Goal: Task Accomplishment & Management: Manage account settings

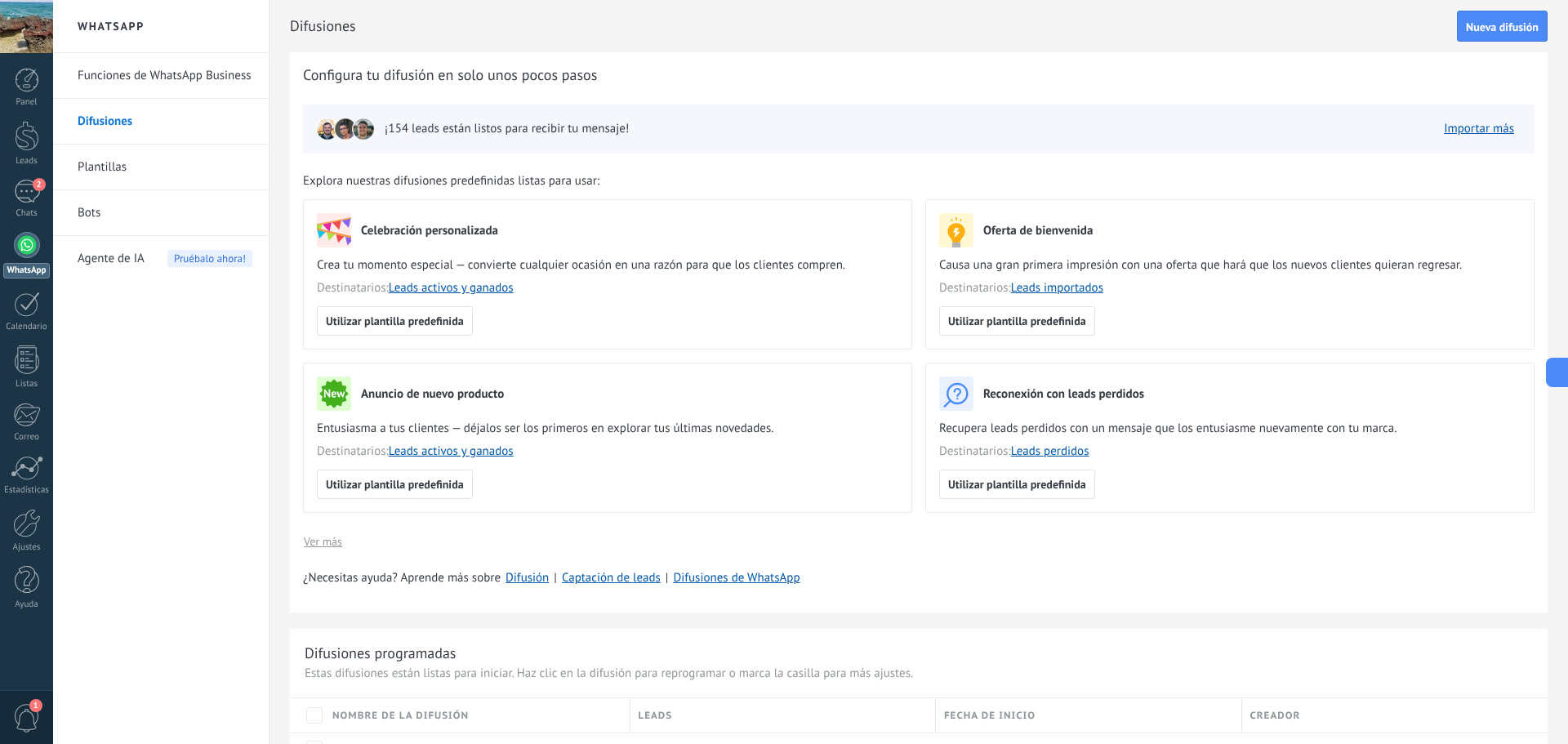
click at [32, 194] on div "2" at bounding box center [27, 191] width 26 height 24
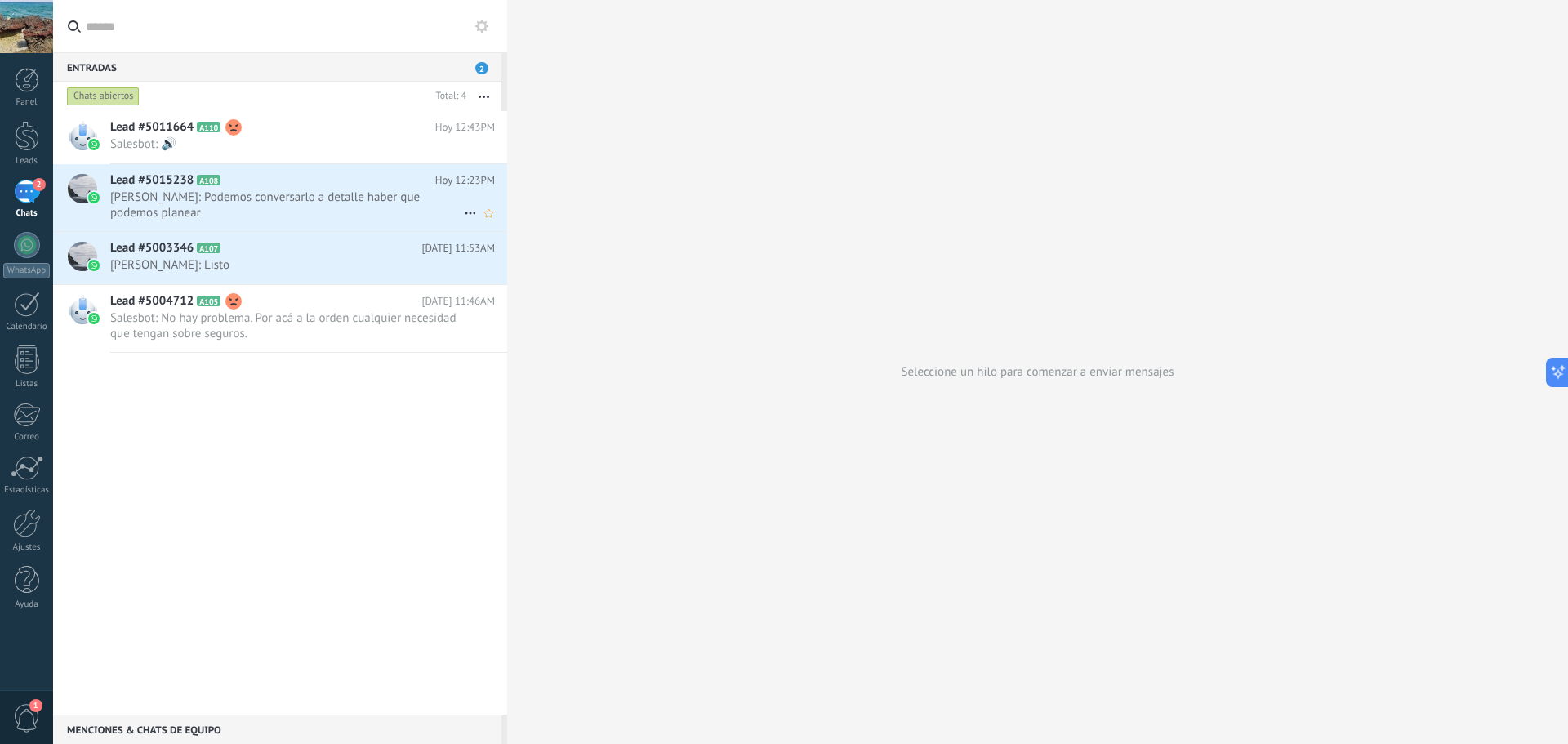
click at [267, 207] on span "David Jeronimo G.: Podemos conversarlo a detalle haber que podemos planear" at bounding box center [286, 205] width 354 height 31
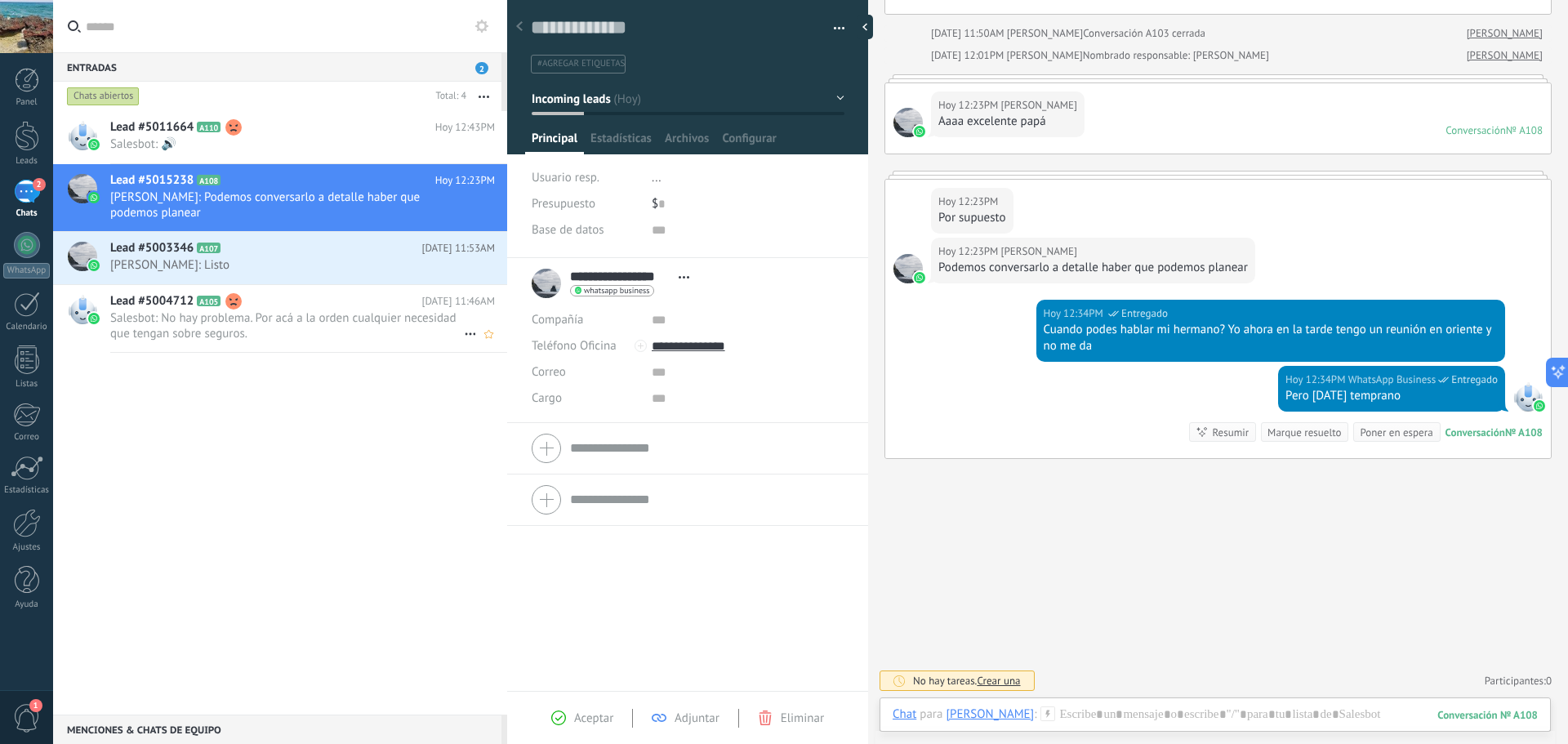
scroll to position [769, 0]
click at [264, 322] on span "Salesbot: No hay problema. Por acá a la orden cualquier necesidad que tengan so…" at bounding box center [286, 326] width 354 height 31
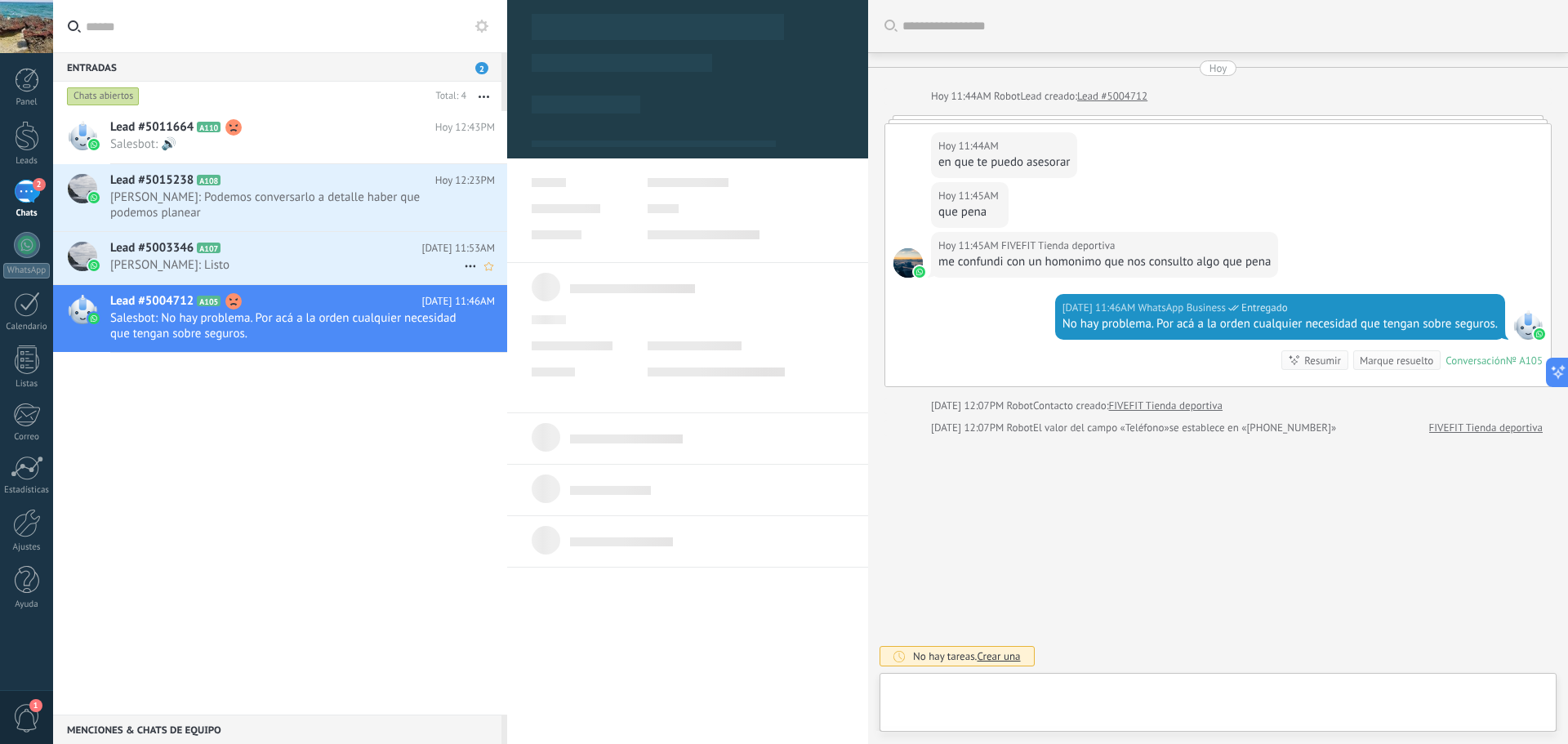
click at [248, 273] on div "Lead #5003346 A107 Hoy 11:53AM Carolina Atehortua: Listo" at bounding box center [308, 257] width 397 height 51
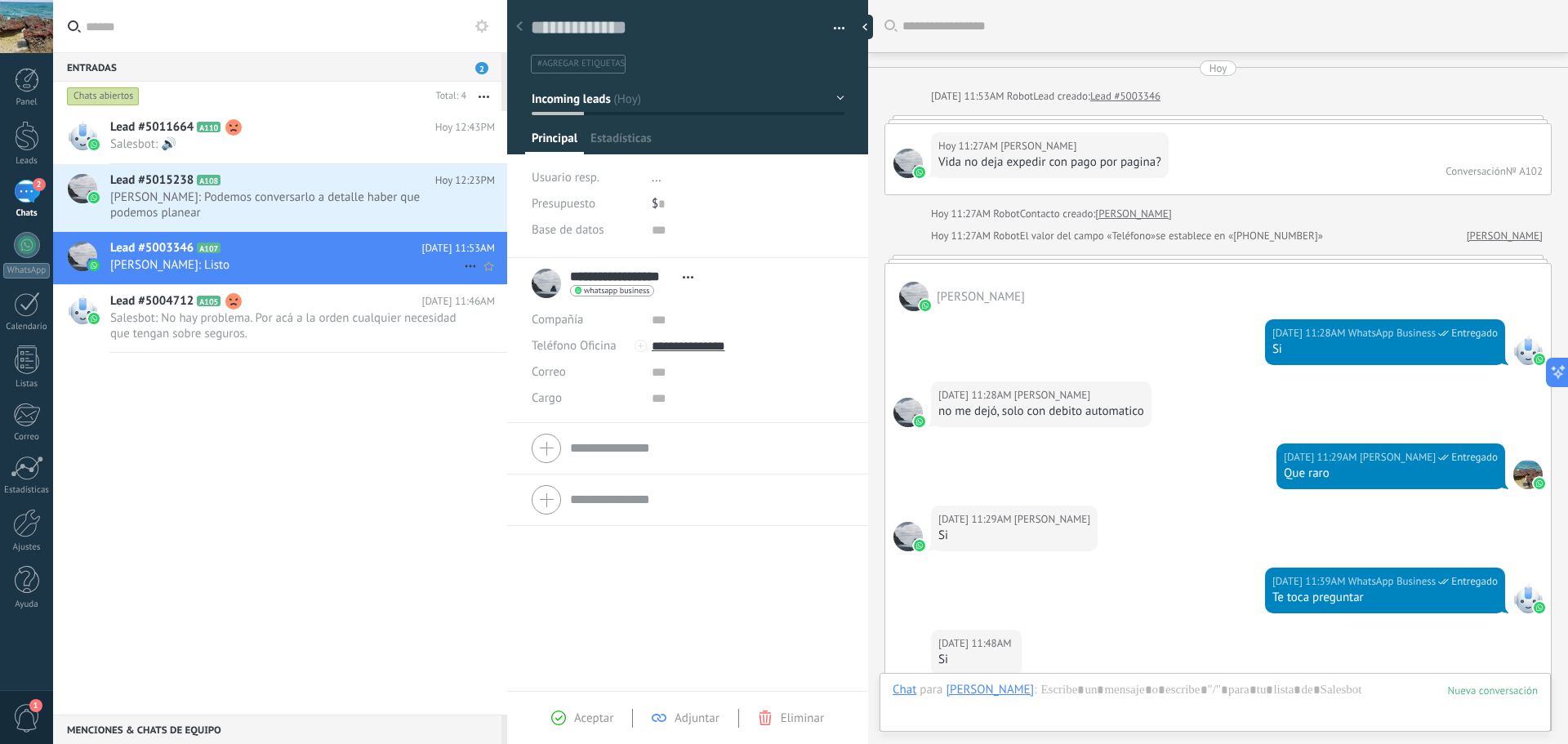
scroll to position [661, 0]
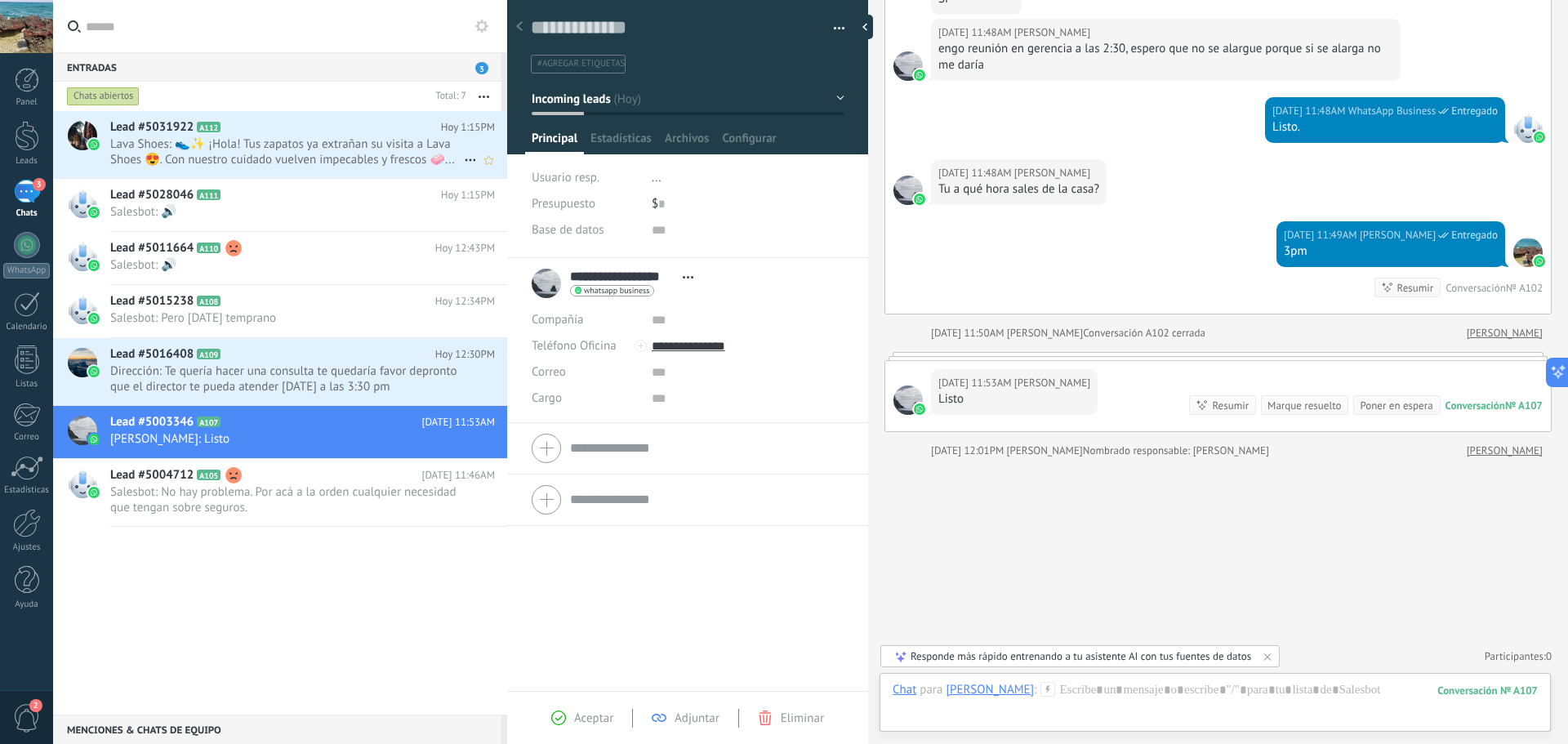
click at [248, 154] on span "Lava Shoes: 👟✨ ¡Hola! Tus zapatos ya extrañan su visita a Lava Shoes 😍. Con nue…" at bounding box center [286, 151] width 354 height 31
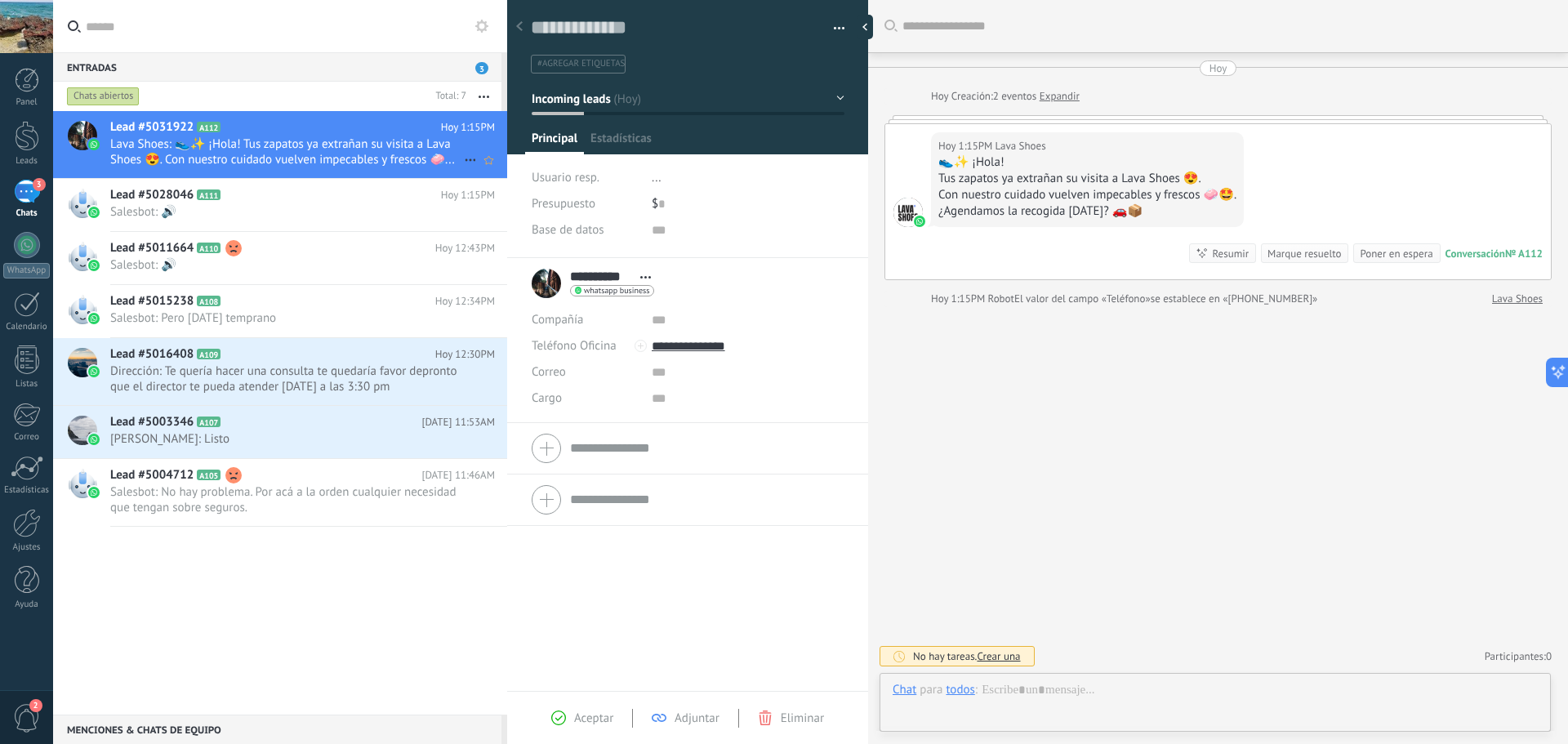
scroll to position [24, 0]
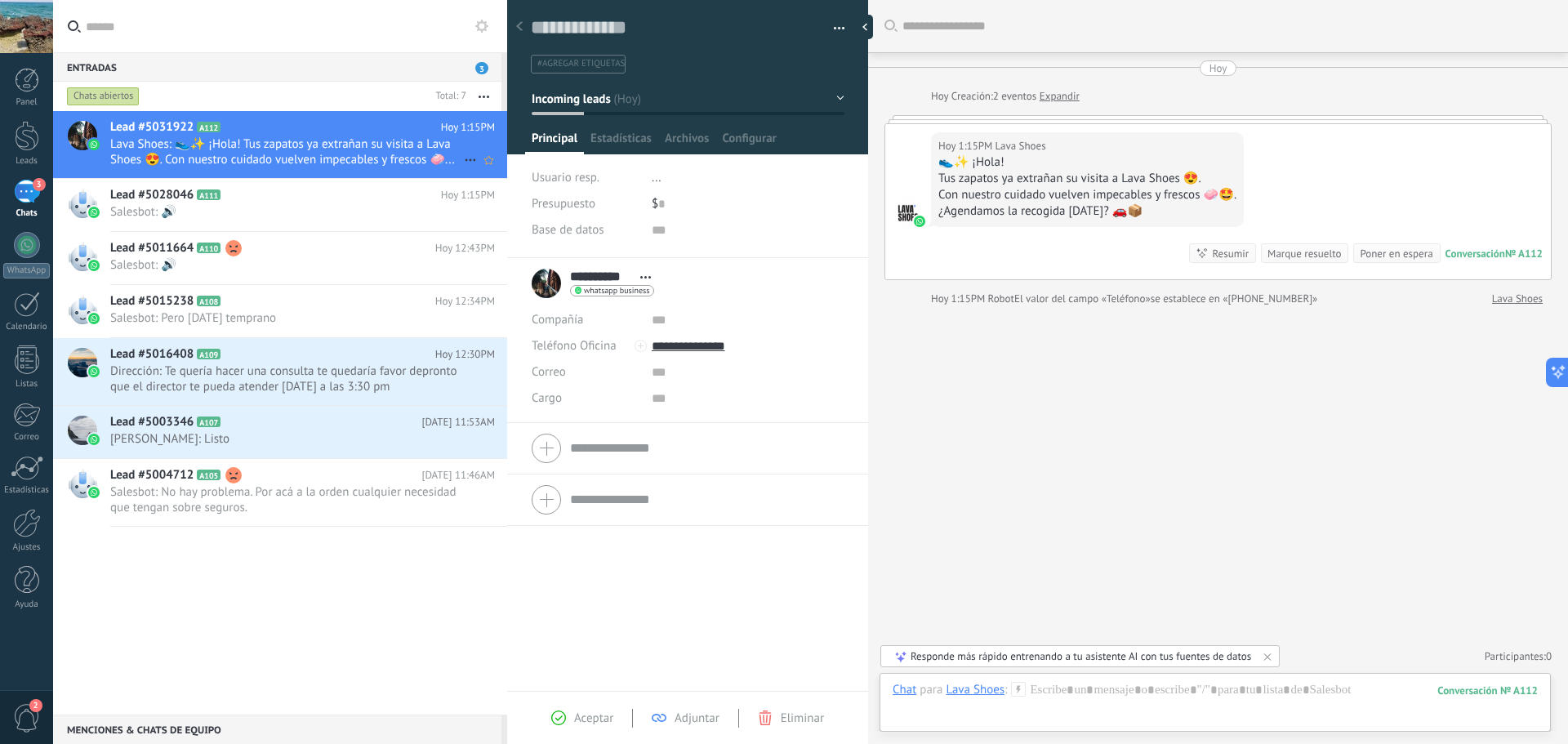
click at [464, 157] on icon at bounding box center [469, 160] width 19 height 19
click at [490, 201] on span "Conversación cerrada" at bounding box center [543, 201] width 111 height 33
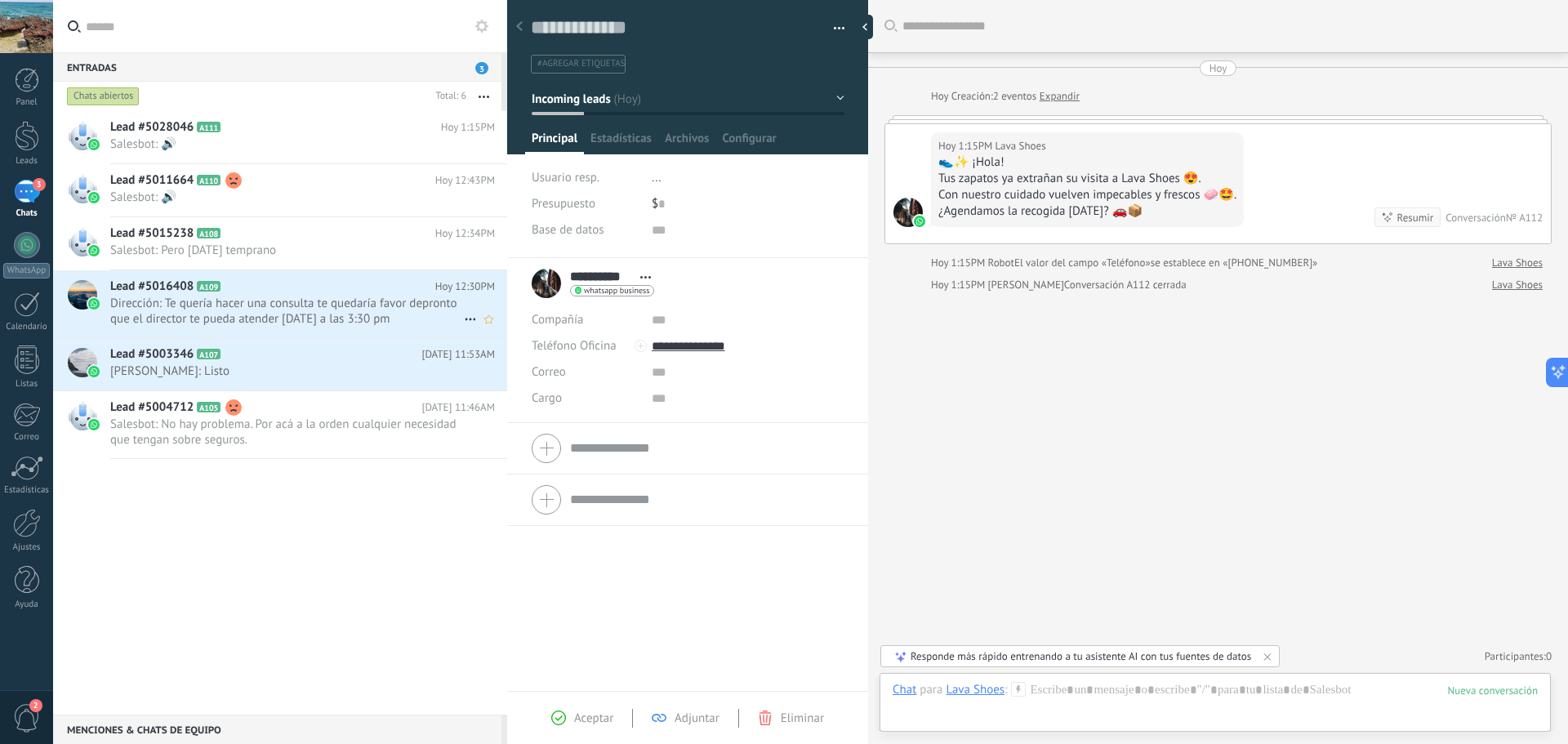
click at [338, 307] on span "Dirección: Te quería hacer una consulta te quedaría favor depronto que el direc…" at bounding box center [286, 311] width 354 height 31
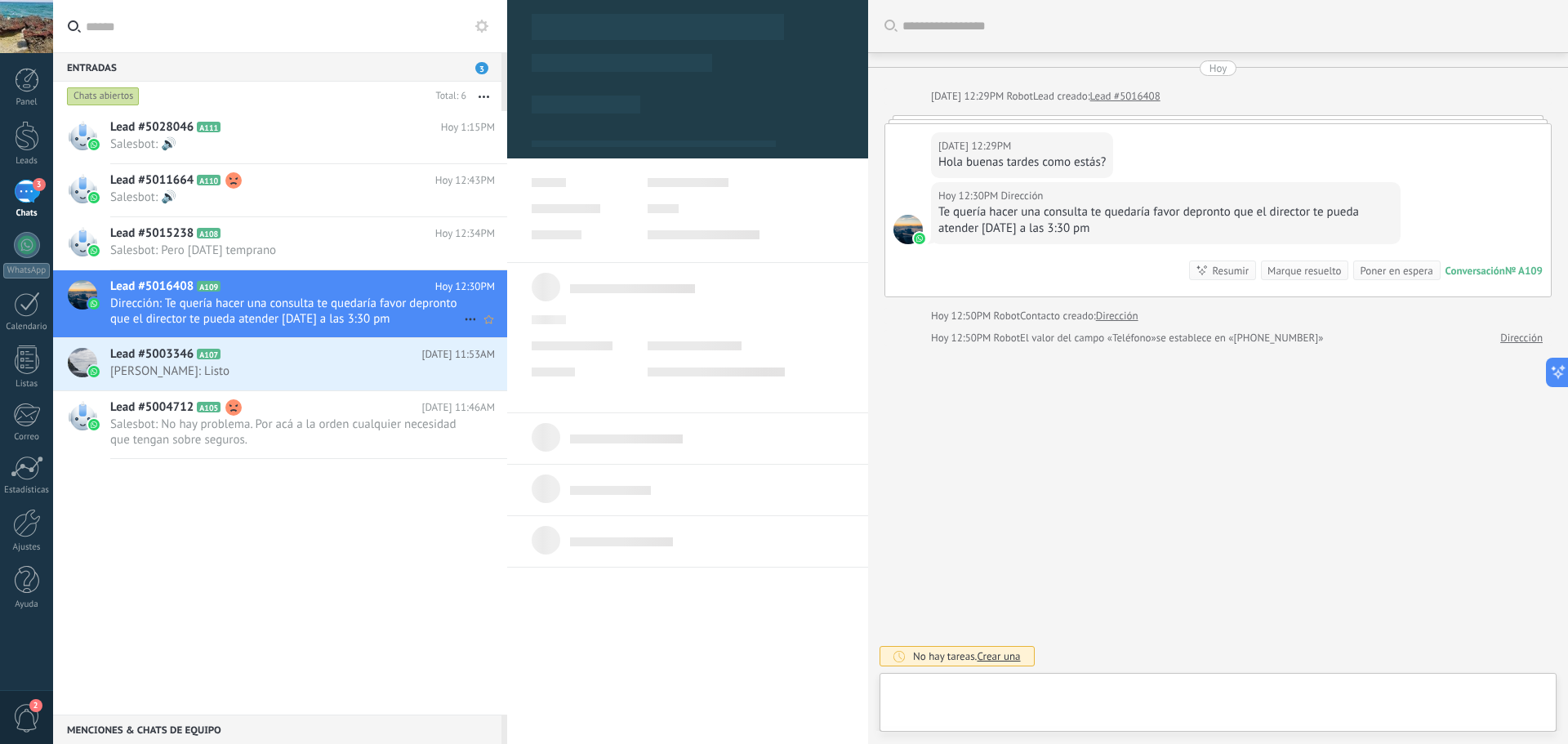
click at [460, 314] on icon at bounding box center [469, 319] width 19 height 19
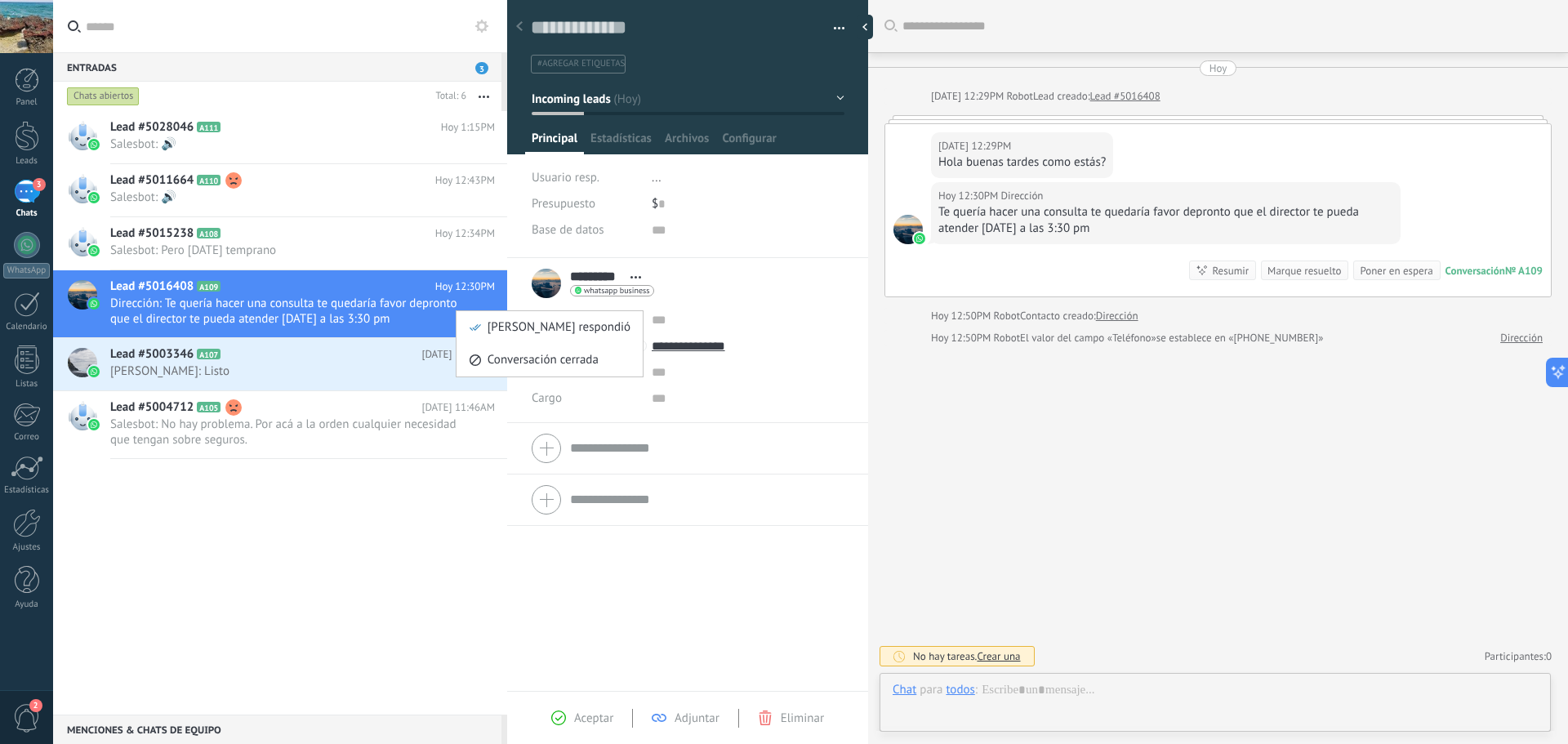
scroll to position [24, 0]
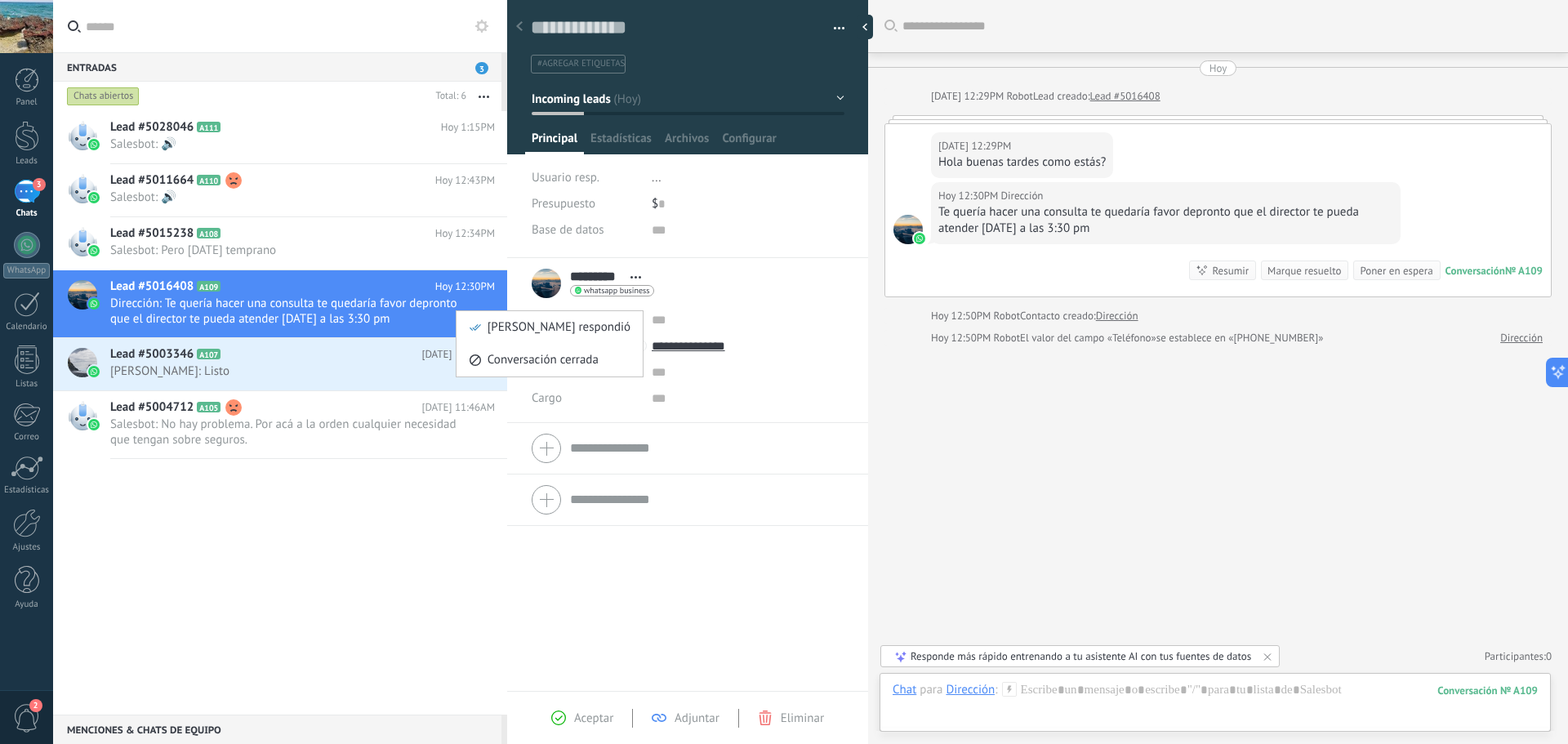
click at [500, 358] on span "Conversación cerrada" at bounding box center [543, 359] width 111 height 33
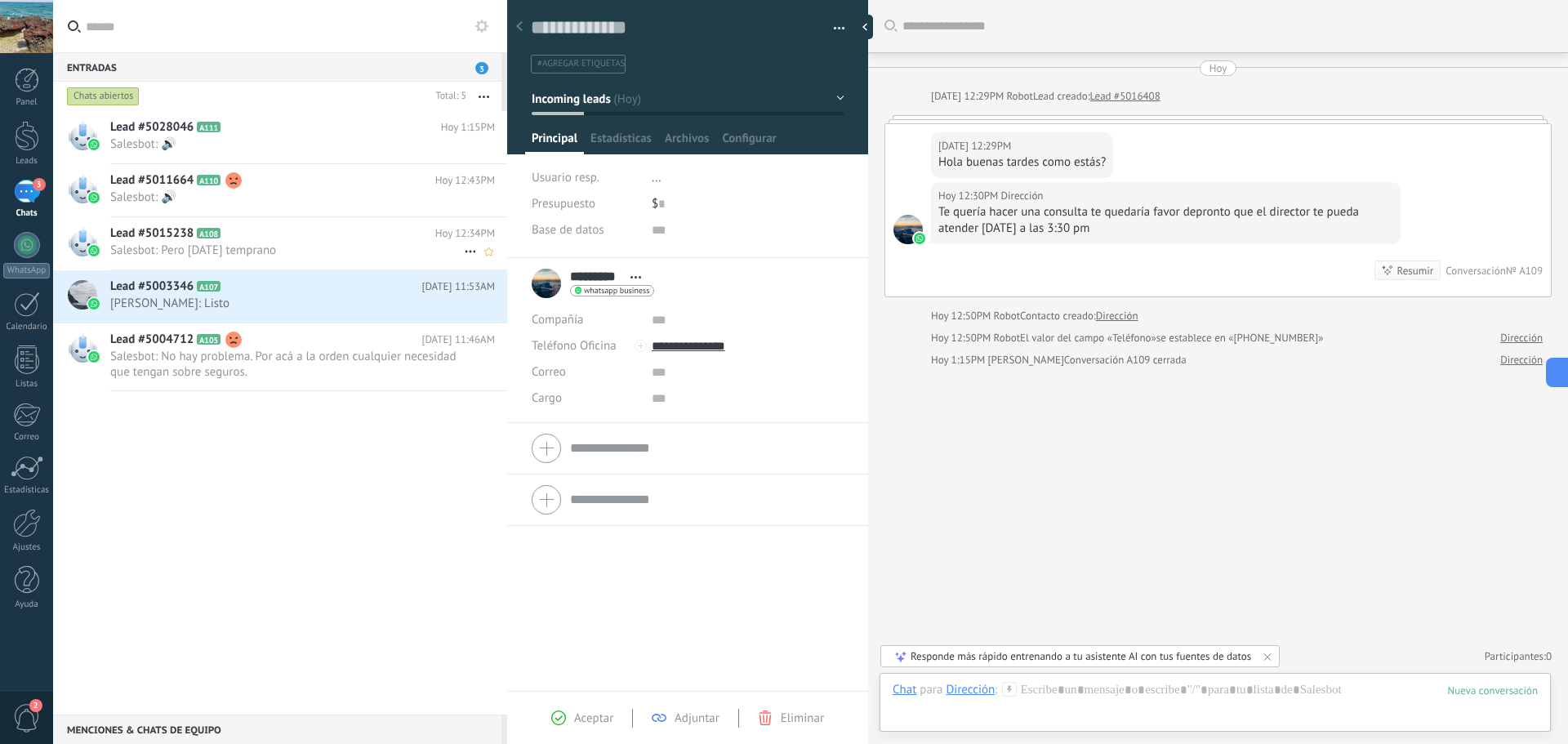
click at [307, 223] on div "Lead #5015238 A108 Hoy 12:34PM Salesbot: Pero mañana temprano" at bounding box center [308, 243] width 397 height 51
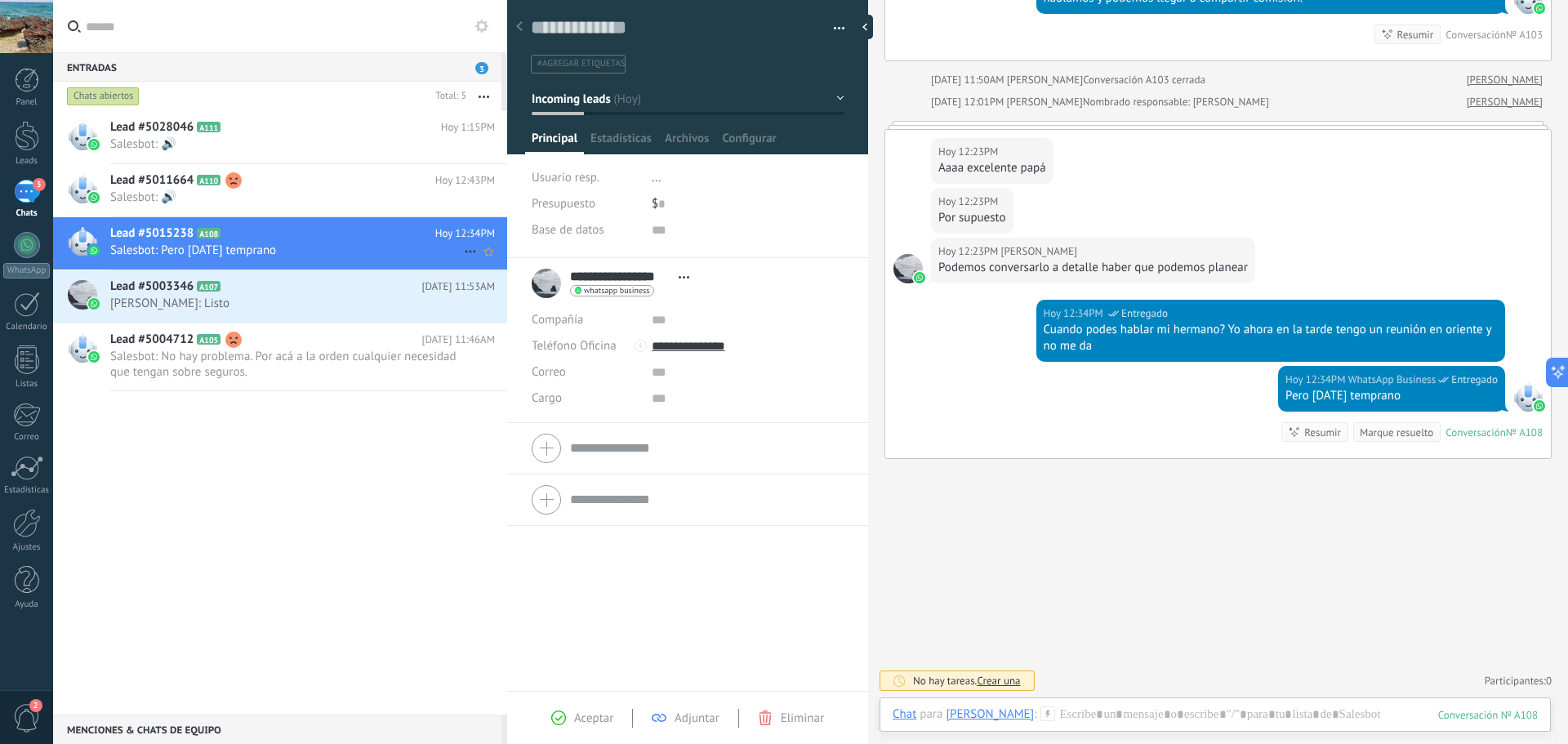
scroll to position [723, 0]
click at [322, 194] on span "Salesbot: 🔊" at bounding box center [286, 197] width 354 height 15
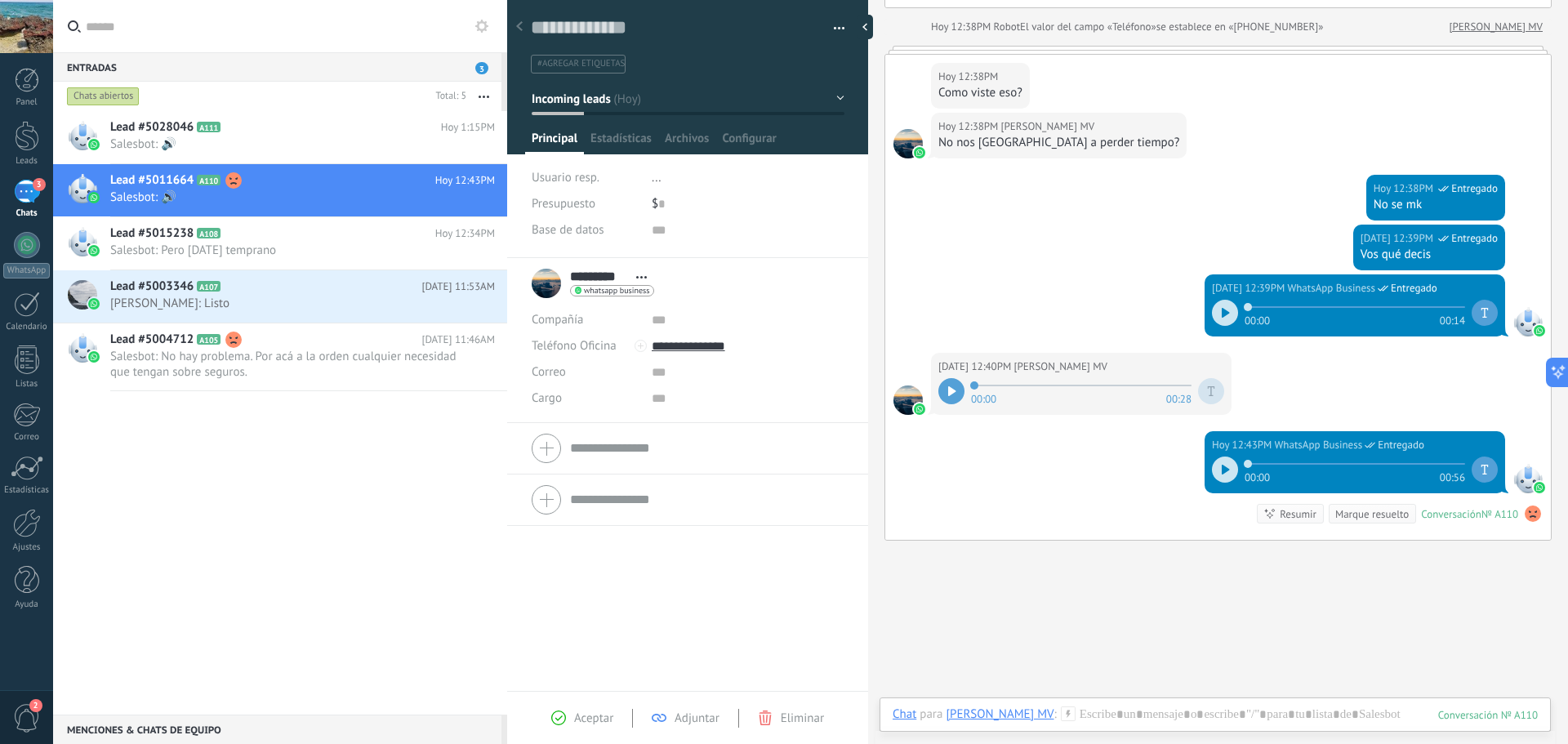
scroll to position [554, 0]
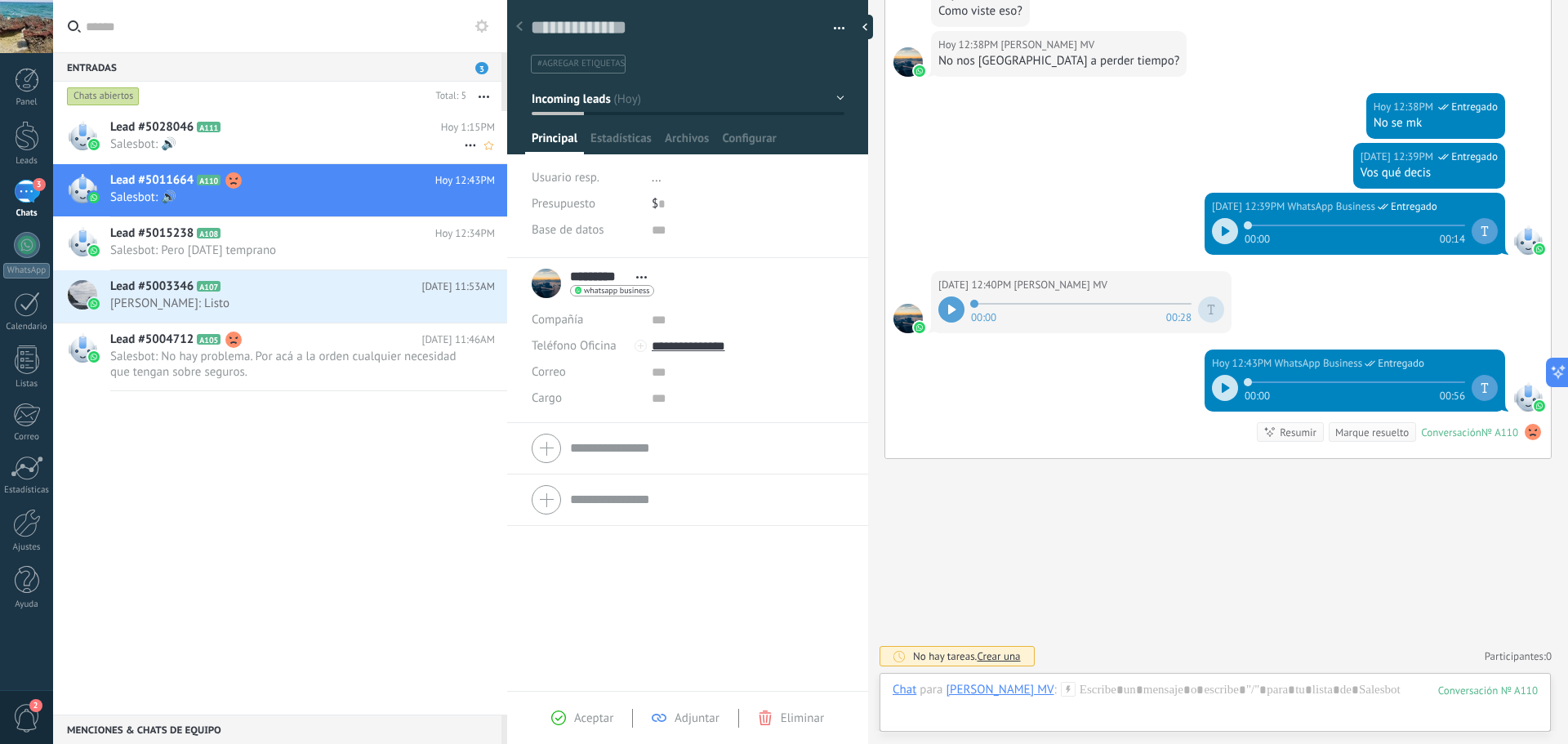
click at [218, 135] on div "Lead #5028046 A111 Hoy 1:15PM Salesbot: 🔊" at bounding box center [308, 136] width 397 height 51
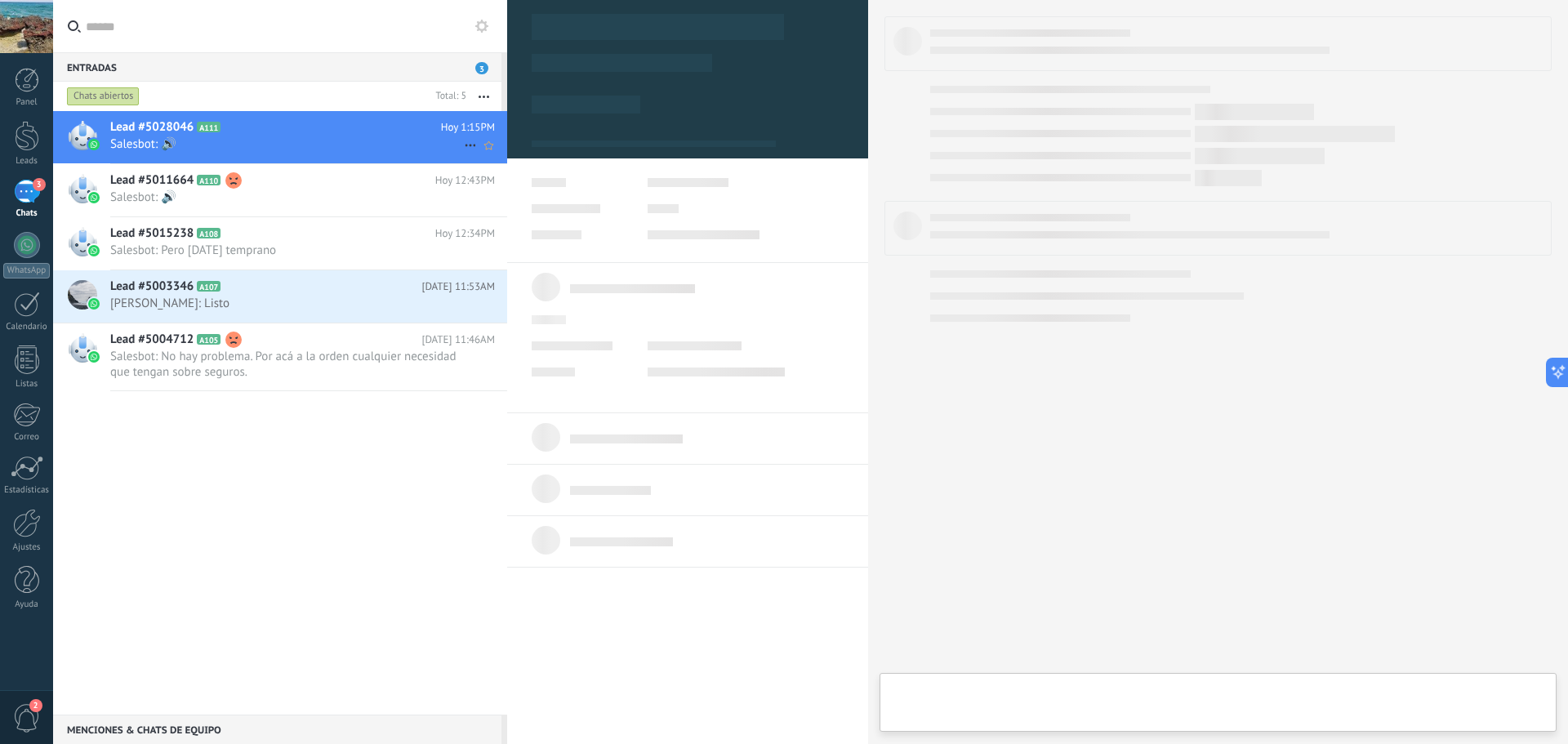
type textarea "**********"
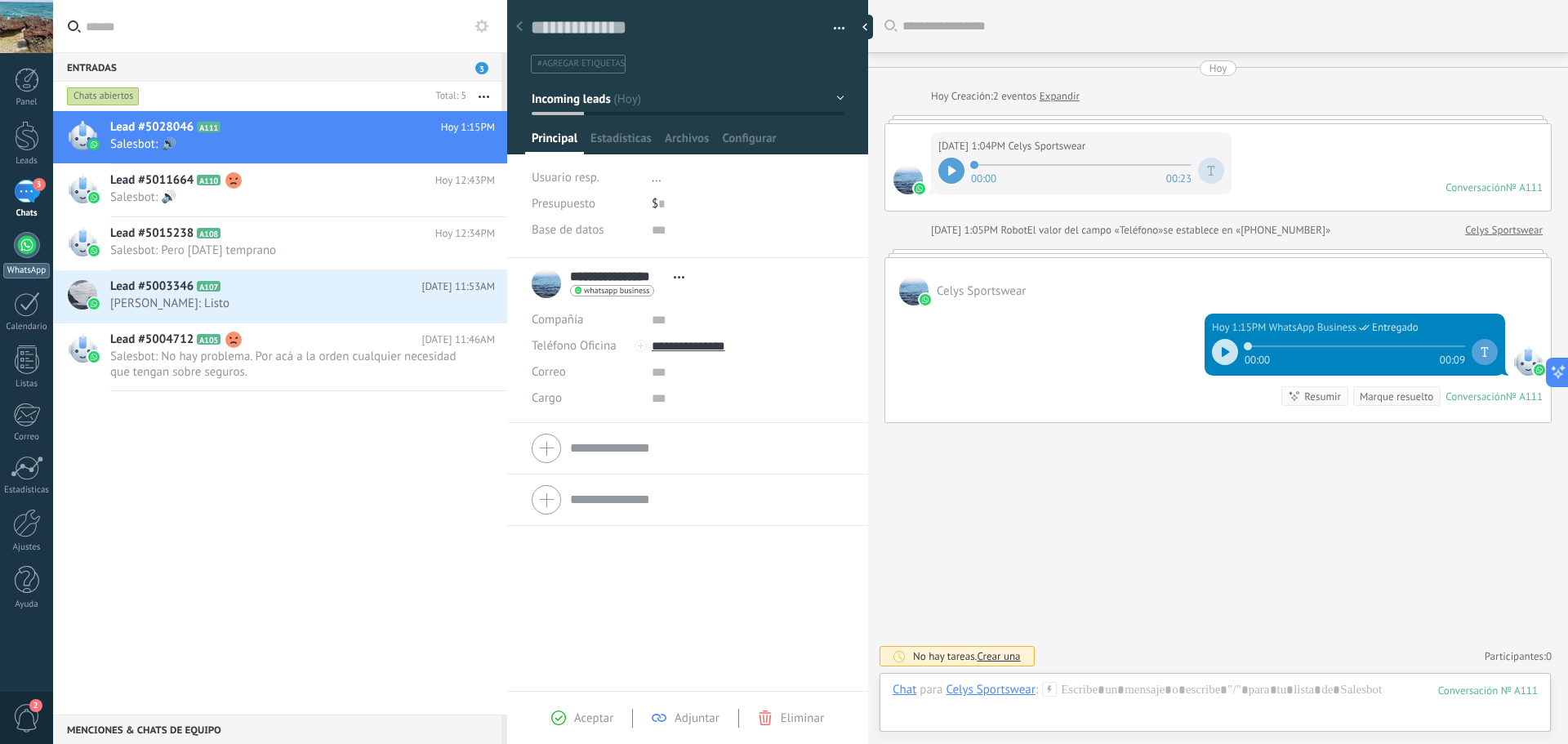
click at [29, 244] on div at bounding box center [27, 244] width 26 height 26
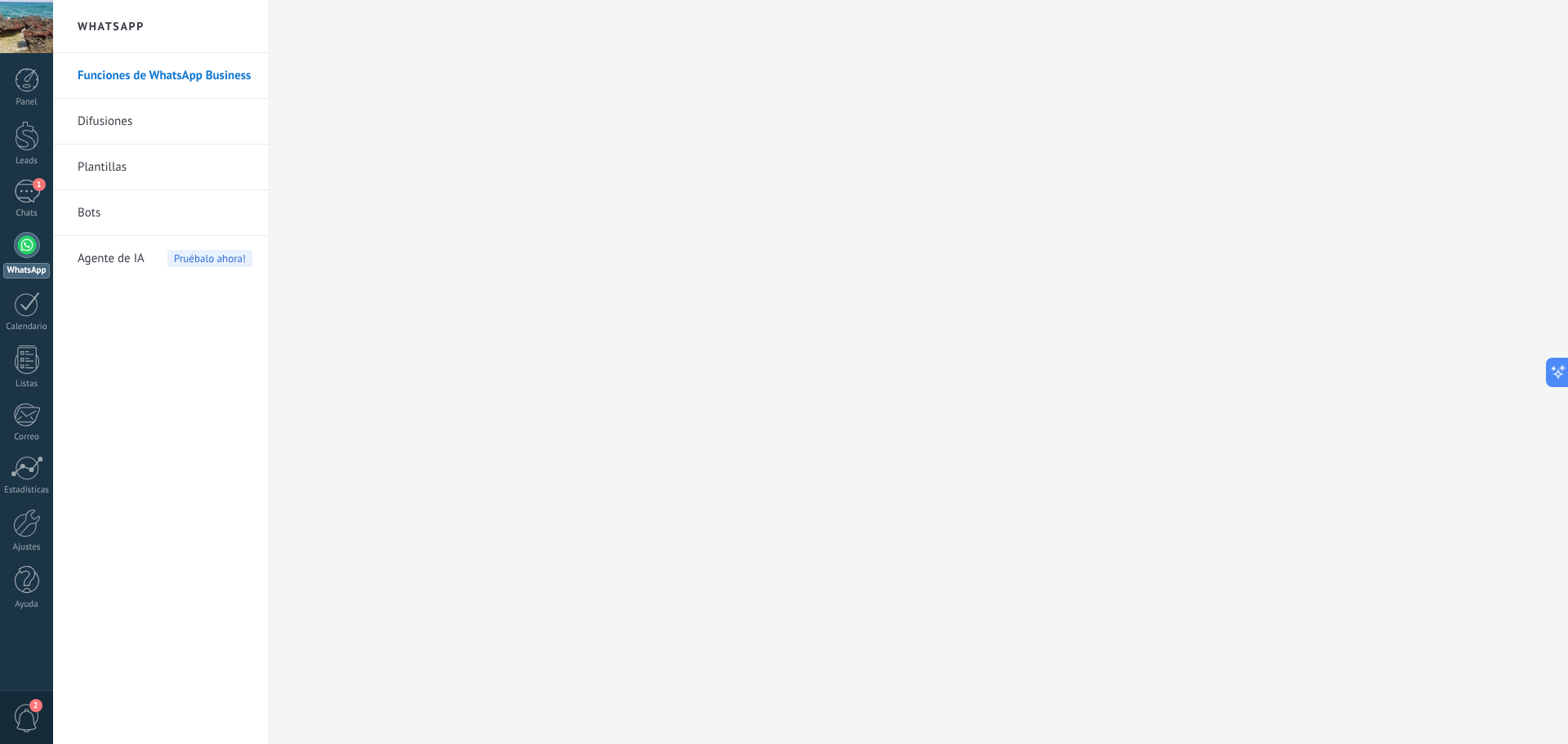
click at [139, 124] on link "Difusiones" at bounding box center [165, 122] width 175 height 45
click at [126, 126] on link "Difusiones" at bounding box center [165, 122] width 175 height 45
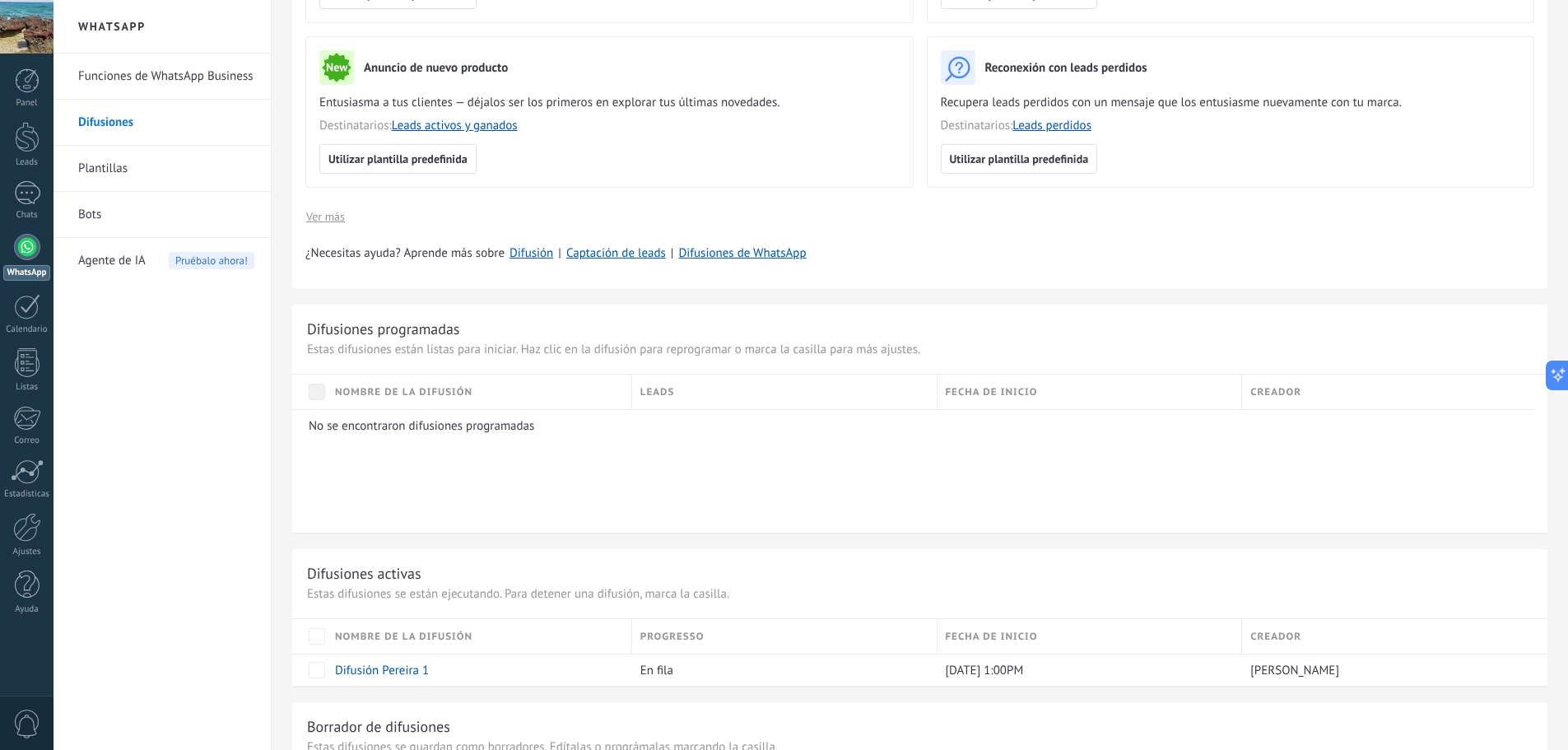
scroll to position [411, 0]
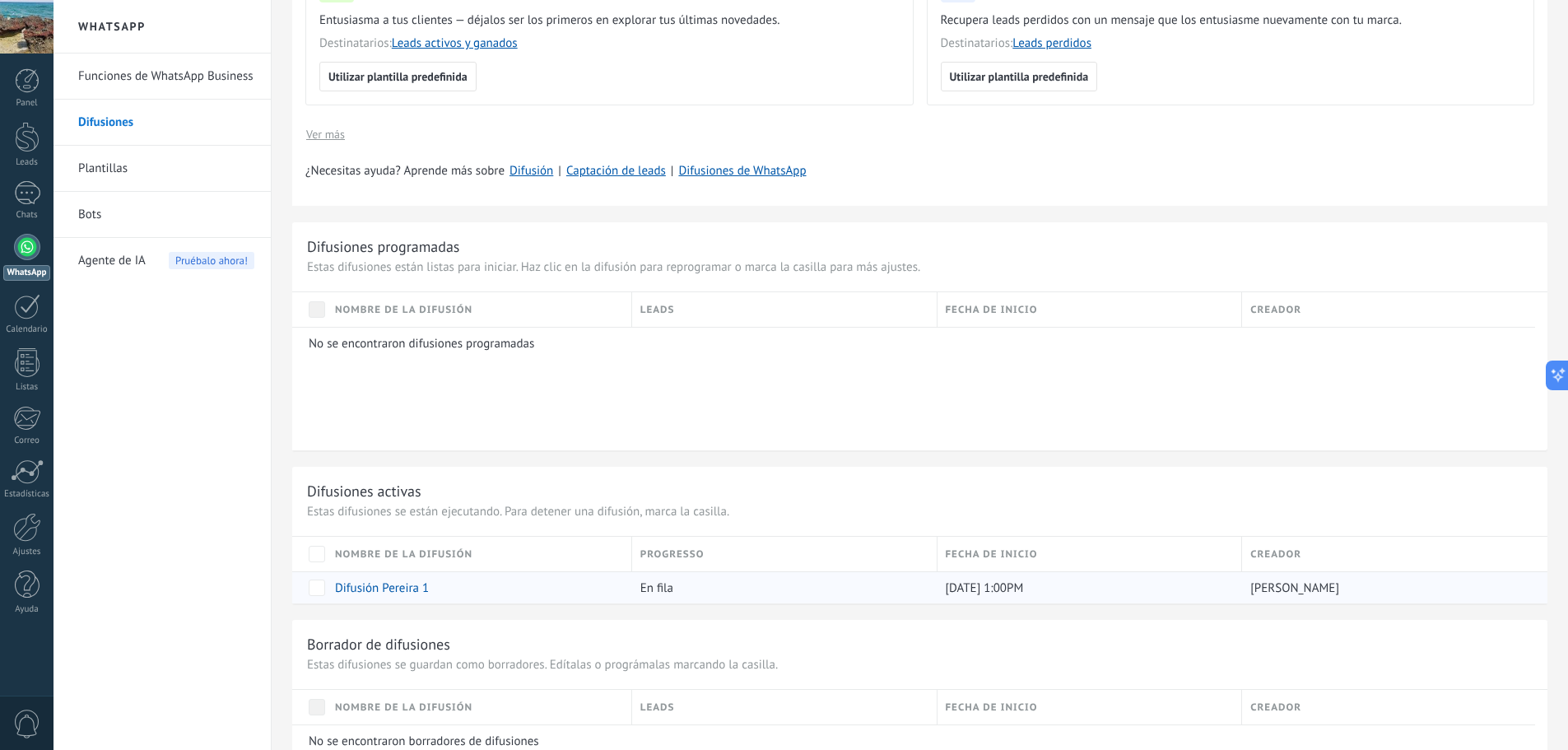
click at [983, 588] on span "[DATE] 1:00PM" at bounding box center [985, 588] width 78 height 15
click at [395, 586] on link "Difusión Pereira 1" at bounding box center [382, 588] width 94 height 15
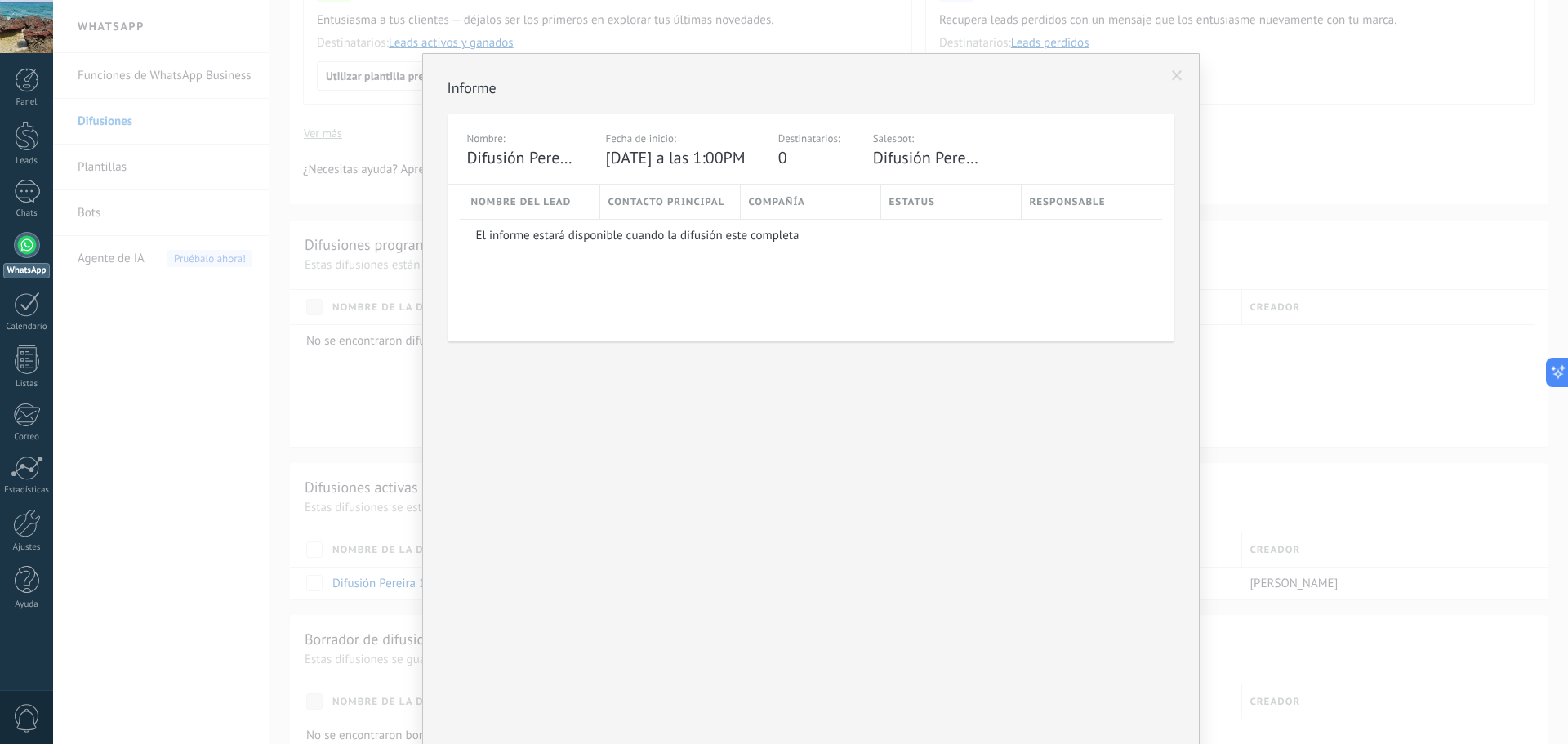
click at [1174, 71] on span at bounding box center [1177, 76] width 11 height 12
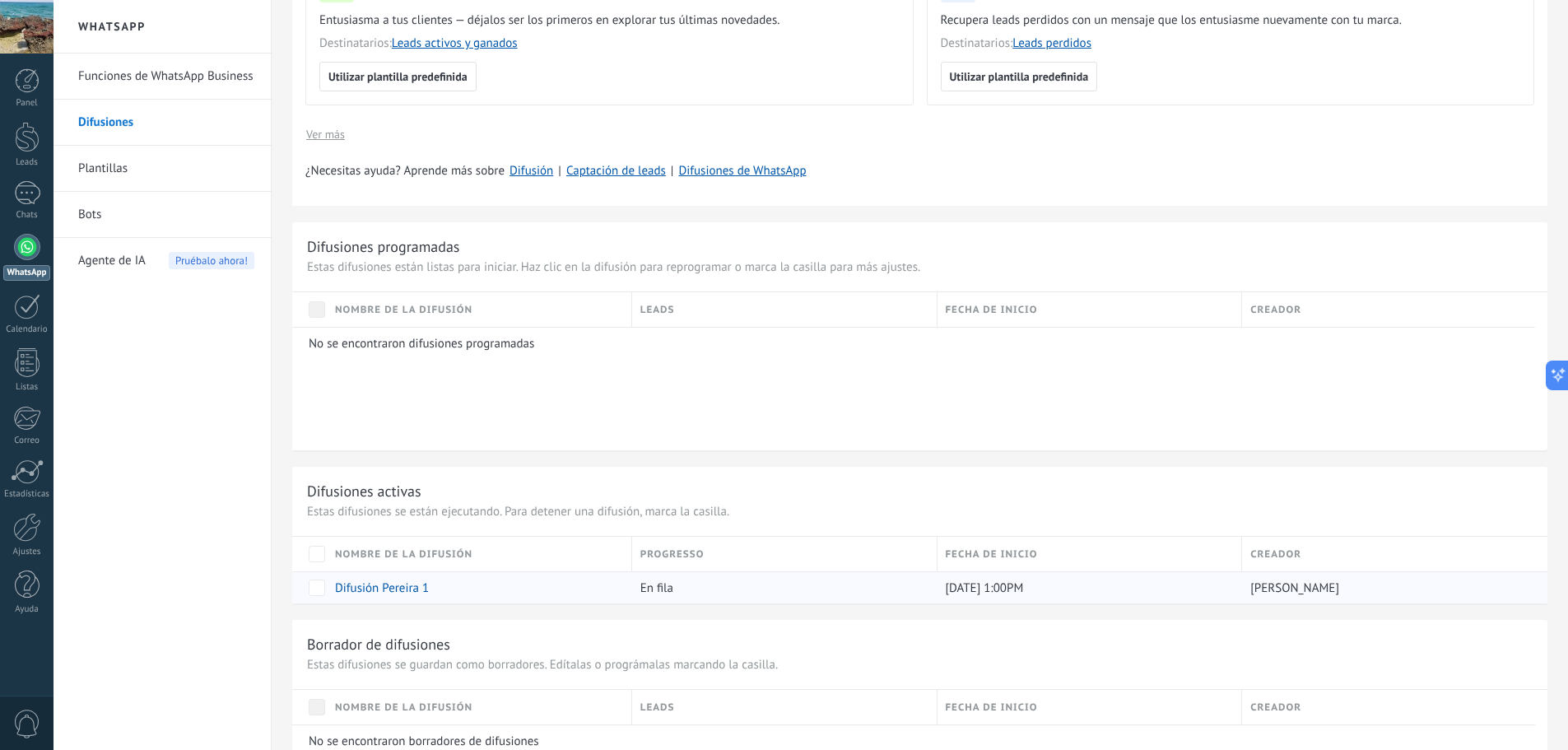
click at [373, 583] on link "Difusión Pereira 1" at bounding box center [382, 588] width 94 height 15
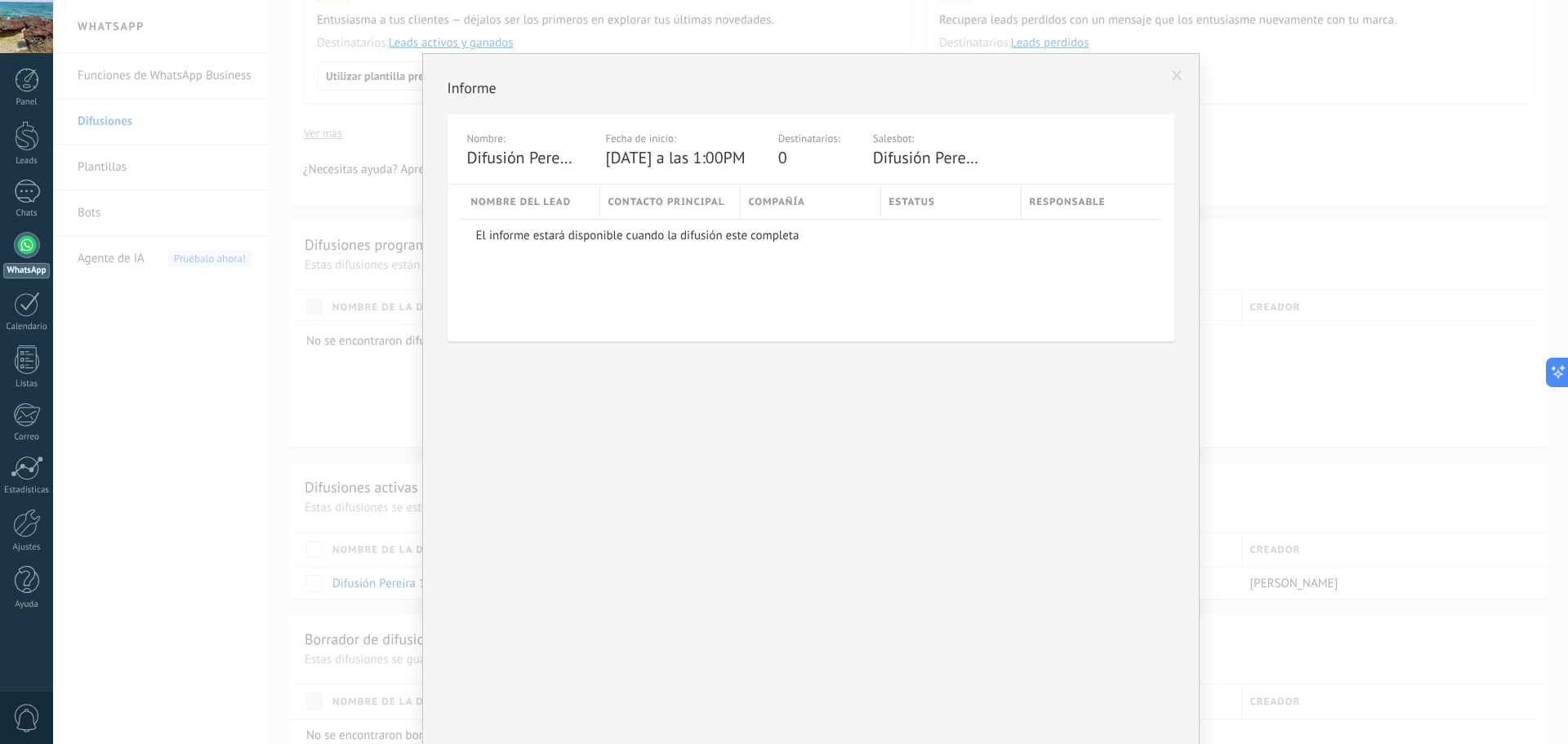
click at [1175, 68] on span at bounding box center [1177, 76] width 27 height 28
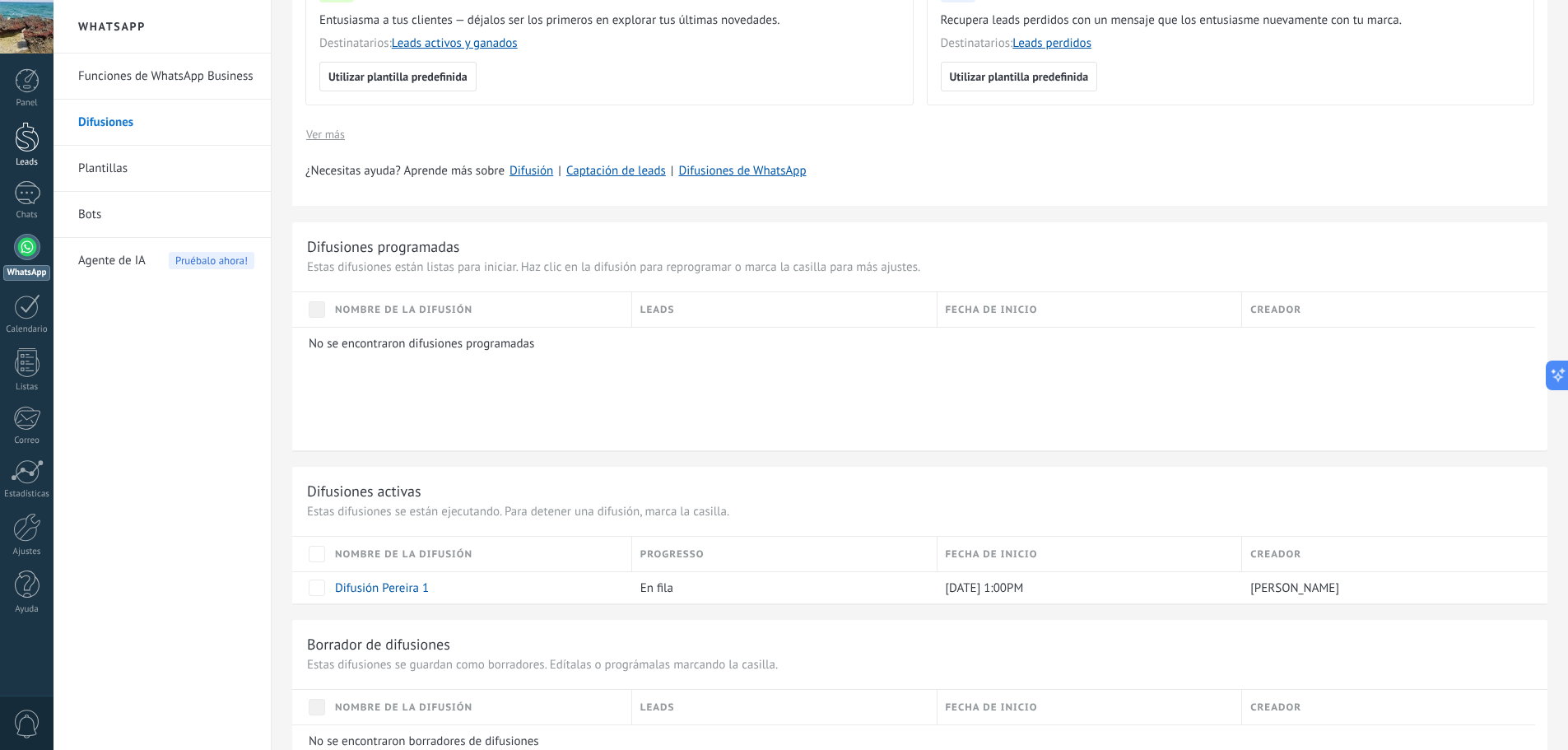
click at [28, 152] on link "Leads" at bounding box center [26, 145] width 53 height 46
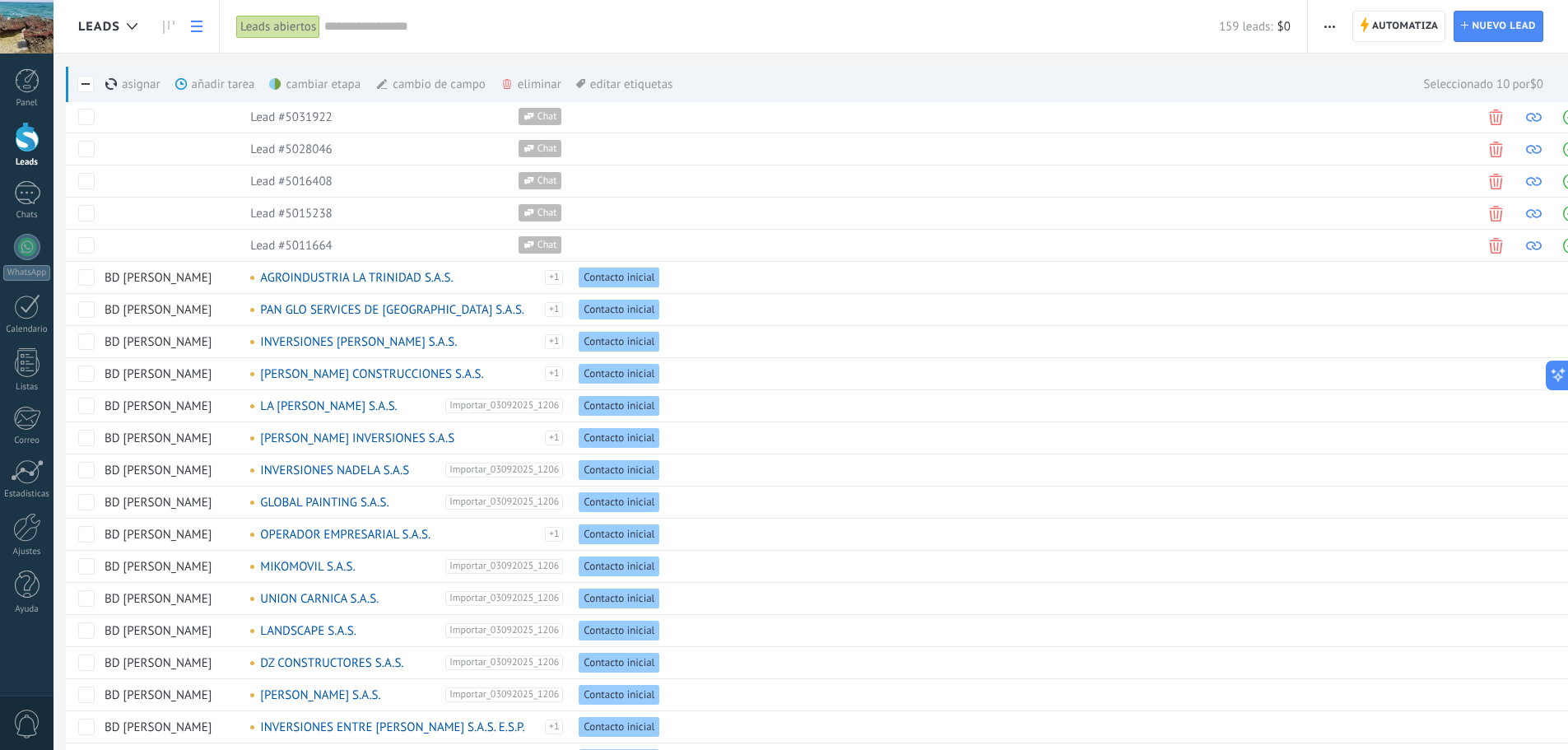
click at [1333, 32] on span "button" at bounding box center [1330, 26] width 11 height 31
click at [1351, 72] on span "Nueva difusión" at bounding box center [1378, 69] width 79 height 33
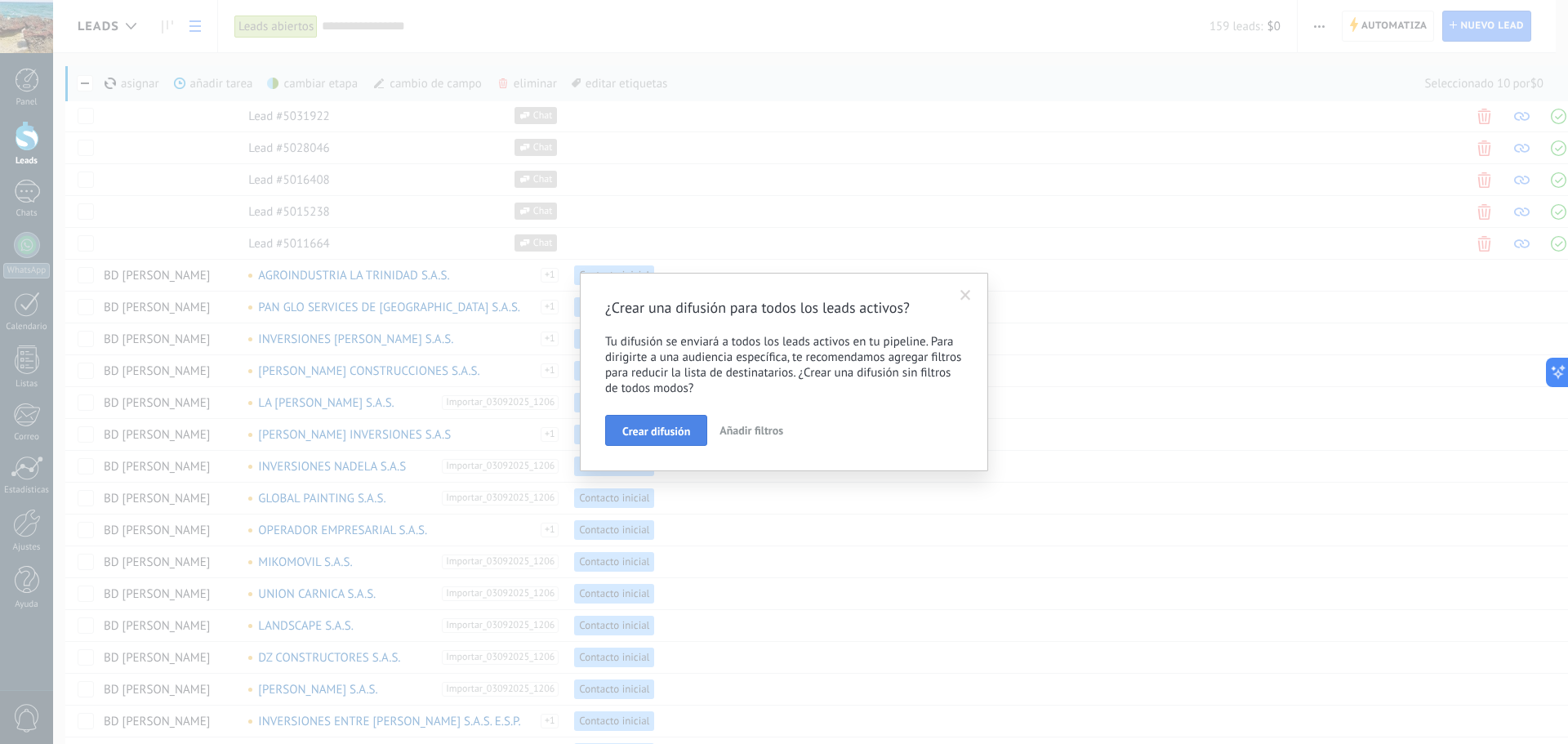
click at [648, 432] on span "Crear difusión" at bounding box center [656, 432] width 68 height 12
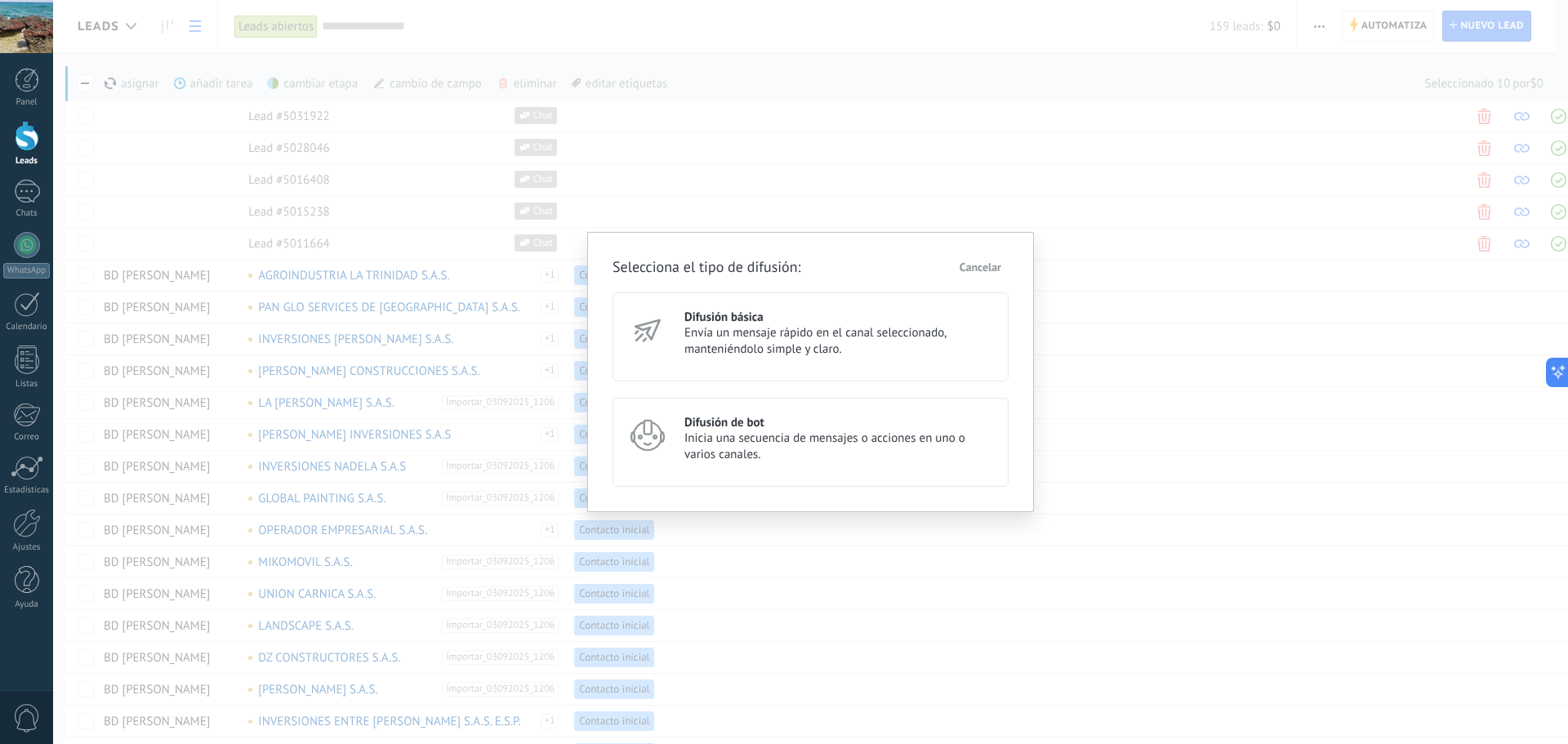
click at [746, 338] on span "Envía un mensaje rápido en el canal seleccionado, manteniéndolo simple y claro." at bounding box center [839, 341] width 310 height 33
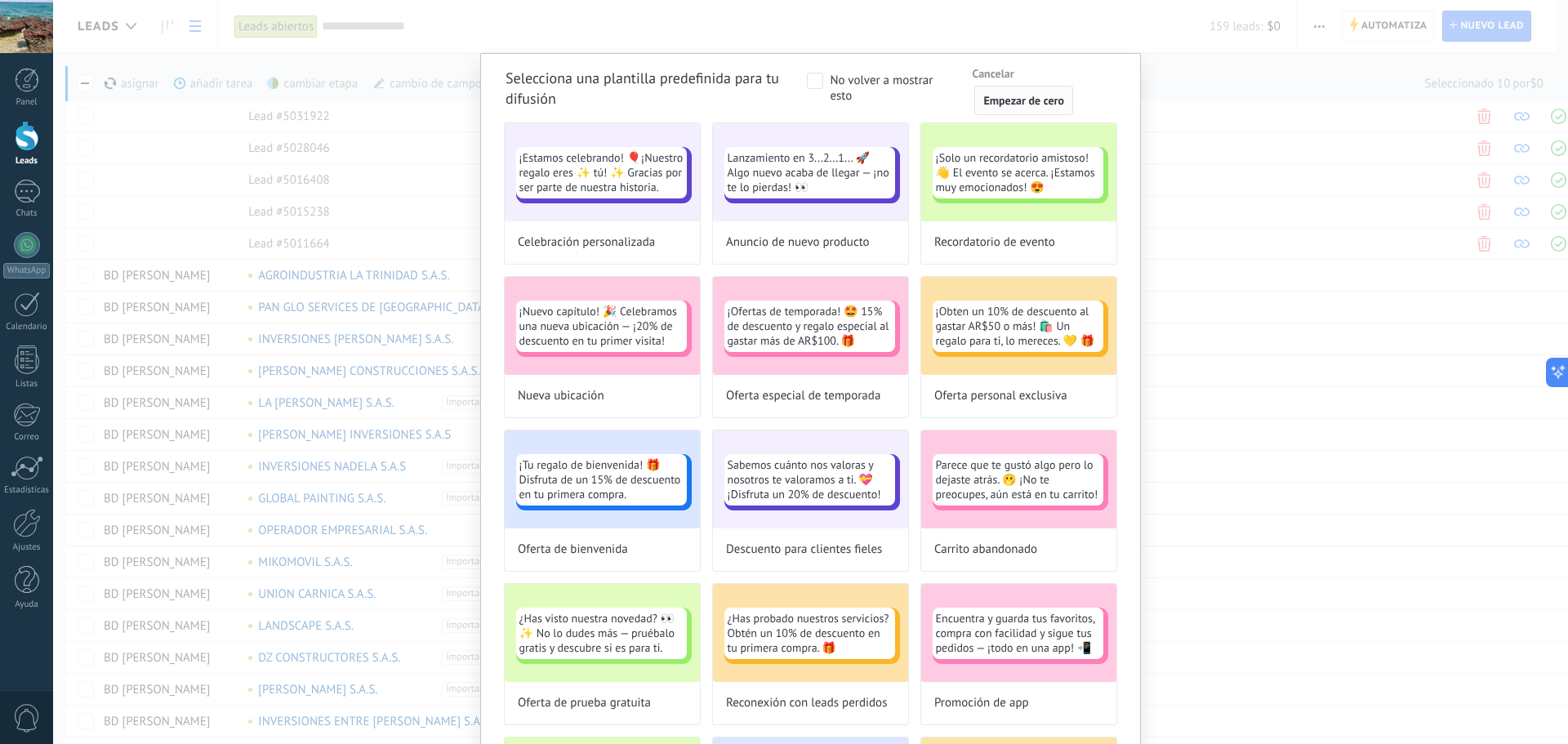
click at [1014, 98] on span "Empezar de cero" at bounding box center [1024, 101] width 81 height 12
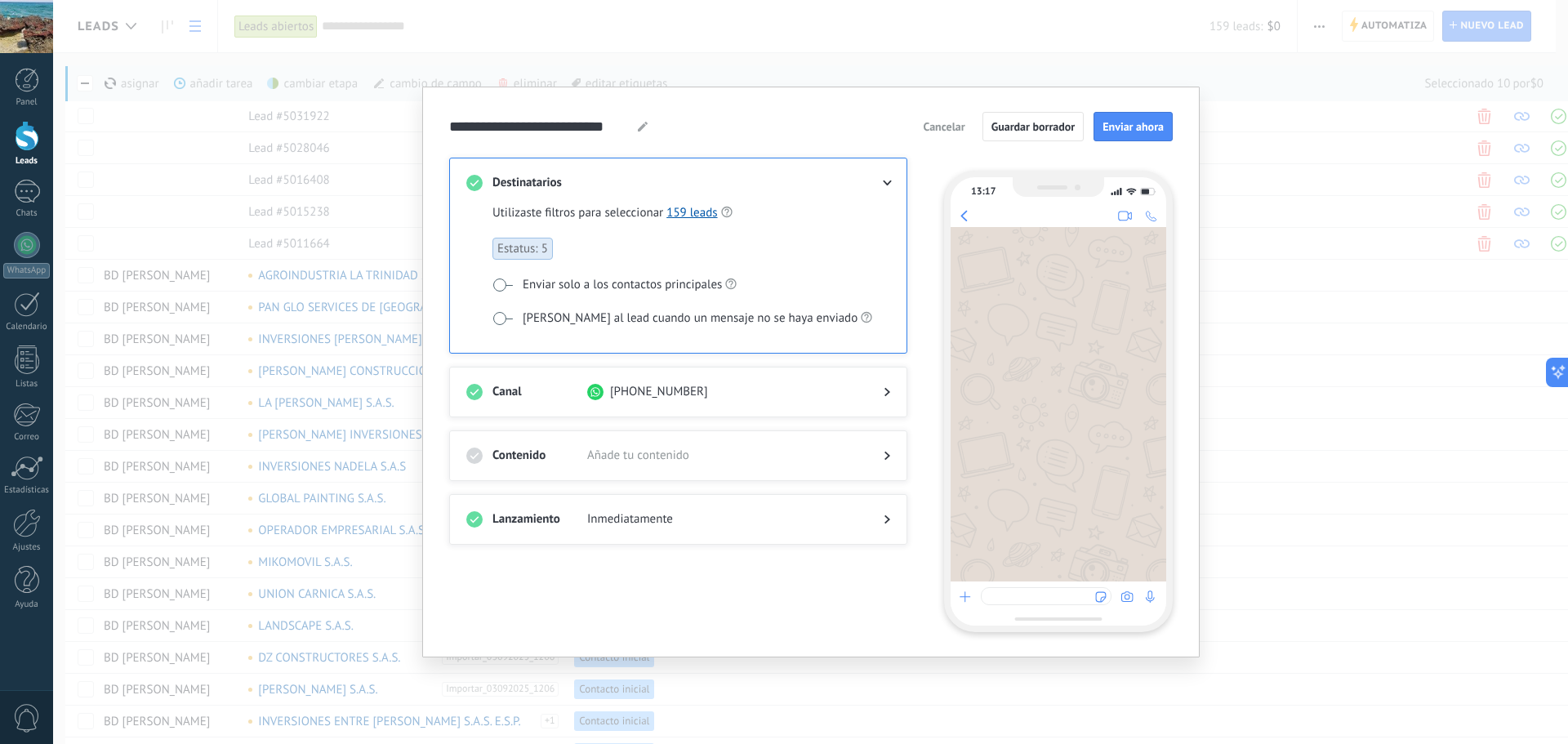
click at [842, 458] on span "Añade tu contenido" at bounding box center [722, 455] width 270 height 16
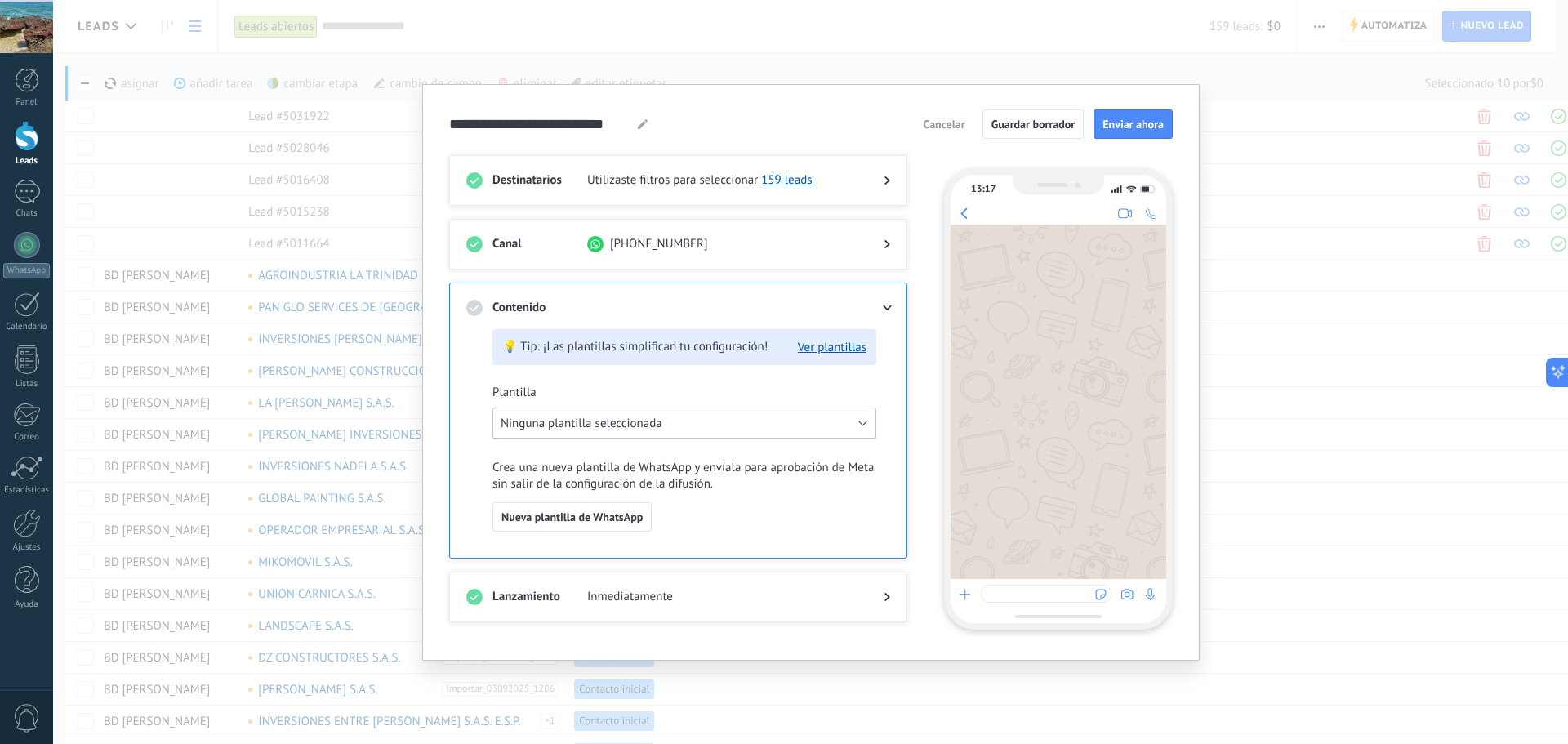
click at [696, 418] on button "Ninguna plantilla seleccionada" at bounding box center [684, 423] width 384 height 32
click at [627, 469] on li "OE Pequeña 1" at bounding box center [678, 480] width 392 height 29
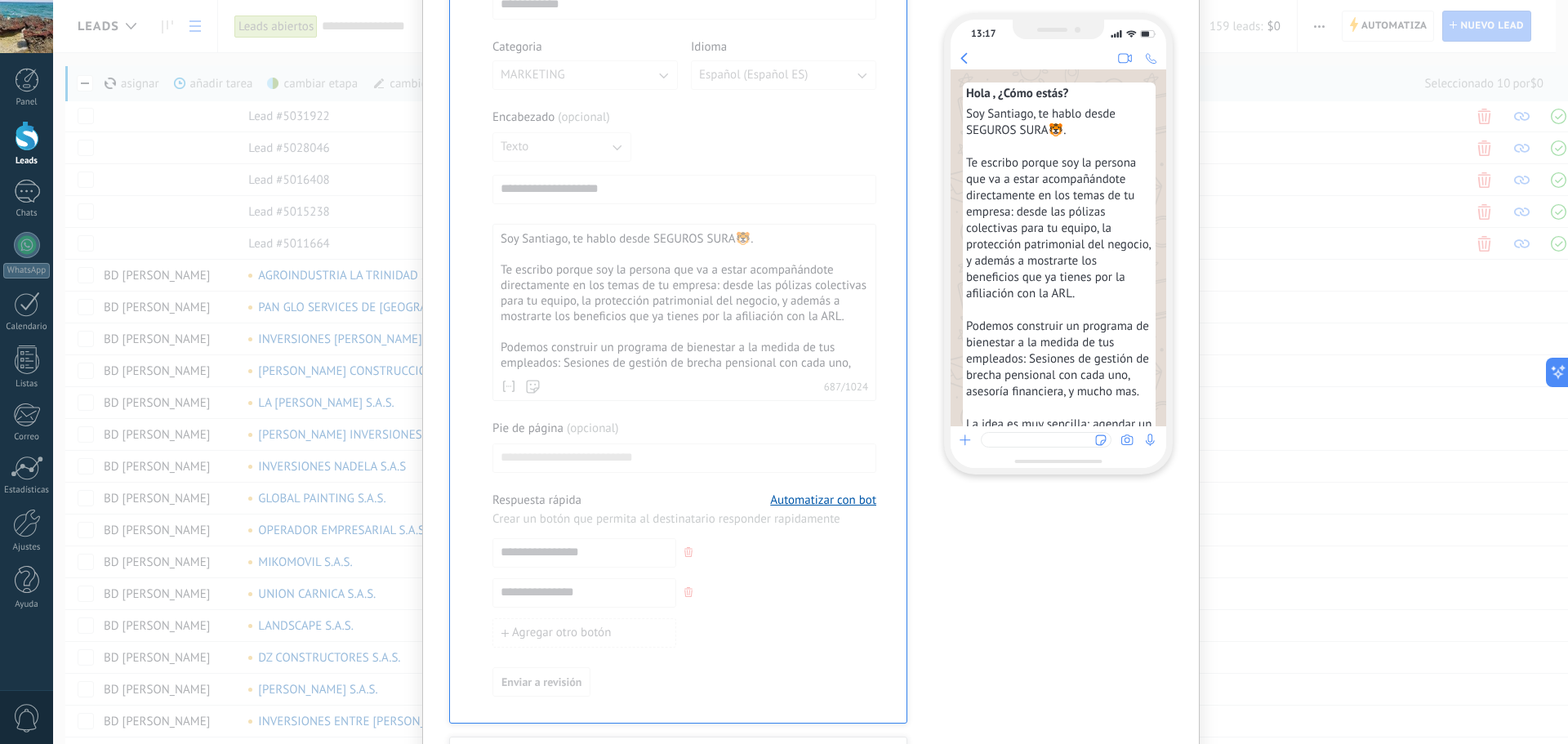
scroll to position [29, 0]
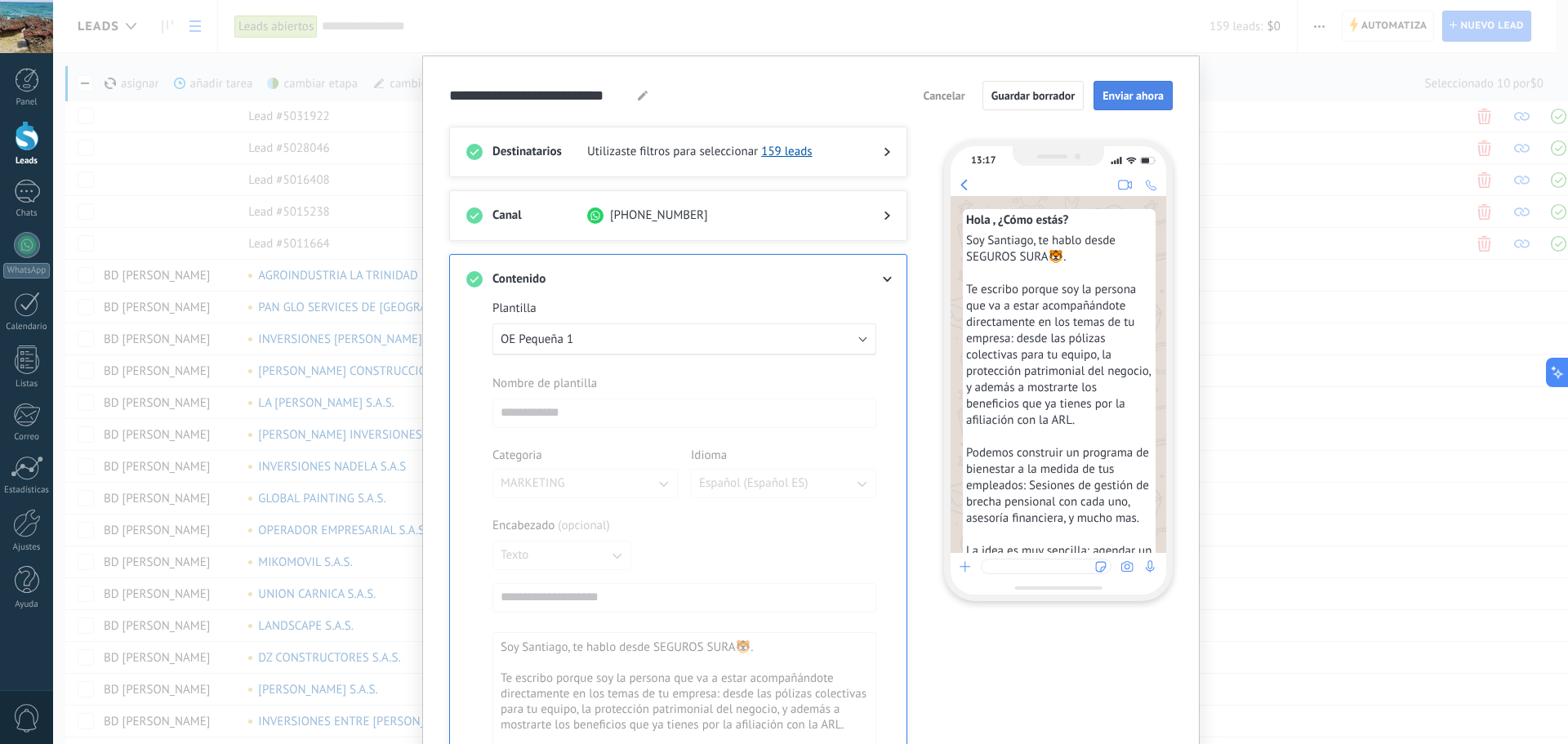
click at [1118, 97] on span "Enviar ahora" at bounding box center [1133, 96] width 61 height 12
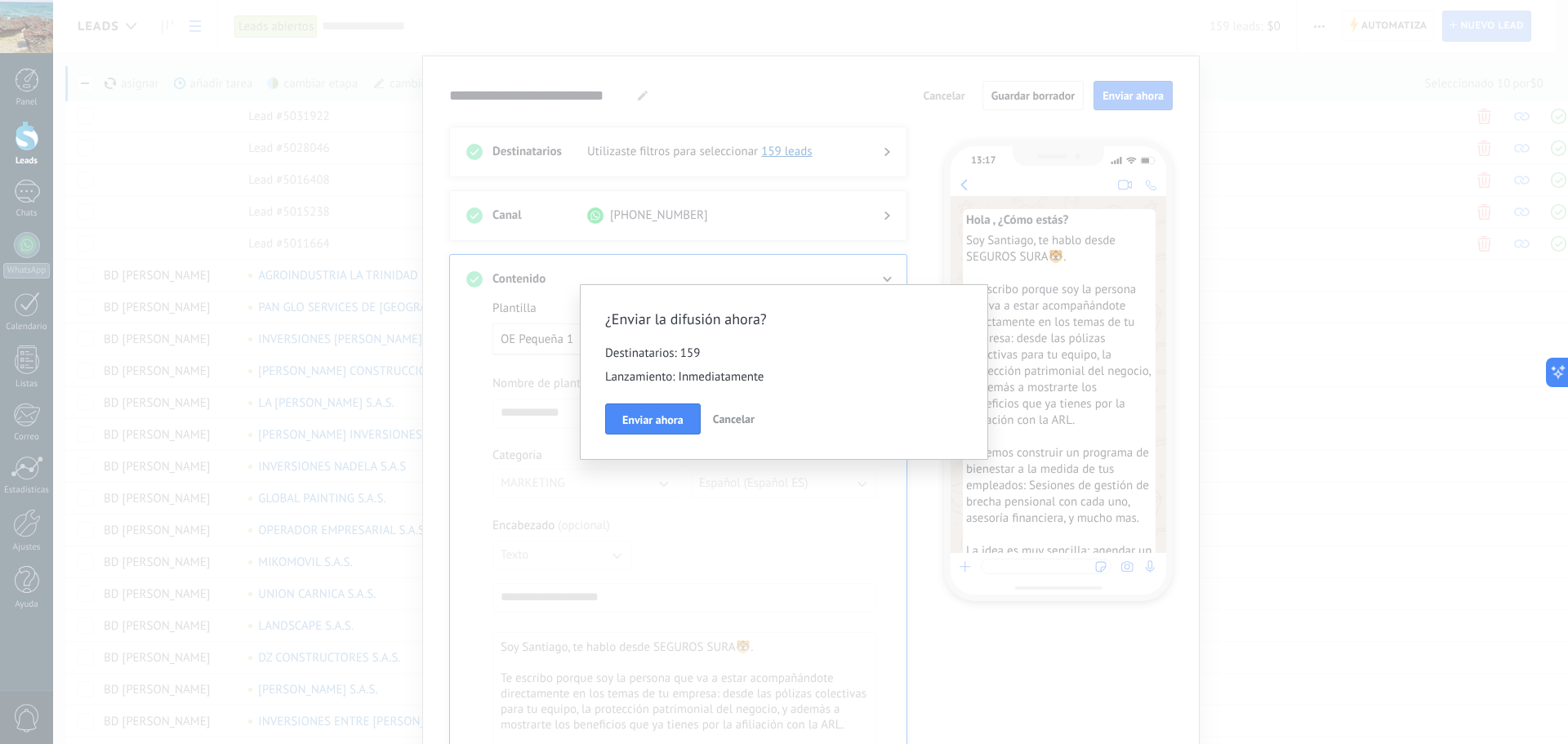
click at [726, 422] on span "Cancelar" at bounding box center [734, 419] width 42 height 15
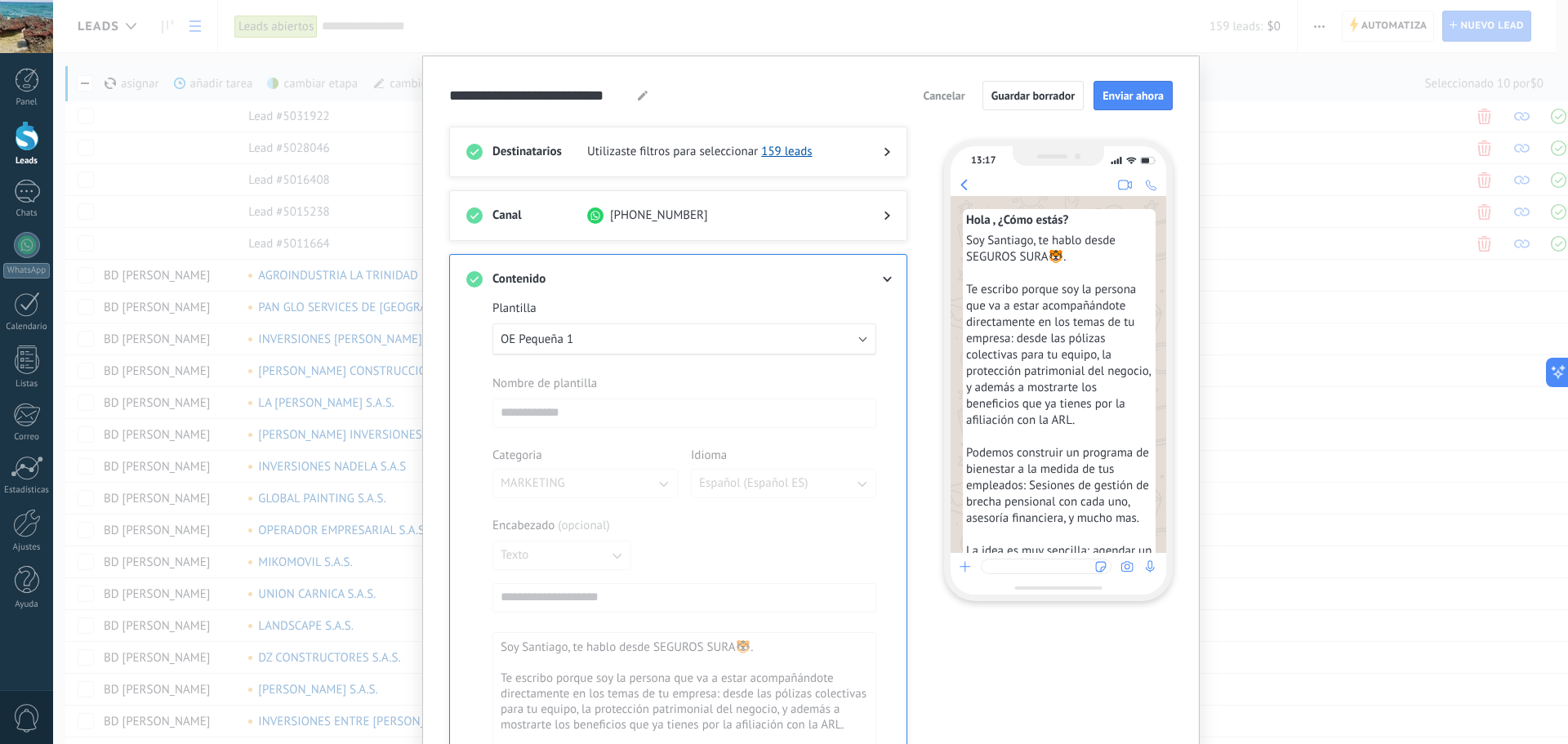
click at [880, 139] on div "Destinatarios Utilizaste filtros para seleccionar 159 leads" at bounding box center [679, 152] width 459 height 50
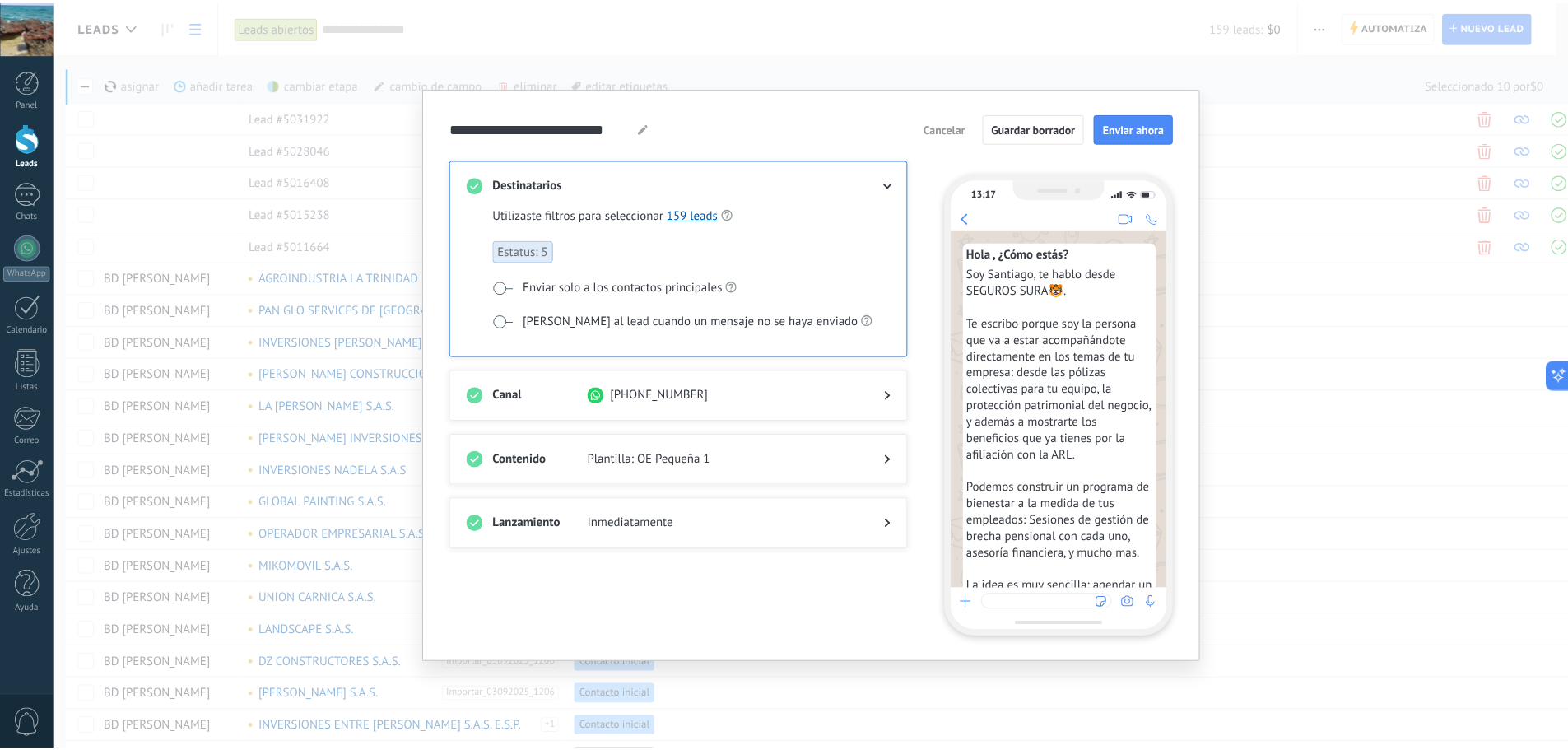
scroll to position [0, 0]
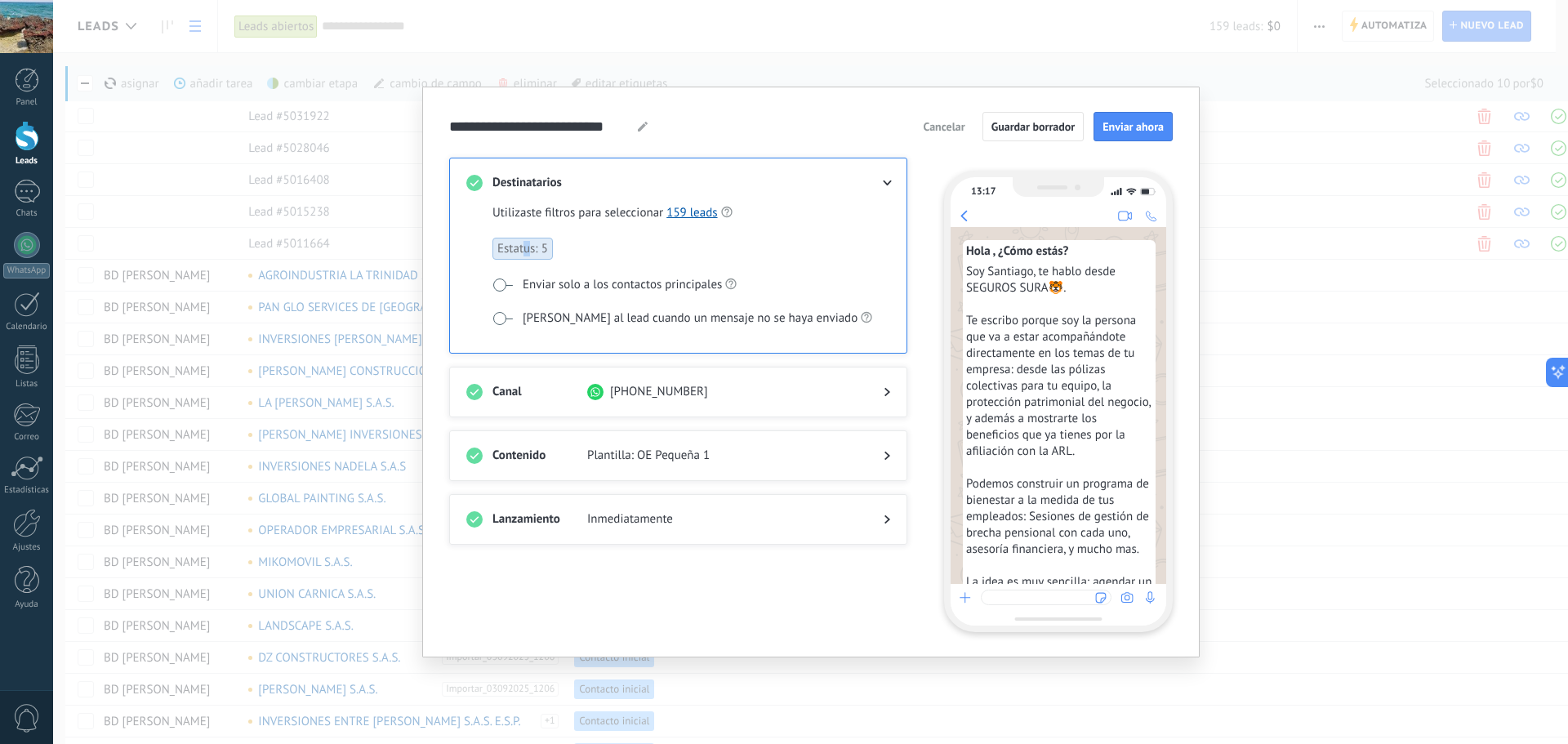
drag, startPoint x: 527, startPoint y: 247, endPoint x: 530, endPoint y: 260, distance: 13.3
click at [526, 247] on span "Estatus: 5" at bounding box center [522, 249] width 60 height 22
click at [537, 295] on div "Utilizaste filtros para seleccionar 159 leads Estatus: 5 Enviar solo a los cont…" at bounding box center [684, 276] width 384 height 145
click at [695, 214] on link "159 leads" at bounding box center [691, 212] width 50 height 15
click at [1265, 211] on div "**********" at bounding box center [810, 372] width 1515 height 744
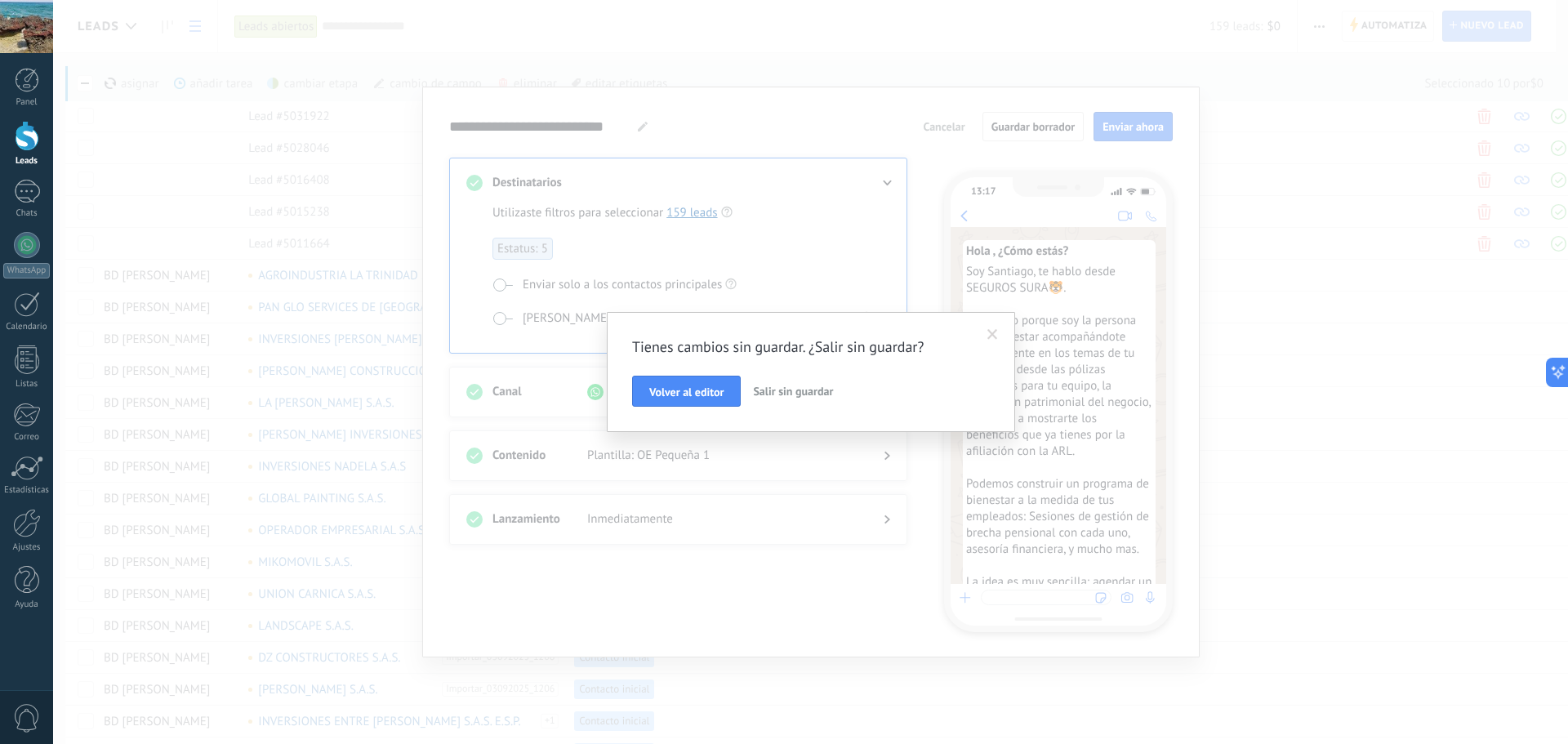
click at [989, 331] on span at bounding box center [993, 334] width 27 height 28
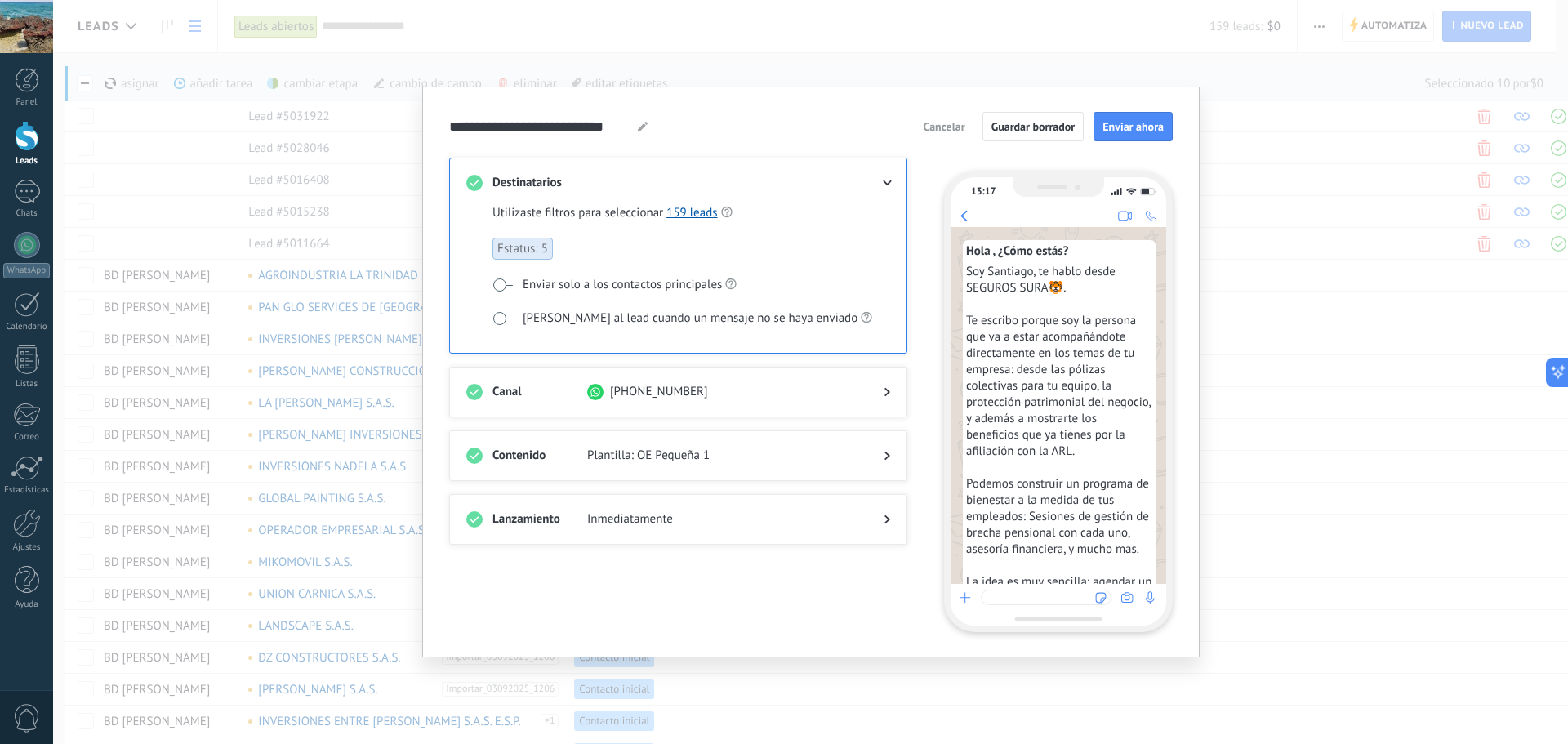
click at [947, 130] on span "Cancelar" at bounding box center [944, 127] width 42 height 12
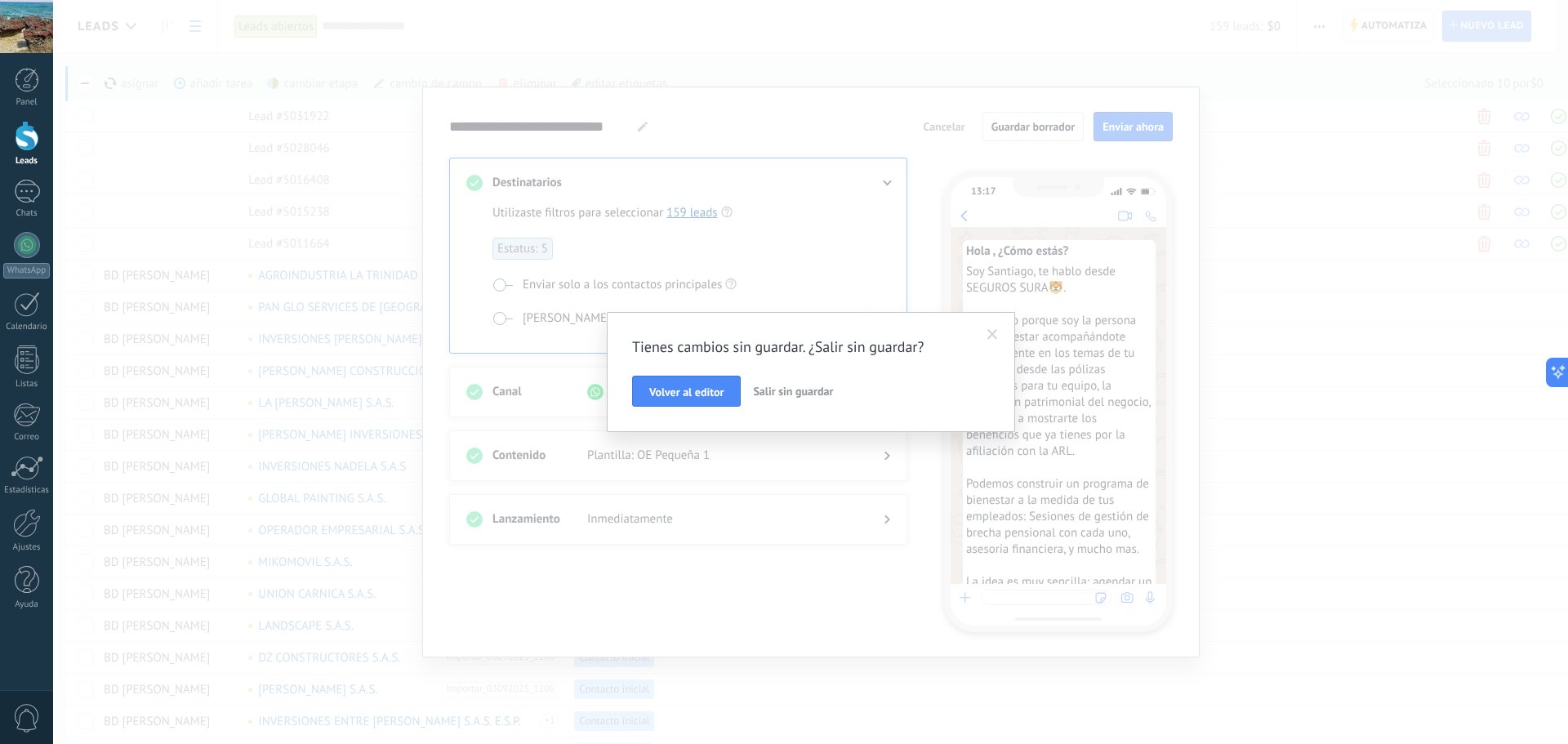
click at [768, 392] on span "Salir sin guardar" at bounding box center [793, 391] width 80 height 15
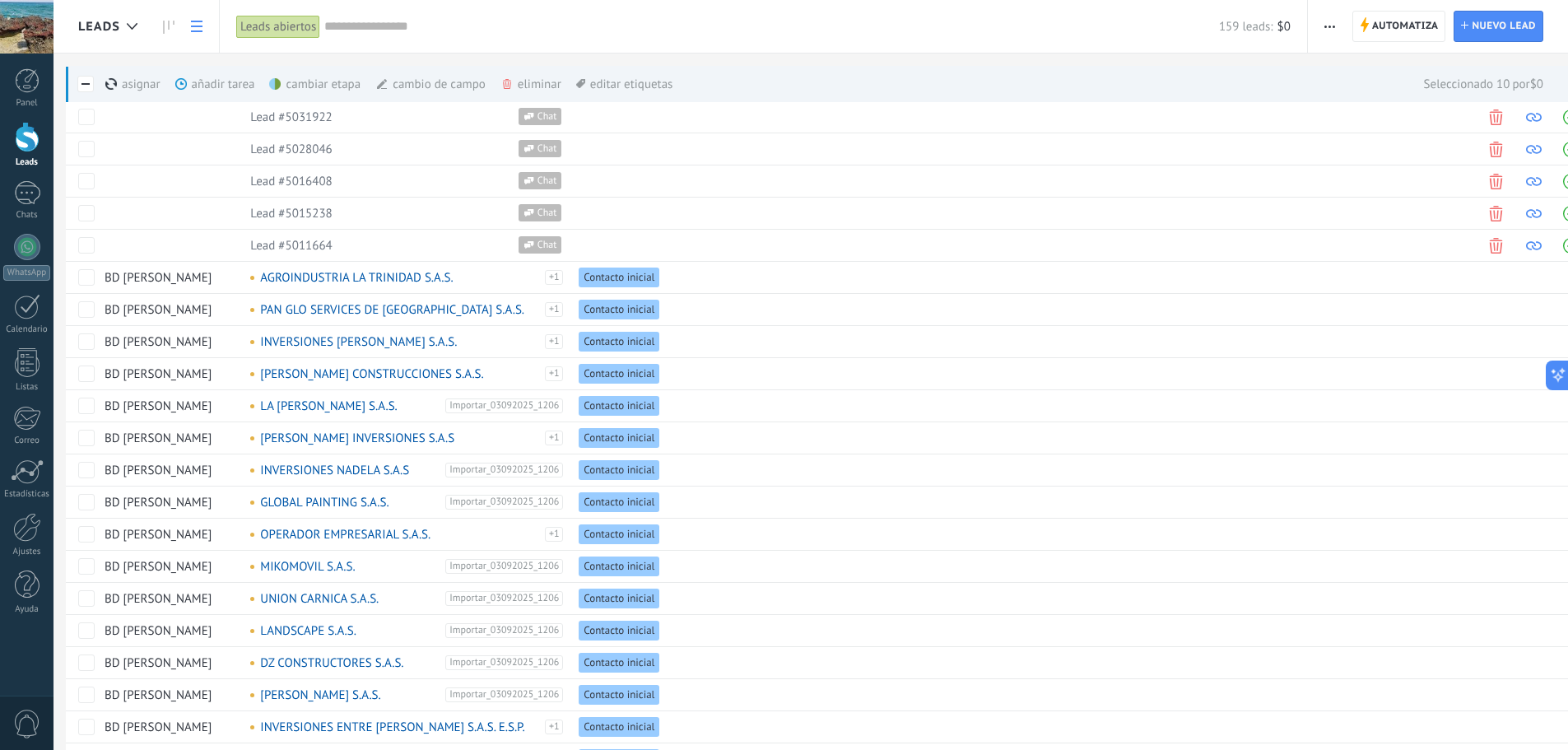
drag, startPoint x: 331, startPoint y: 29, endPoint x: 313, endPoint y: 30, distance: 18.0
click at [330, 29] on input "text" at bounding box center [771, 26] width 895 height 17
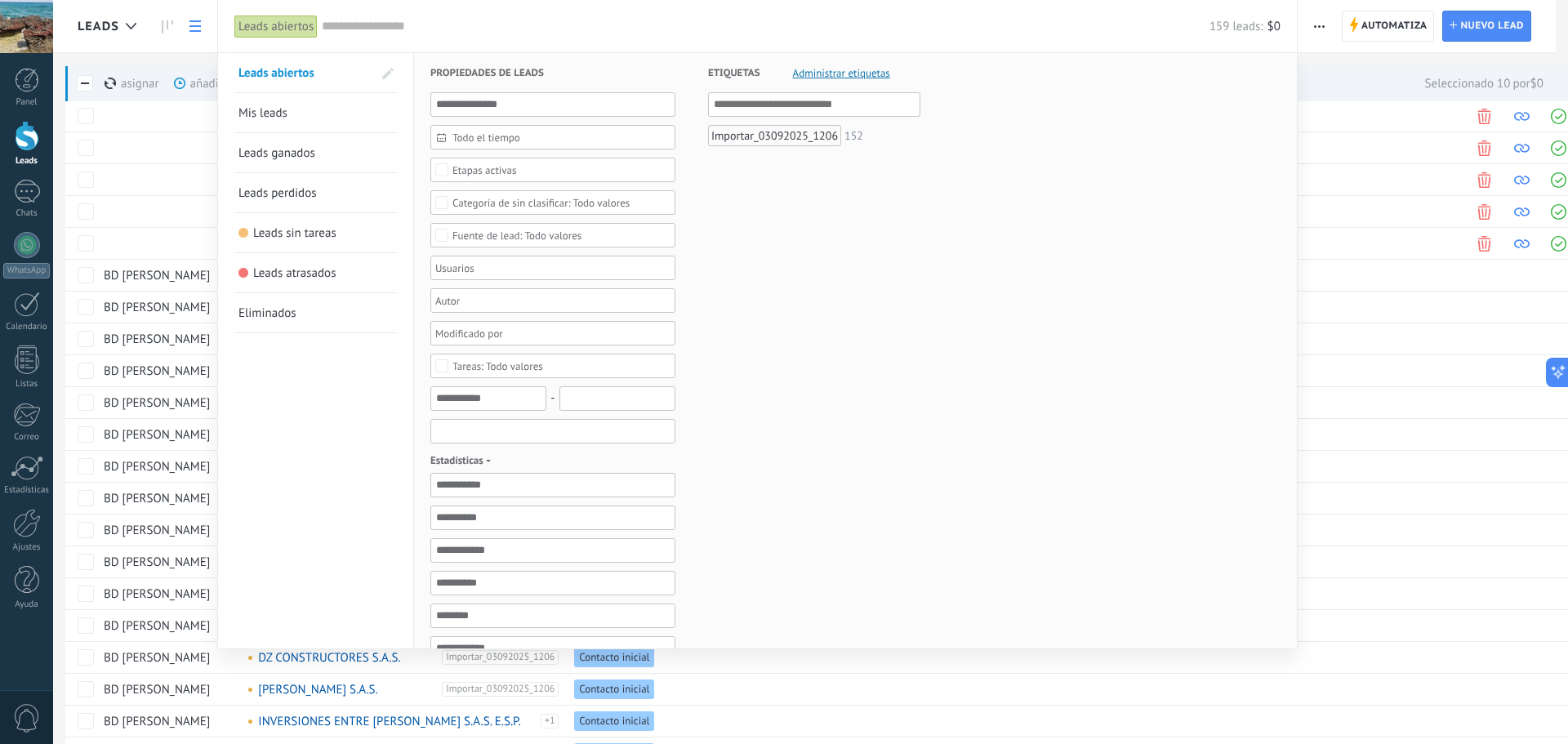
click at [488, 428] on input "text" at bounding box center [553, 431] width 245 height 24
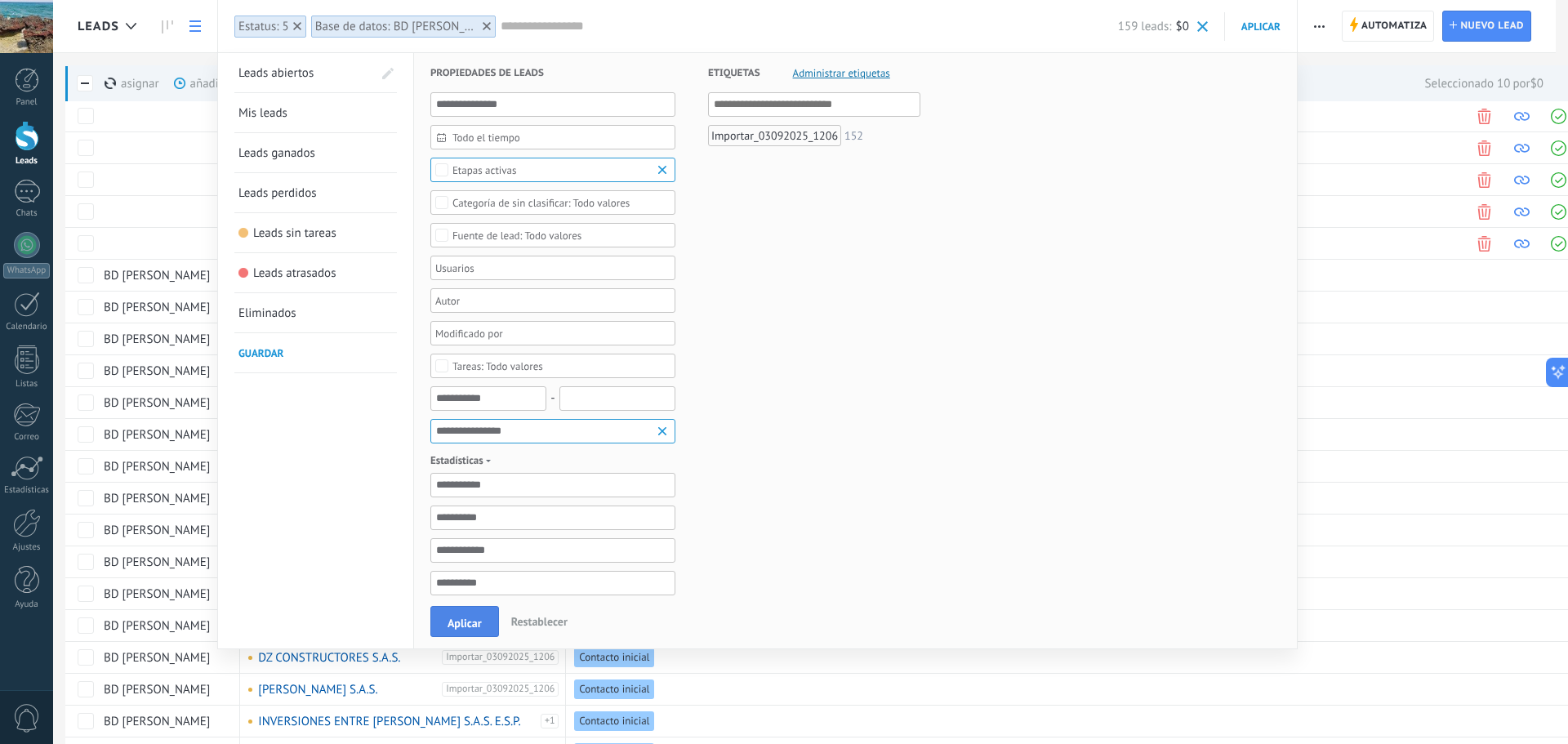
type input "**********"
click at [459, 622] on span "Aplicar" at bounding box center [464, 623] width 34 height 12
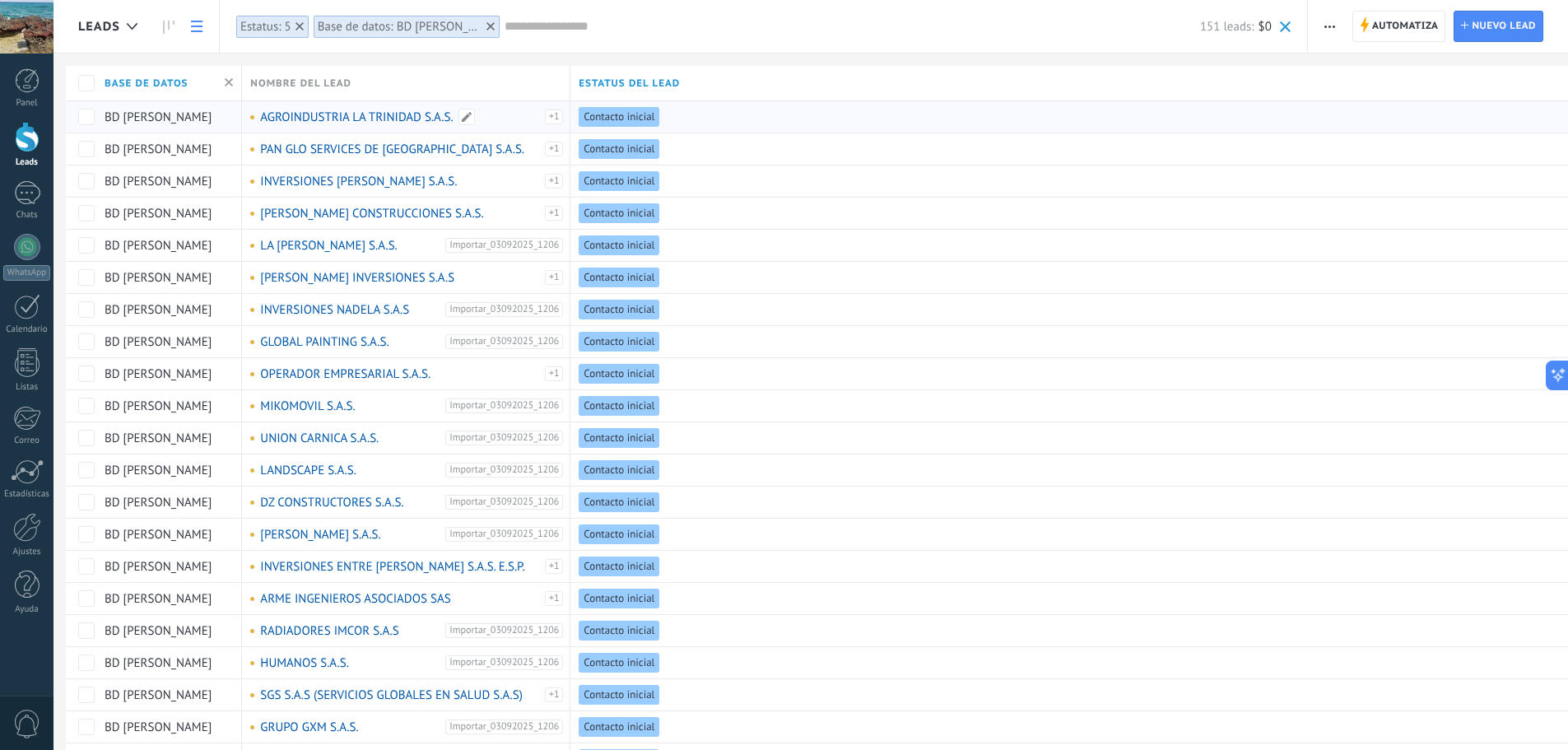
click at [341, 118] on link "AGROINDUSTRIA LA TRINIDAD S.A.S." at bounding box center [356, 117] width 193 height 15
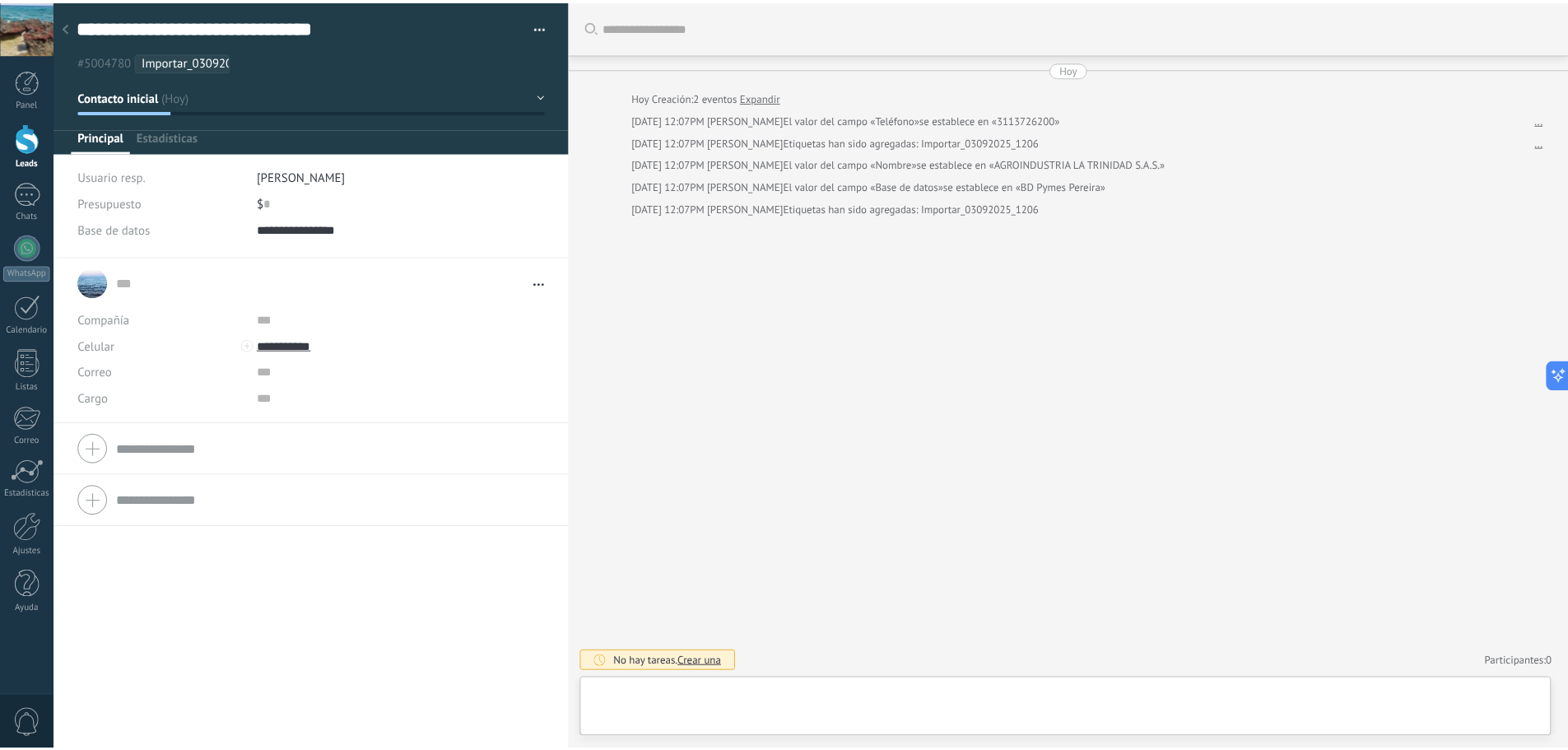
scroll to position [25, 0]
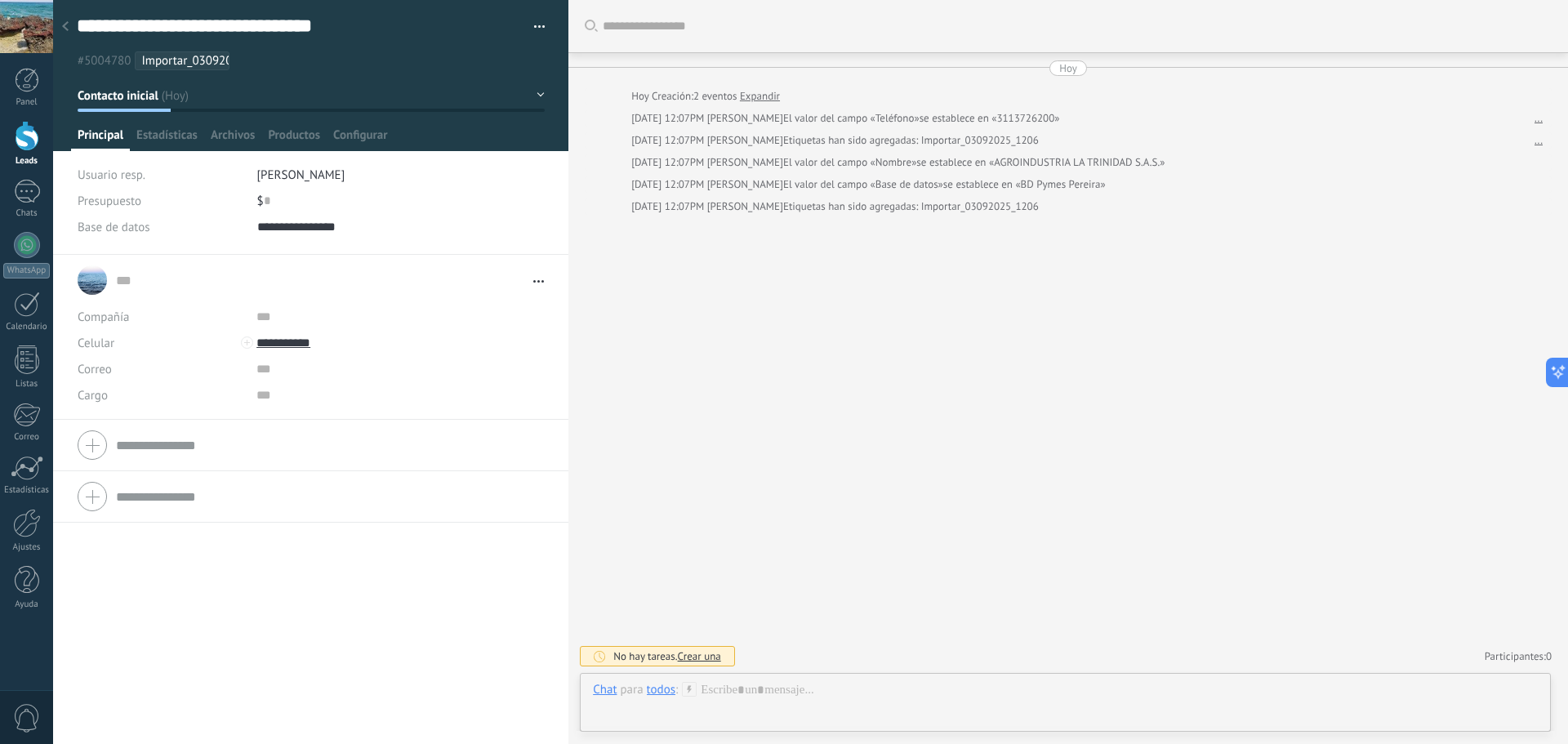
click at [96, 451] on div at bounding box center [310, 445] width 466 height 41
click at [708, 275] on div "Buscar Carga más [DATE] [DATE] Creación: 2 eventos Expandir [DATE] 12:07PM [PER…" at bounding box center [1068, 372] width 999 height 744
click at [528, 22] on button "button" at bounding box center [533, 27] width 24 height 24
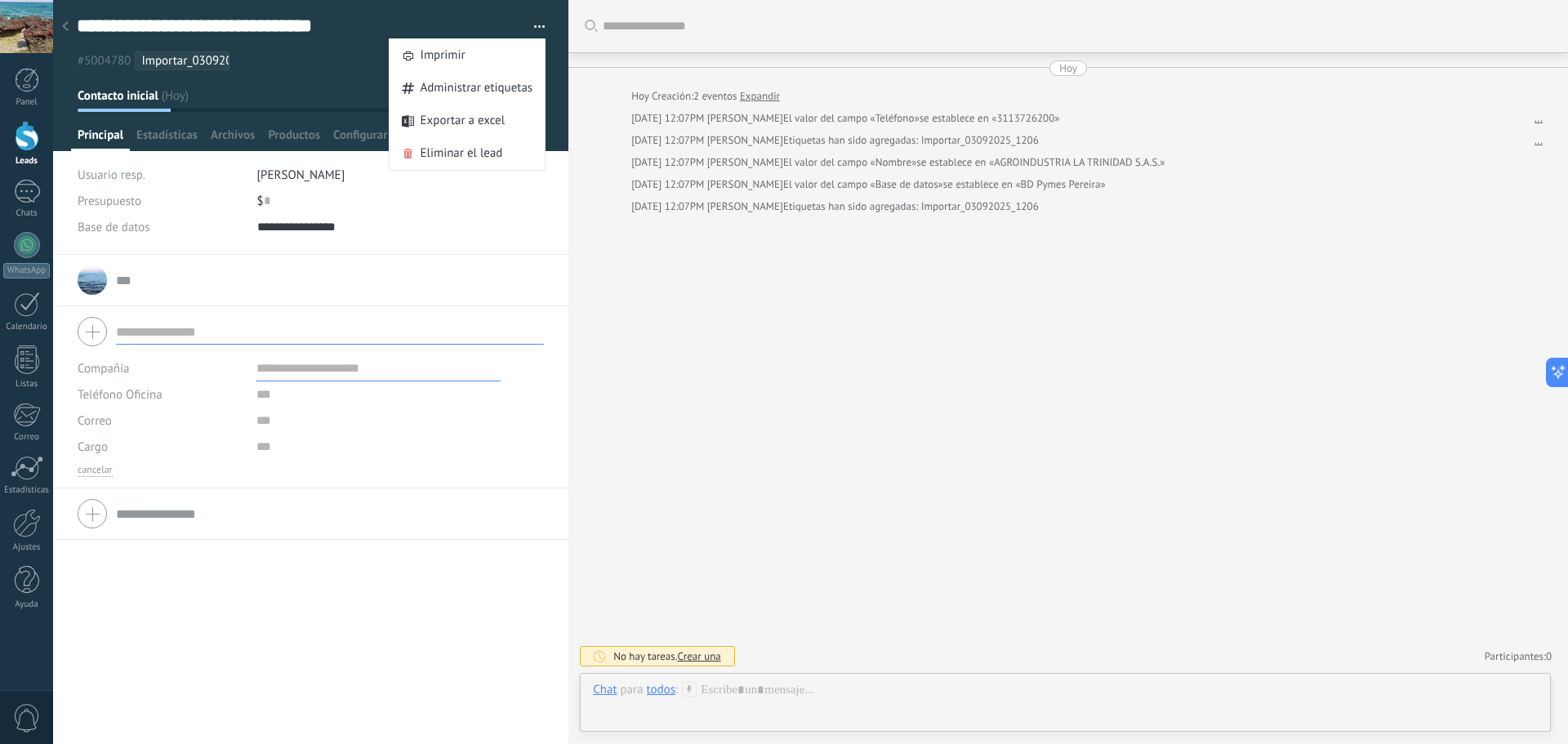
click at [632, 259] on div "Buscar Carga más [DATE] [DATE] Creación: 2 eventos Expandir [DATE] 12:07PM [PER…" at bounding box center [1068, 372] width 999 height 744
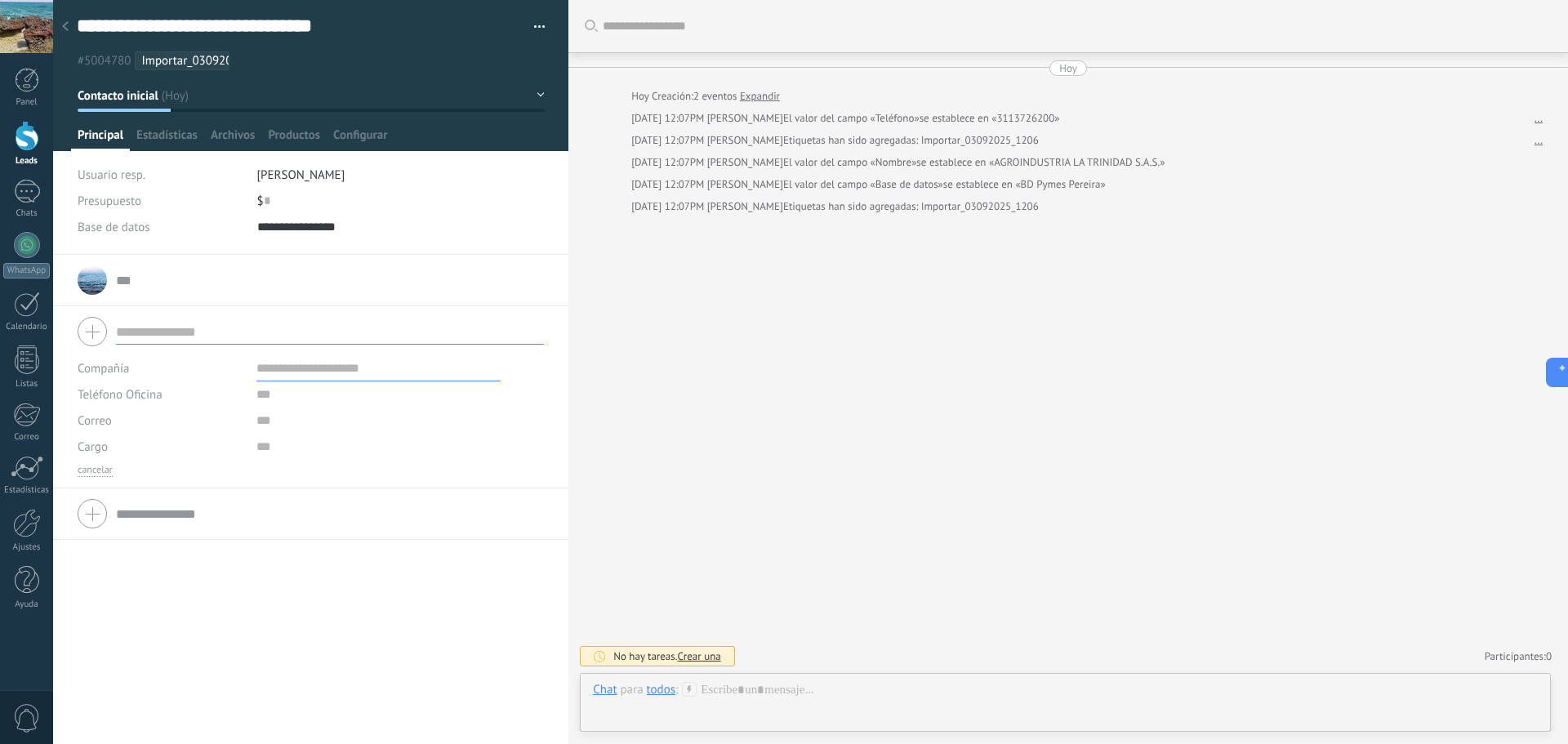
click at [60, 22] on div at bounding box center [65, 28] width 23 height 32
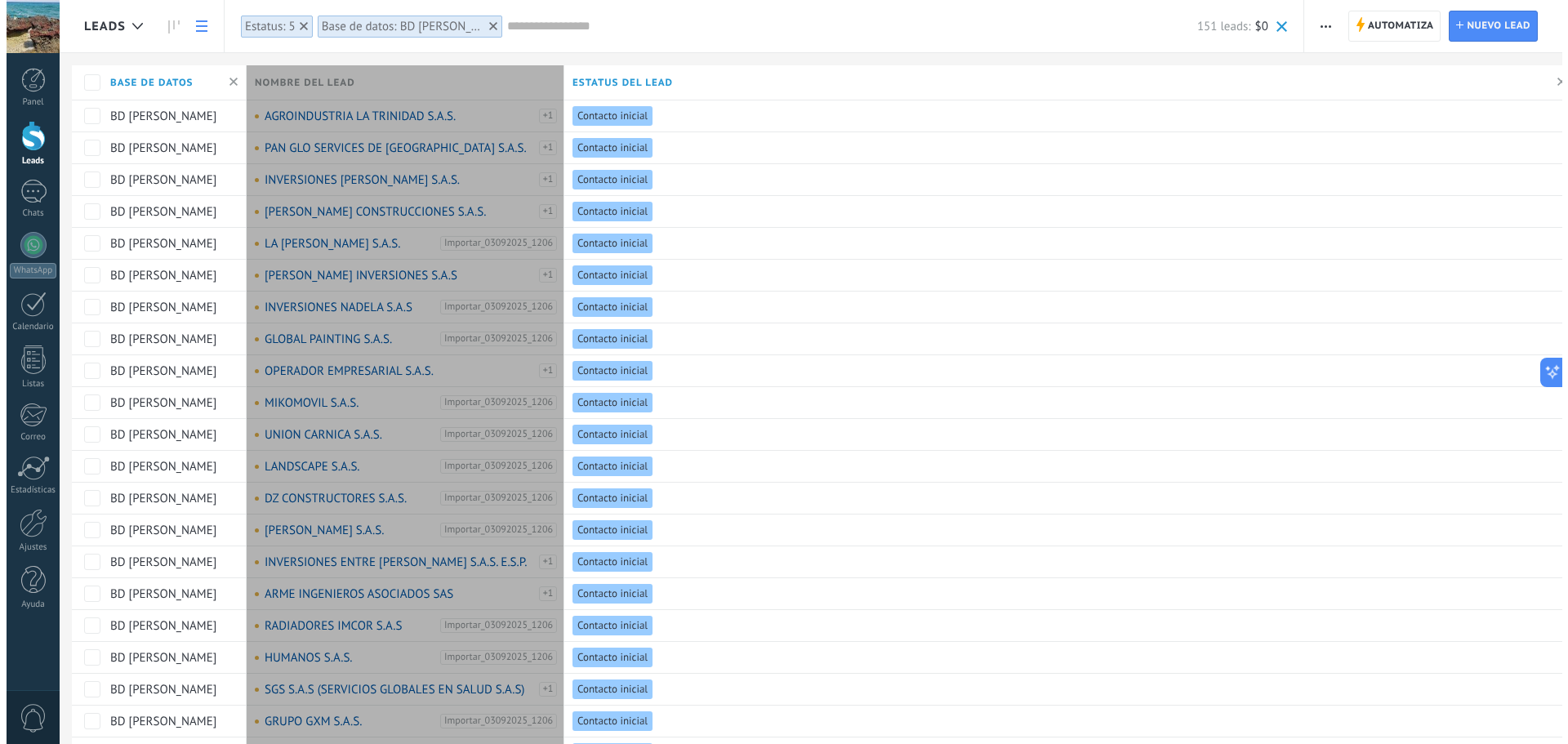
scroll to position [24, 0]
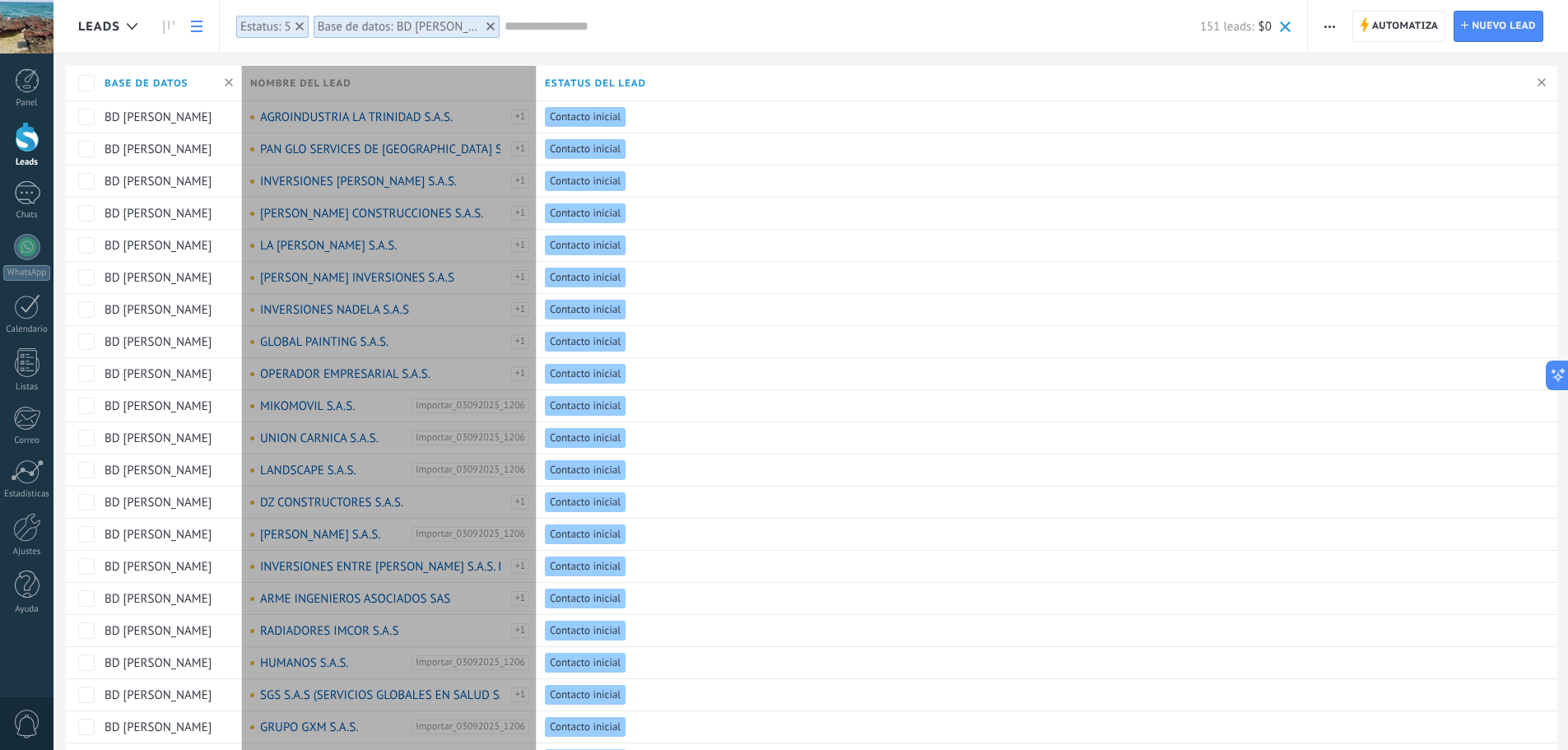
drag, startPoint x: 561, startPoint y: 82, endPoint x: 533, endPoint y: 77, distance: 28.4
click at [533, 77] on div "Nombre del lead" at bounding box center [389, 83] width 295 height 35
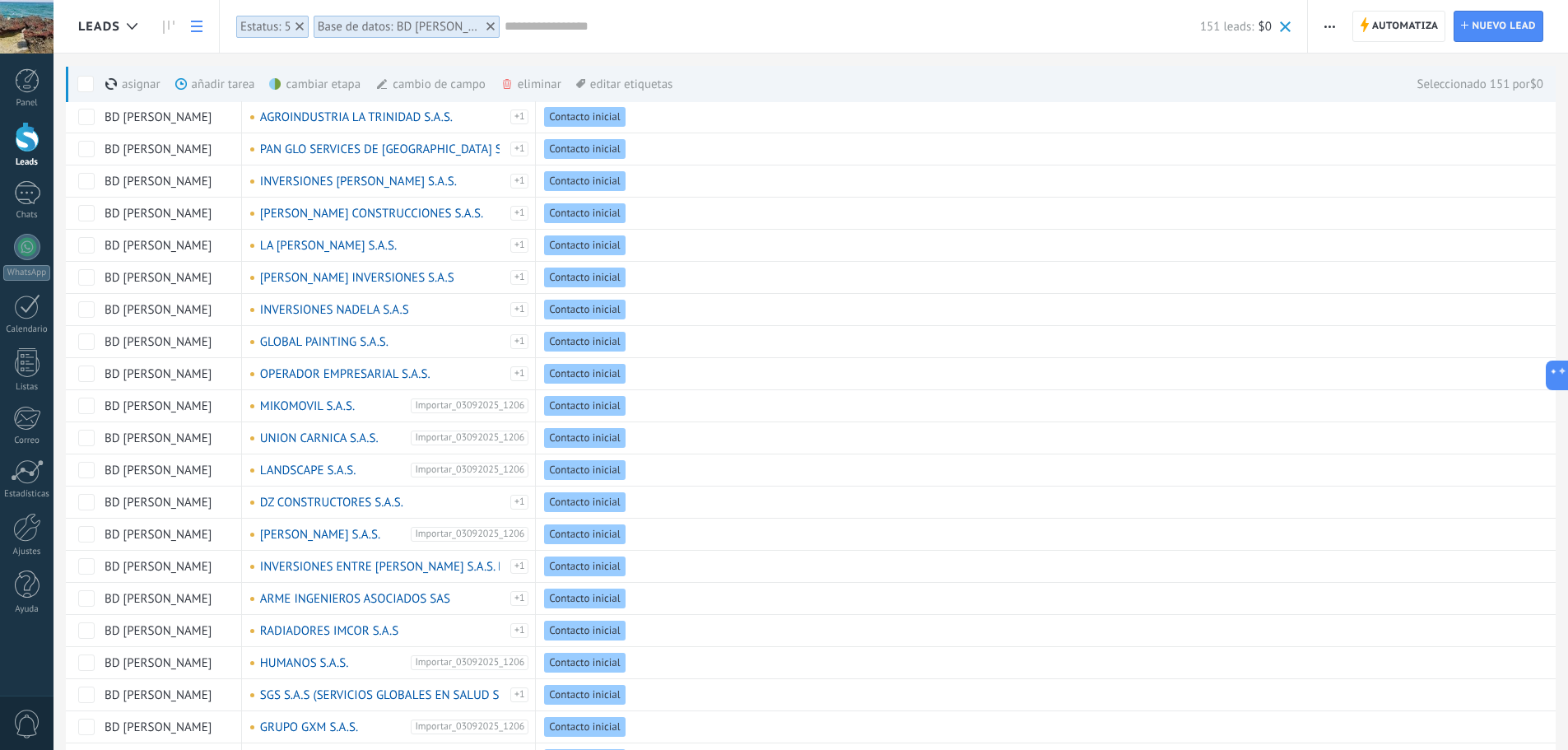
click at [533, 89] on div "eliminar màs" at bounding box center [559, 84] width 117 height 36
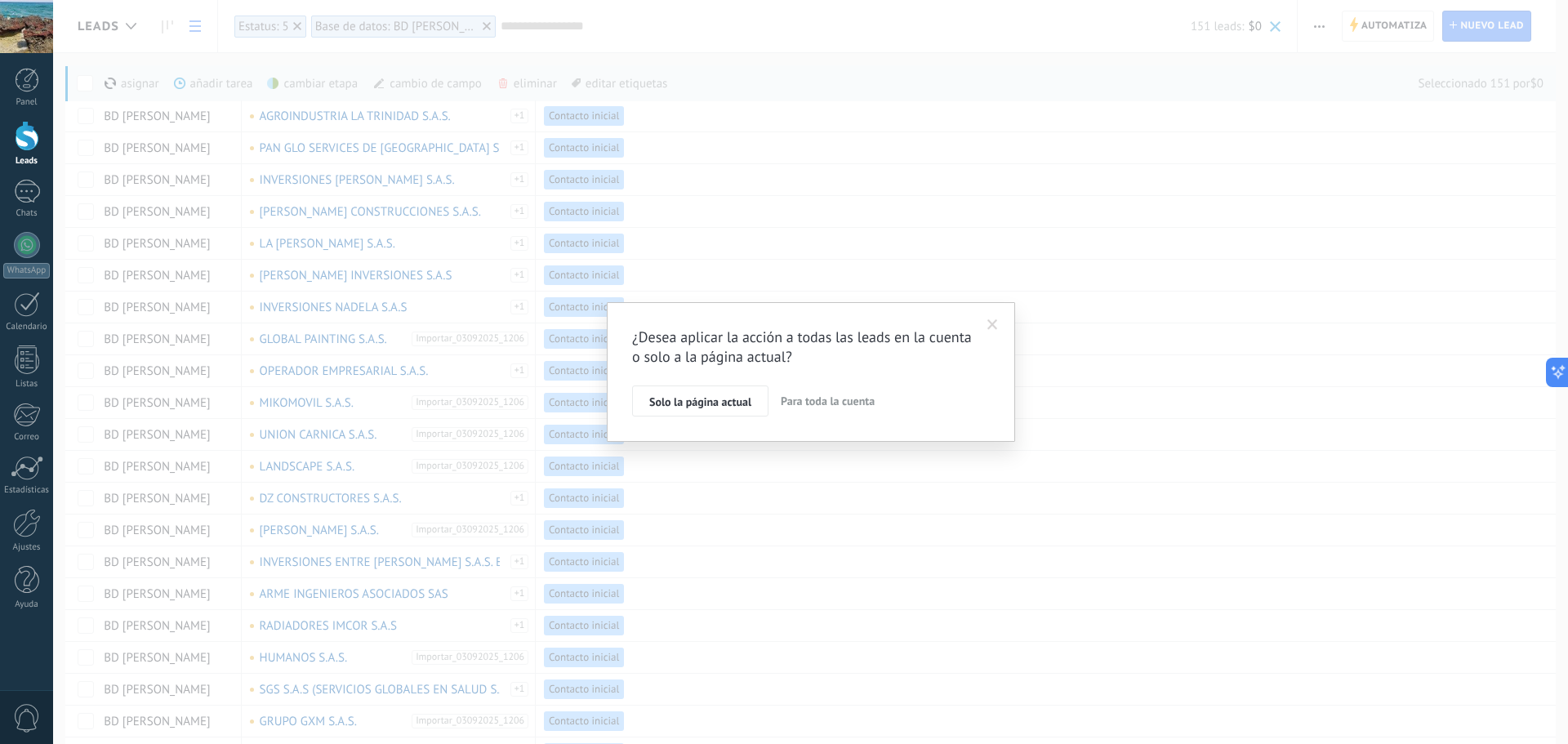
click at [798, 405] on span "Para toda la cuenta" at bounding box center [828, 401] width 94 height 15
click at [653, 416] on button "Aplicar" at bounding box center [667, 404] width 69 height 31
click at [658, 406] on span "Aplicar" at bounding box center [666, 405] width 34 height 12
click at [659, 356] on div "Estoy de lead en que cambiaré 151 leads" at bounding box center [761, 362] width 213 height 16
click at [664, 414] on button "Aplicar" at bounding box center [667, 404] width 69 height 31
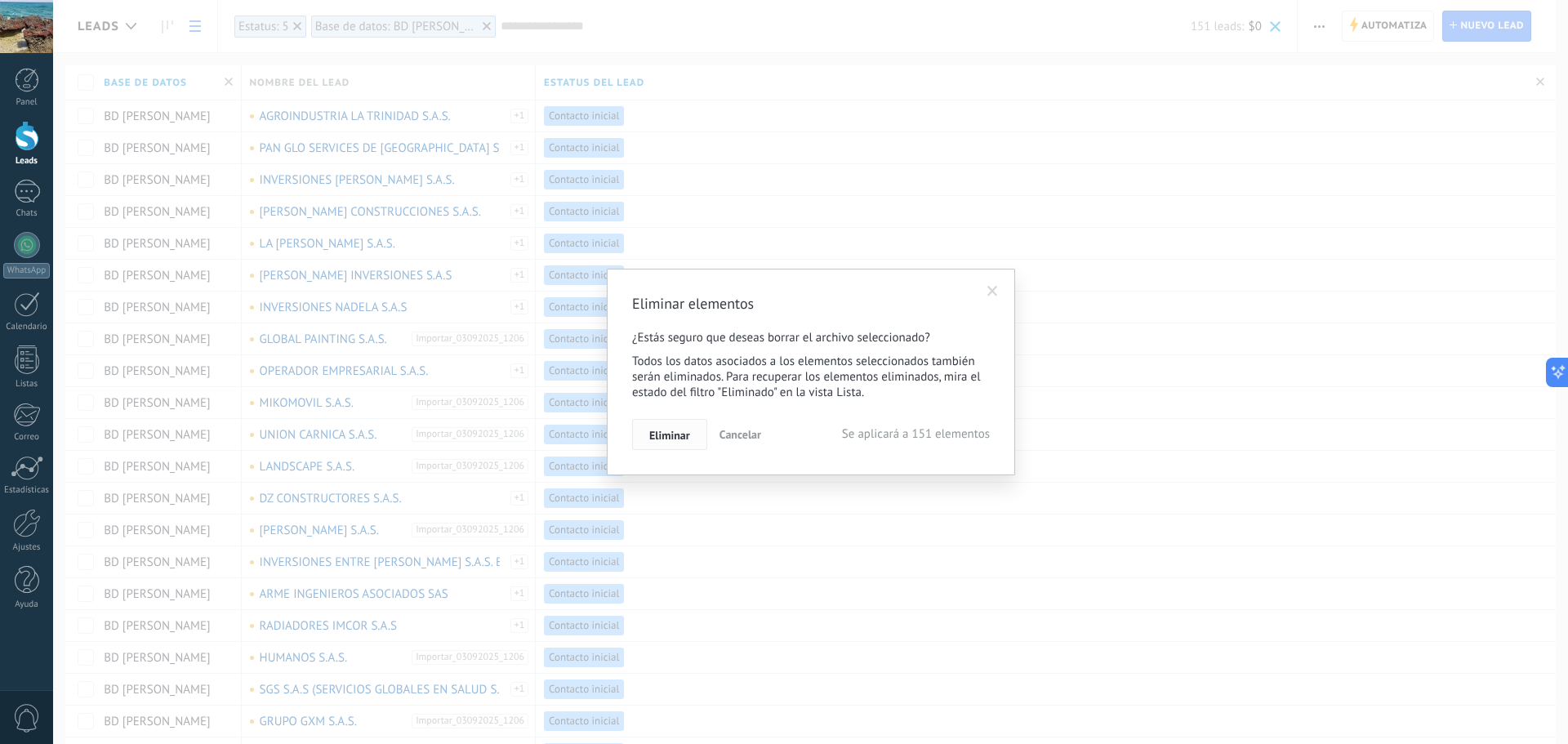
click at [667, 434] on span "Eliminar" at bounding box center [669, 435] width 41 height 12
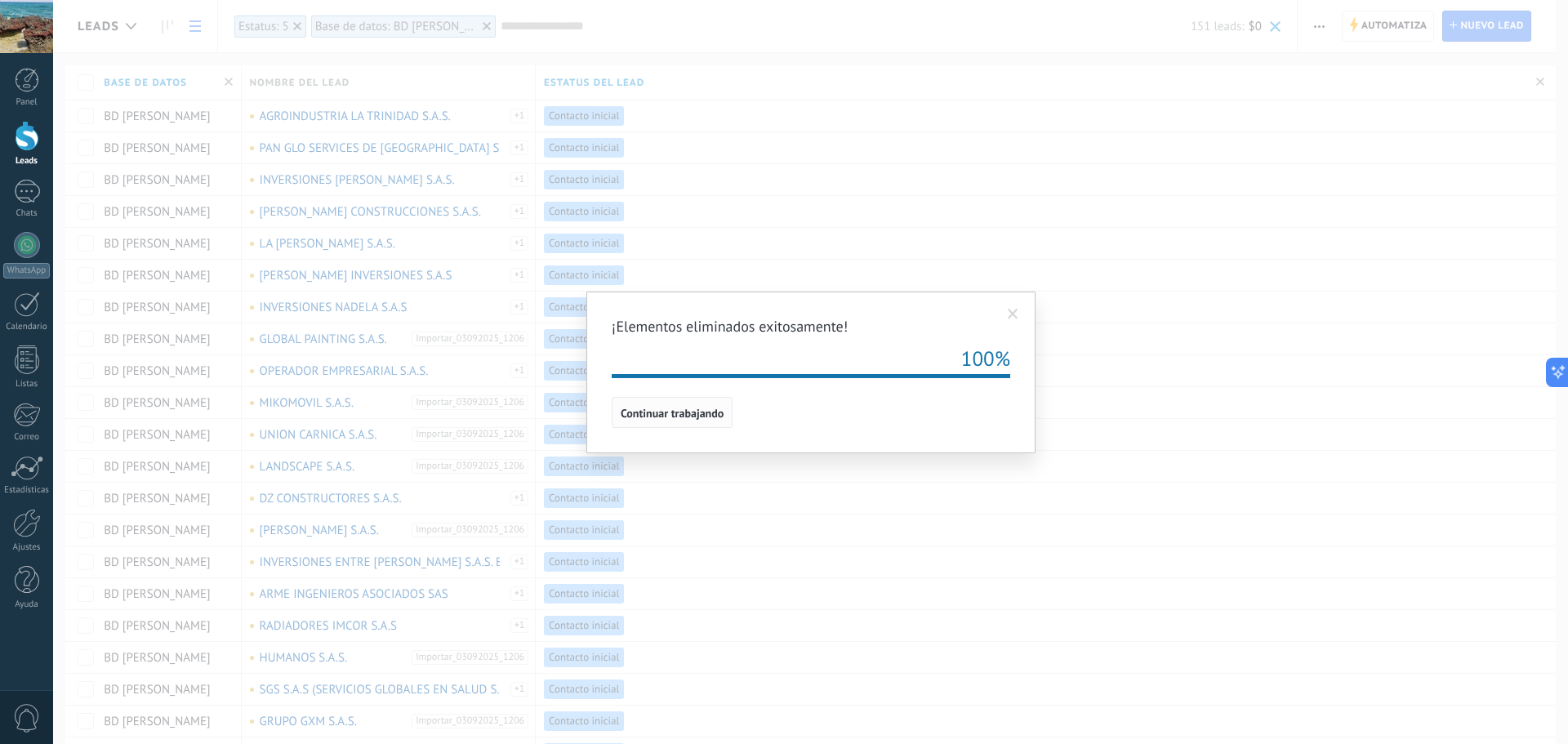
click at [704, 410] on span "Continuar trabajando" at bounding box center [672, 413] width 103 height 12
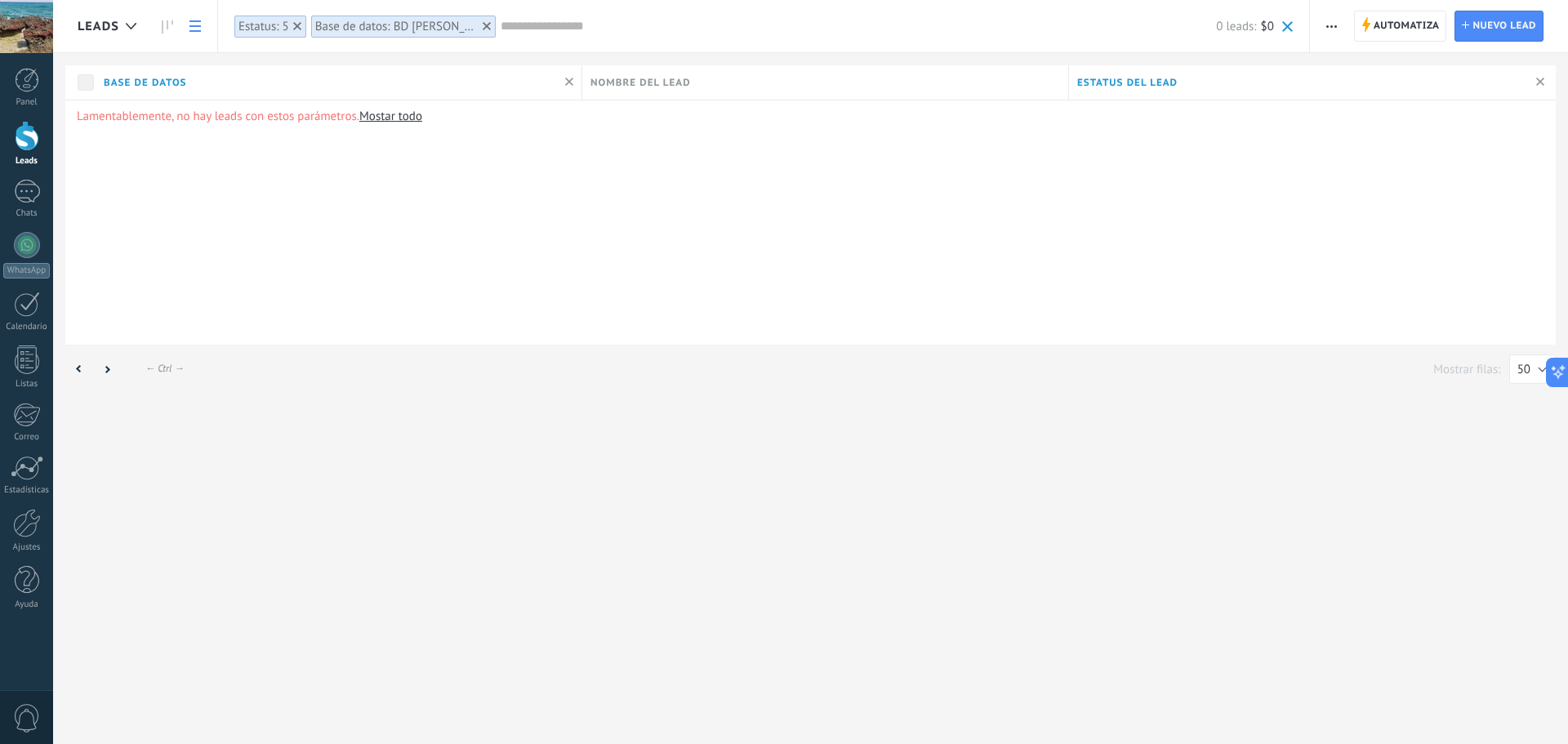
click at [485, 23] on icon at bounding box center [487, 26] width 8 height 8
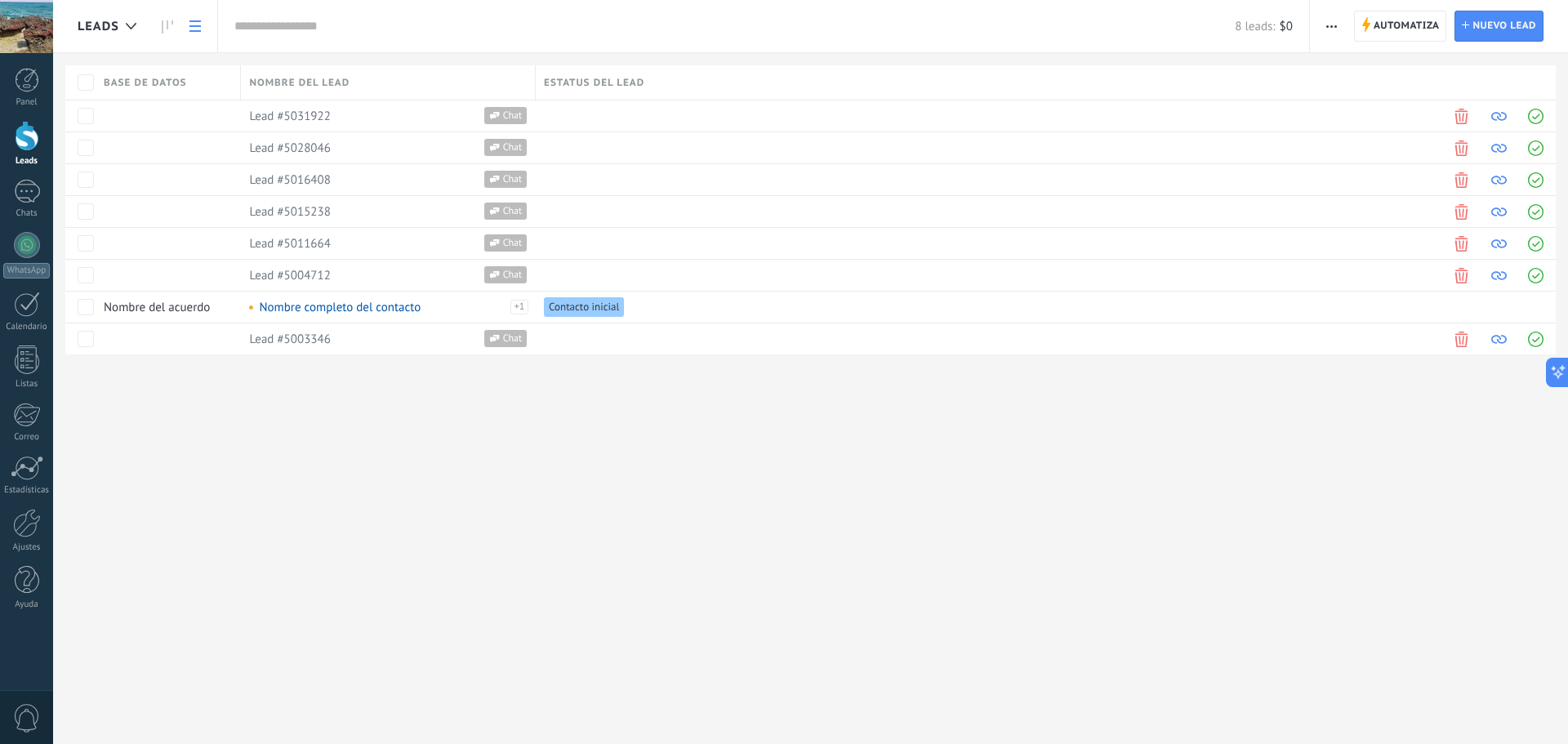
click at [296, 27] on input "text" at bounding box center [734, 26] width 1000 height 17
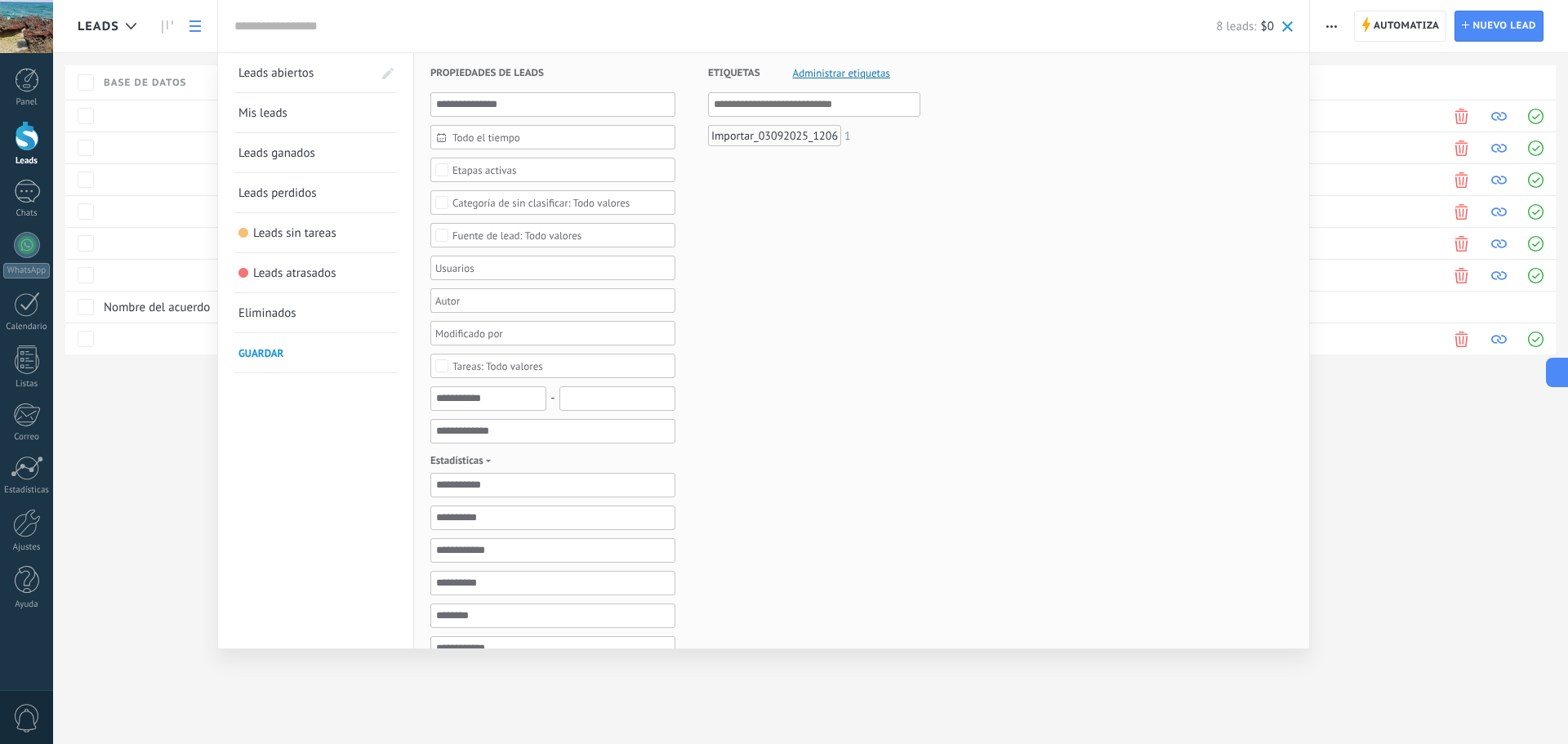
click at [531, 28] on input "text" at bounding box center [725, 26] width 982 height 17
drag, startPoint x: 163, startPoint y: 492, endPoint x: 172, endPoint y: 474, distance: 20.1
click at [164, 491] on div at bounding box center [784, 372] width 1568 height 744
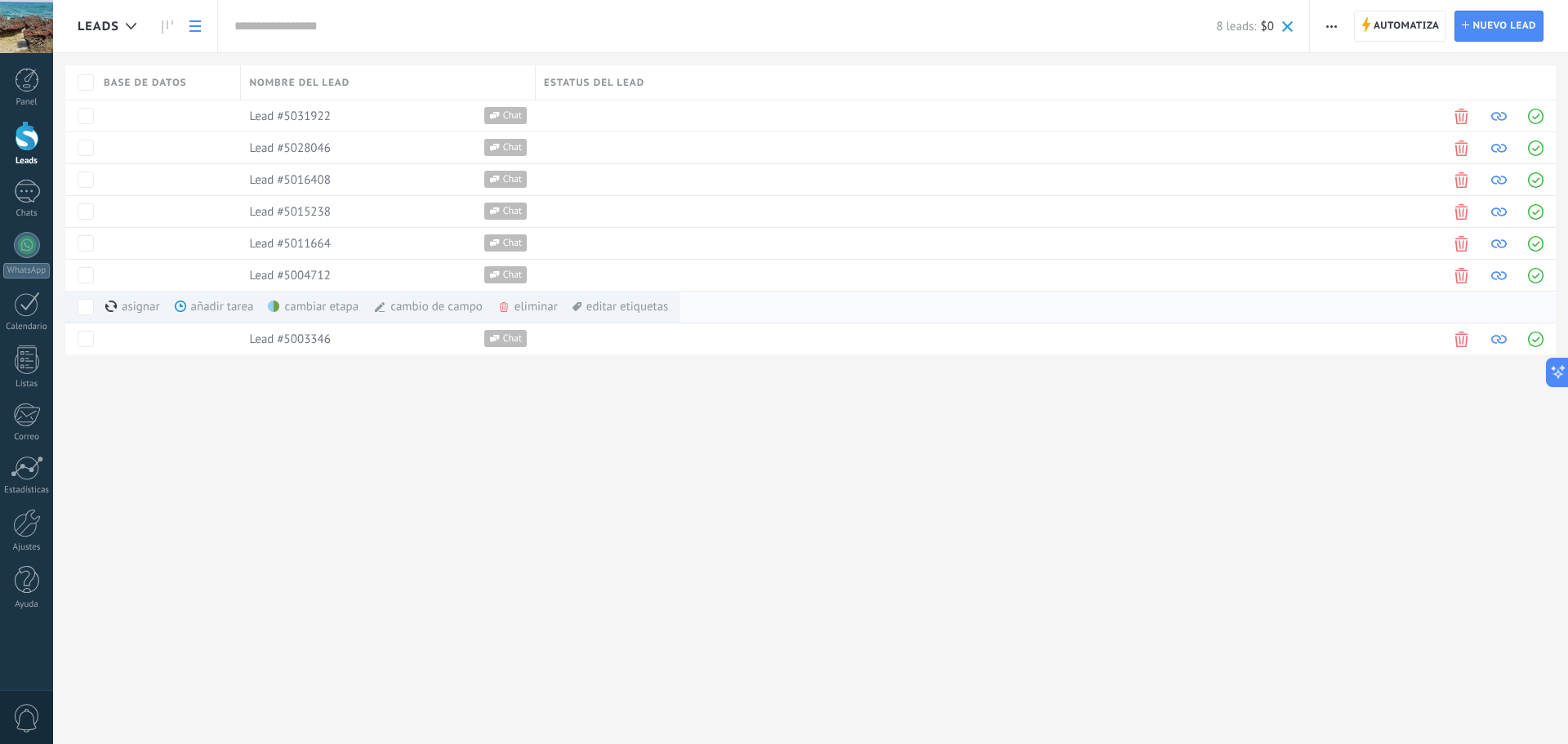
click at [519, 302] on div "eliminar màs" at bounding box center [555, 307] width 116 height 32
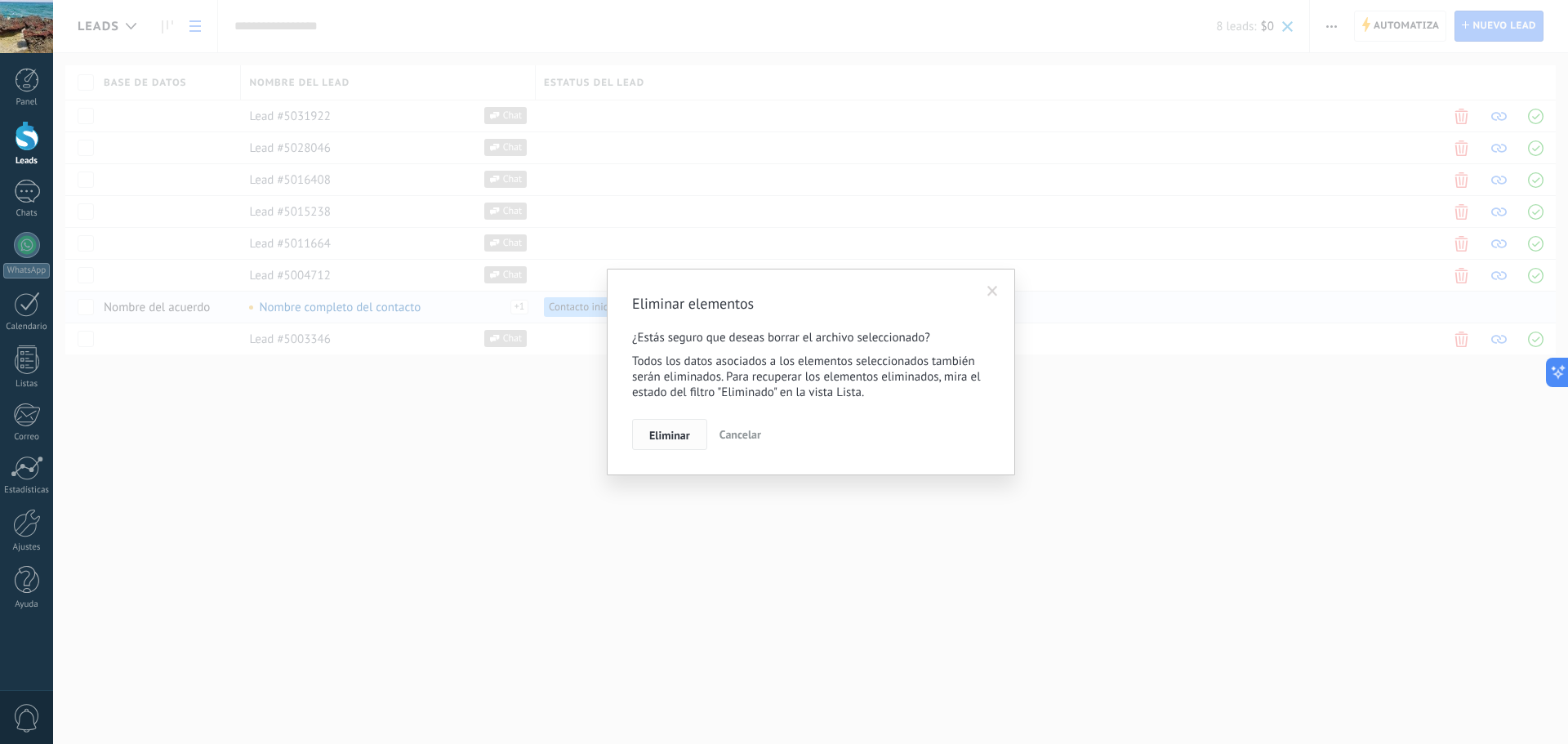
click at [679, 434] on span "Eliminar" at bounding box center [669, 435] width 41 height 12
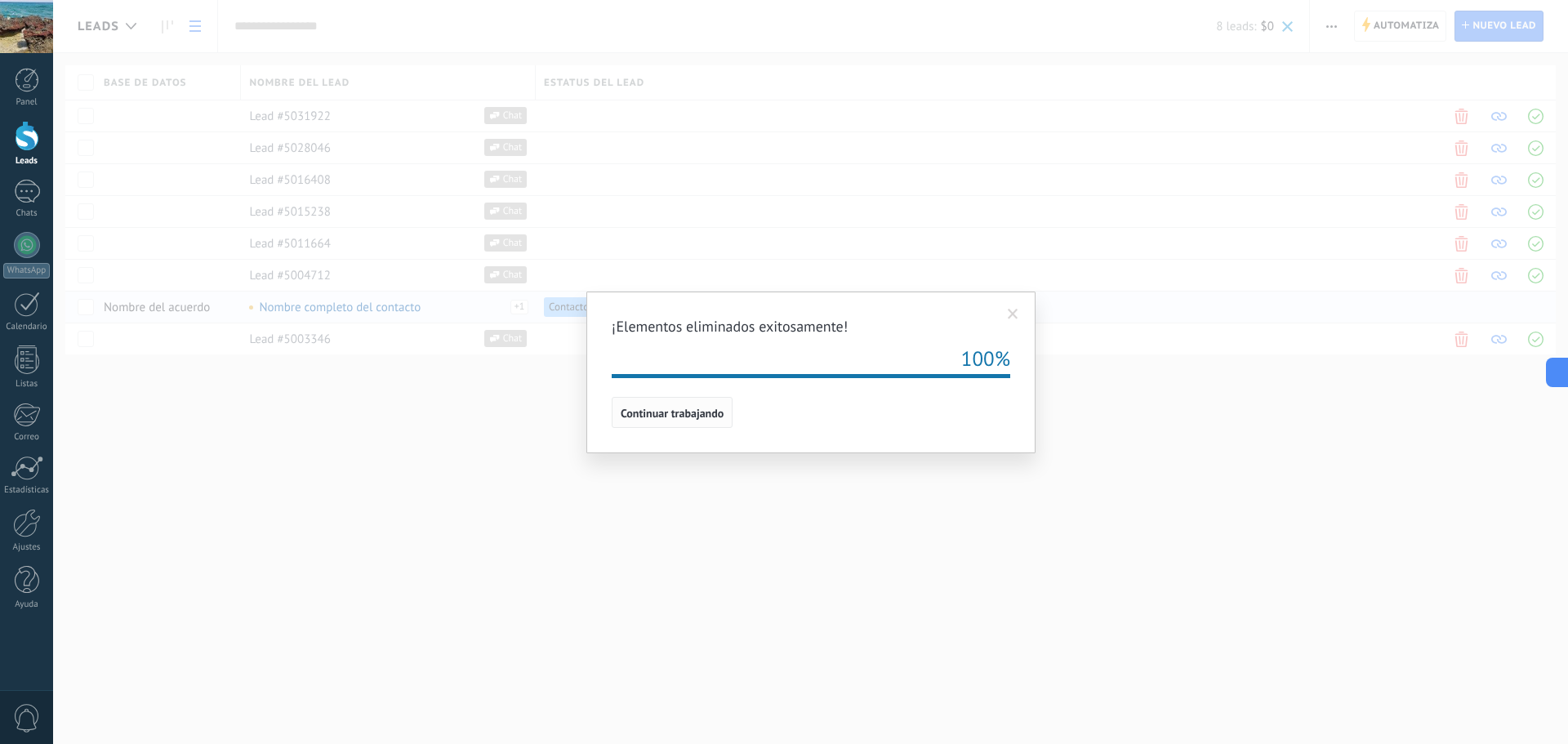
click at [699, 416] on span "Continuar trabajando" at bounding box center [672, 413] width 103 height 12
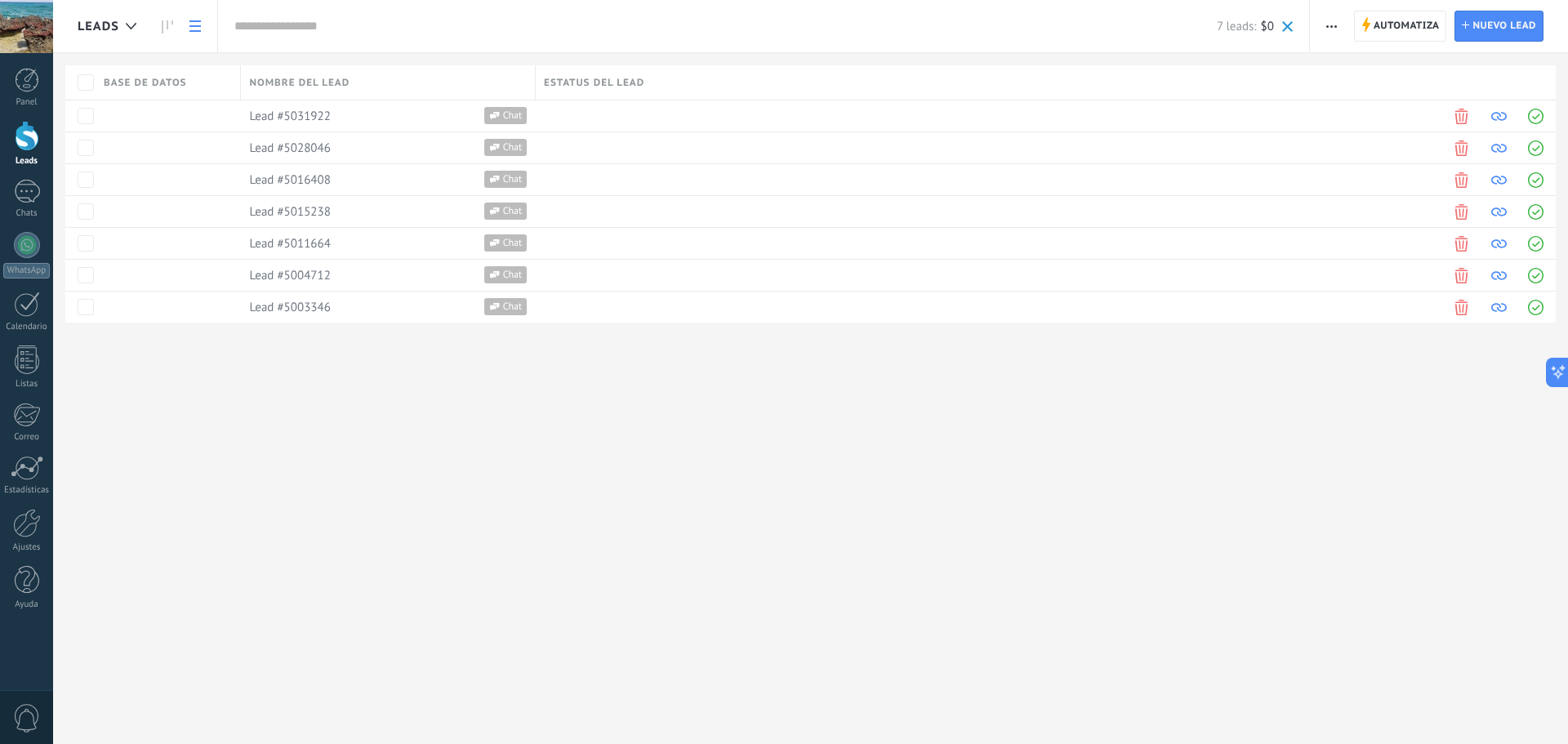
click at [1323, 28] on button "button" at bounding box center [1331, 26] width 24 height 31
click at [1357, 207] on span "Importar" at bounding box center [1364, 201] width 45 height 33
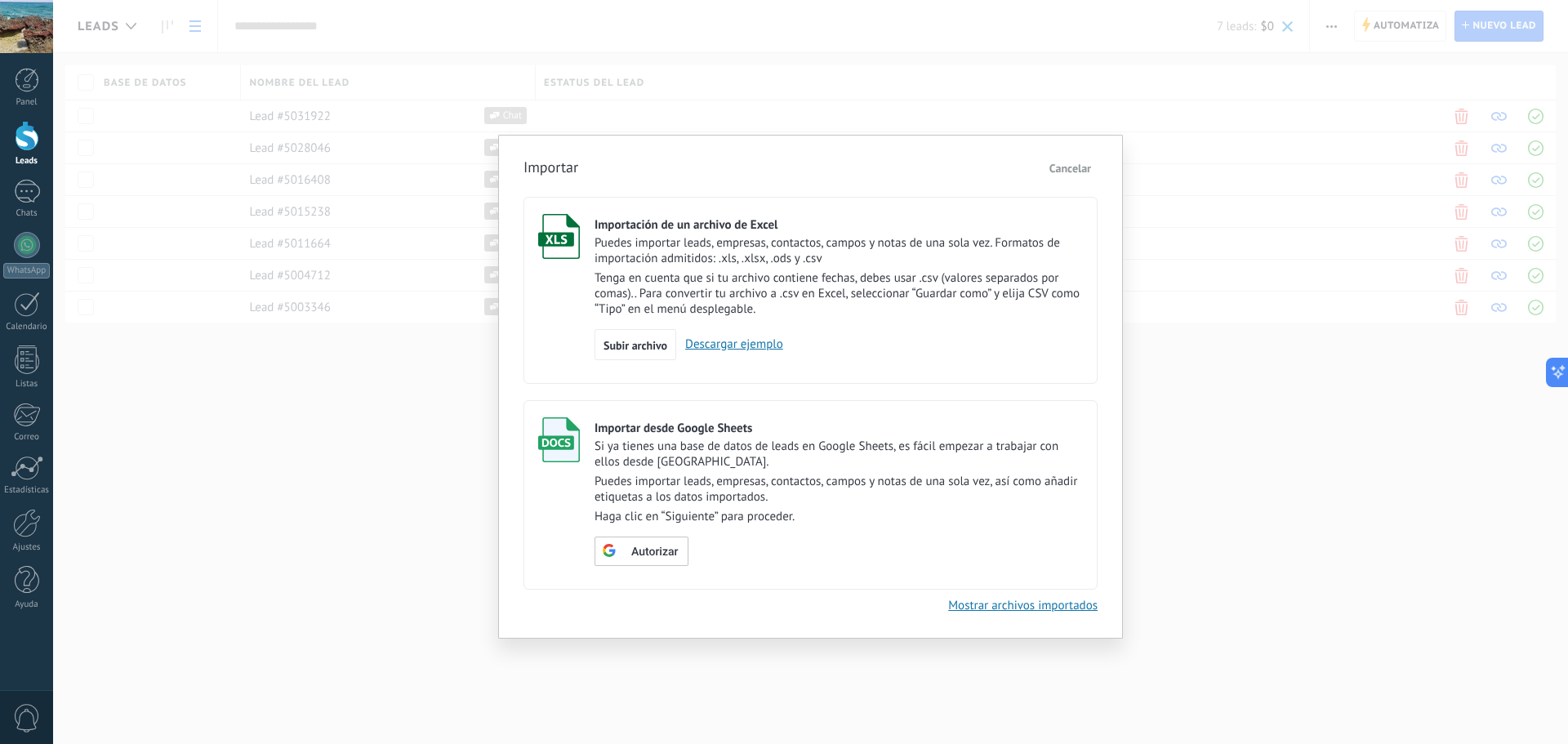
click at [715, 343] on link "Descargar ejemplo" at bounding box center [729, 344] width 107 height 15
click at [628, 349] on span "Subir archivo" at bounding box center [636, 346] width 64 height 12
click at [0, 0] on input "Importación de un archivo de Excel Puedes importar leads, empresas, contactos, …" at bounding box center [0, 0] width 0 height 0
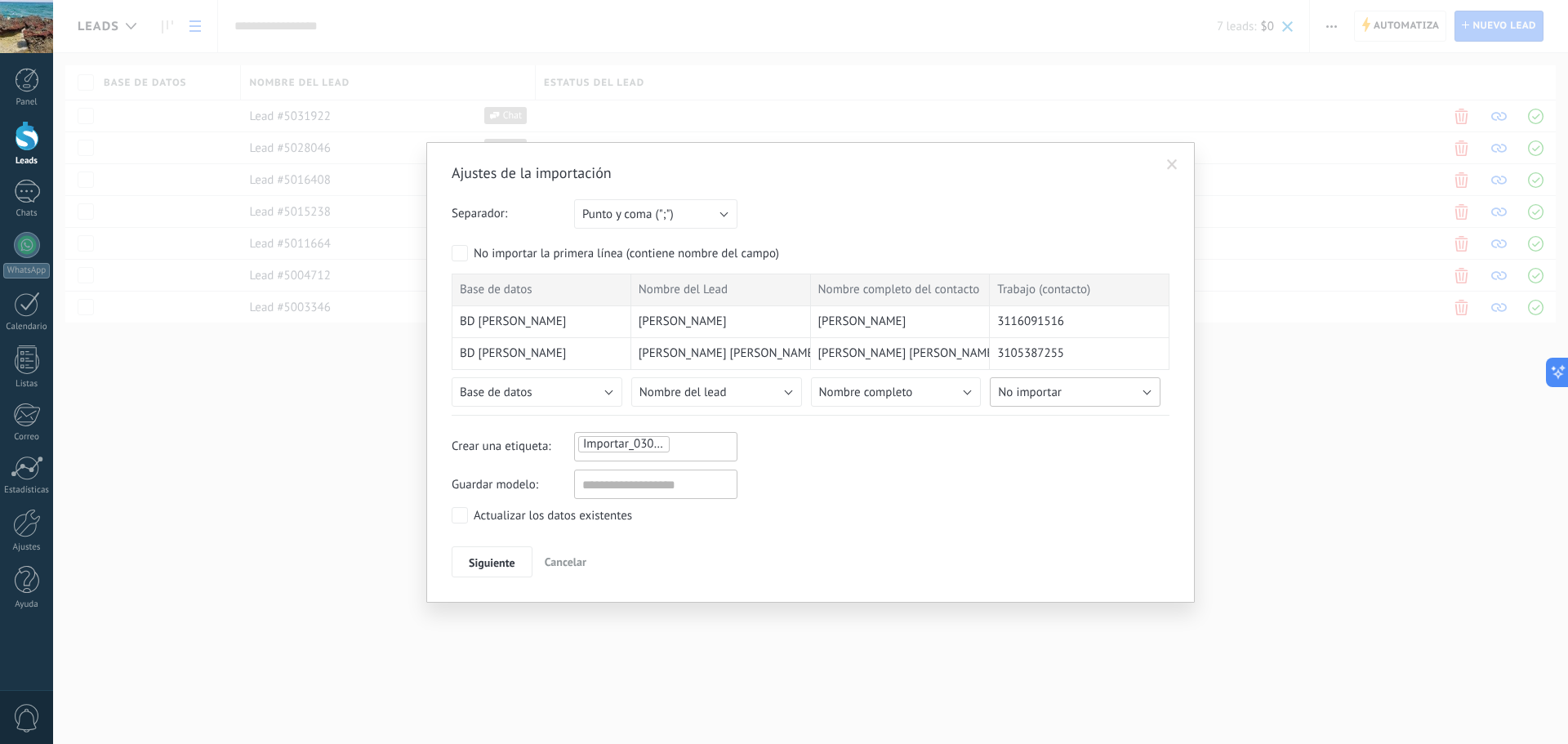
click at [1085, 386] on button "No importar" at bounding box center [1075, 391] width 170 height 29
click at [1093, 481] on span "Teléfono celular" at bounding box center [1078, 478] width 175 height 15
click at [510, 563] on span "Siguiente" at bounding box center [491, 563] width 46 height 12
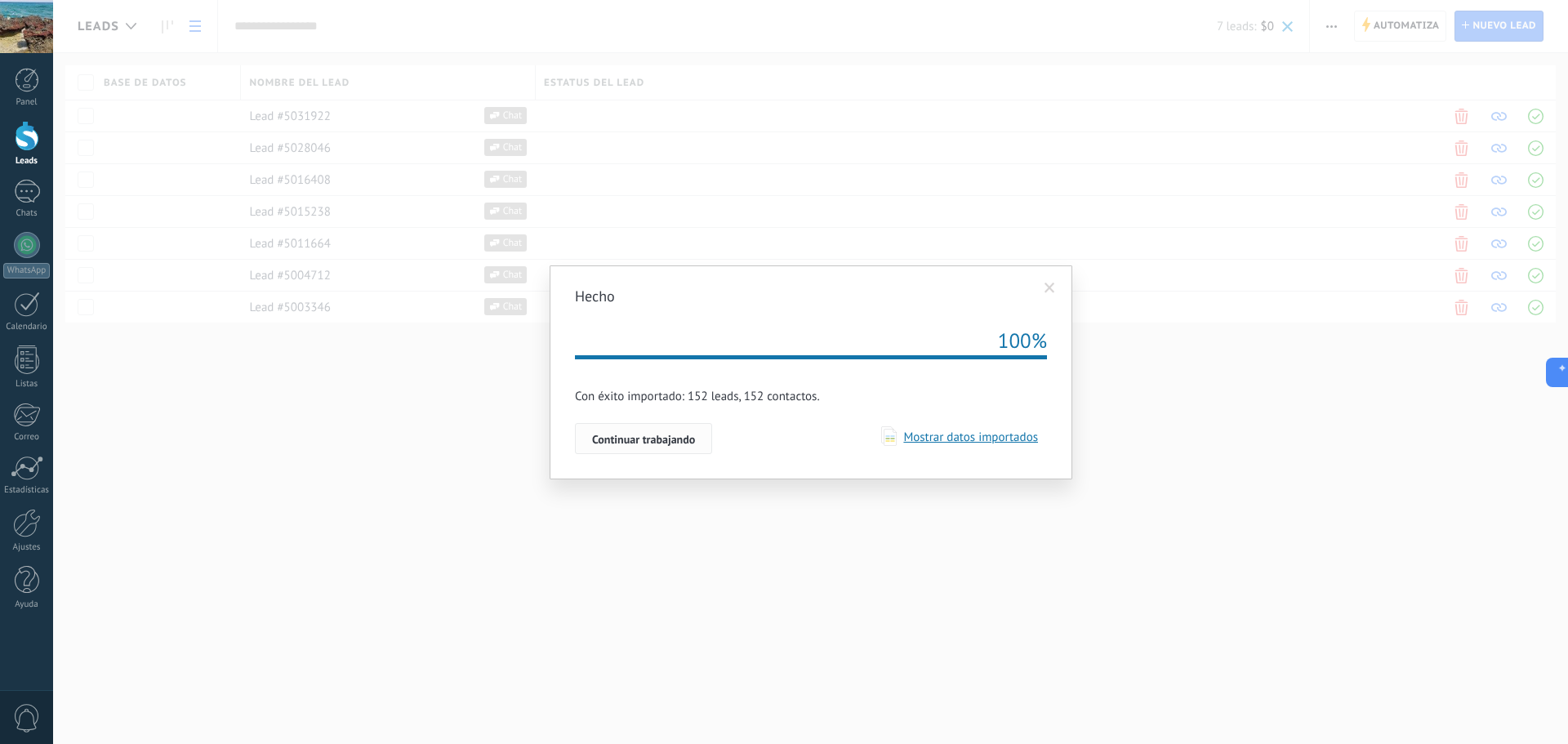
click at [676, 444] on span "Continuar trabajando" at bounding box center [643, 439] width 103 height 12
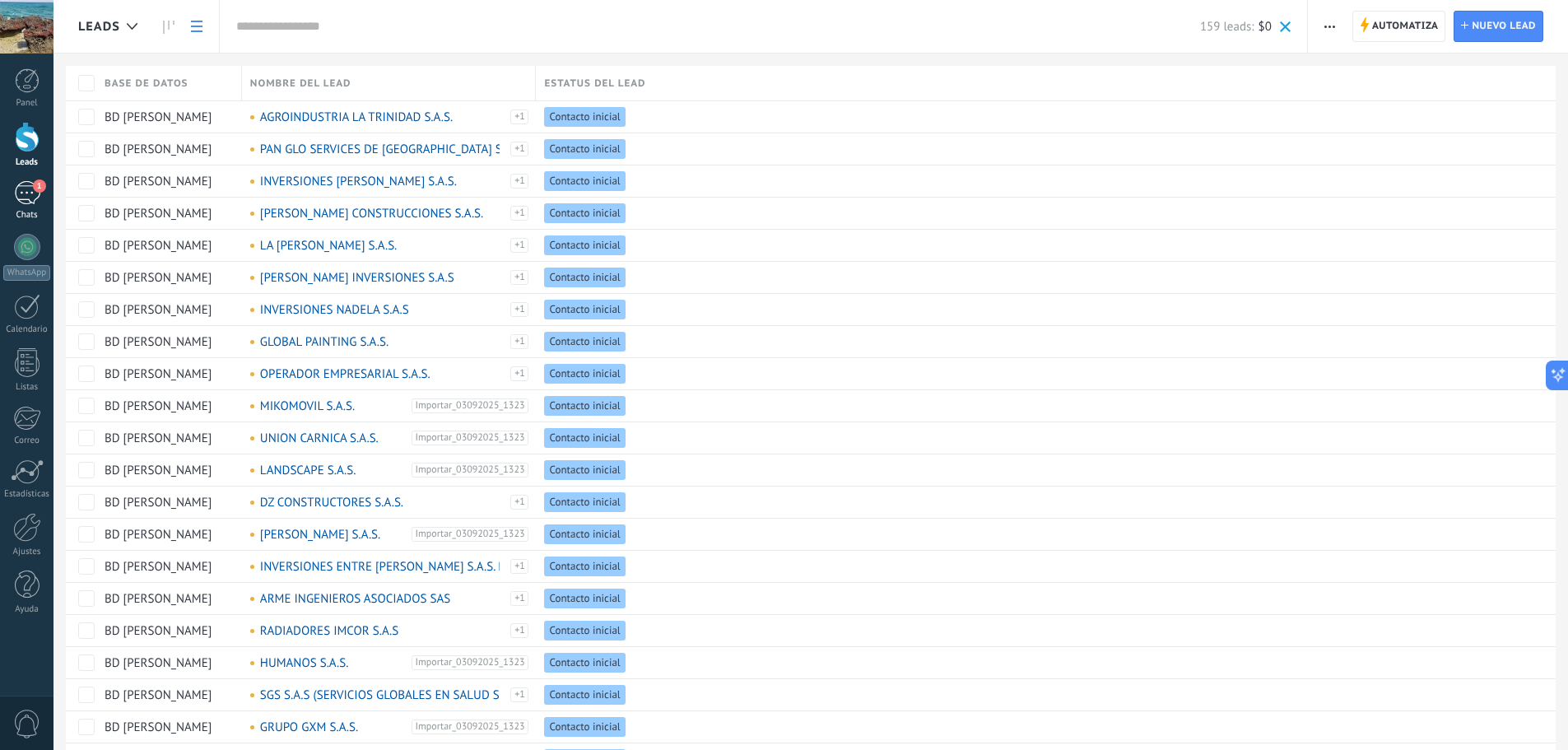
click at [23, 191] on div "1" at bounding box center [27, 193] width 26 height 24
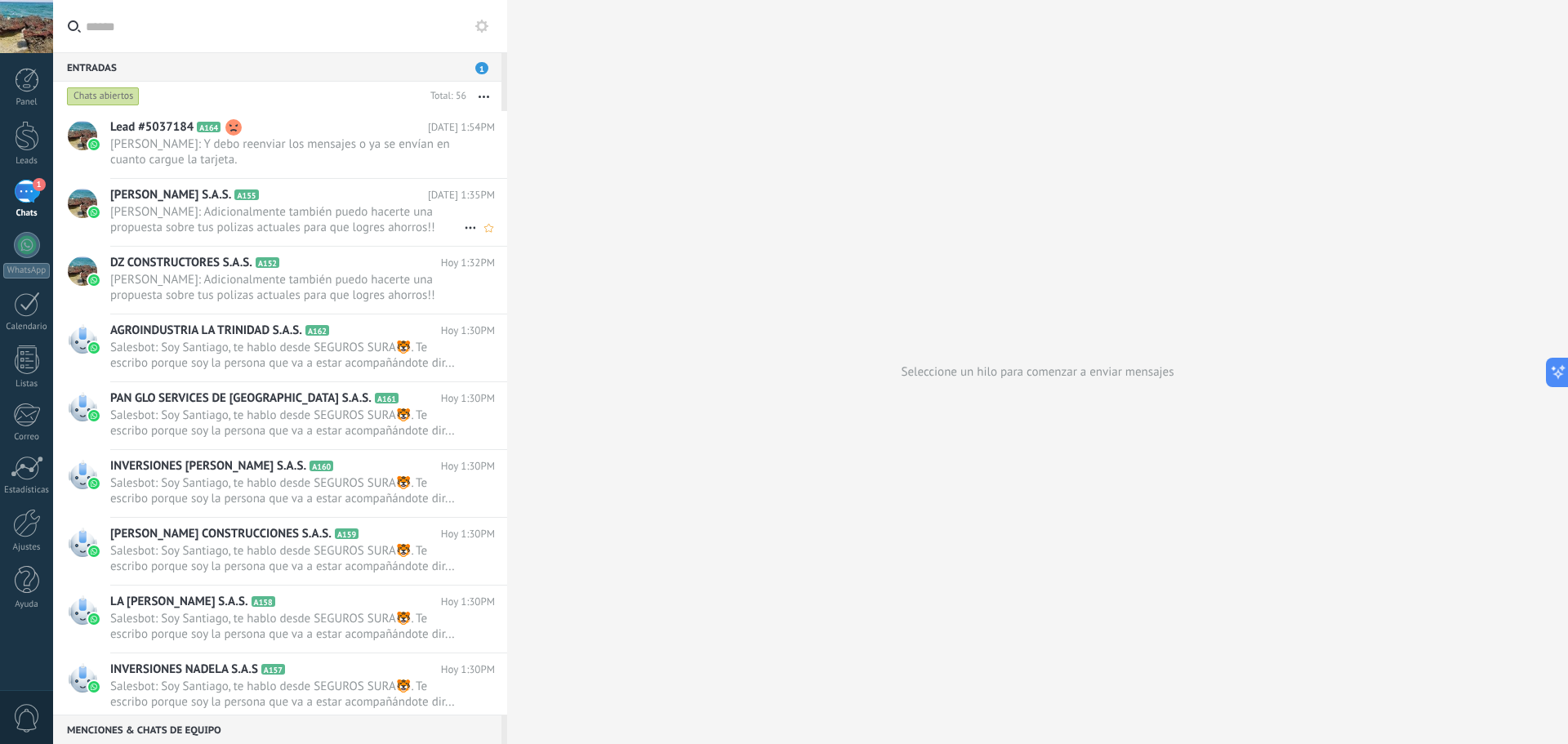
click at [236, 222] on span "[PERSON_NAME]: Adicionalmente también puedo hacerte una propuesta sobre tus pol…" at bounding box center [286, 219] width 354 height 31
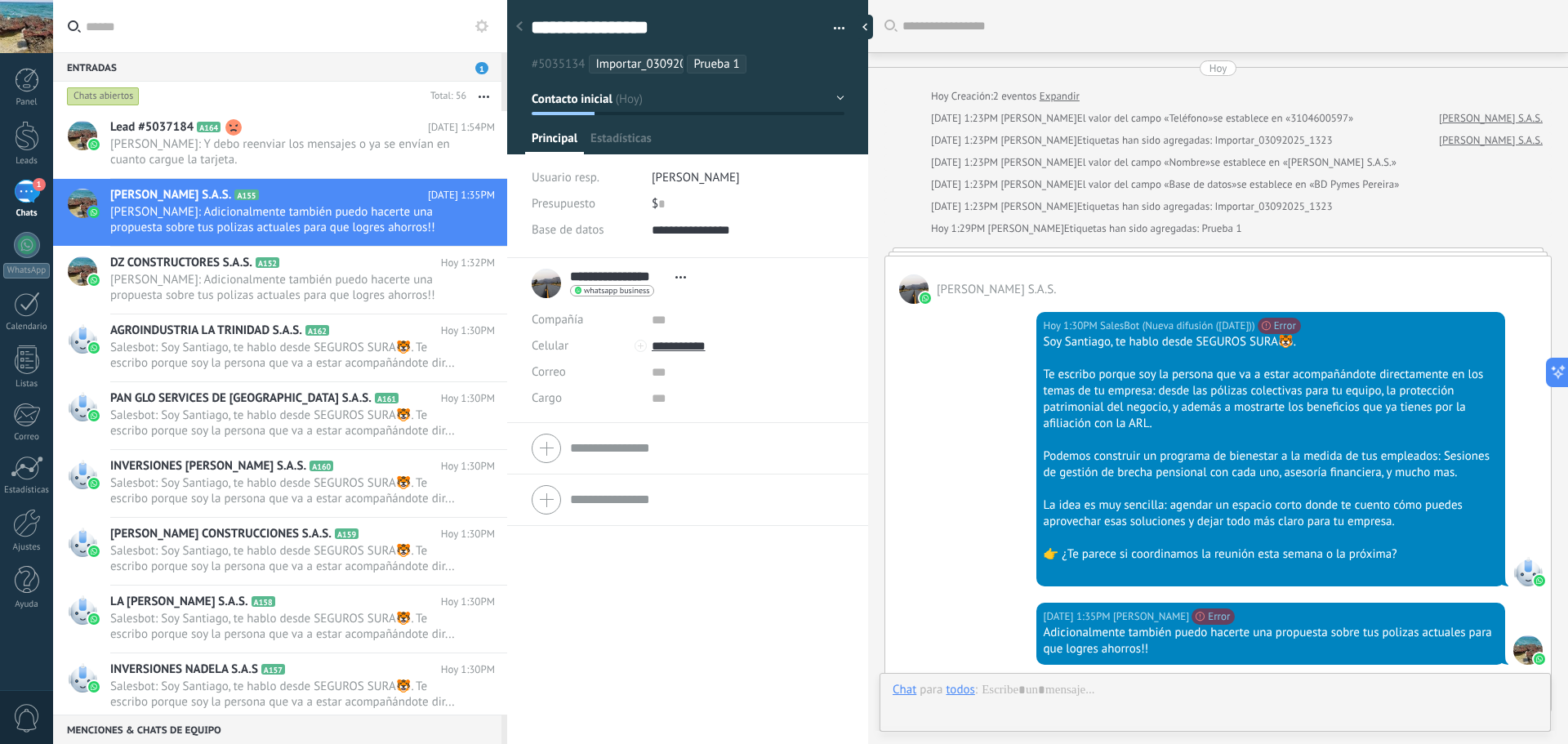
scroll to position [253, 0]
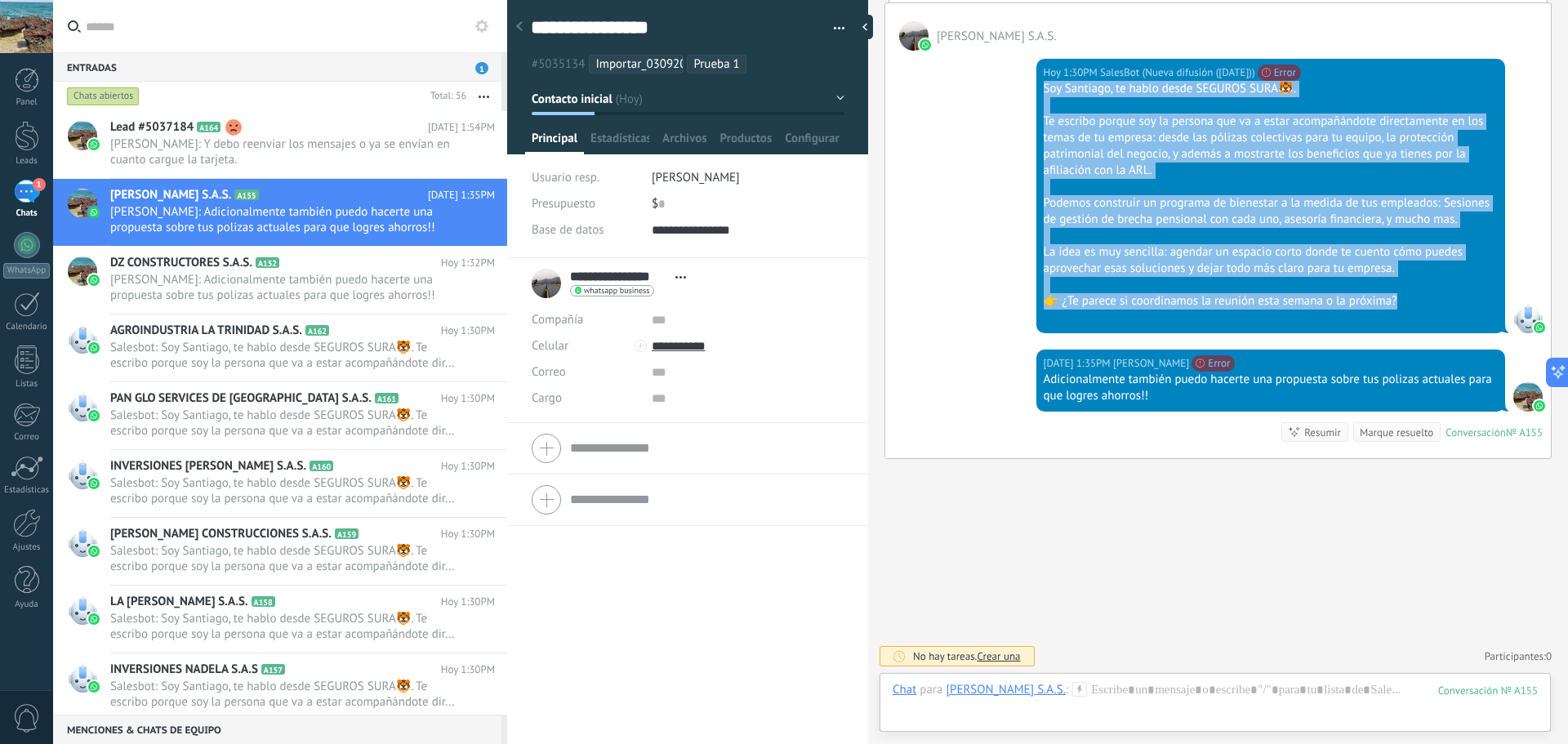
drag, startPoint x: 1399, startPoint y: 301, endPoint x: 1041, endPoint y: 92, distance: 414.5
click at [1044, 92] on div "Soy Santiago, te hablo desde SEGUROS SURA🐯. Te escribo porque soy la persona qu…" at bounding box center [1272, 203] width 455 height 245
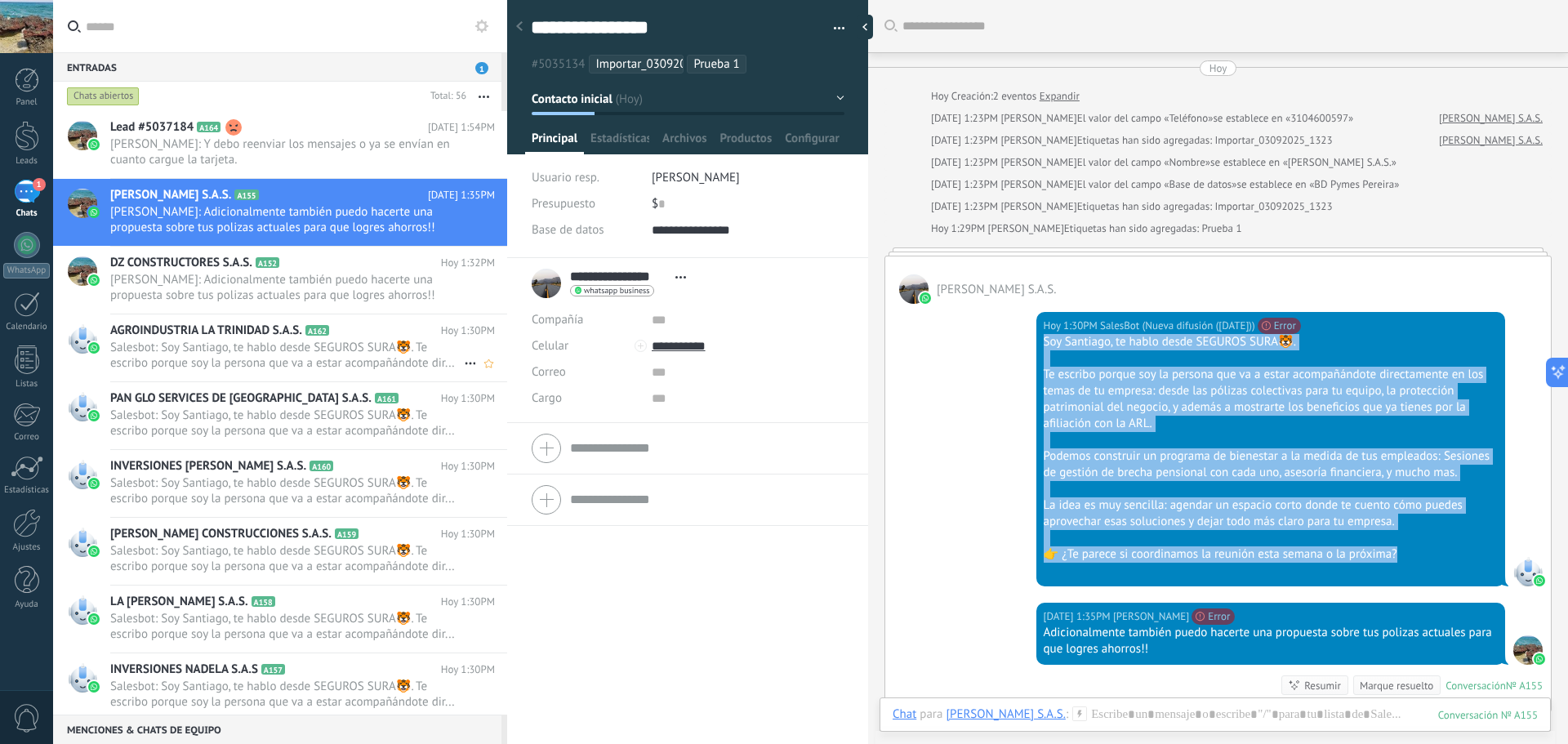
click at [242, 343] on span "Salesbot: Soy Santiago, te hablo desde SEGUROS SURA🐯. Te escribo porque soy la …" at bounding box center [286, 355] width 354 height 31
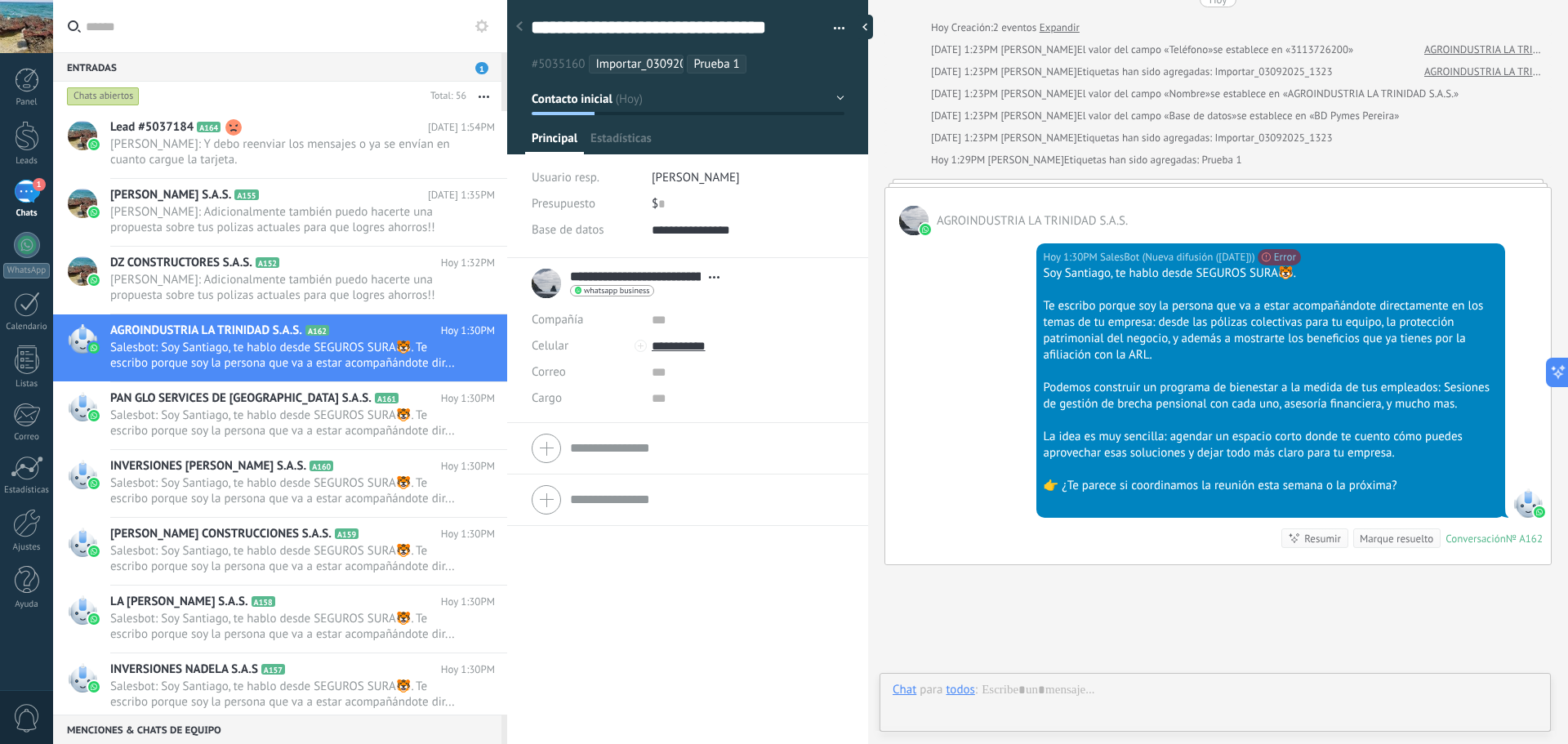
scroll to position [24, 0]
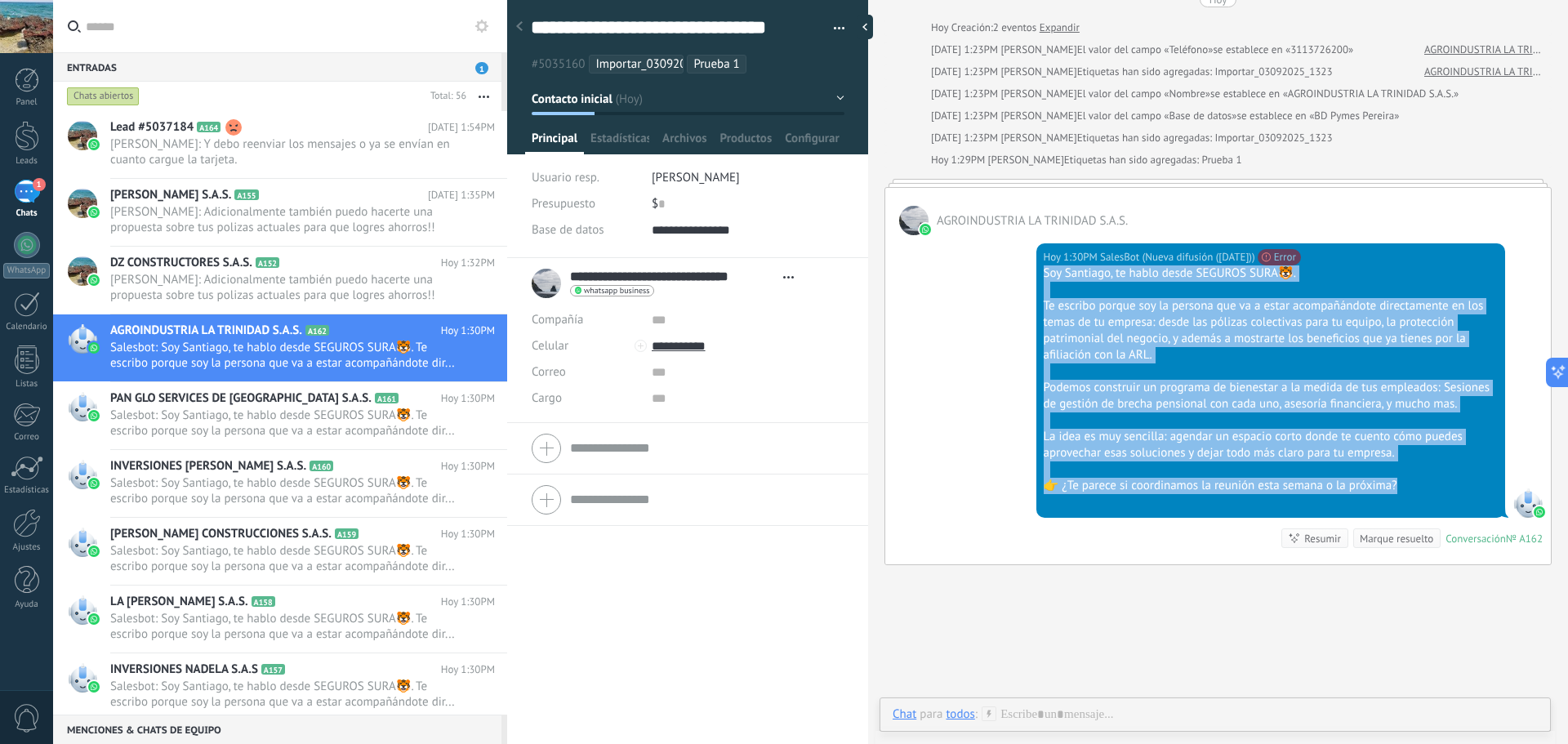
drag, startPoint x: 1403, startPoint y: 481, endPoint x: 1037, endPoint y: 270, distance: 422.5
click at [1037, 270] on div "[DATE] 1:30PM SalesBot (Nueva difusión ([DATE])) No se puede enviar tu mensaje.…" at bounding box center [1271, 380] width 469 height 275
copy div "Soy Santiago, te hablo desde SEGUROS SURA🐯. Te escribo porque soy la persona qu…"
click at [1163, 720] on div at bounding box center [1215, 731] width 645 height 49
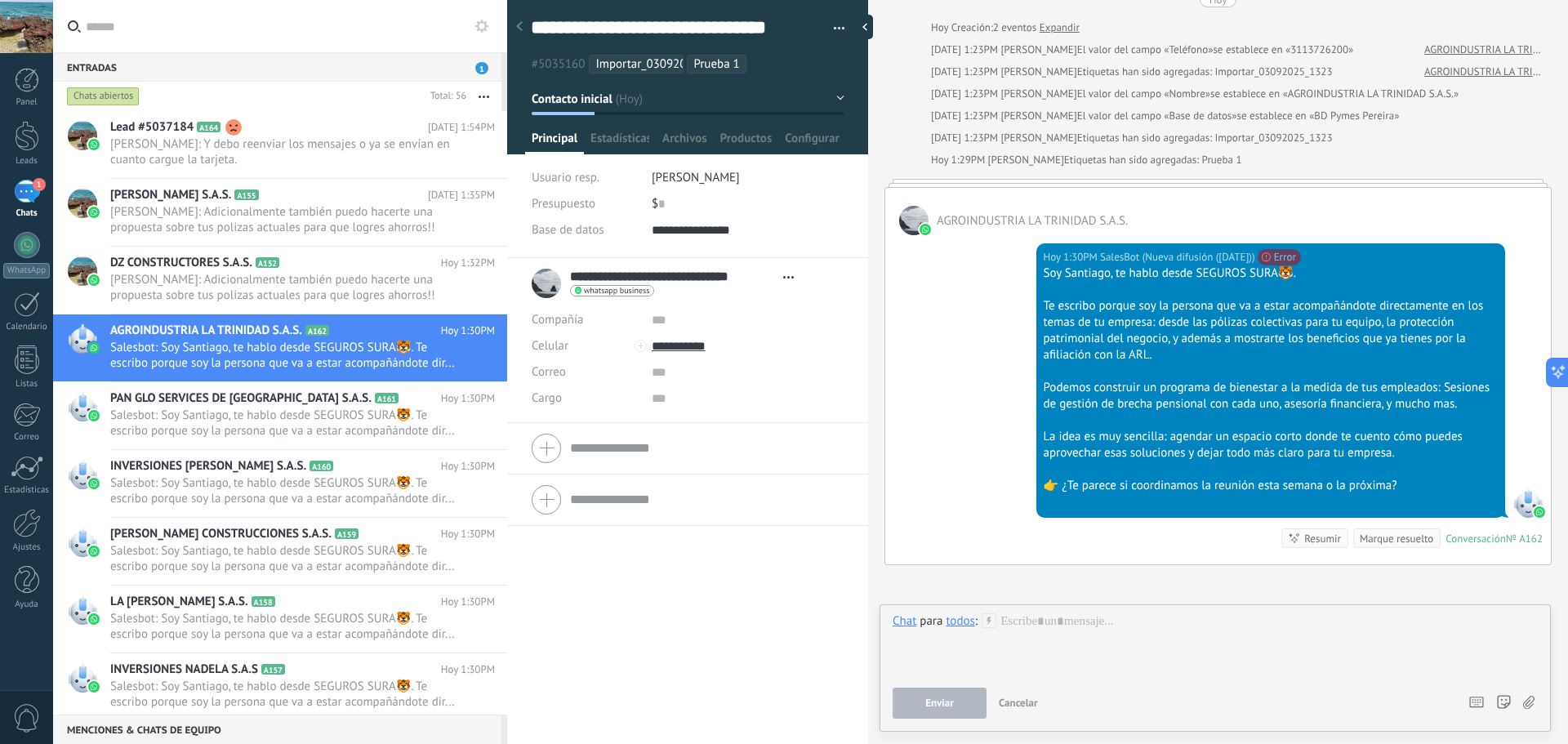
click at [1061, 568] on div "Buscar Carga más [DATE] [DATE] Creación: 2 eventos Expandir [DATE] 1:23PM [PERS…" at bounding box center [1218, 390] width 700 height 919
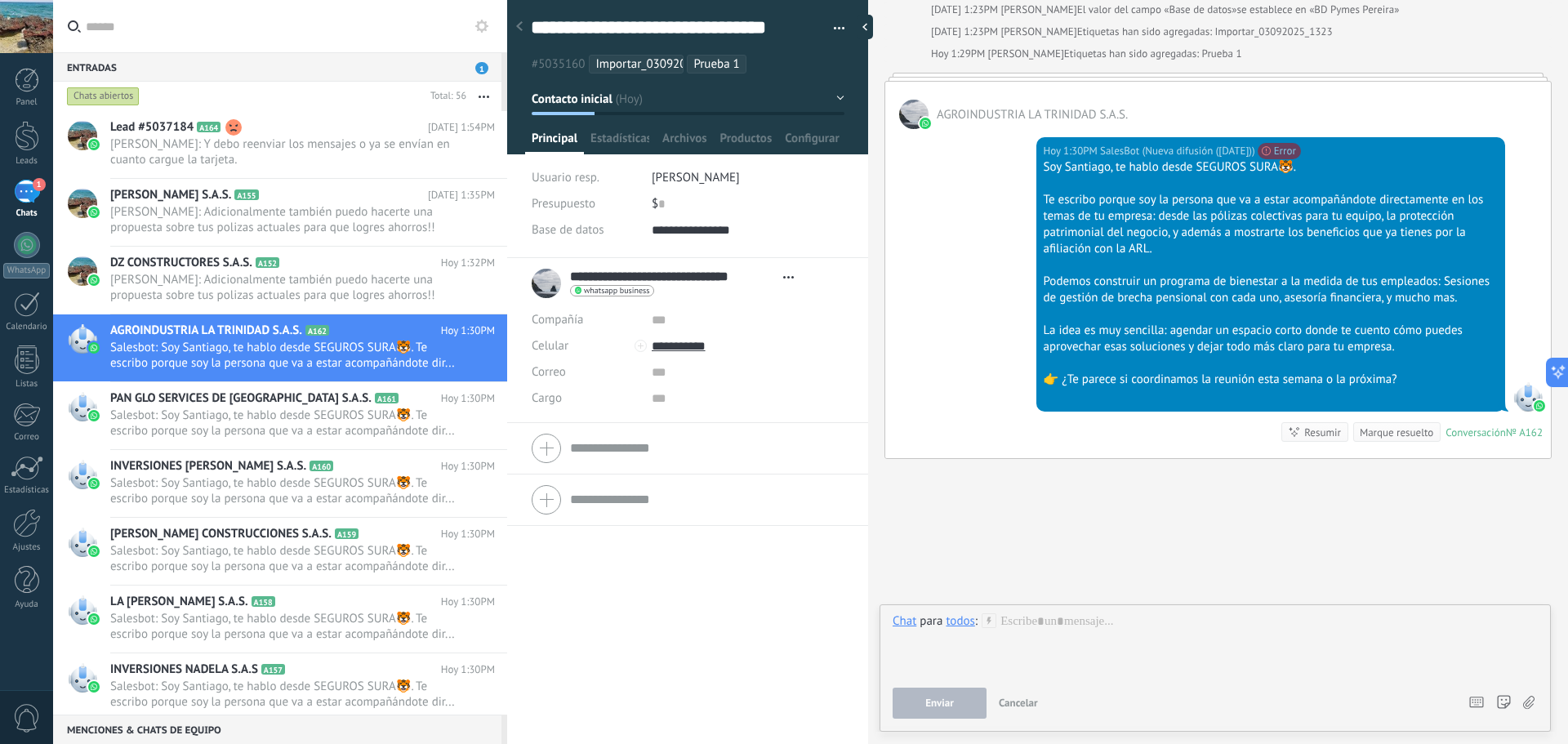
scroll to position [93, 0]
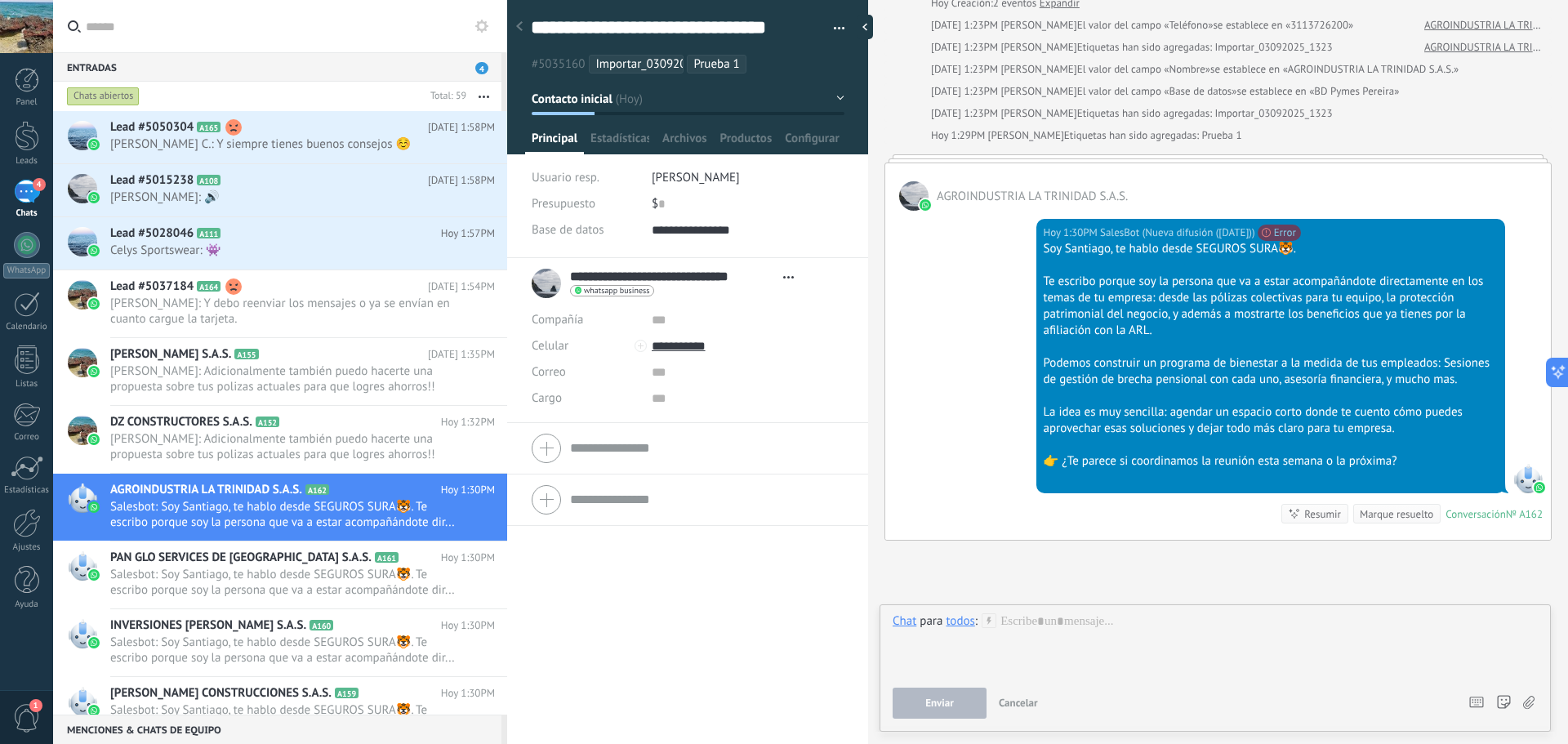
click at [482, 28] on icon at bounding box center [482, 26] width 13 height 13
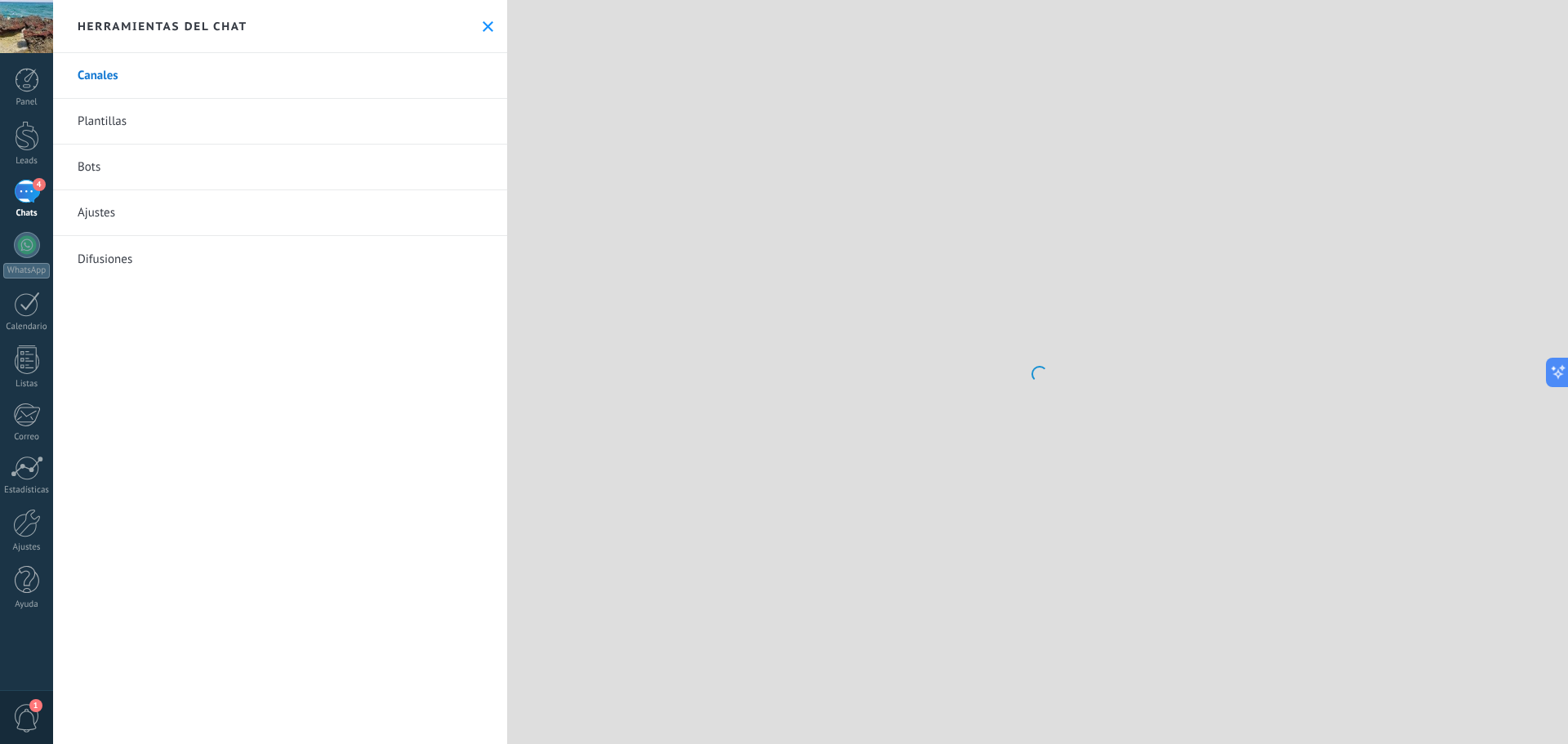
click at [483, 27] on use at bounding box center [488, 26] width 11 height 11
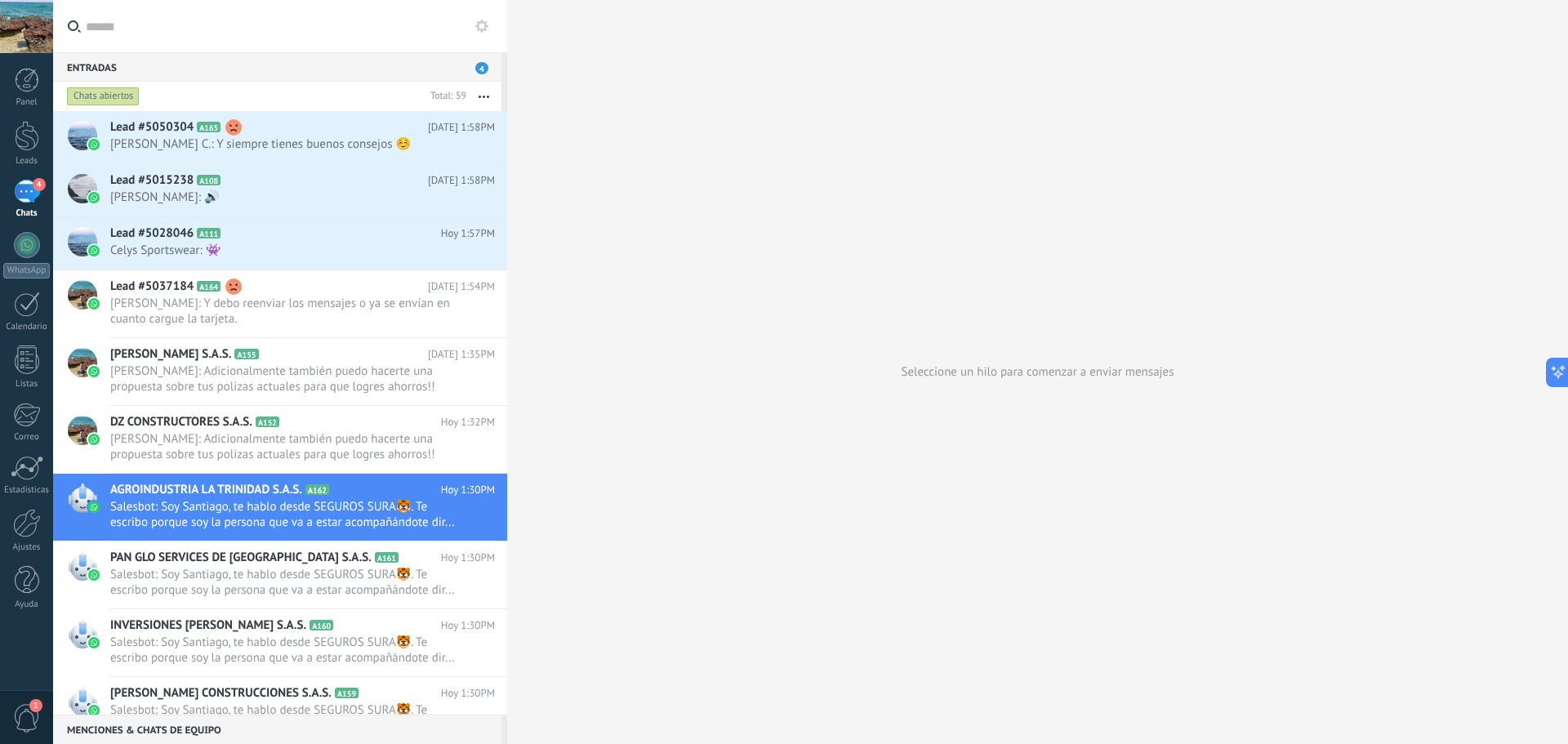
click at [481, 27] on icon at bounding box center [482, 26] width 13 height 13
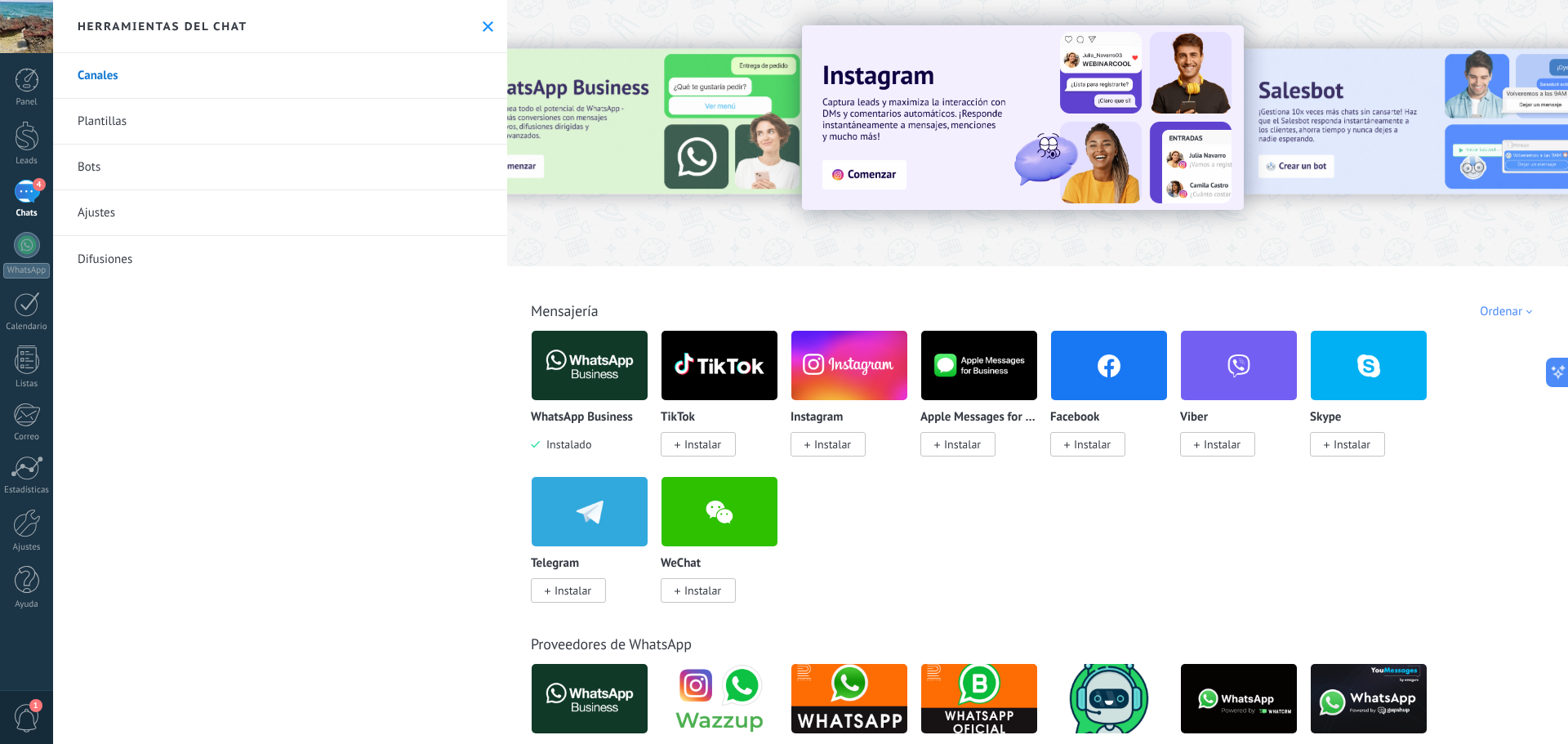
click at [150, 215] on link "Ajustes" at bounding box center [280, 213] width 454 height 45
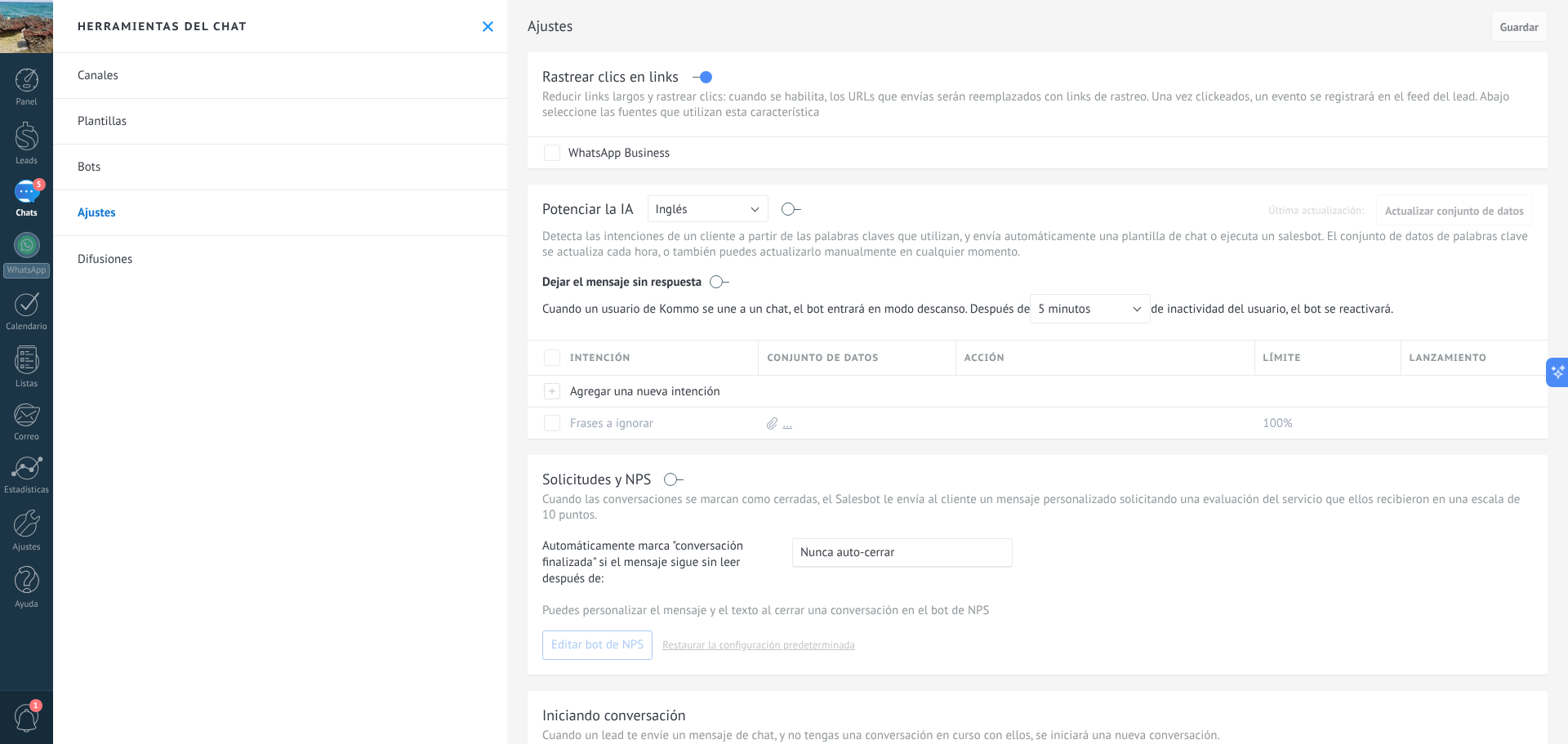
click at [483, 30] on use at bounding box center [488, 26] width 11 height 11
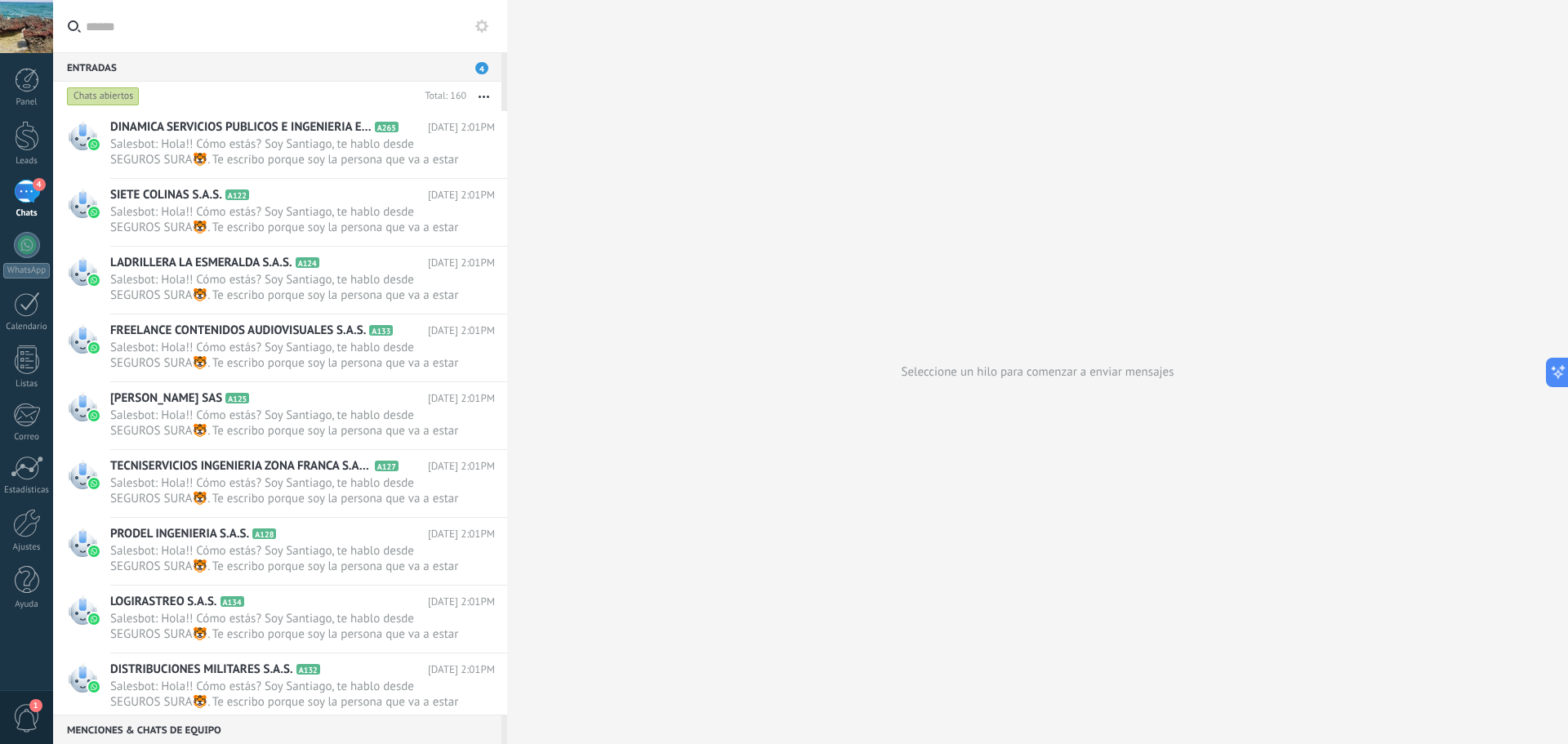
click at [479, 70] on span "4" at bounding box center [482, 68] width 13 height 13
click at [459, 64] on div "Entradas 4" at bounding box center [277, 66] width 448 height 29
click at [239, 277] on span "Salesbot: Hola!! Cómo estás? Soy Santiago, te hablo desde SEGUROS SURA🐯. Te esc…" at bounding box center [286, 287] width 354 height 31
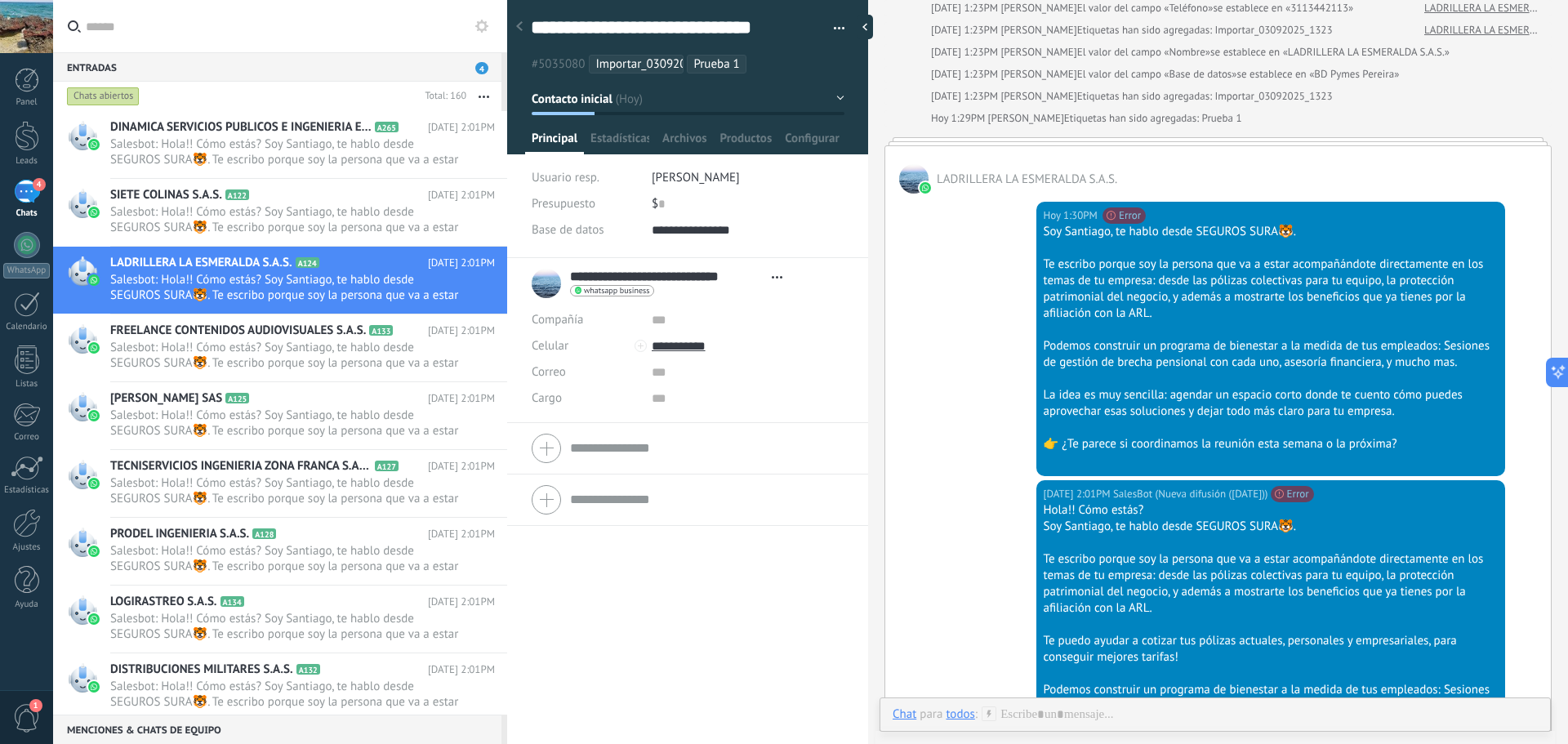
scroll to position [355, 0]
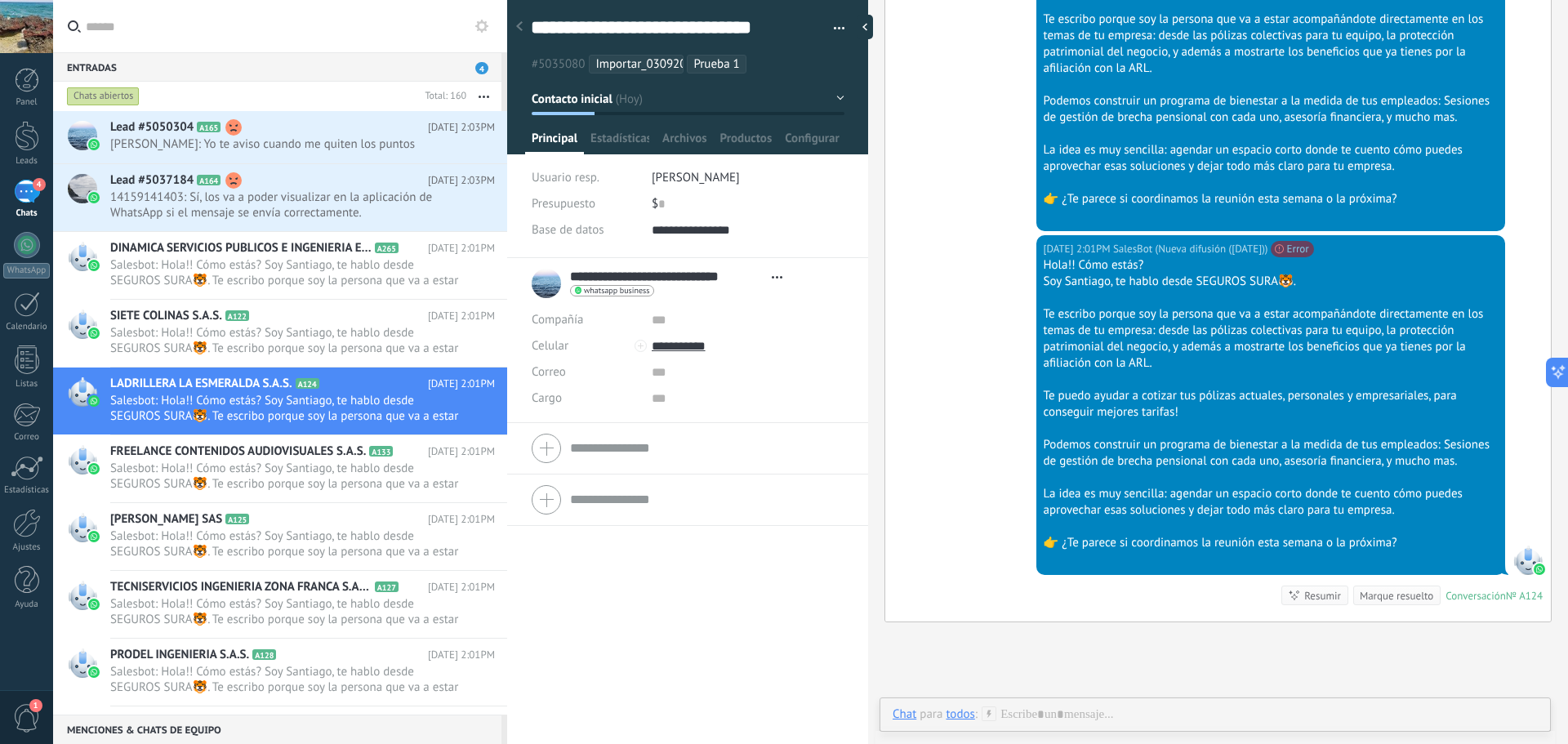
click at [480, 102] on button "button" at bounding box center [484, 96] width 35 height 29
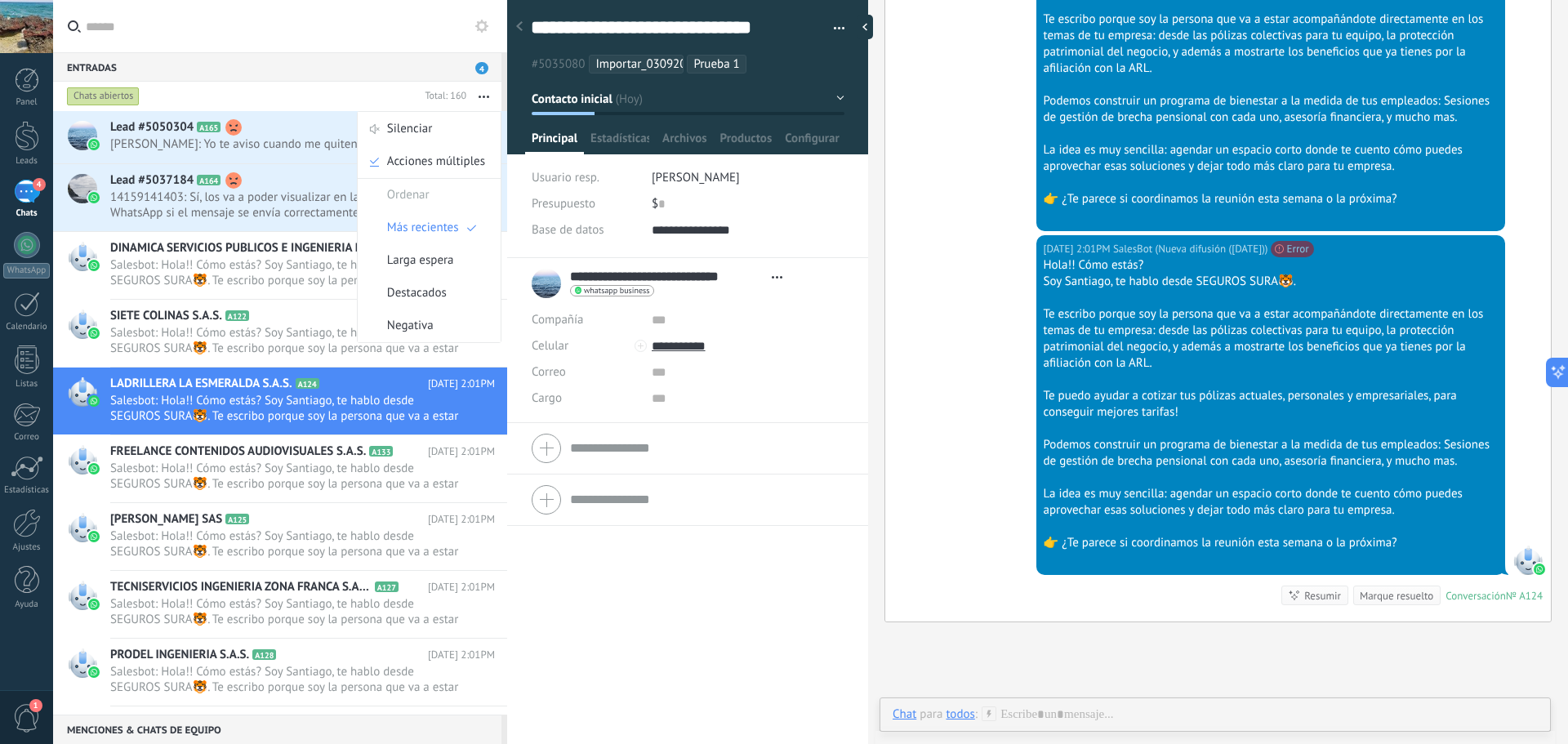
click at [465, 71] on div "Entradas 4" at bounding box center [277, 66] width 448 height 29
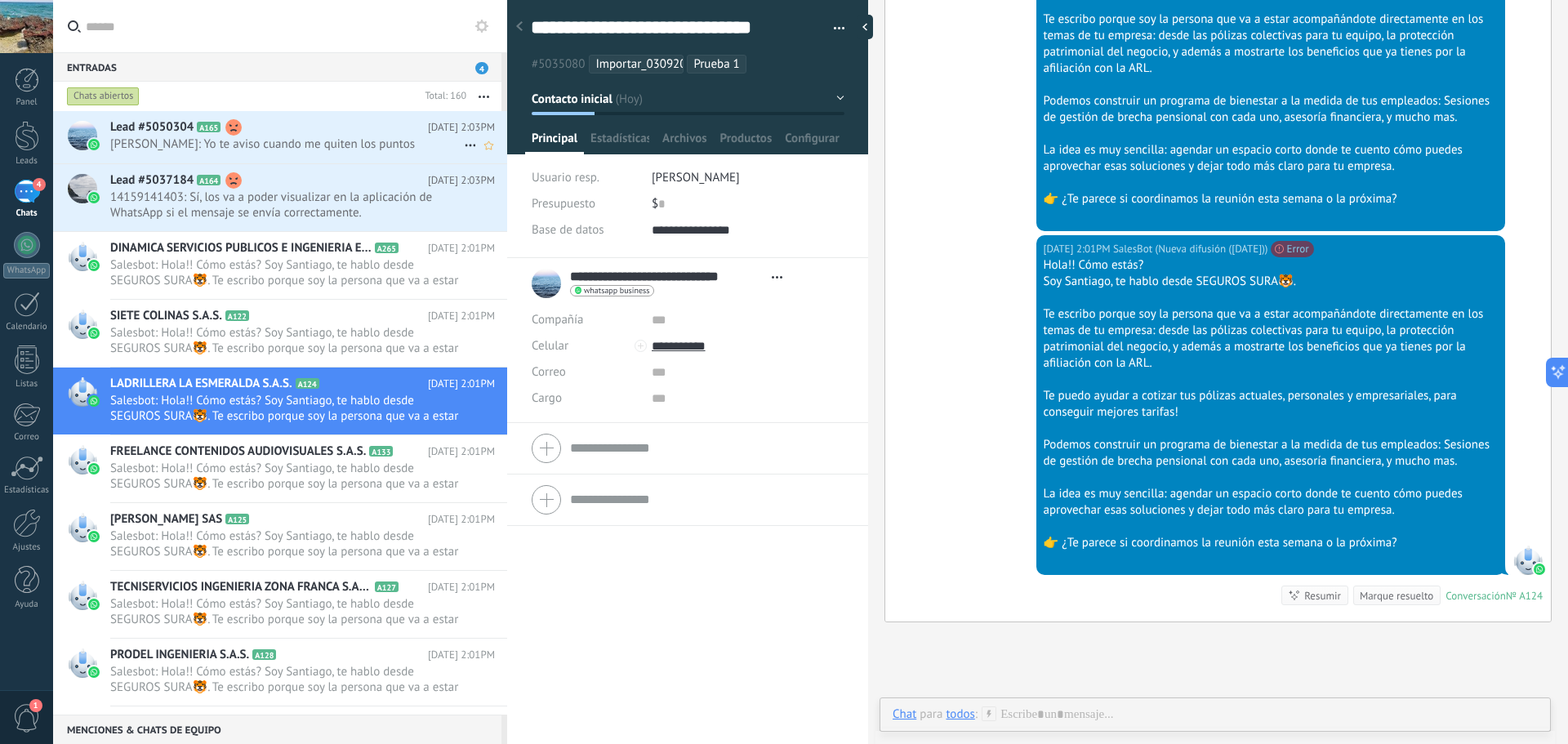
click at [397, 144] on span "[PERSON_NAME]: Yo te aviso cuando me quiten los puntos" at bounding box center [286, 144] width 354 height 15
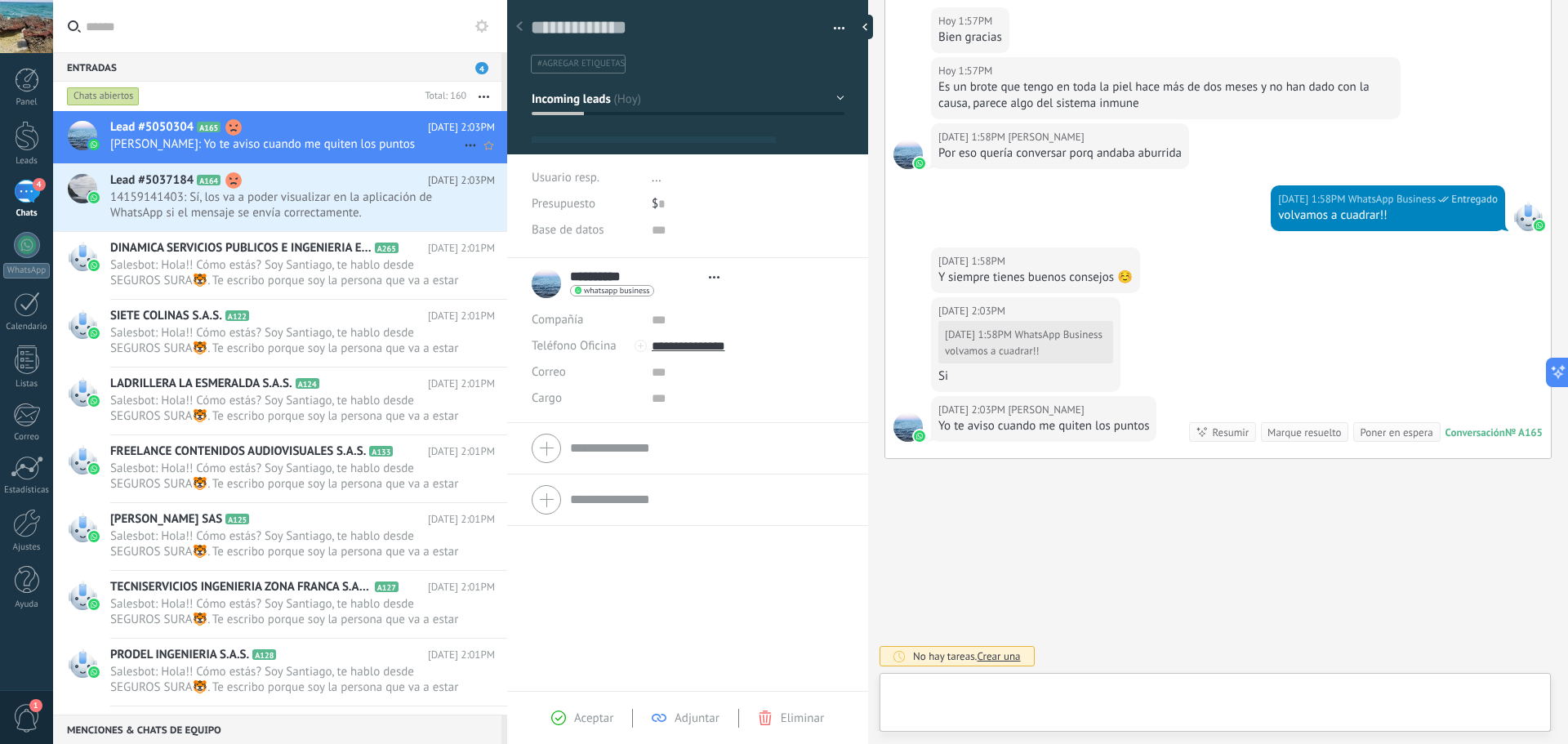
scroll to position [24, 0]
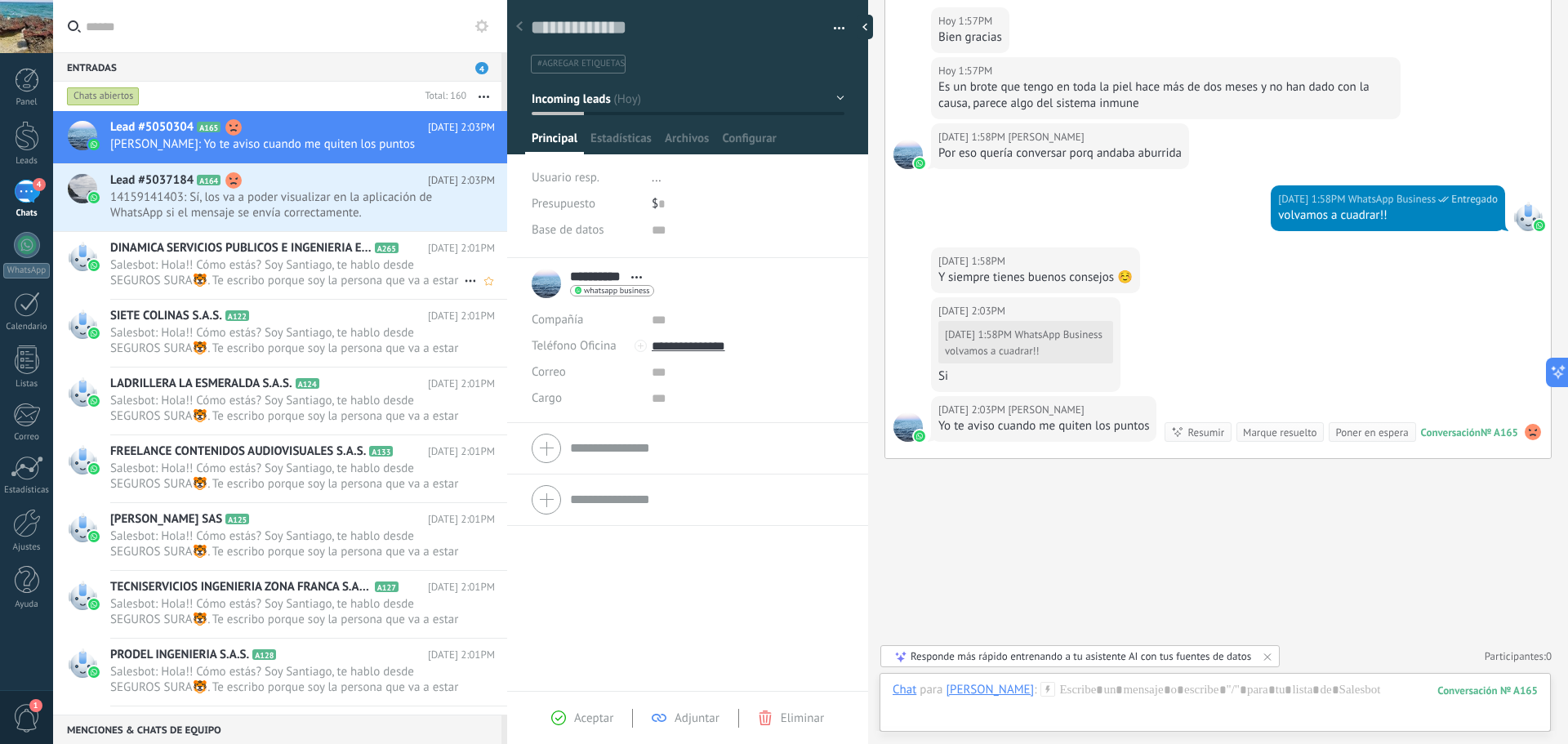
click at [149, 269] on span "Salesbot: Hola!! Cómo estás? Soy Santiago, te hablo desde SEGUROS SURA🐯. Te esc…" at bounding box center [286, 272] width 354 height 31
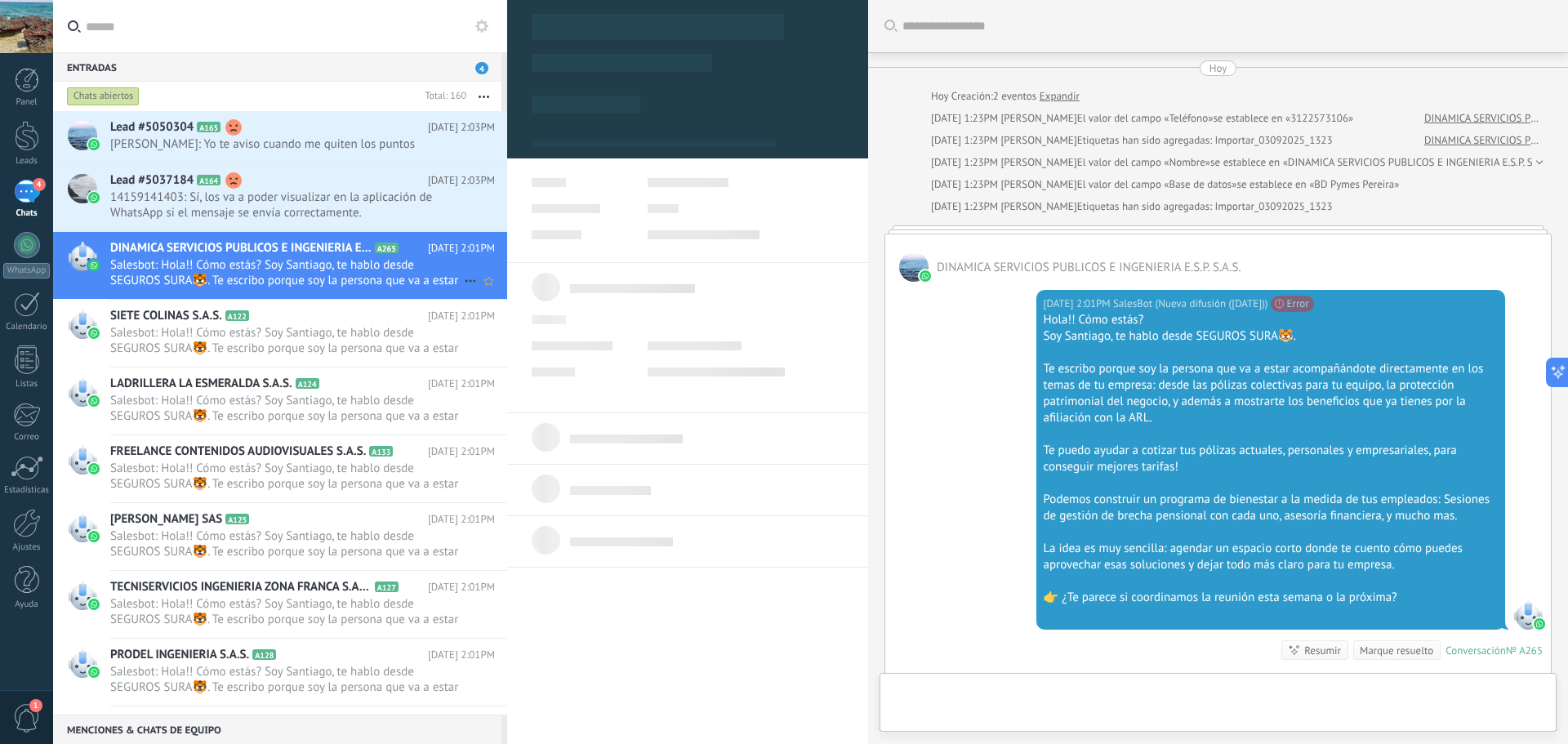
scroll to position [218, 0]
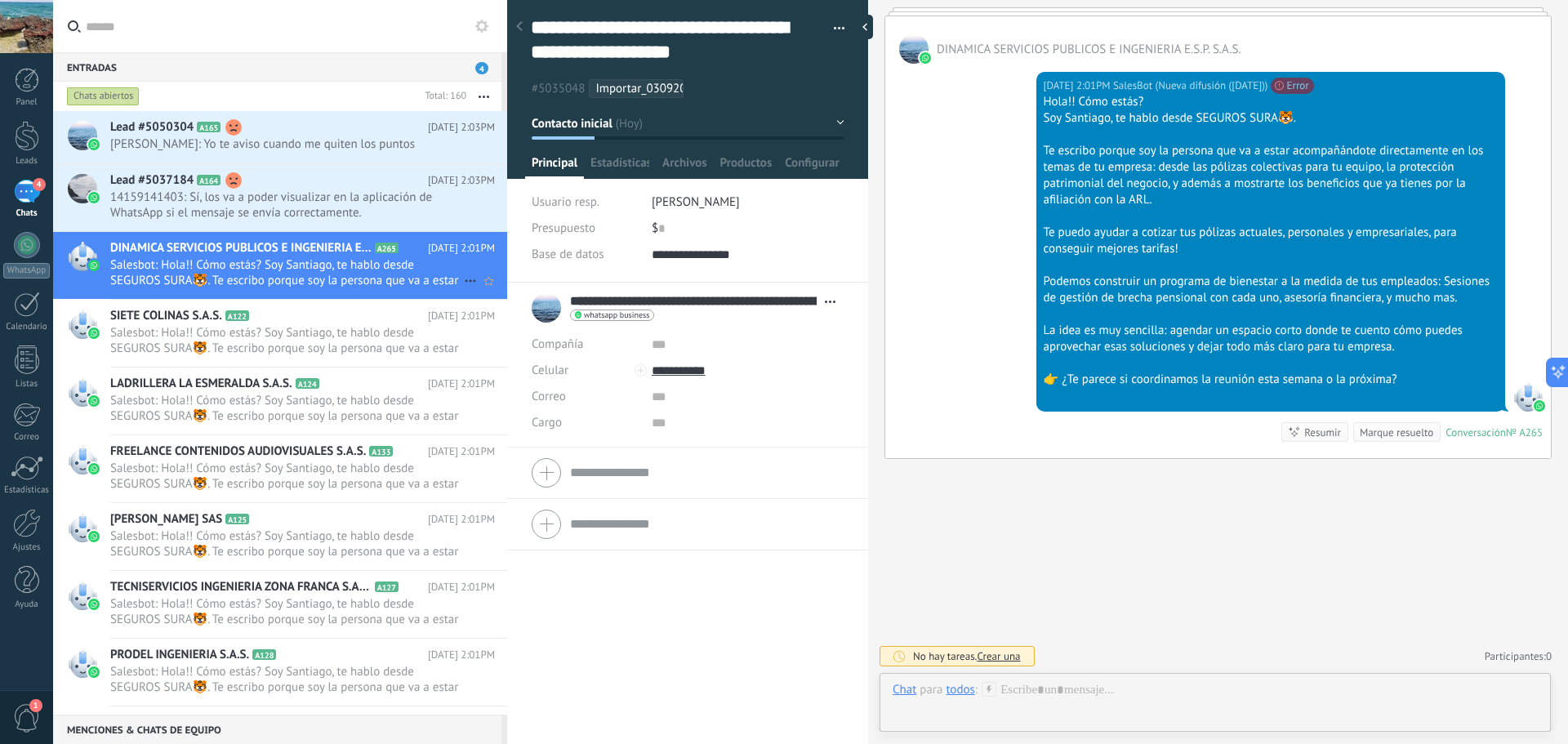
click at [460, 280] on icon at bounding box center [469, 280] width 19 height 19
click at [365, 274] on div at bounding box center [784, 372] width 1568 height 744
click at [484, 97] on use "button" at bounding box center [484, 97] width 11 height 3
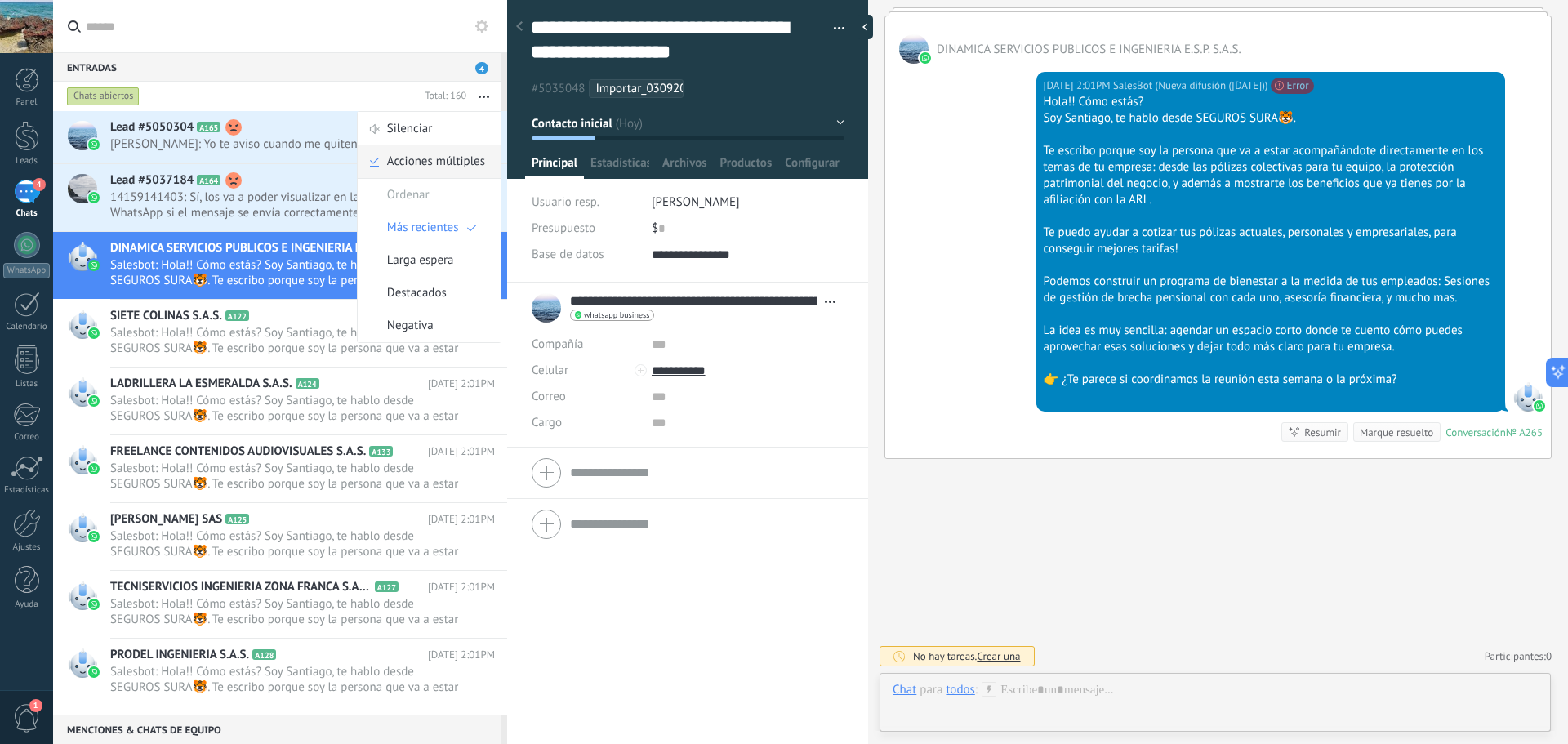
click at [457, 167] on span "Acciones múltiples" at bounding box center [436, 161] width 98 height 33
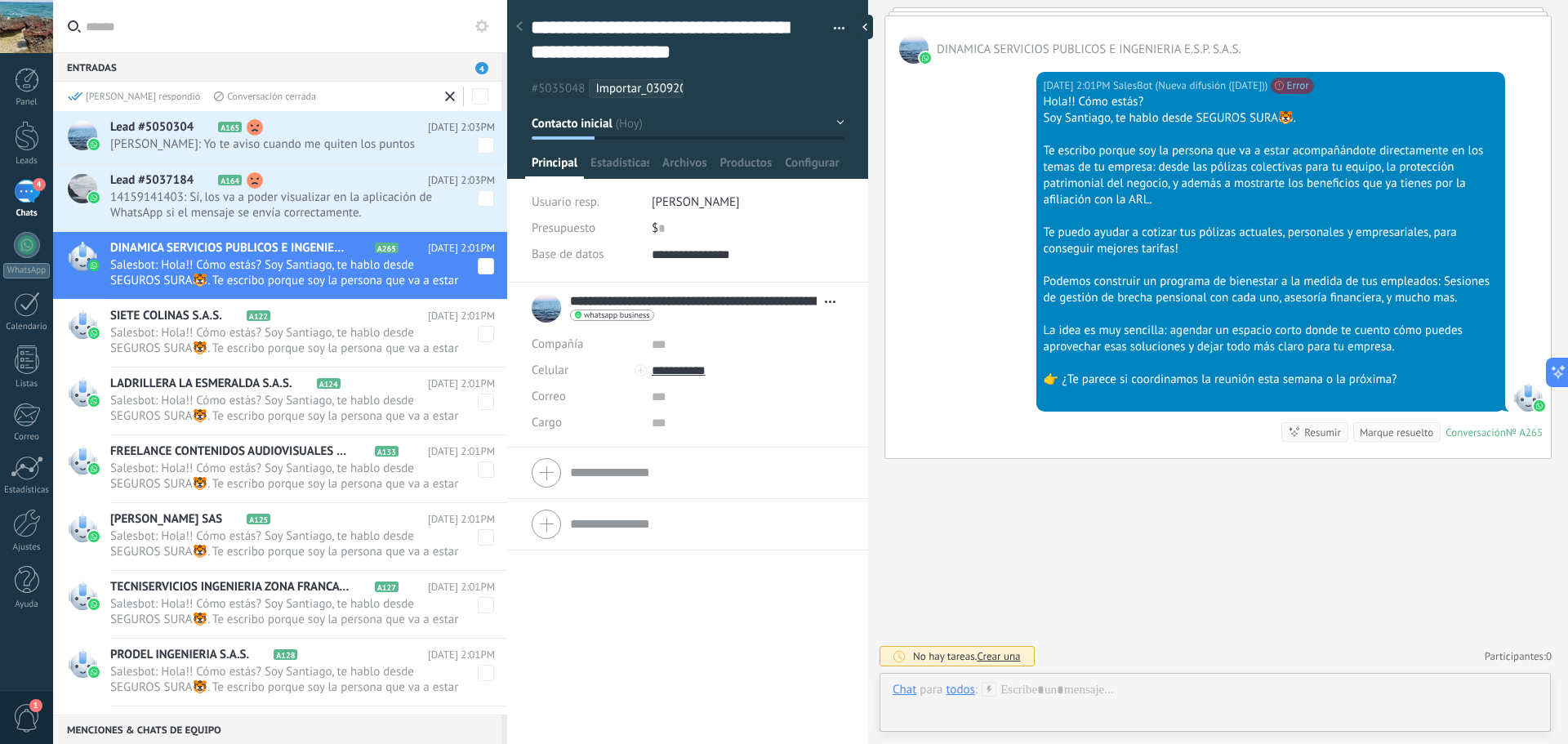
click at [480, 265] on span at bounding box center [485, 265] width 16 height 16
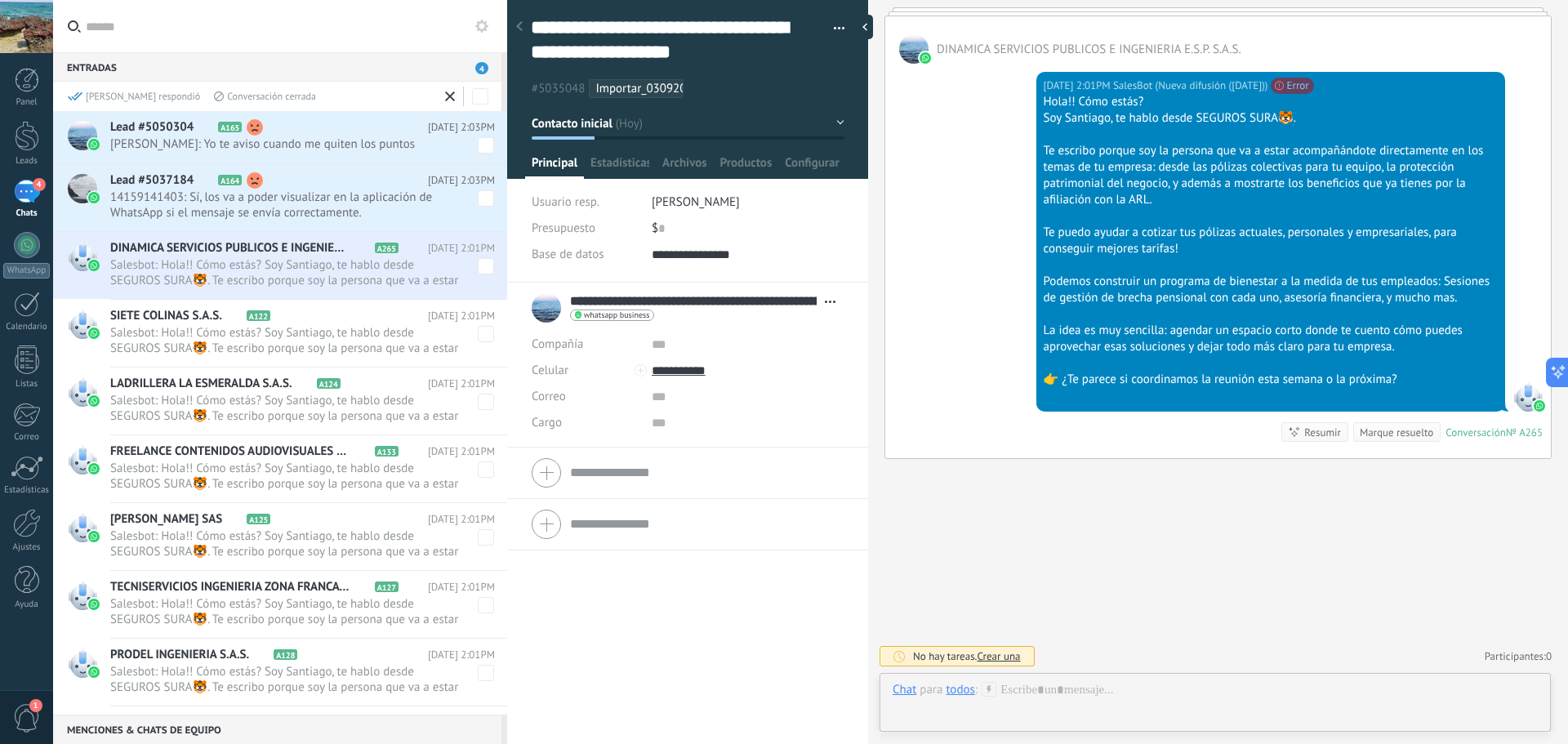
click at [481, 333] on span at bounding box center [485, 333] width 16 height 16
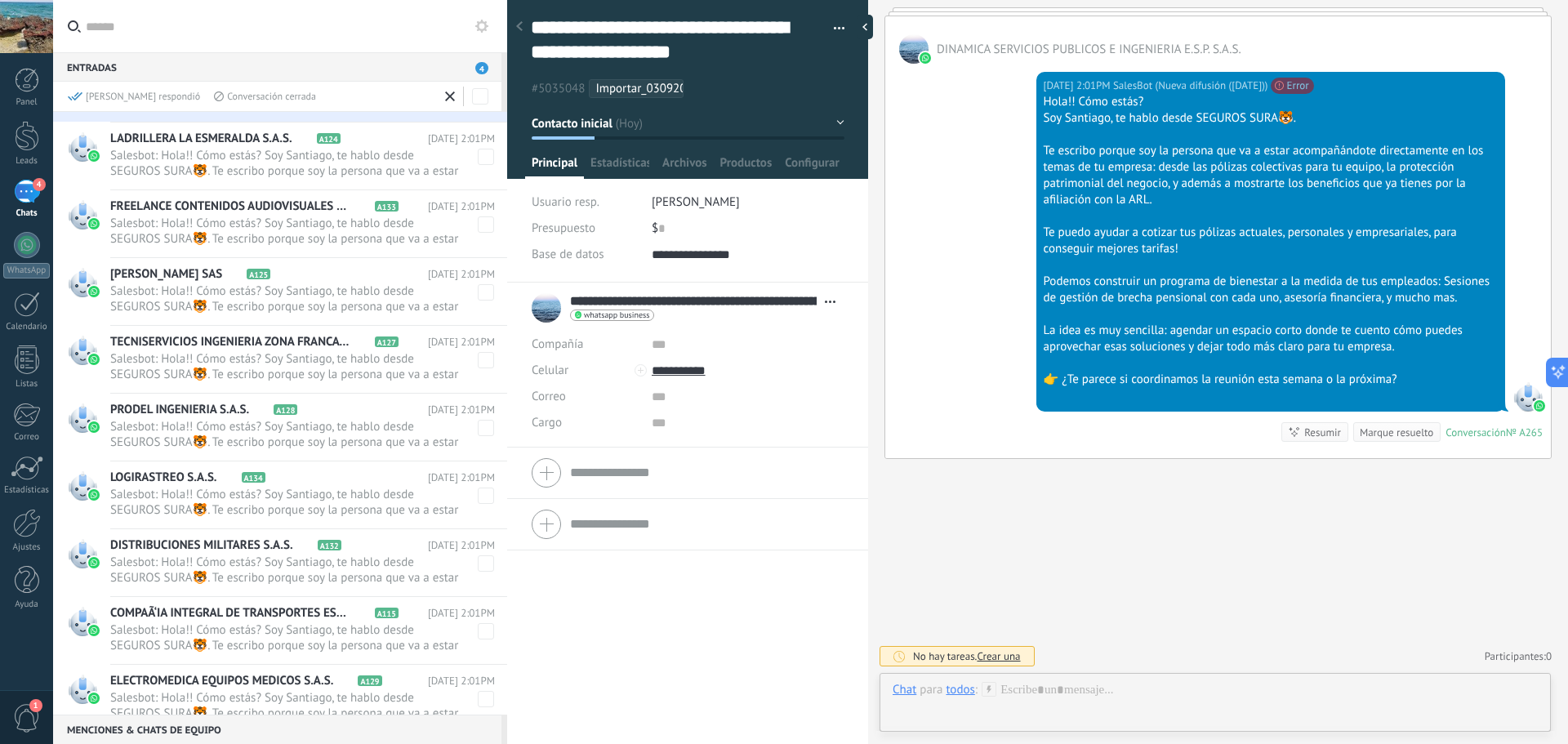
scroll to position [82, 0]
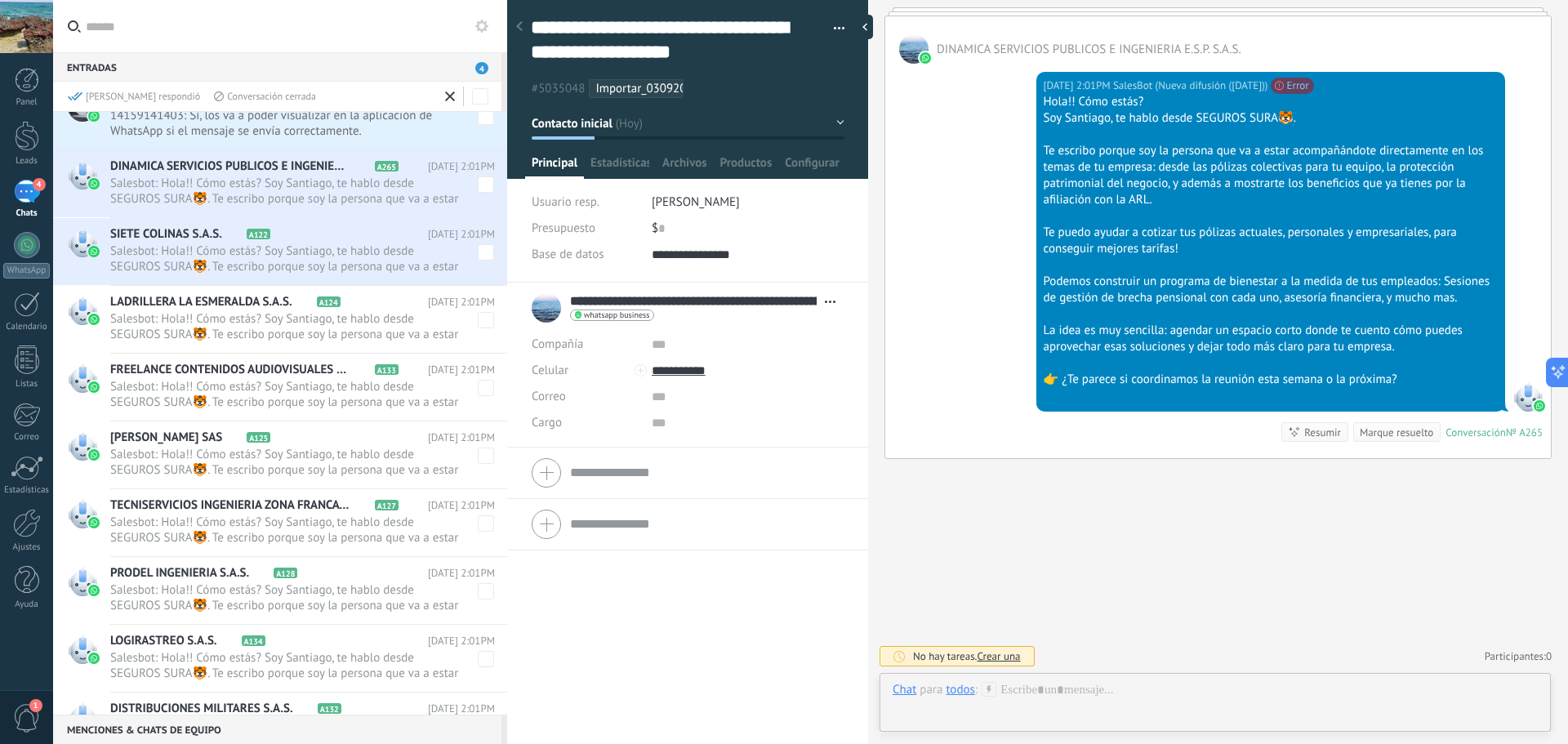
click at [412, 303] on h2 "LADRILLERA LA ESMERALDA S.A.S. A124" at bounding box center [269, 301] width 317 height 16
click at [483, 369] on span "[DATE] 2:01PM" at bounding box center [462, 369] width 67 height 16
click at [480, 317] on span at bounding box center [485, 319] width 16 height 16
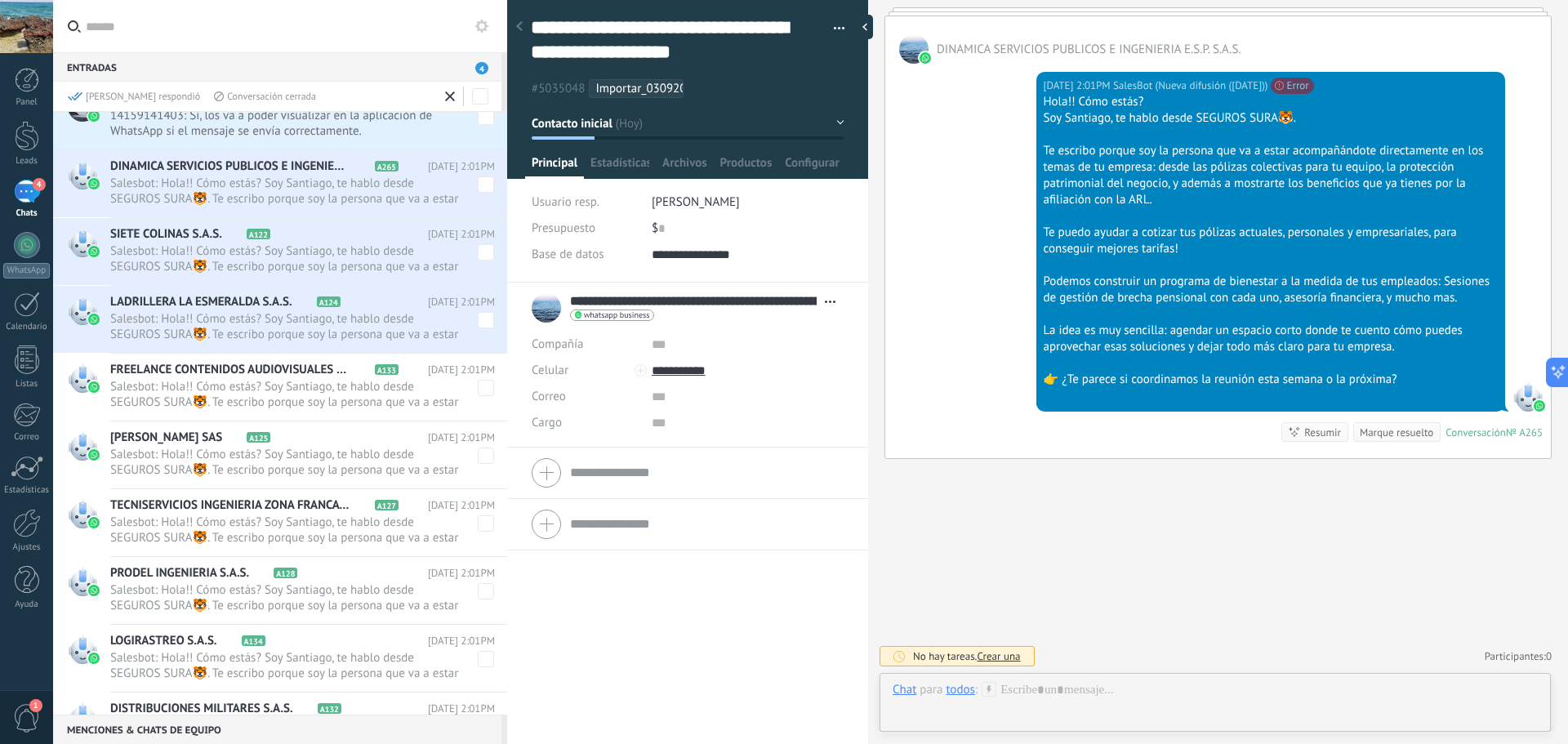
click at [477, 366] on span "[DATE] 2:01PM" at bounding box center [462, 369] width 67 height 16
click at [478, 388] on span at bounding box center [485, 387] width 16 height 16
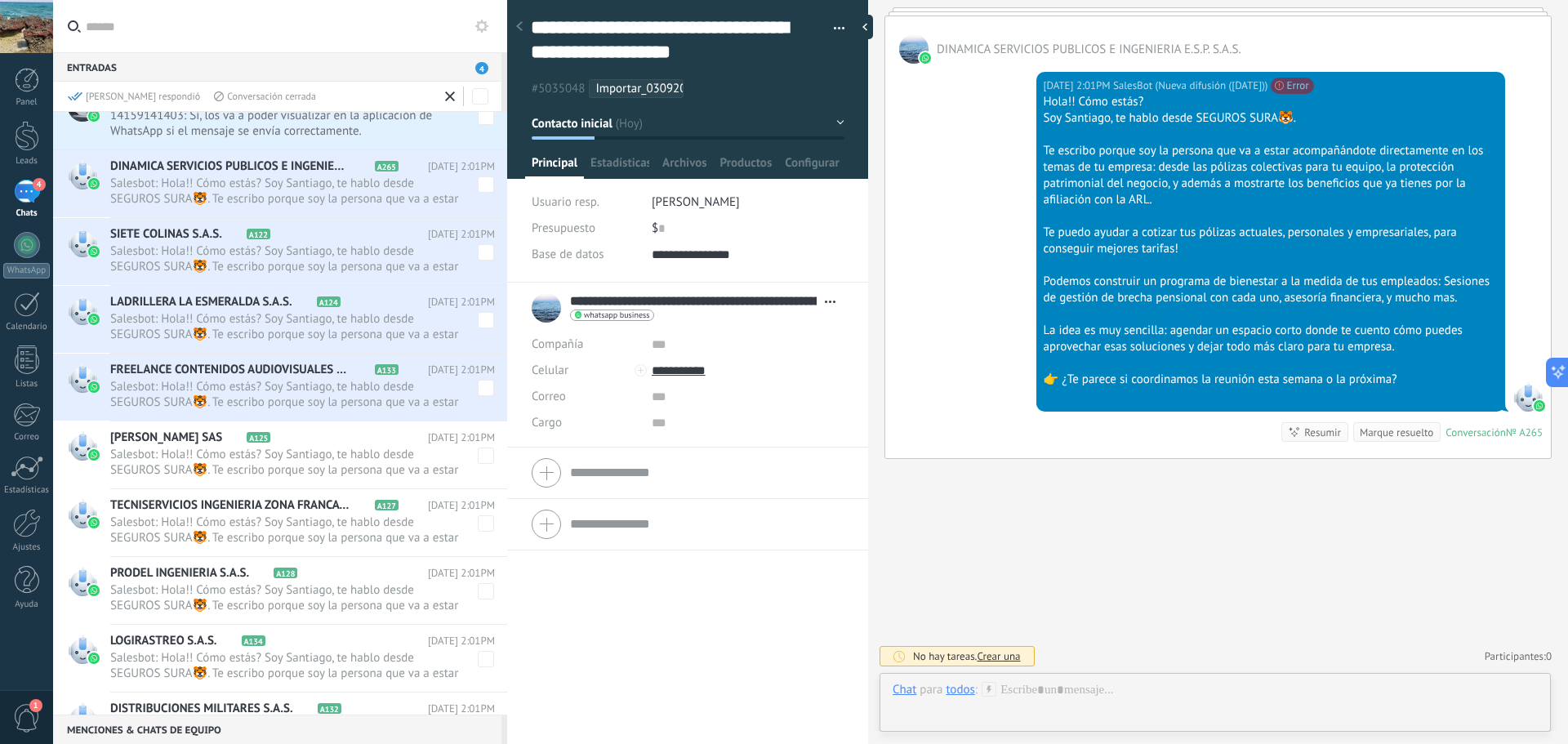
click at [483, 455] on span at bounding box center [485, 455] width 16 height 16
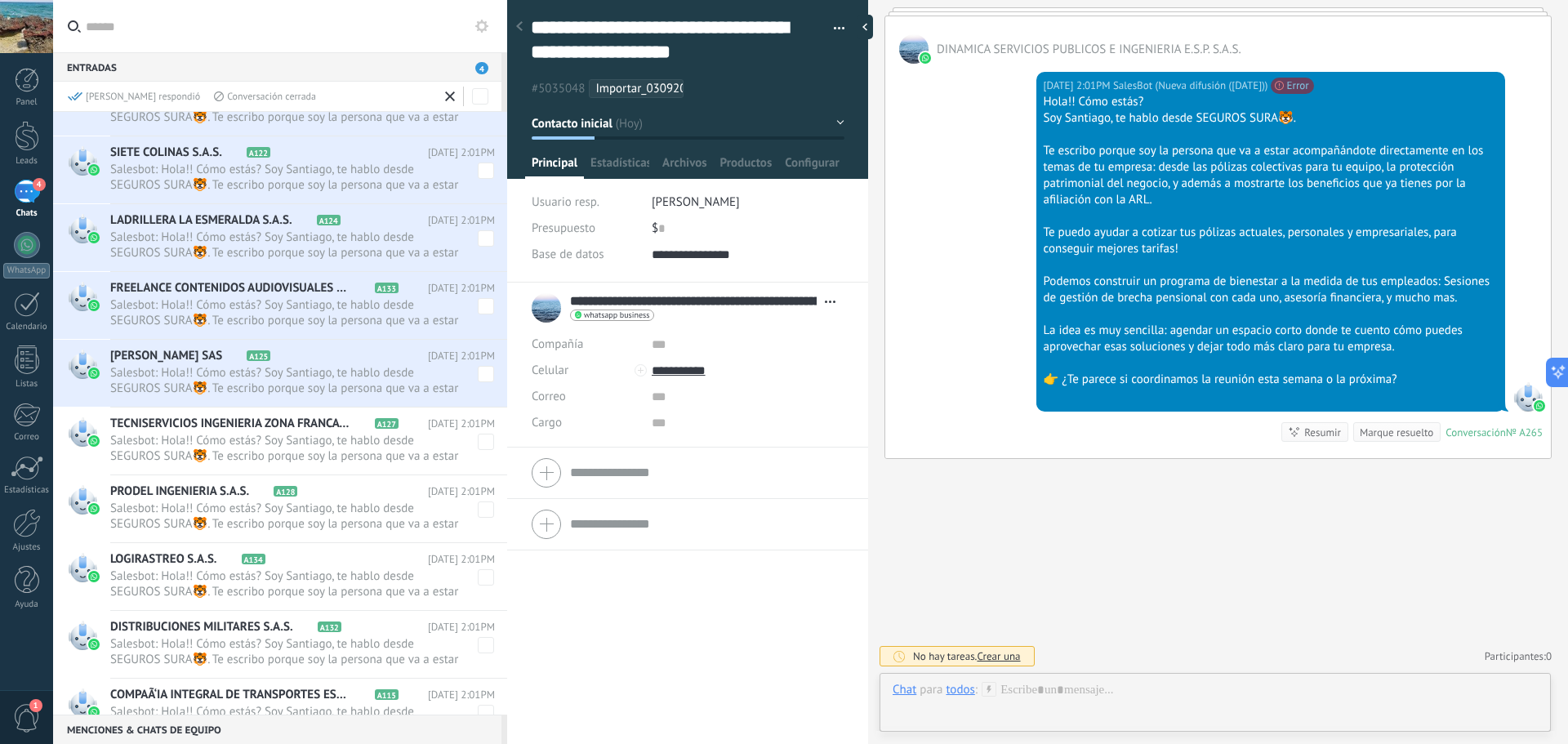
scroll to position [0, 0]
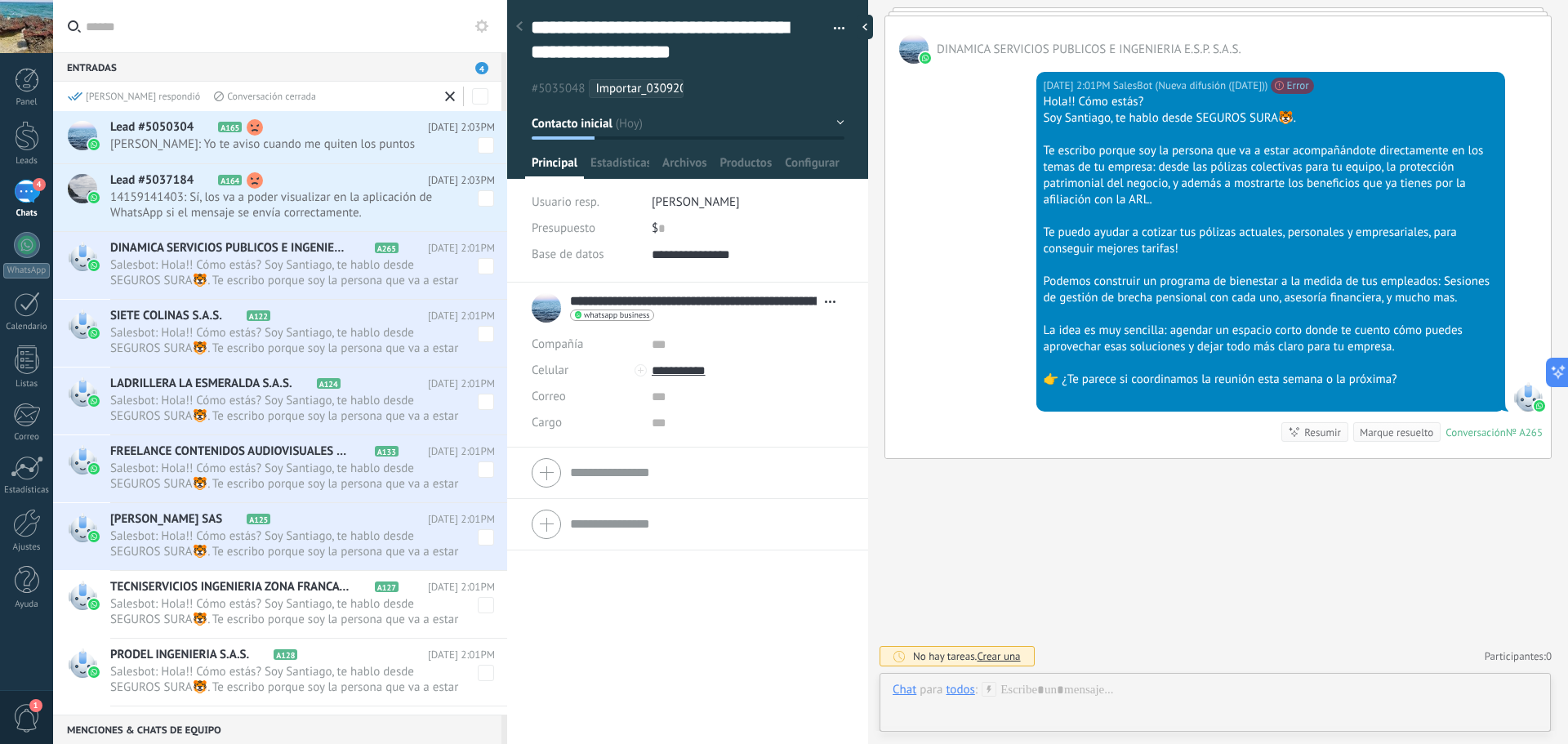
click at [242, 97] on div "Conversación cerrada" at bounding box center [265, 97] width 102 height 14
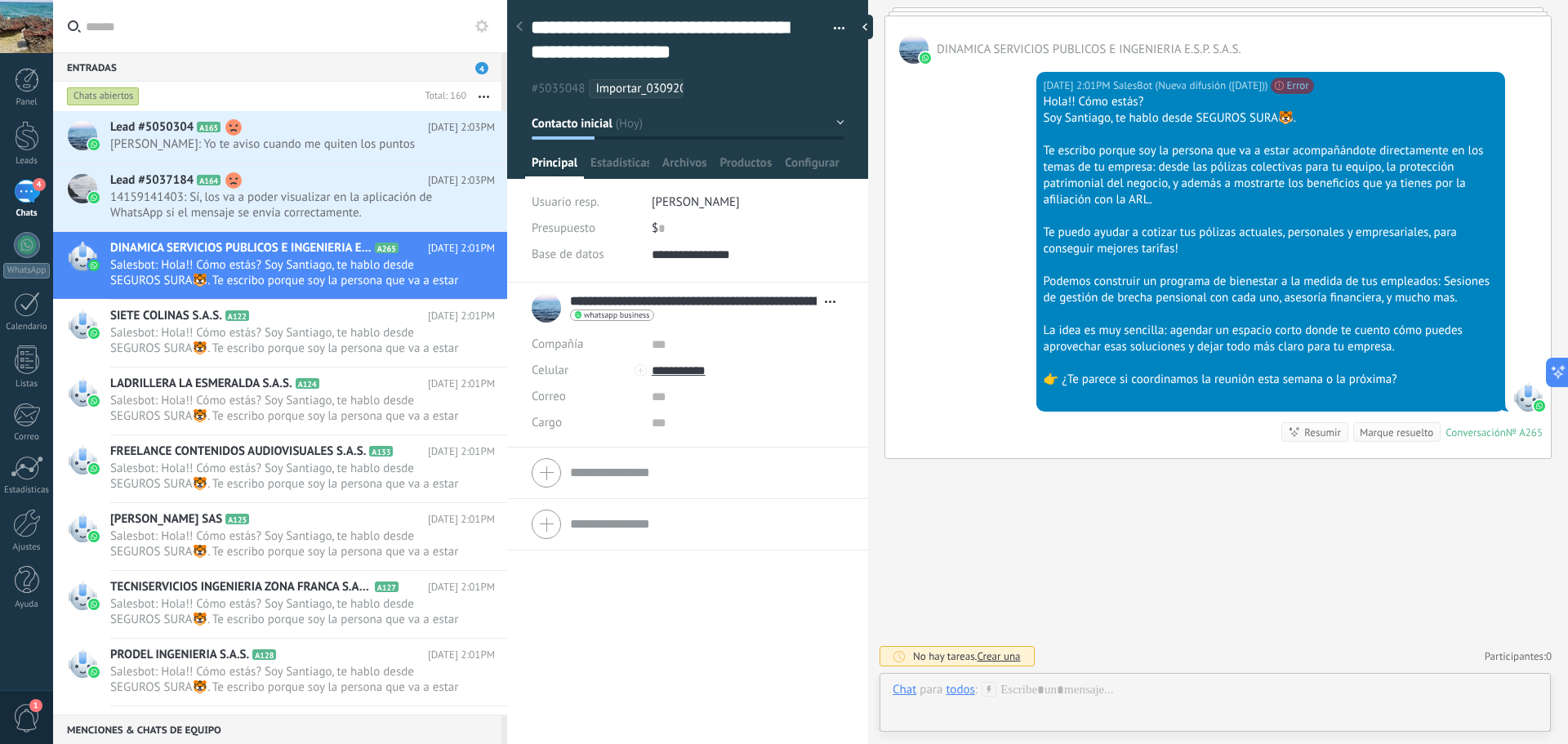
scroll to position [245, 0]
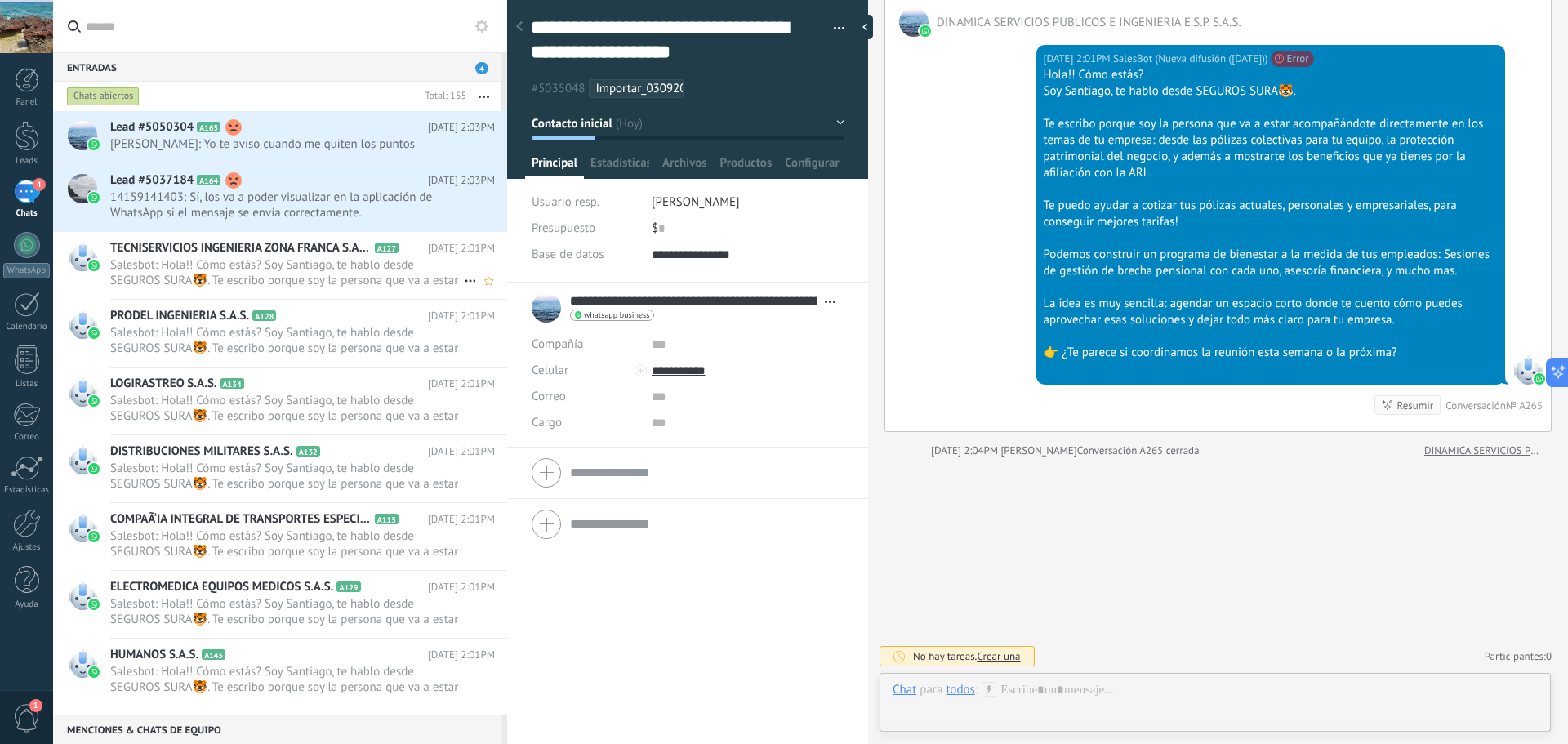
click at [352, 273] on span "Salesbot: Hola!! Cómo estás? Soy Santiago, te hablo desde SEGUROS SURA🐯. Te esc…" at bounding box center [286, 272] width 354 height 31
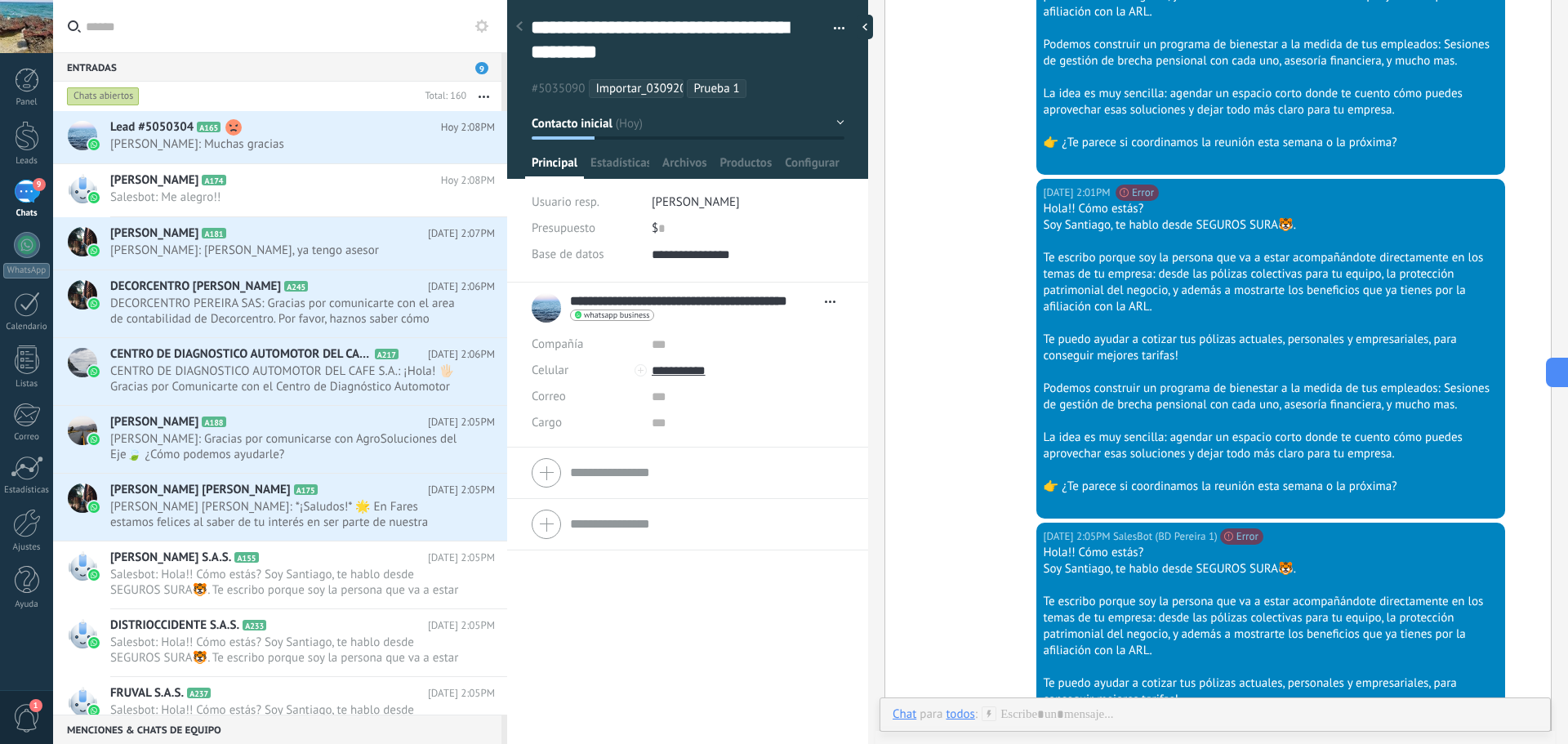
scroll to position [758, 0]
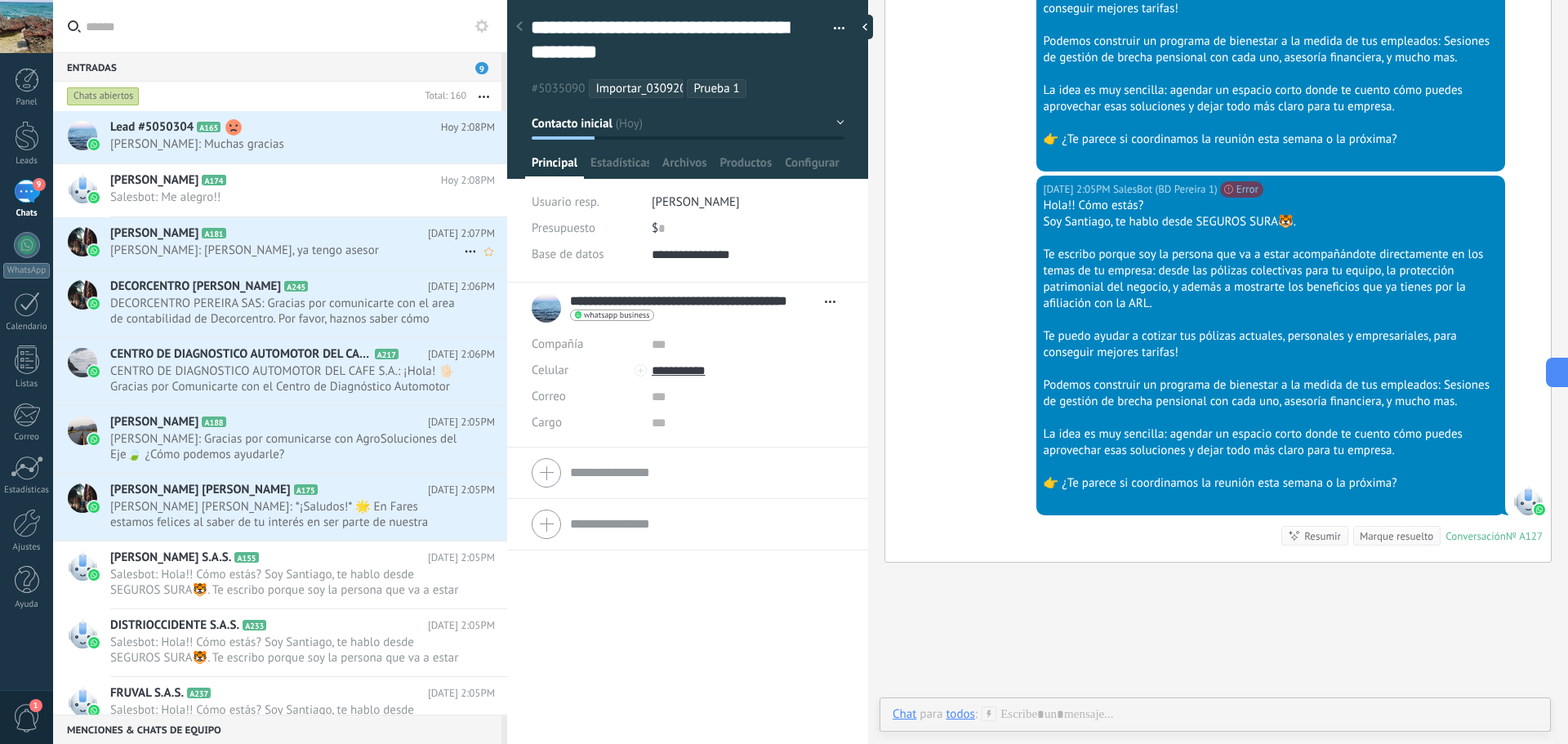
click at [207, 249] on span "[PERSON_NAME]: [PERSON_NAME], ya tengo asesor" at bounding box center [286, 250] width 354 height 15
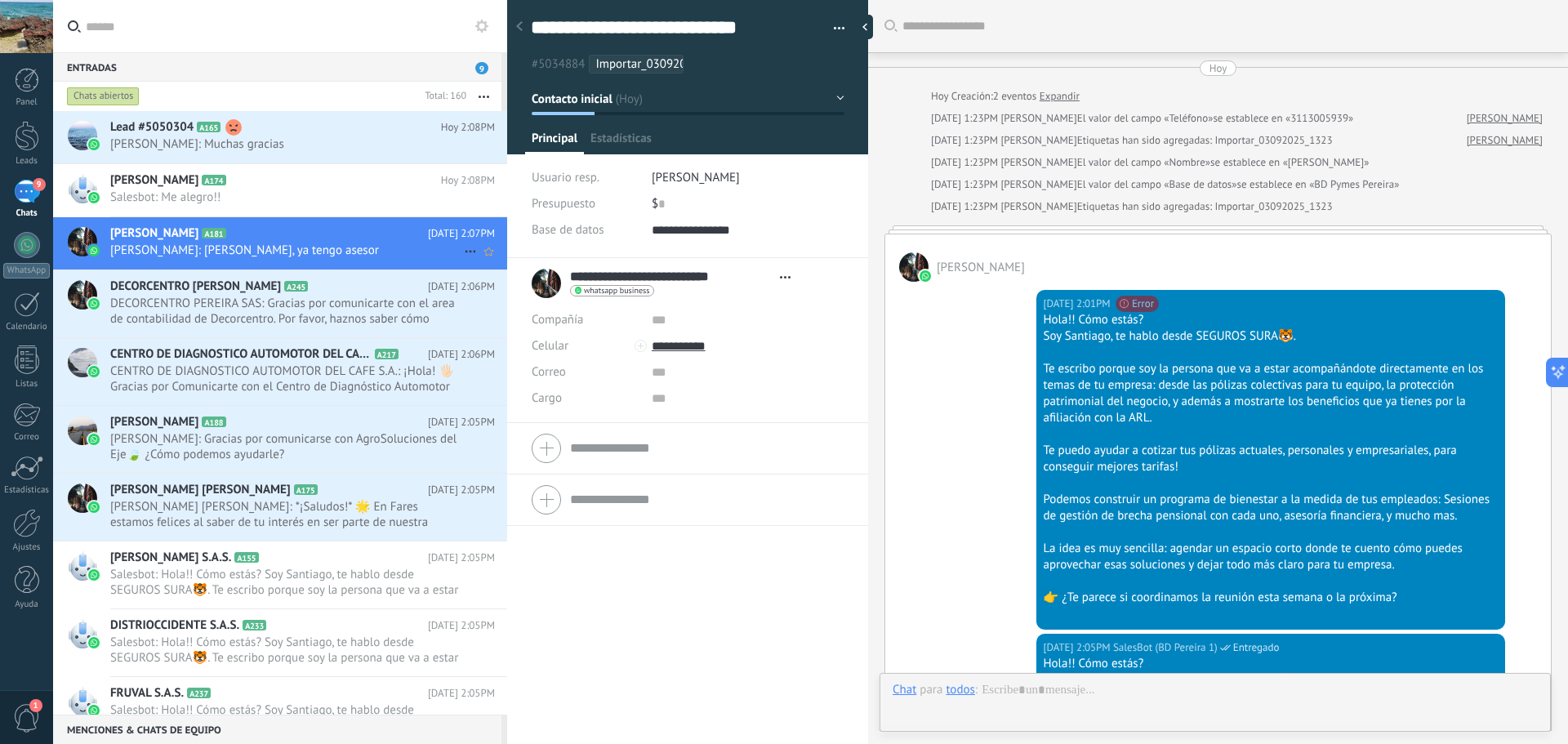
scroll to position [594, 0]
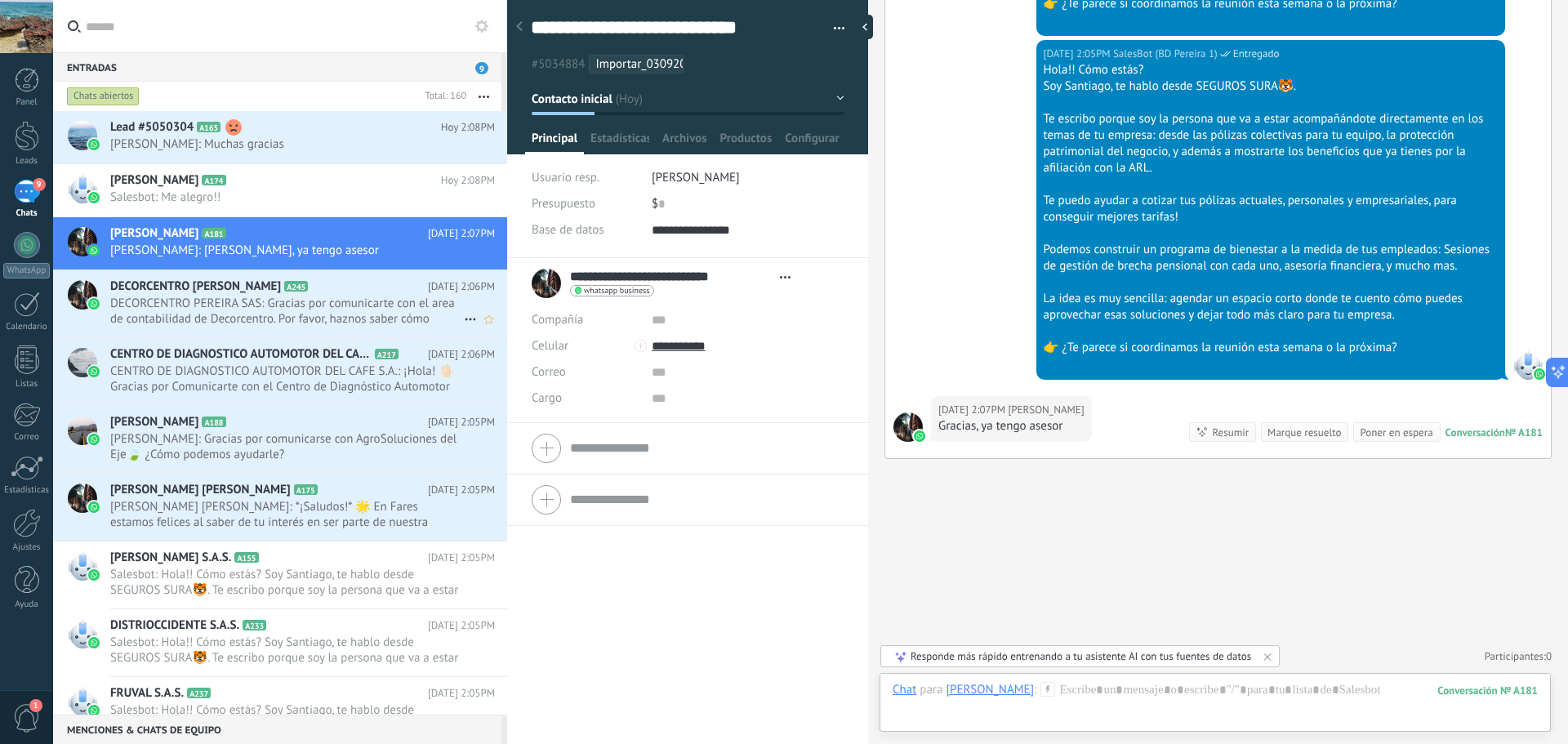
click at [294, 302] on span "DECORCENTRO PEREIRA SAS: Gracias por comunicarte con el area de contabilidad de…" at bounding box center [286, 311] width 354 height 31
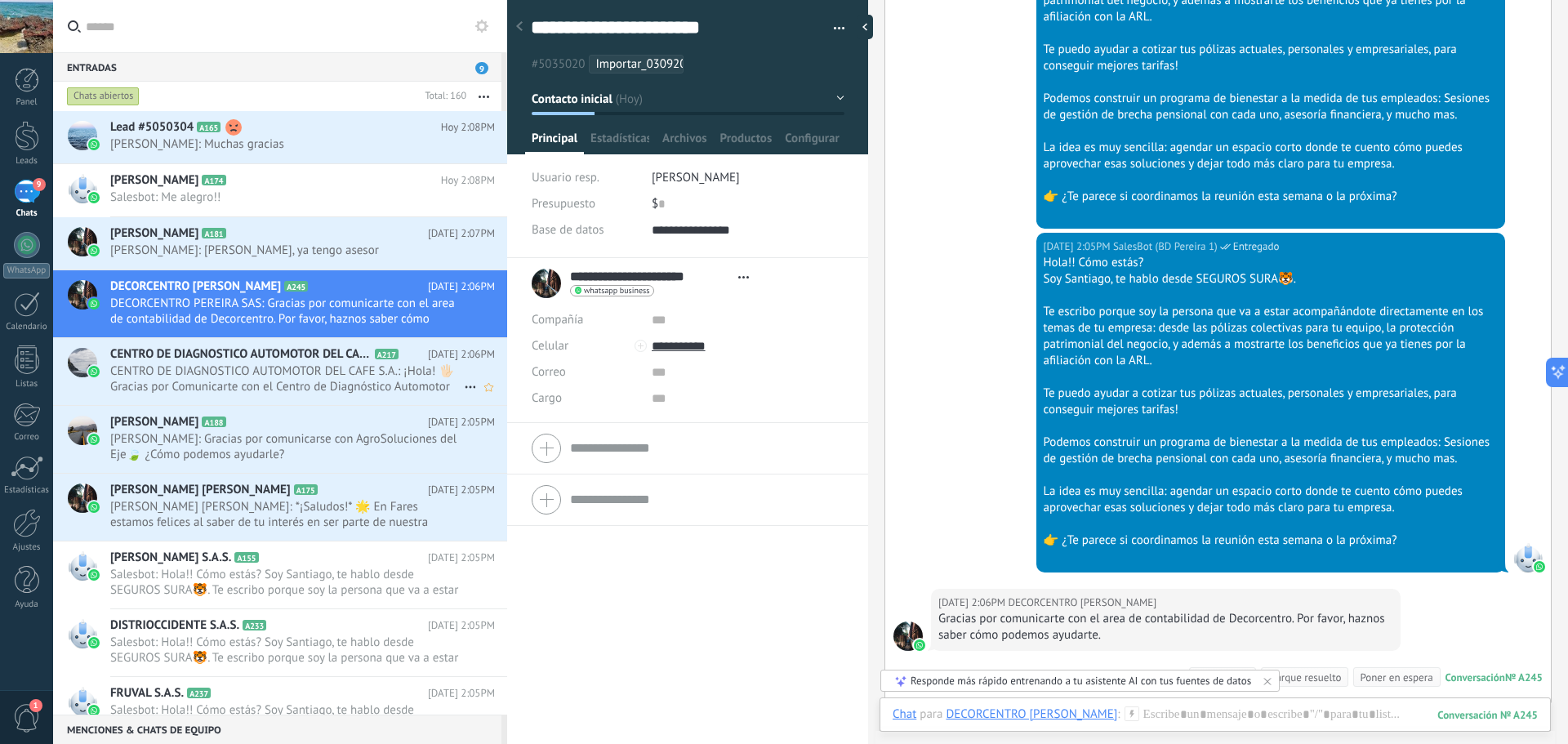
scroll to position [483, 0]
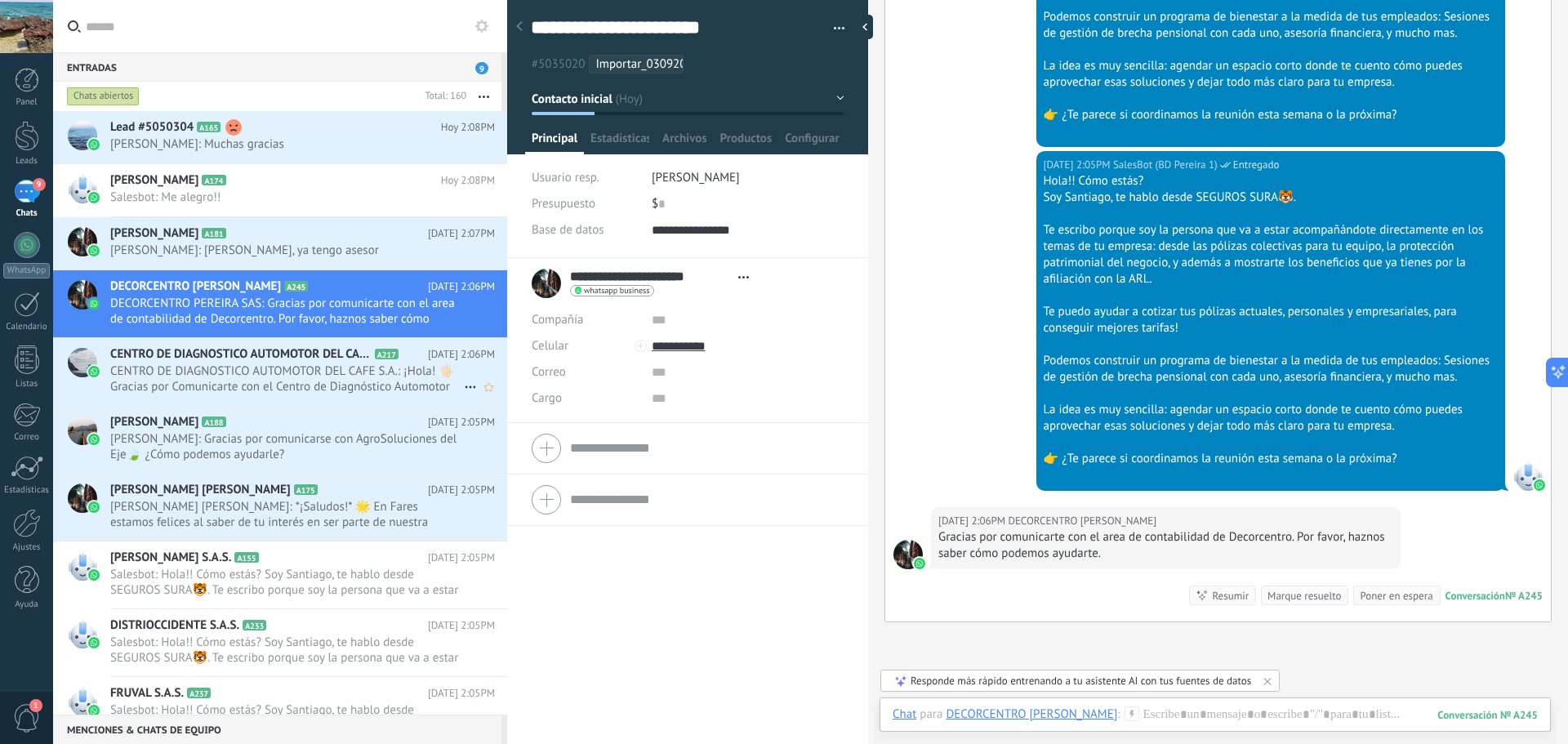
click at [170, 364] on span "CENTRO DE DIAGNOSTICO AUTOMOTOR DEL CAFE S.A.: ¡Hola! 🖐🏻 Gracias por Comunicart…" at bounding box center [286, 379] width 354 height 31
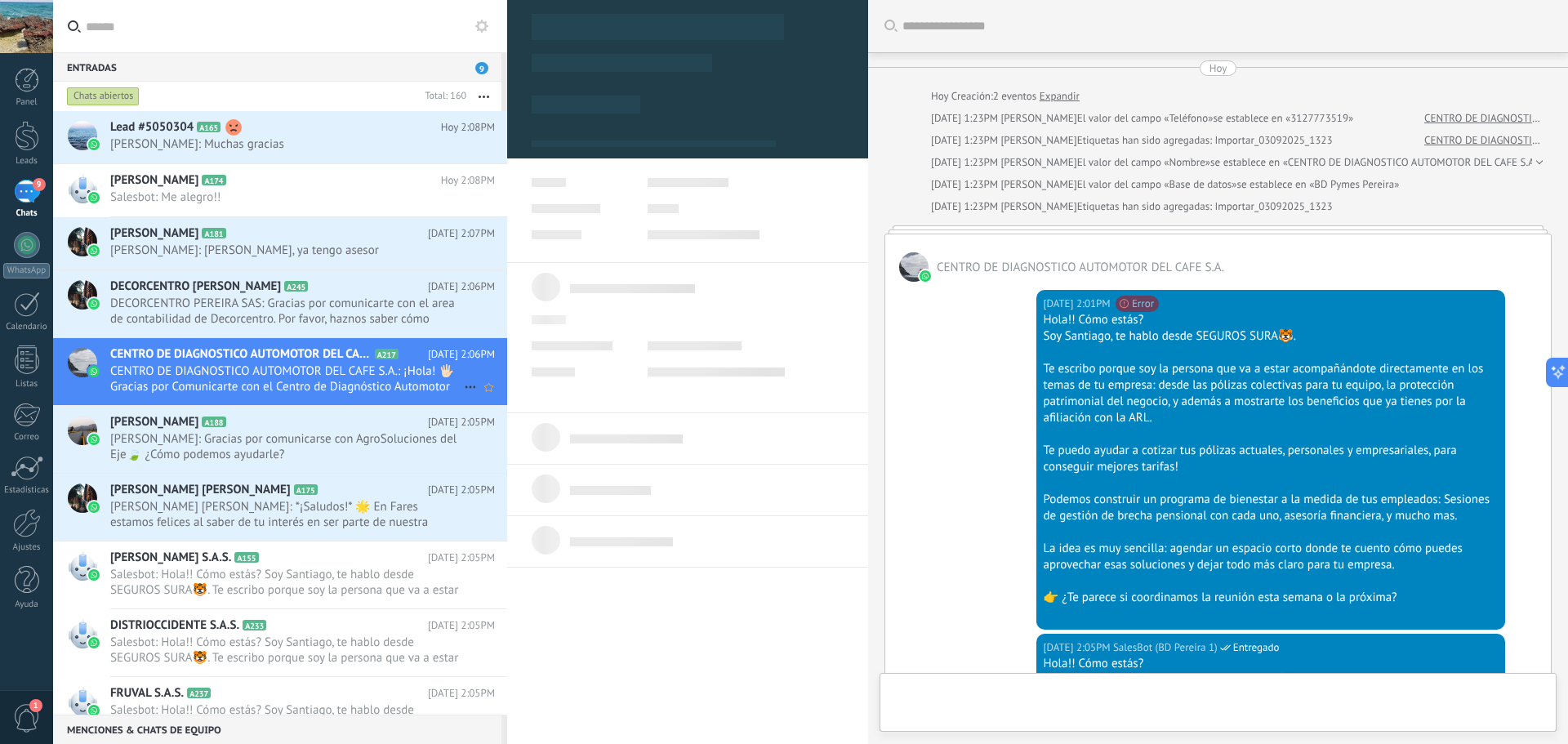
scroll to position [793, 0]
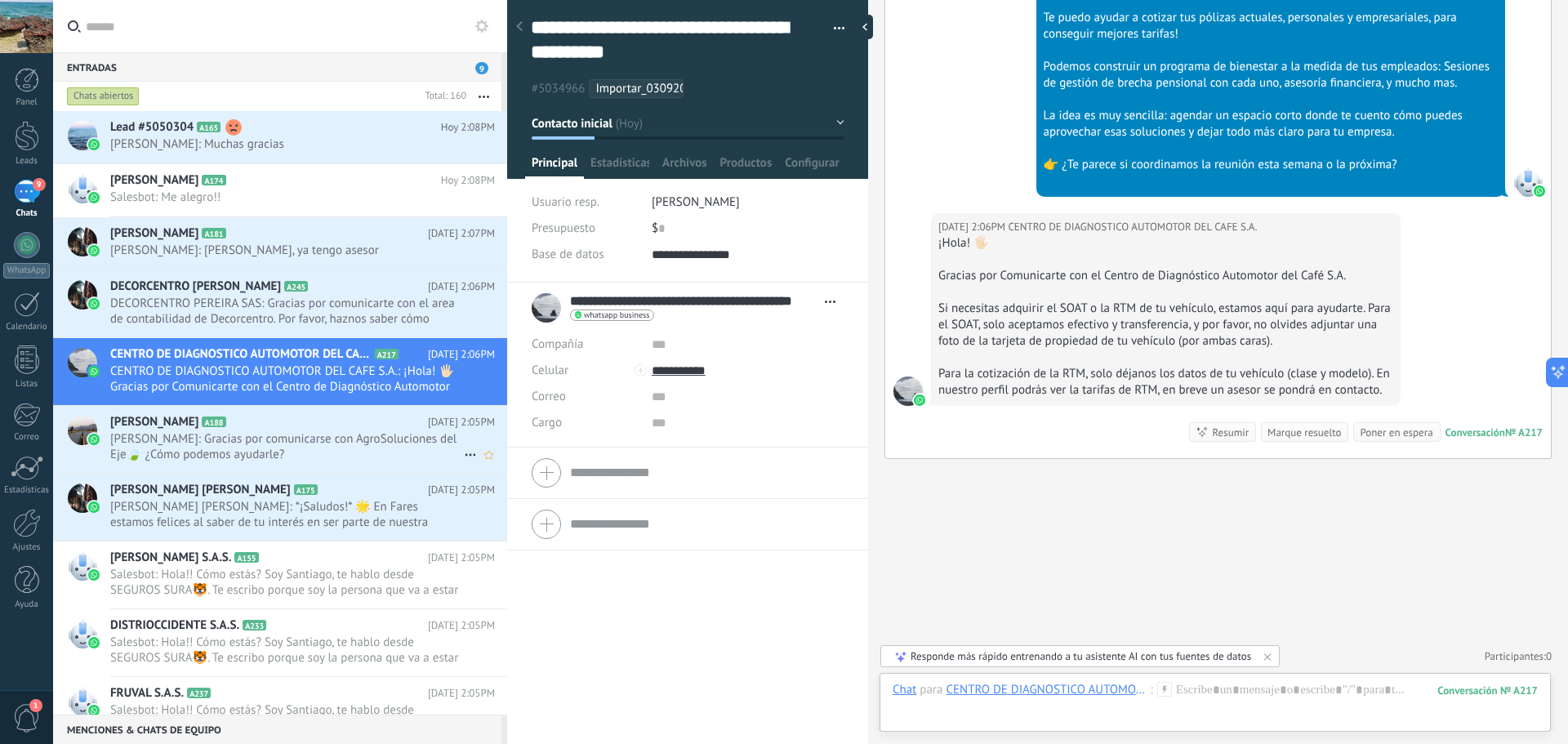
click at [324, 449] on span "[PERSON_NAME]: Gracias por comunicarse con AgroSoluciones del Eje🍃 ¿Cómo podemo…" at bounding box center [286, 446] width 354 height 31
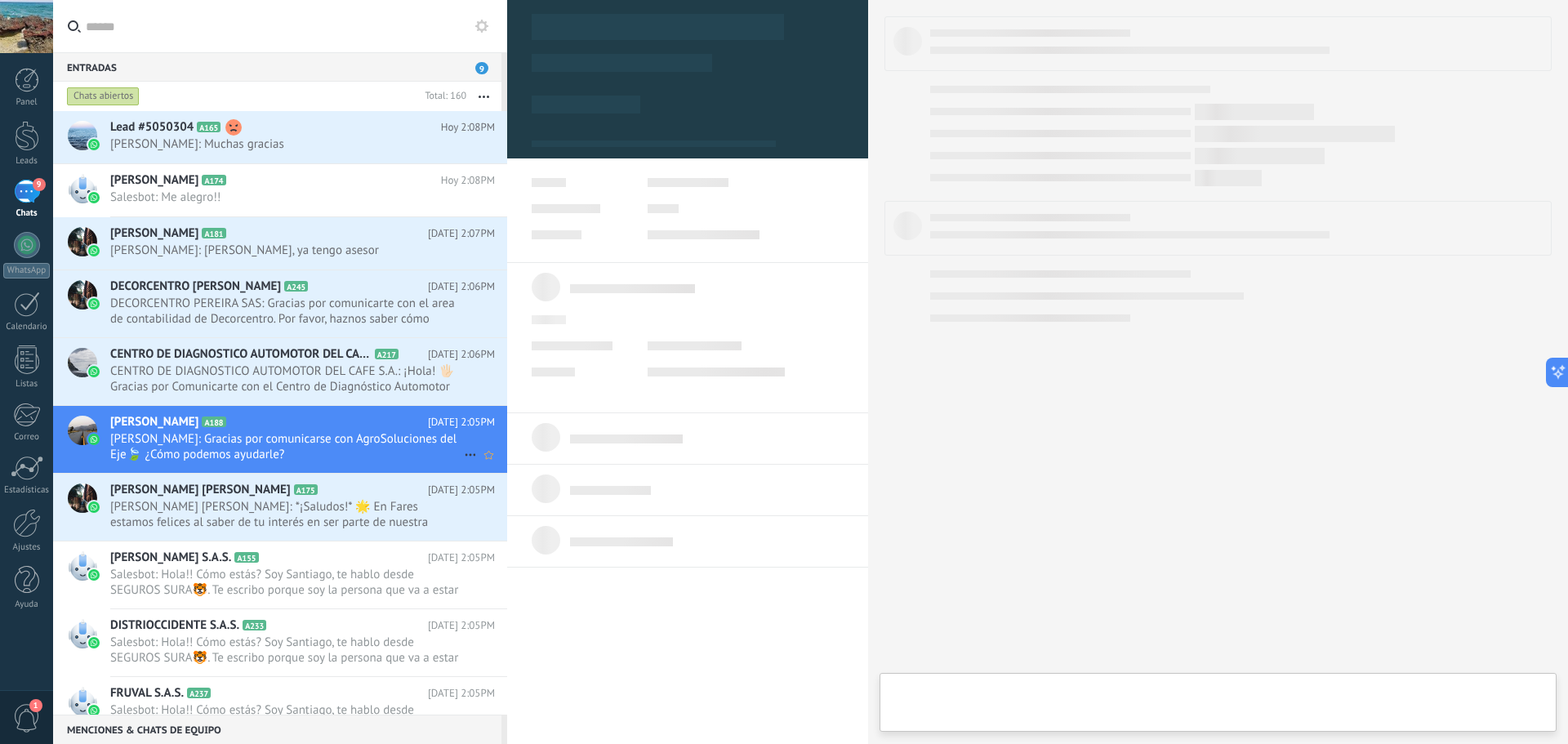
type textarea "**********"
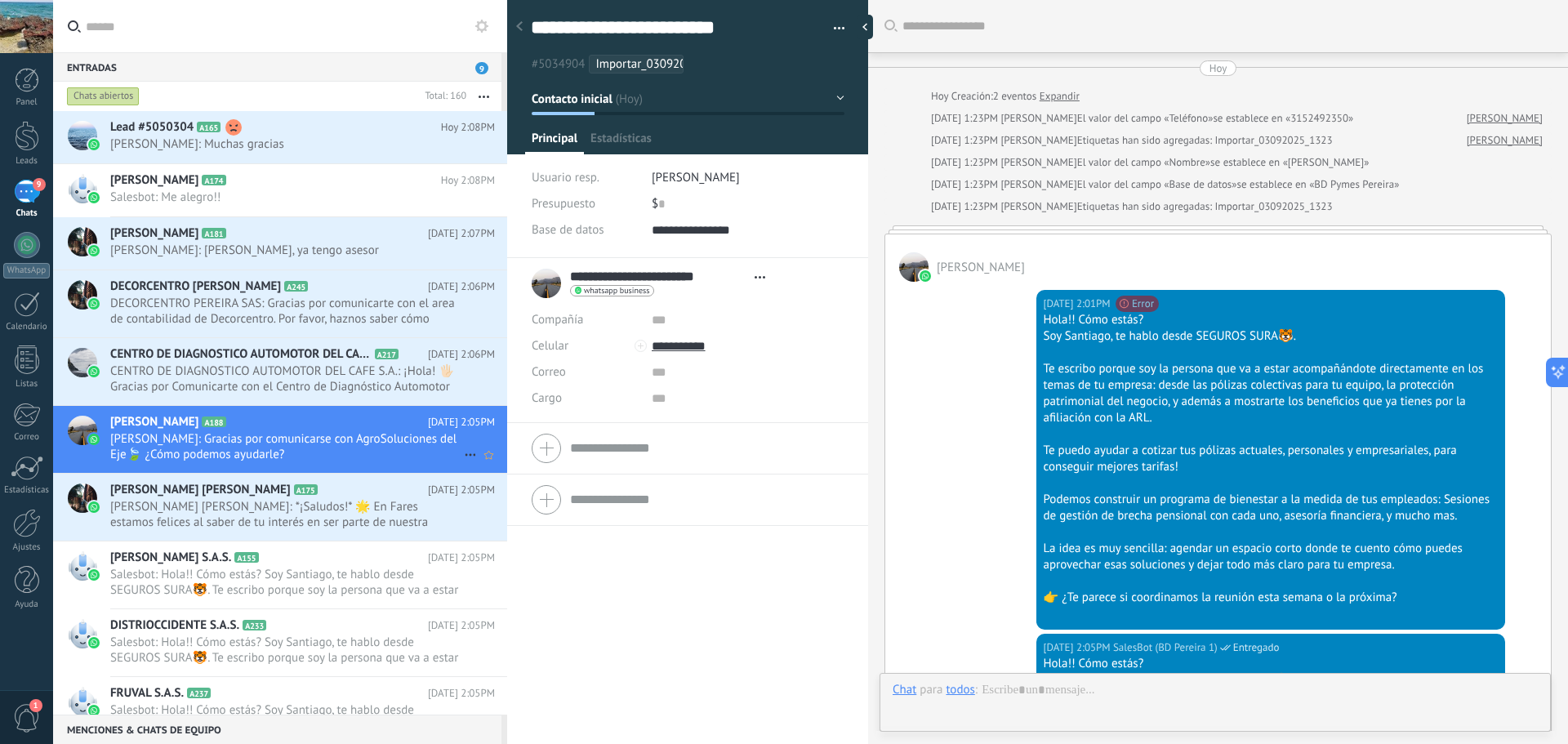
scroll to position [663, 0]
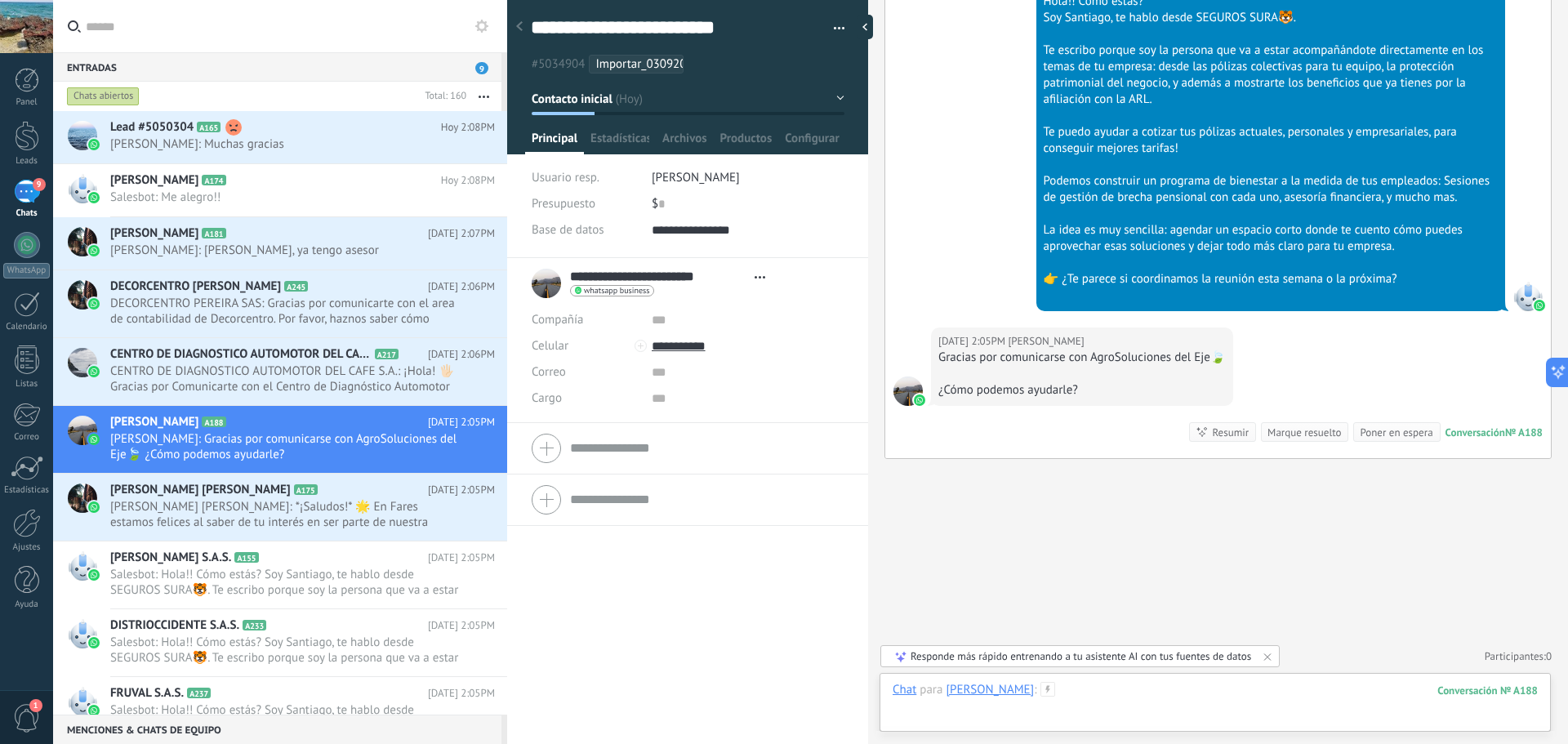
click at [1200, 694] on div at bounding box center [1215, 706] width 645 height 49
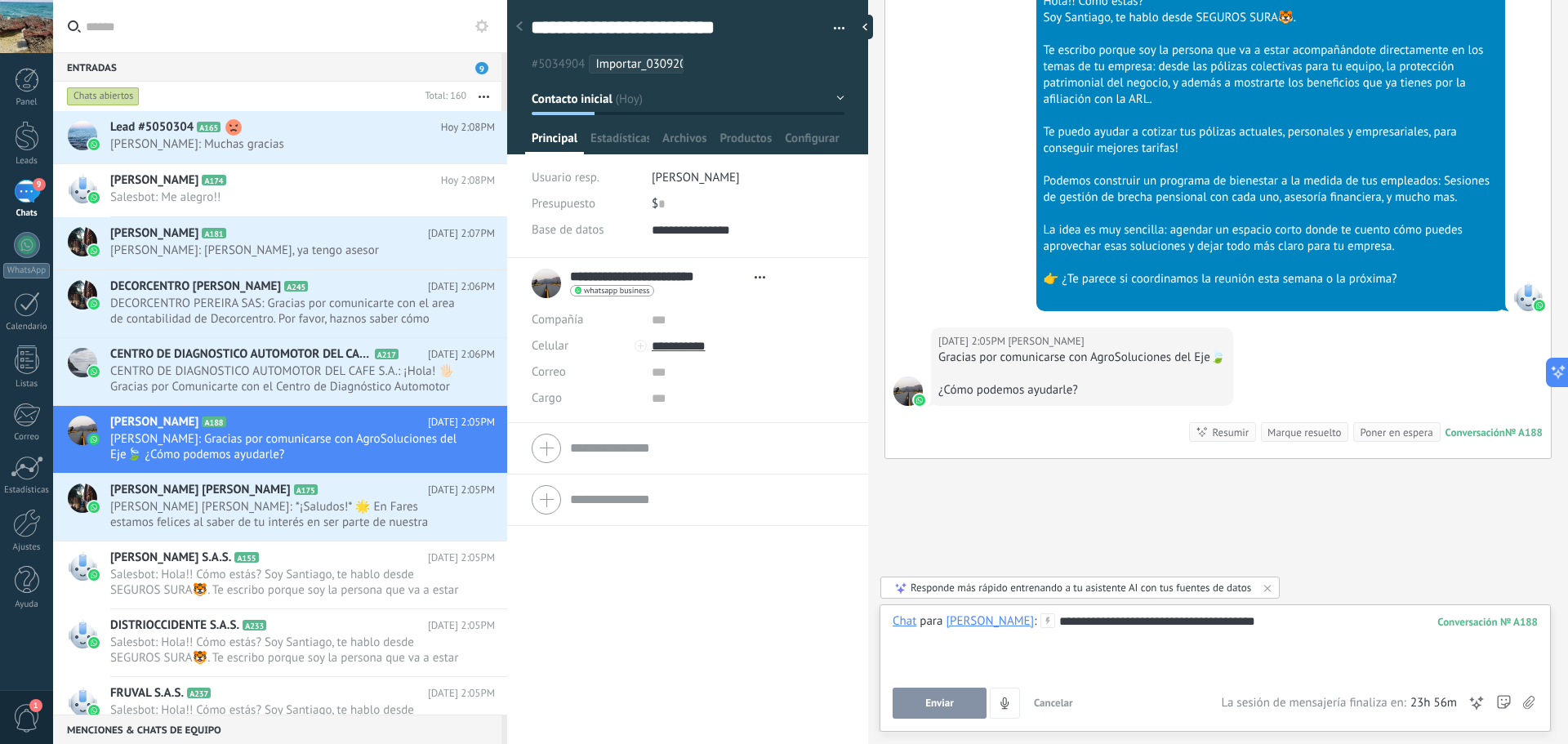
click at [934, 709] on span "Enviar" at bounding box center [940, 703] width 29 height 12
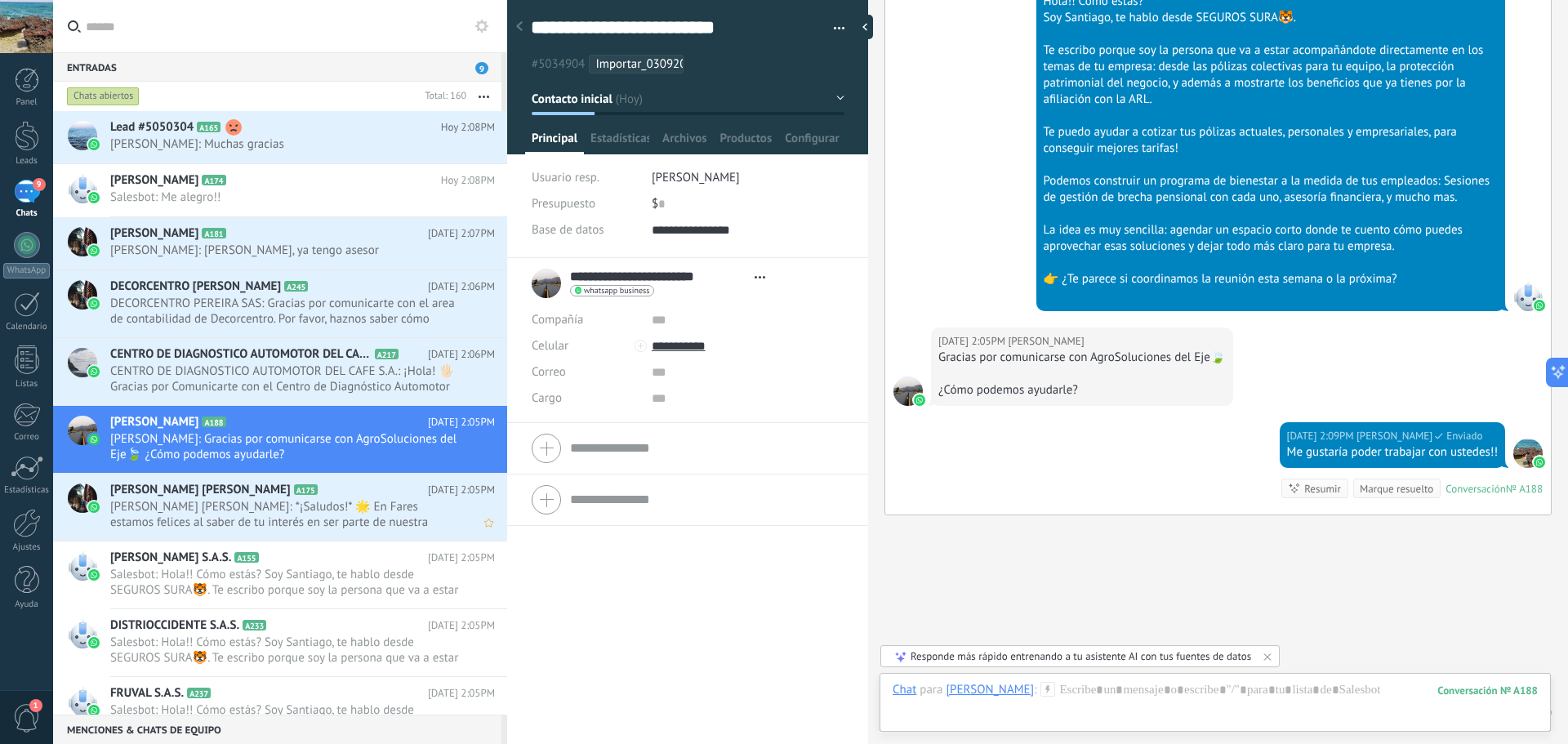
scroll to position [719, 0]
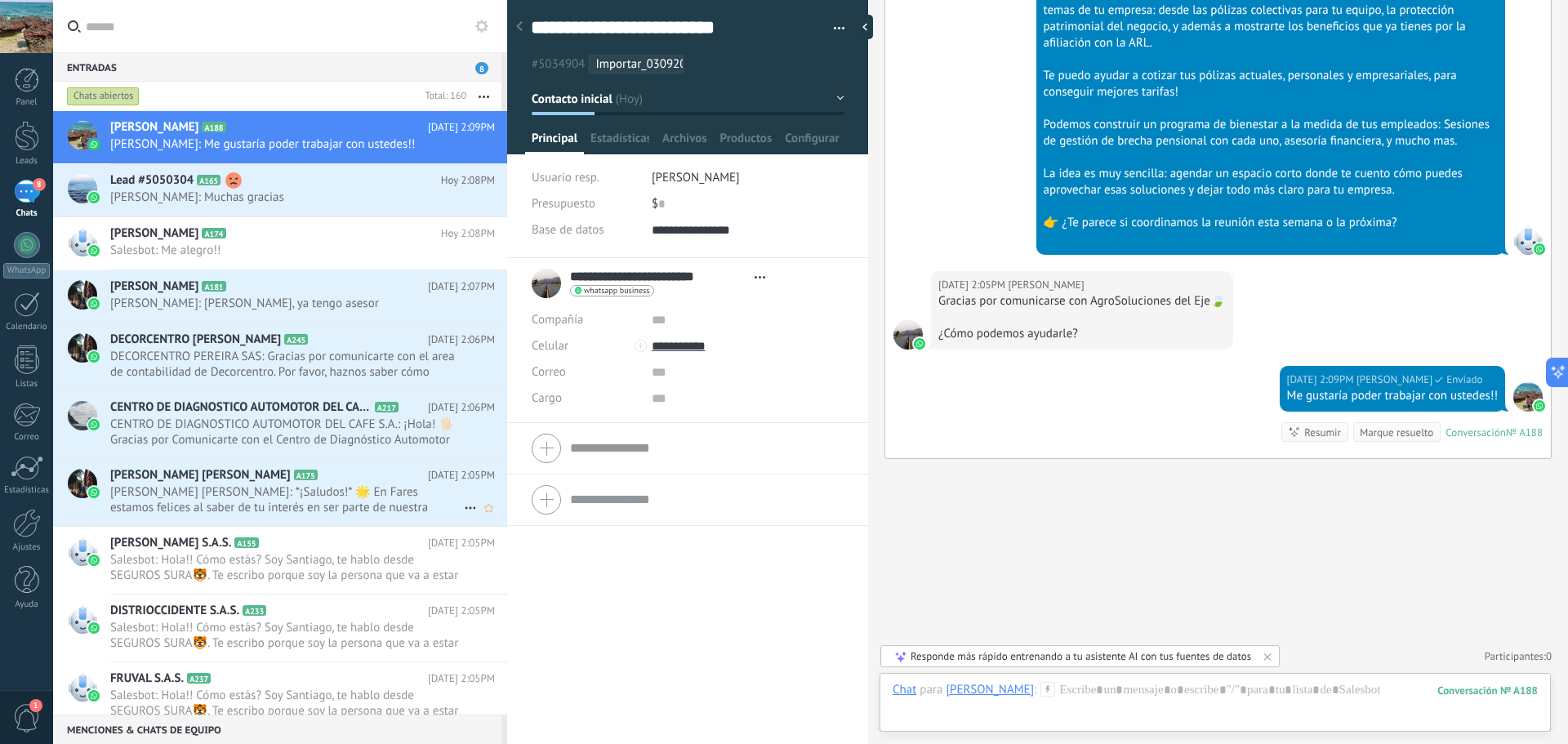
click at [323, 501] on span "[PERSON_NAME] [PERSON_NAME]: *¡Saludos!* 🌟 En Fares estamos felices al saber de…" at bounding box center [286, 500] width 354 height 31
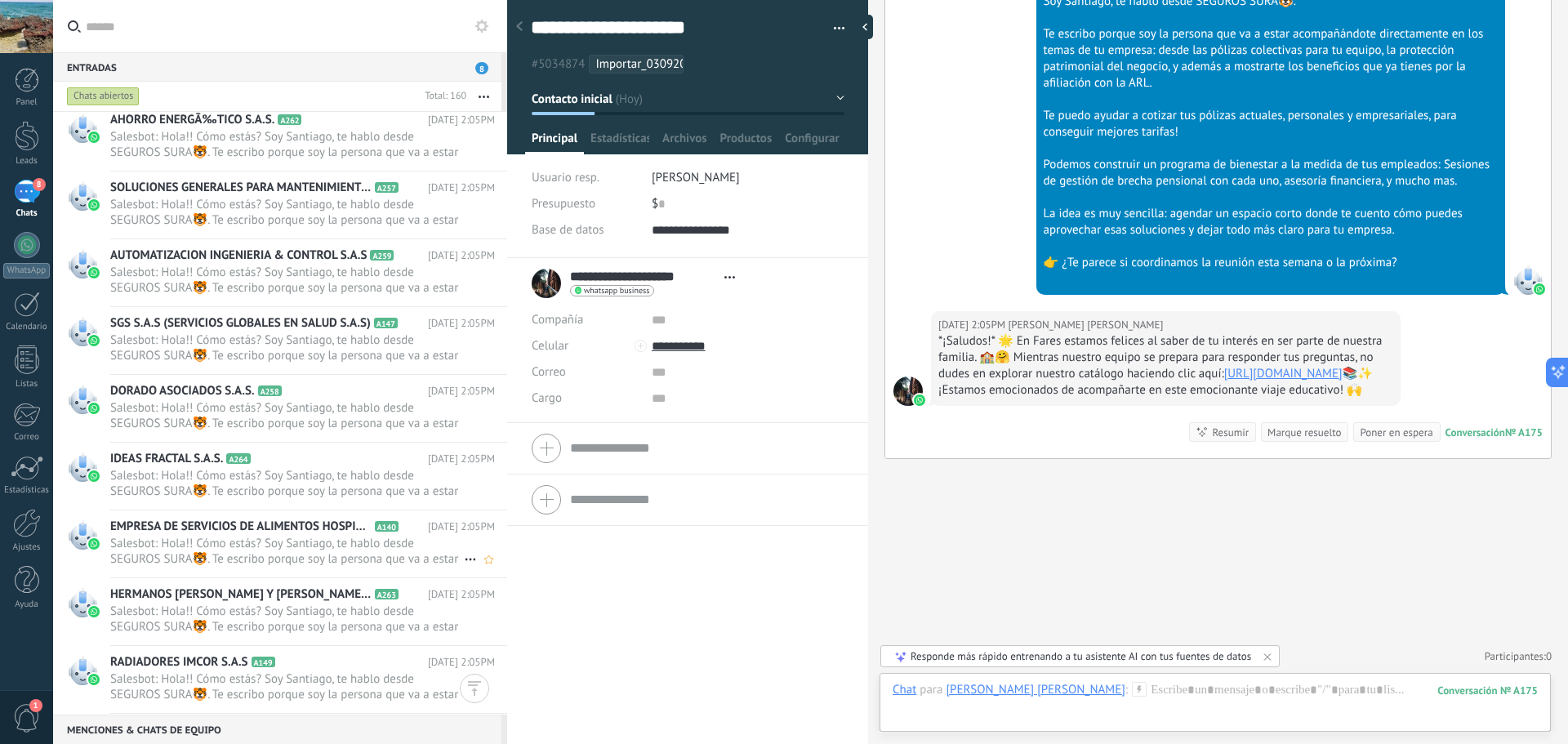
scroll to position [2532, 0]
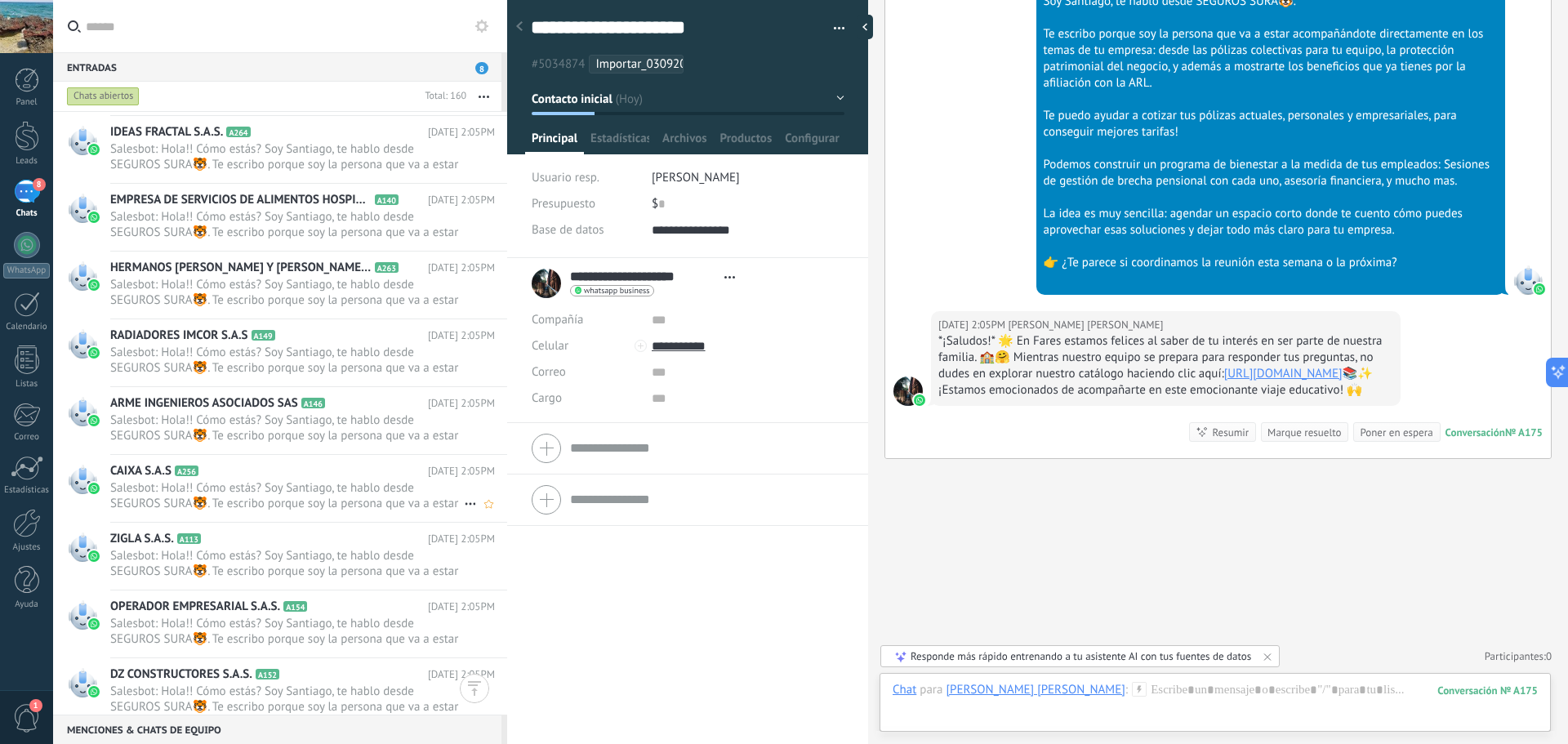
click at [336, 458] on div "CAIXA S.A.S A256 [DATE] 2:05PM" at bounding box center [308, 489] width 397 height 67
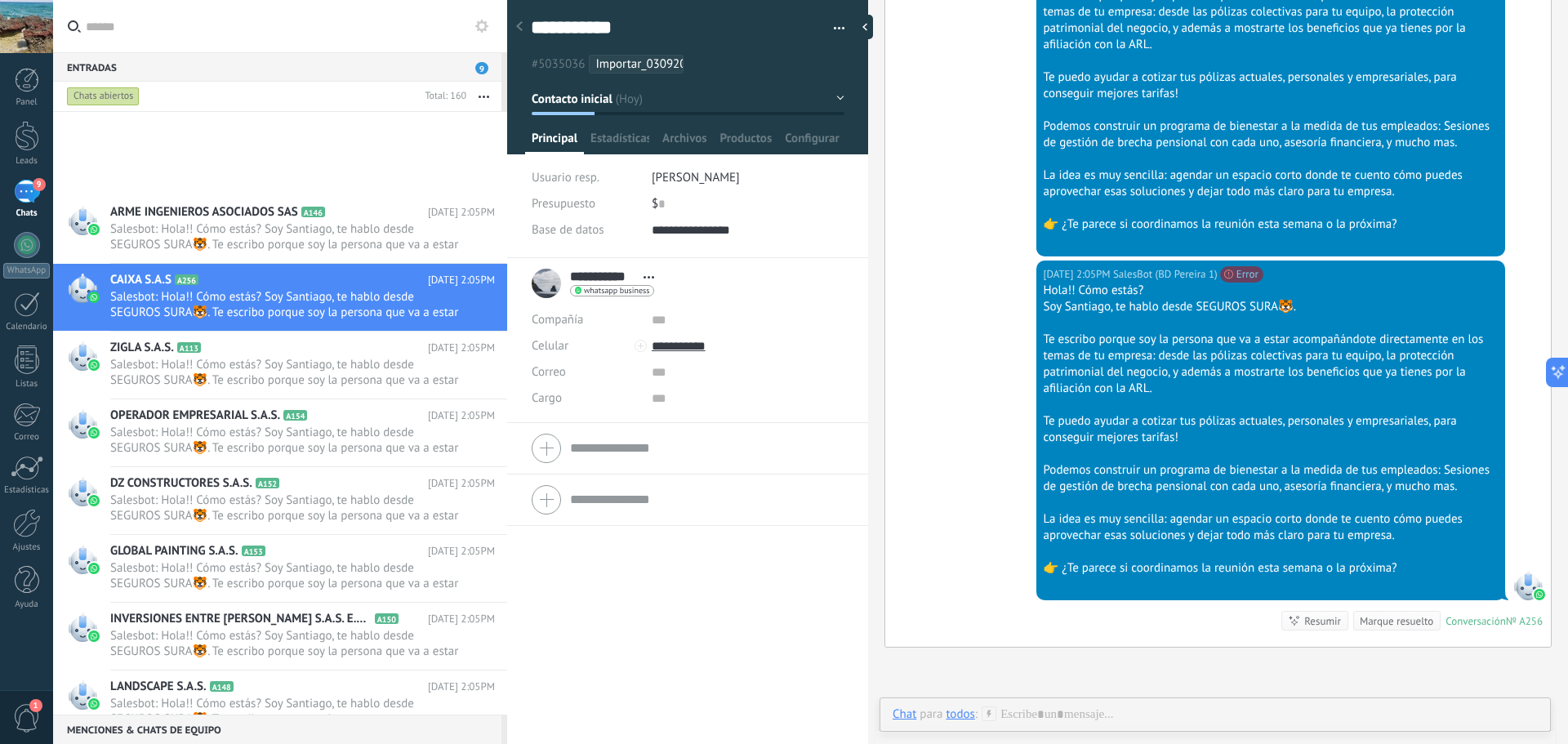
scroll to position [3185, 0]
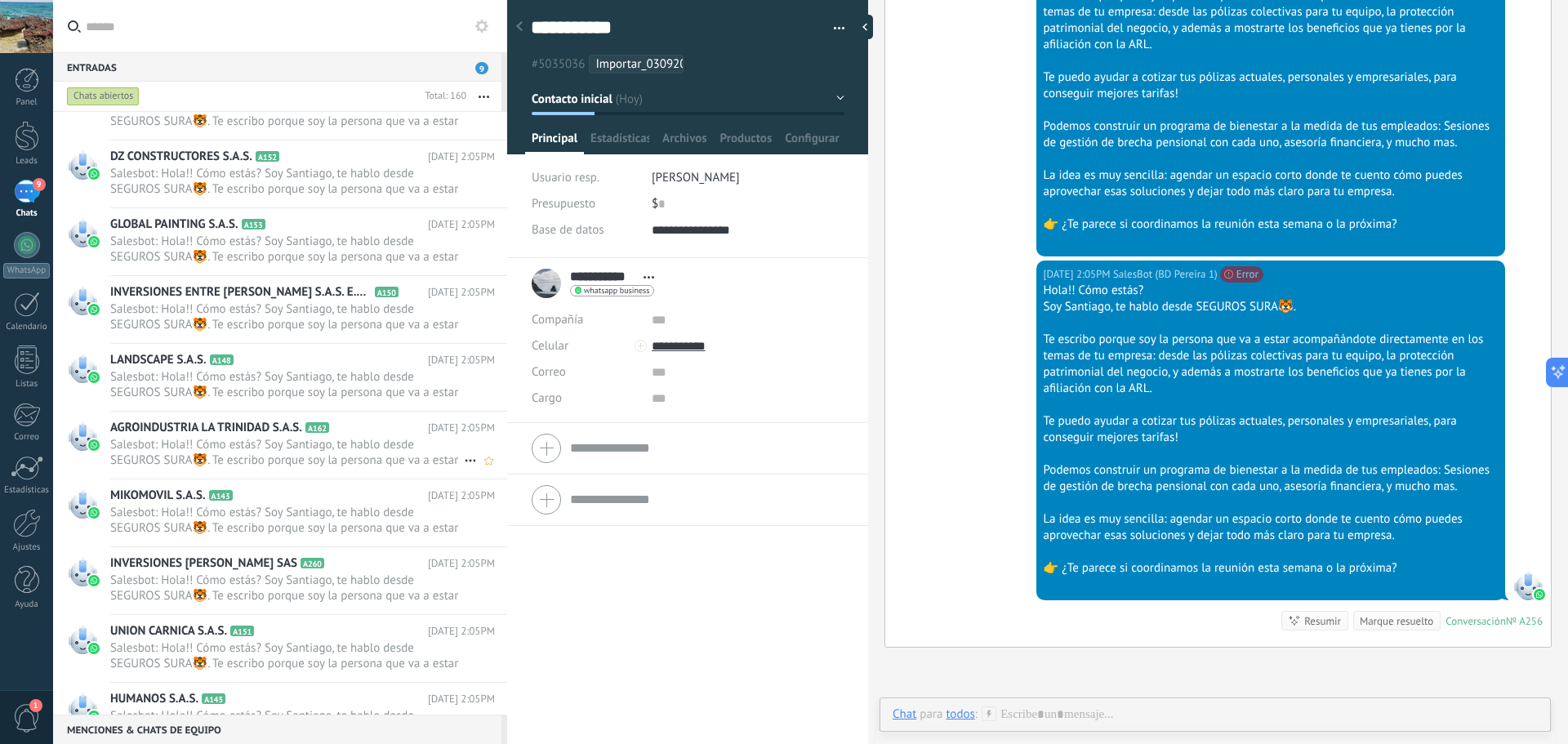
click at [211, 443] on span "Salesbot: Hola!! Cómo estás? Soy Santiago, te hablo desde SEGUROS SURA🐯. Te esc…" at bounding box center [286, 452] width 354 height 31
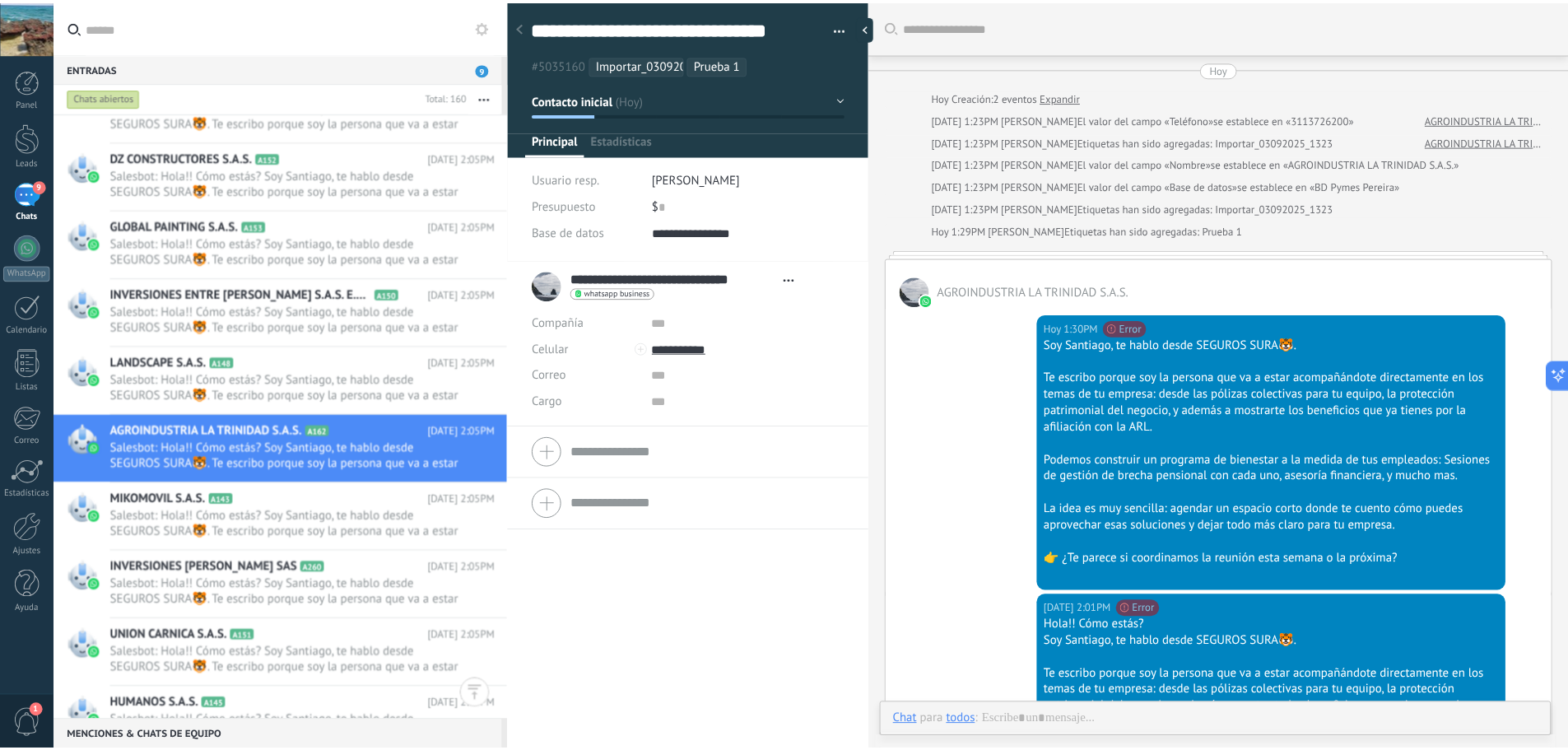
scroll to position [761, 0]
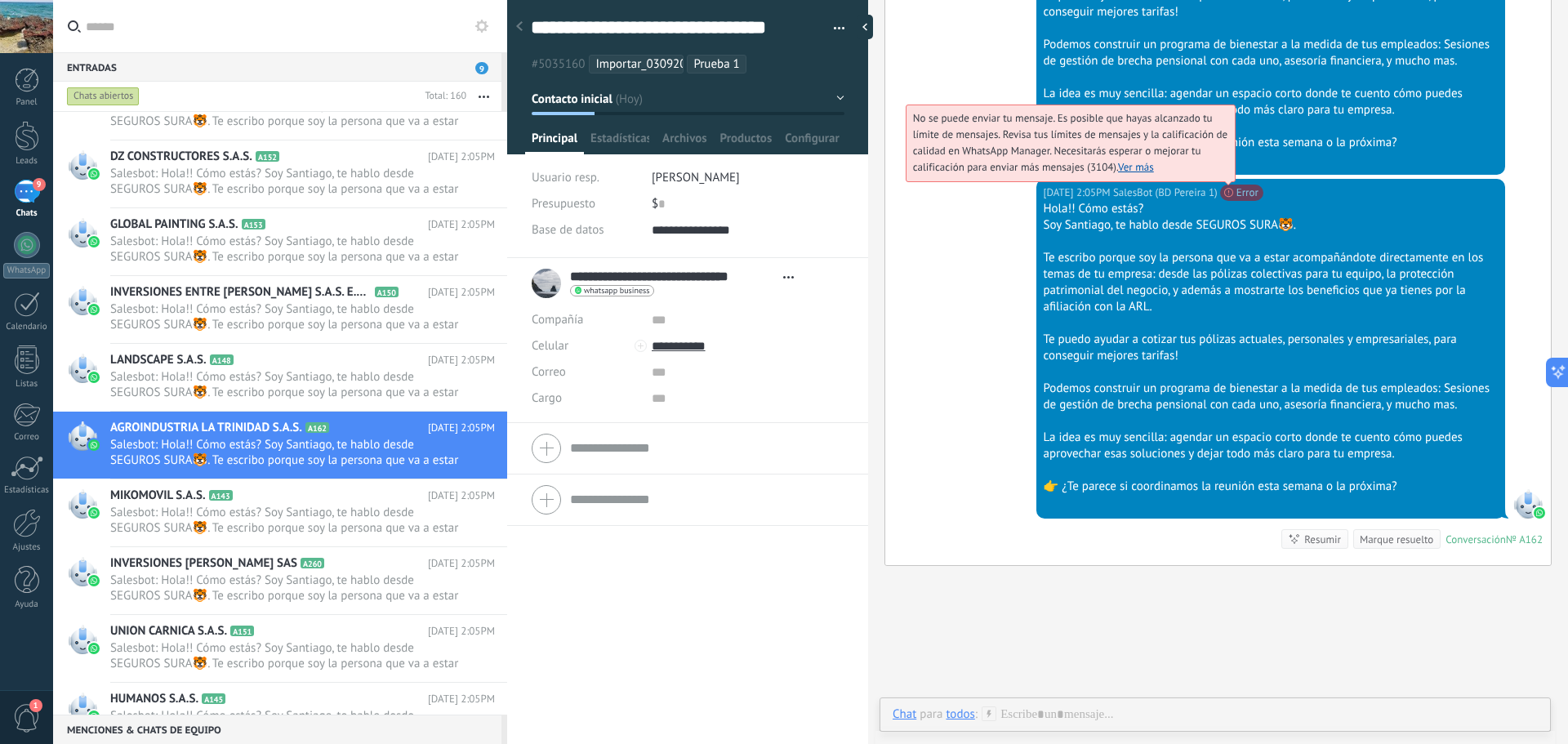
click at [1128, 168] on link "Ver más" at bounding box center [1135, 167] width 36 height 14
click at [1227, 174] on span "No se puede enviar tu mensaje. Es posible que hayas alcanzado tu límite de mens…" at bounding box center [1070, 142] width 314 height 63
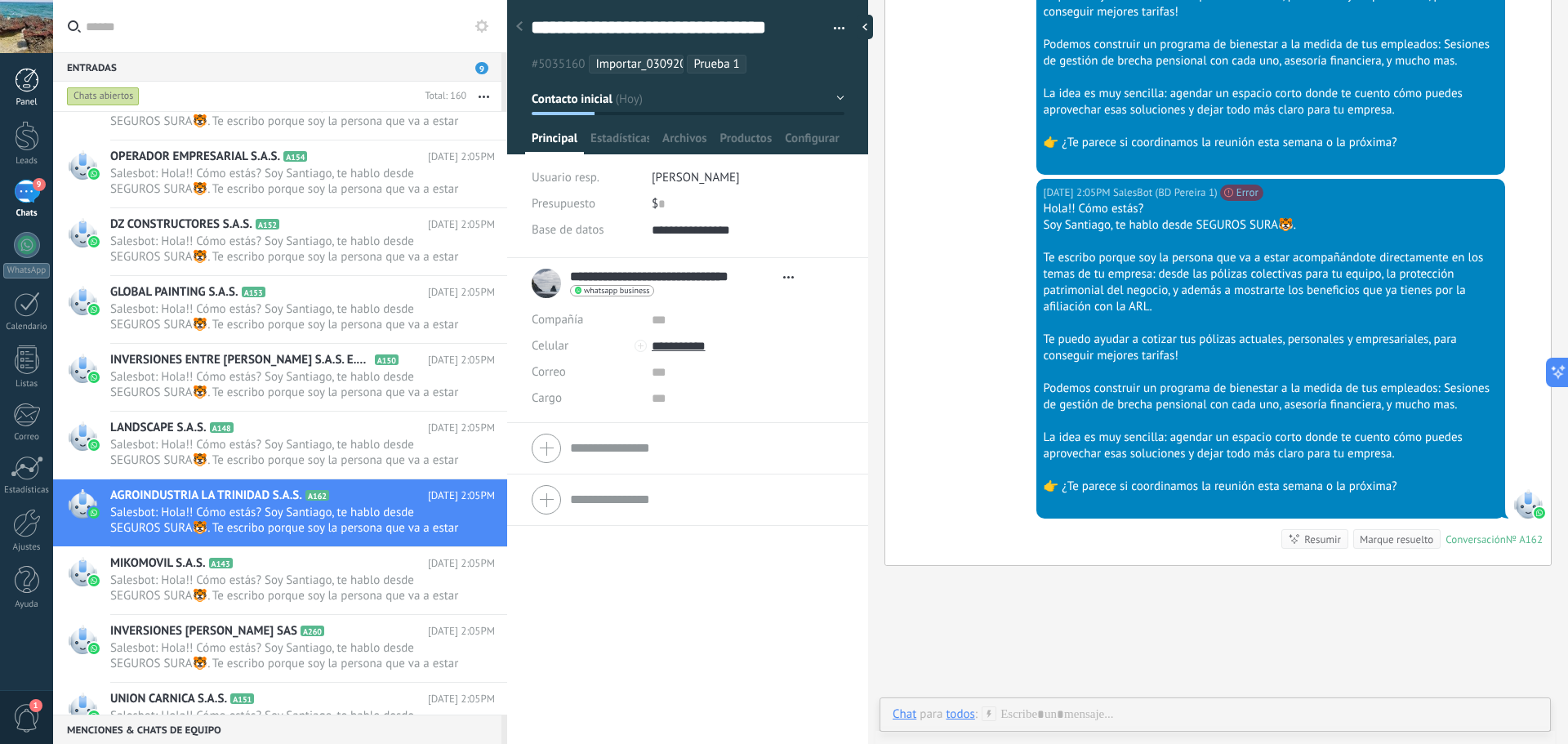
click at [26, 92] on link "Panel" at bounding box center [26, 88] width 53 height 40
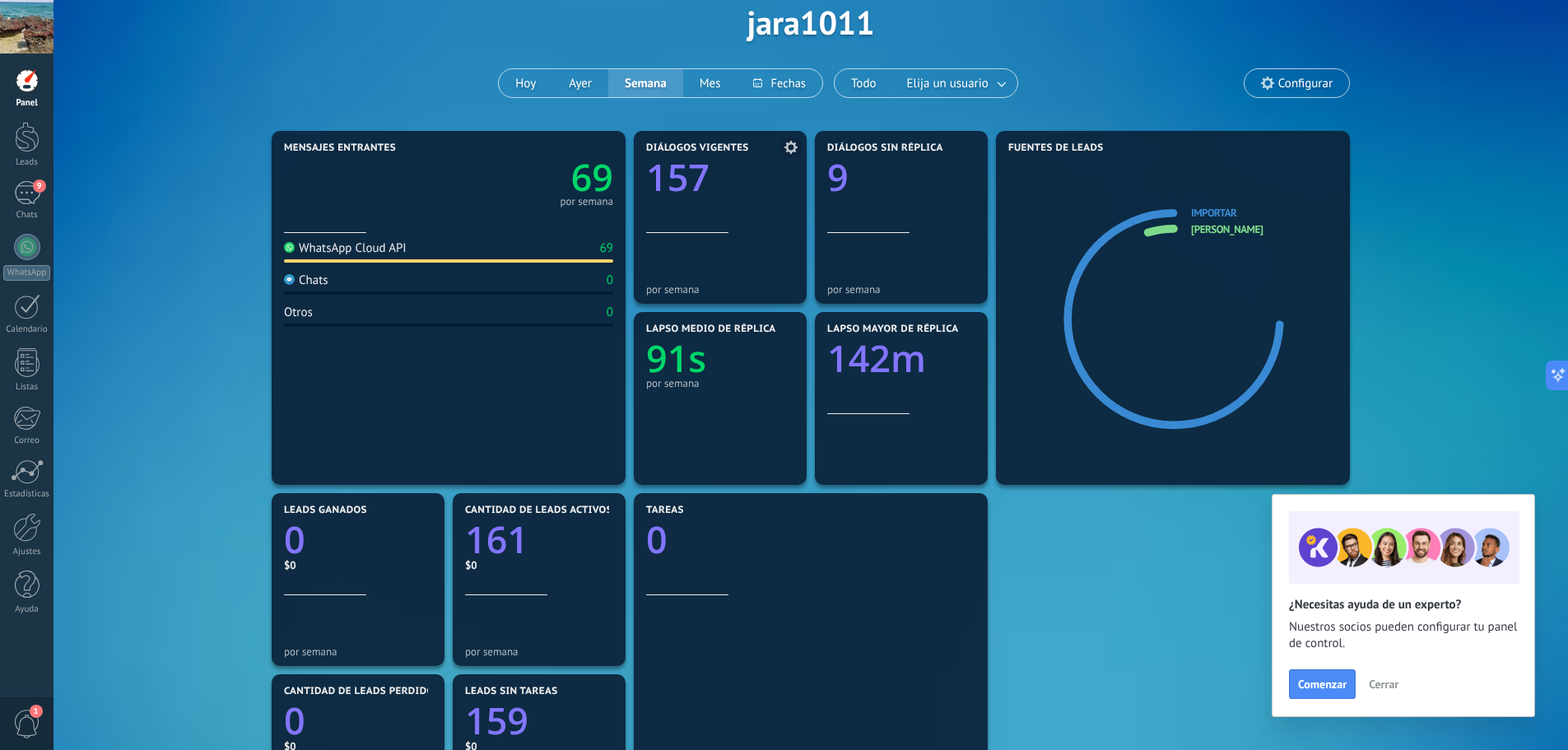
scroll to position [247, 0]
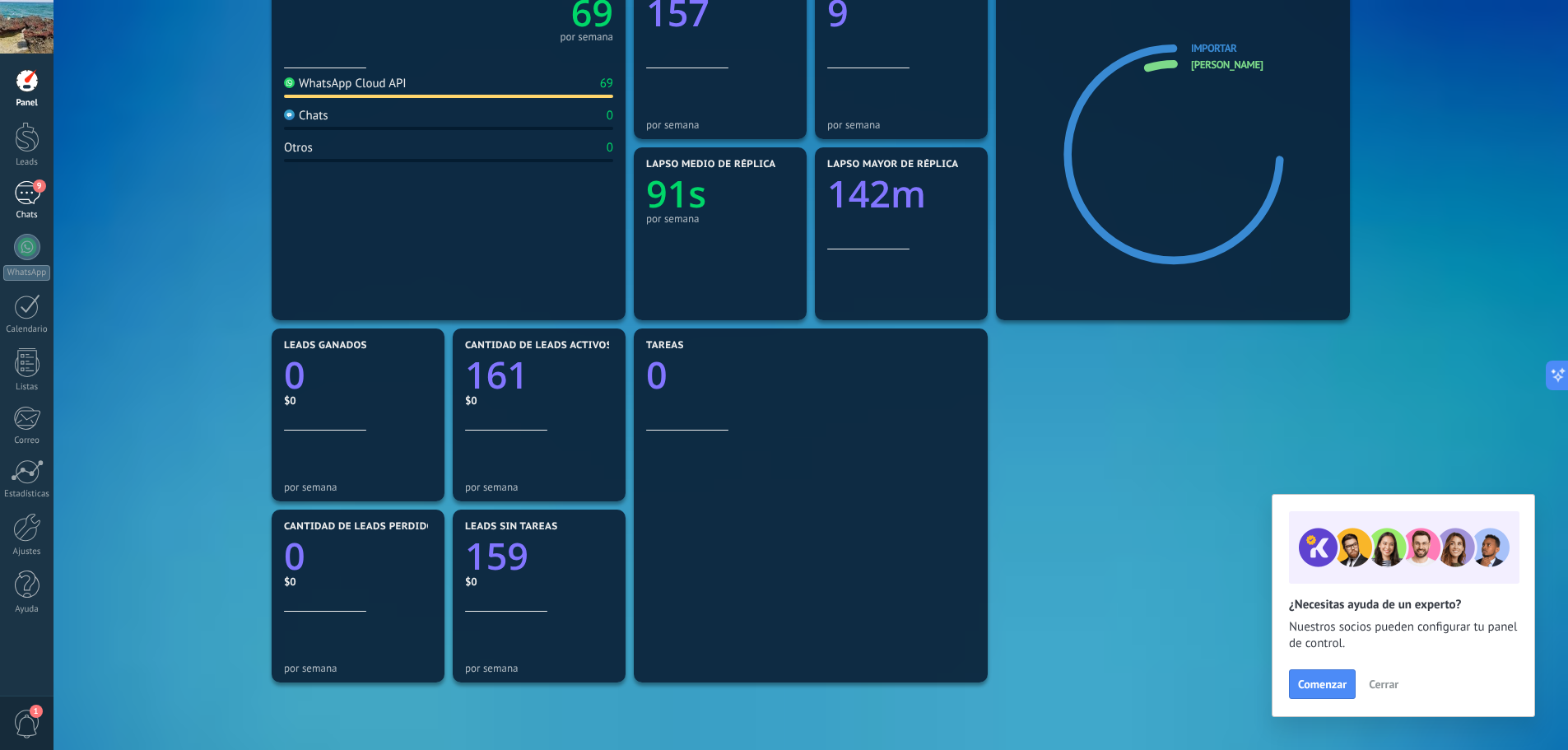
click at [30, 194] on div "9" at bounding box center [27, 193] width 26 height 24
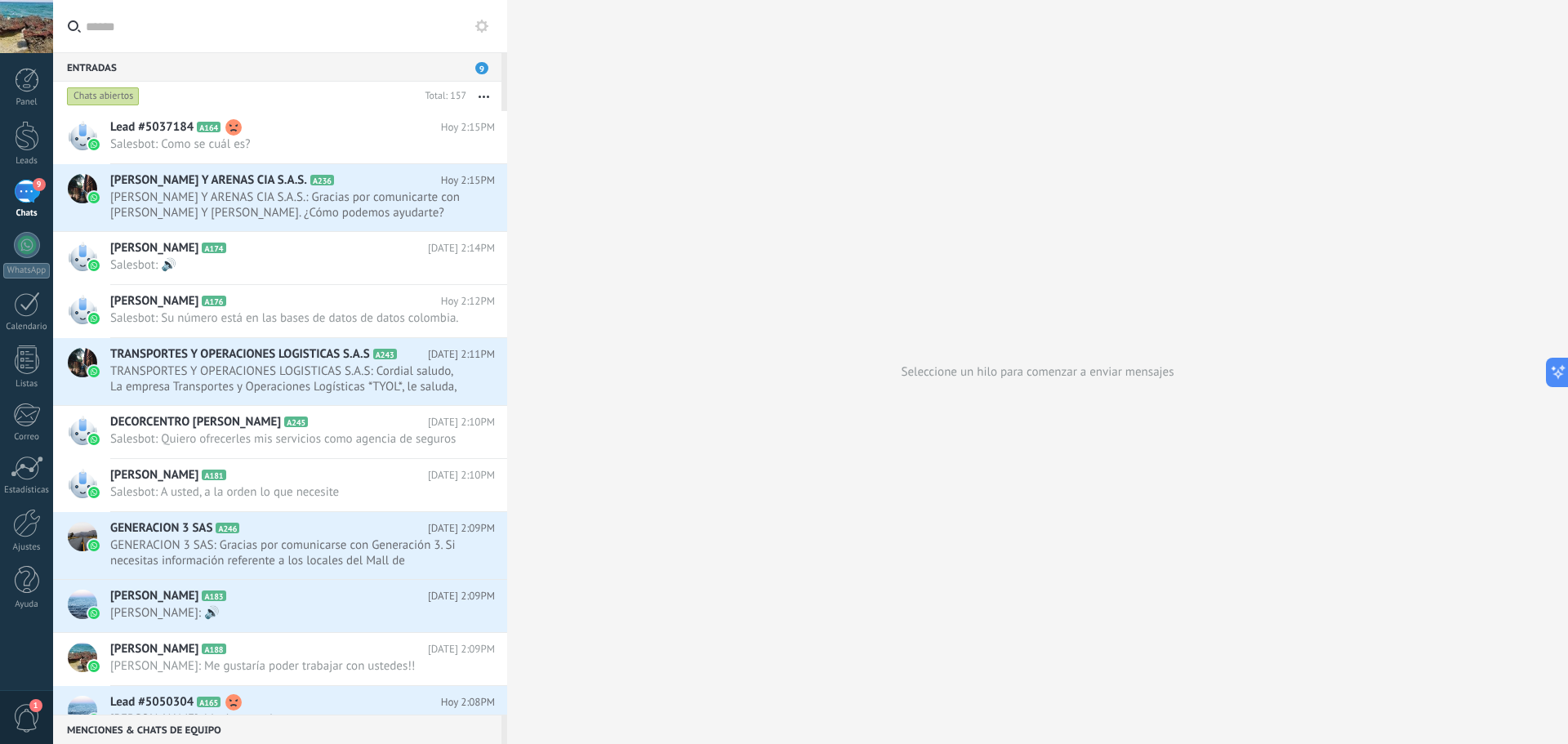
click at [479, 63] on span "9" at bounding box center [482, 68] width 13 height 13
click at [316, 140] on span "Salesbot: Como se cuál es?" at bounding box center [286, 144] width 354 height 15
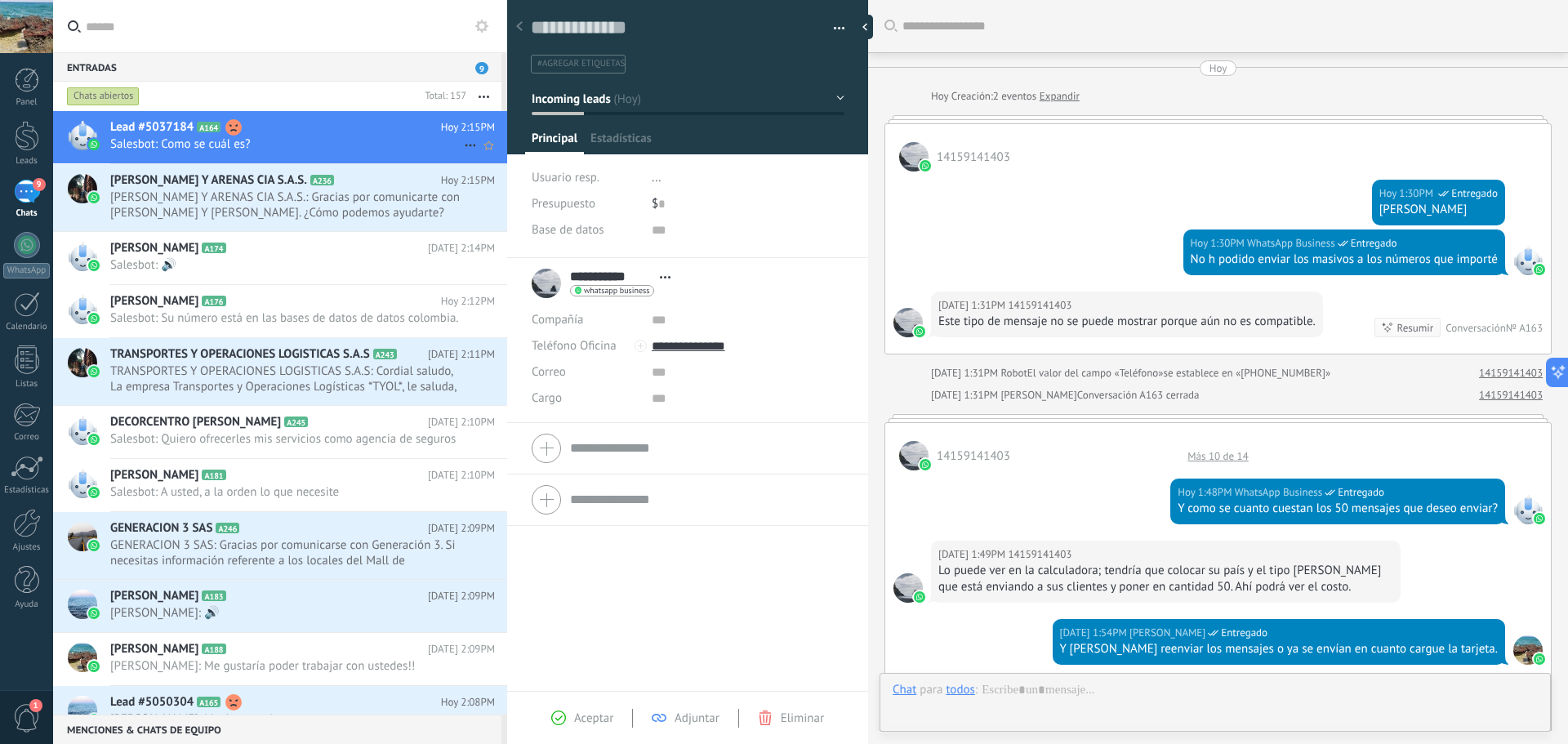
scroll to position [741, 0]
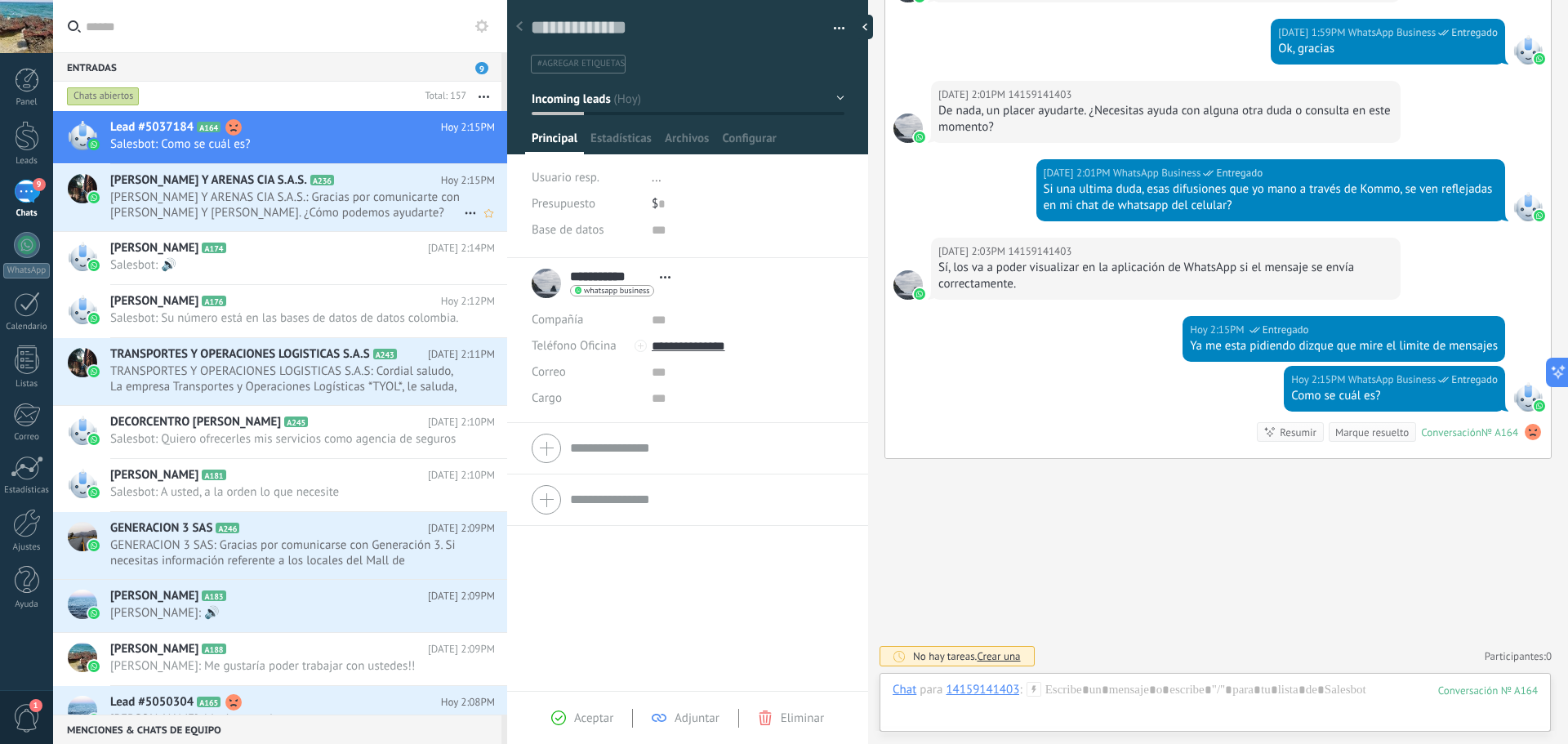
click at [302, 202] on span "[PERSON_NAME] Y ARENAS CIA S.A.S.: Gracias por comunicarte con [PERSON_NAME] Y …" at bounding box center [286, 205] width 354 height 31
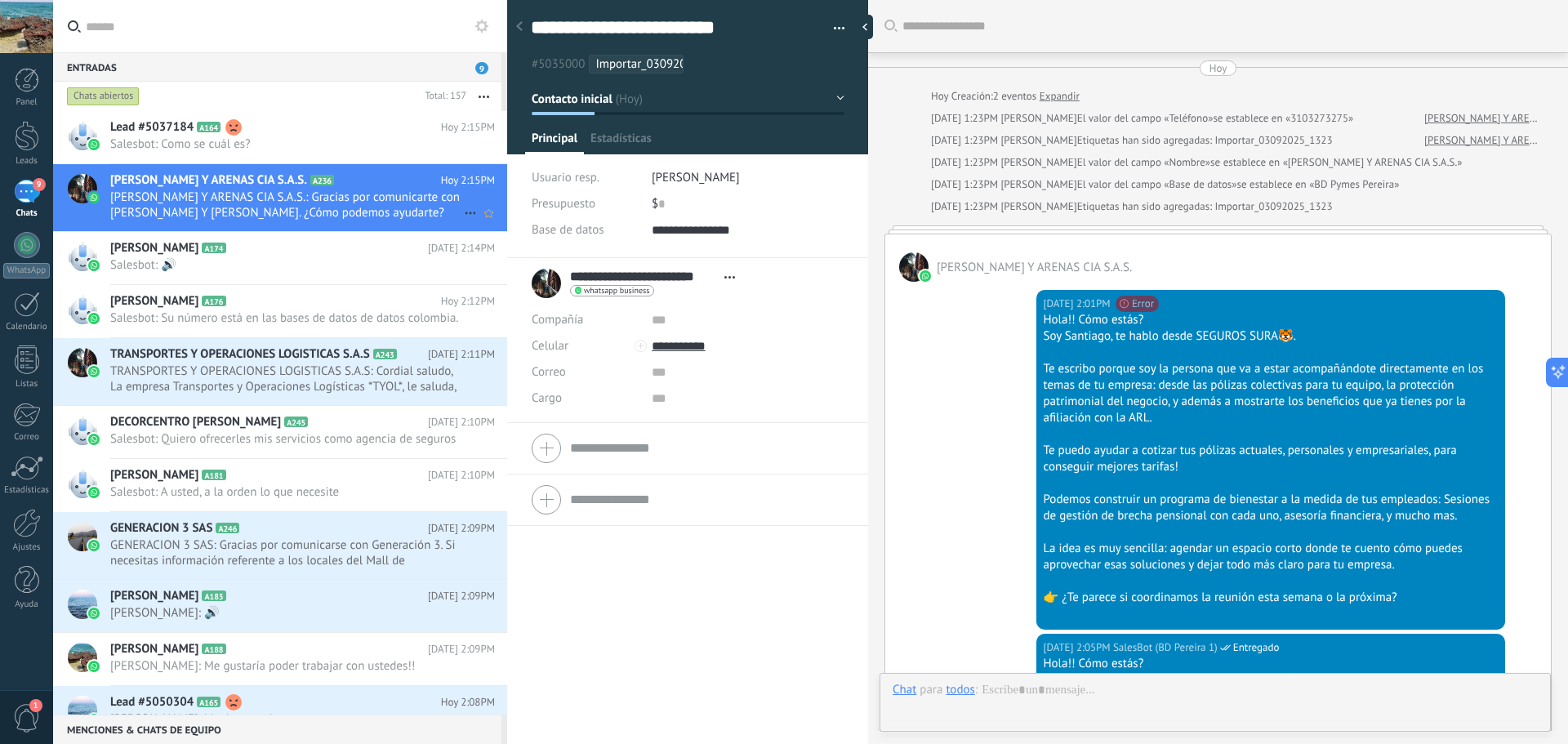
scroll to position [630, 0]
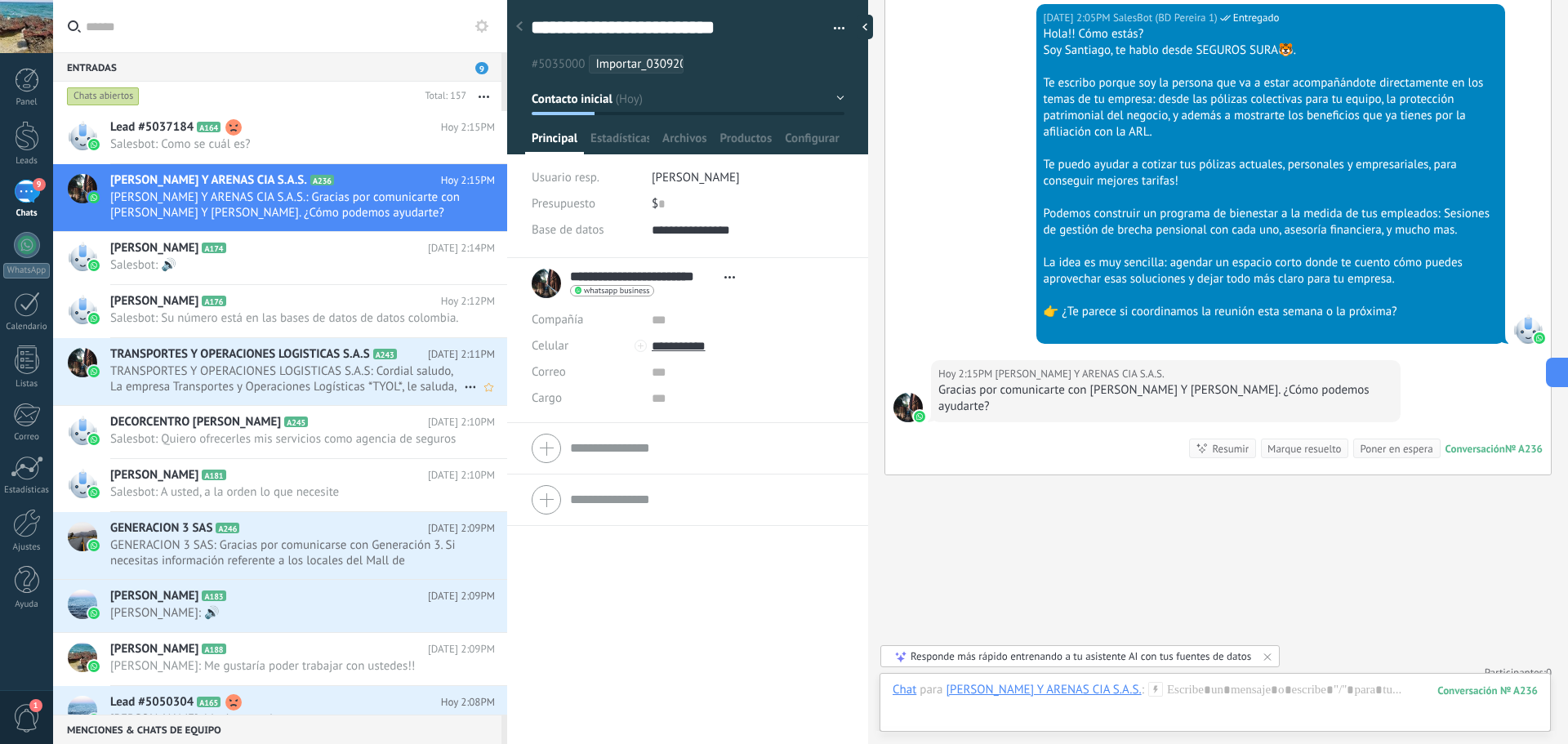
click at [303, 381] on span "TRANSPORTES Y OPERACIONES LOGISTICAS S.A.S: Cordial saludo, La empresa Transpor…" at bounding box center [286, 379] width 354 height 31
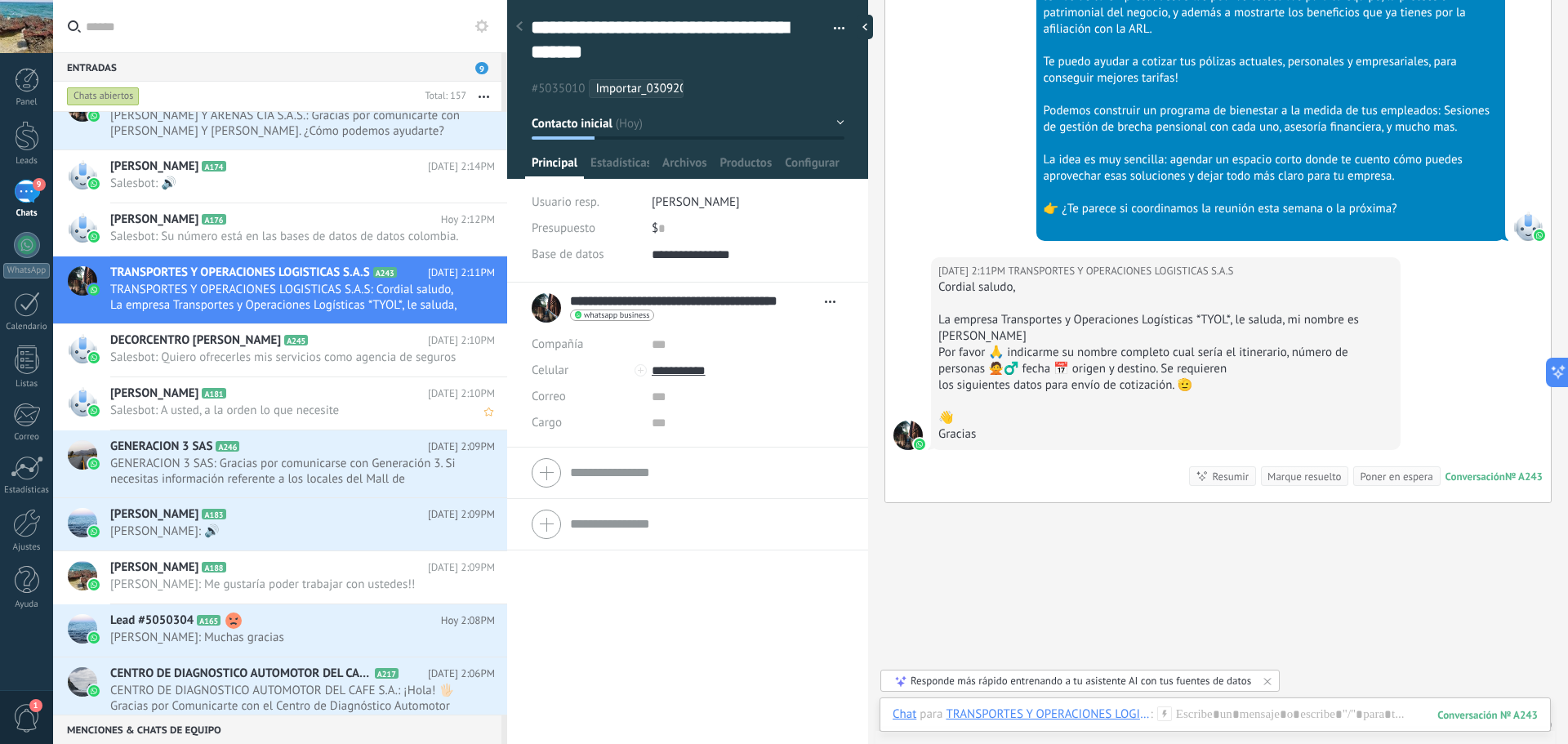
scroll to position [164, 0]
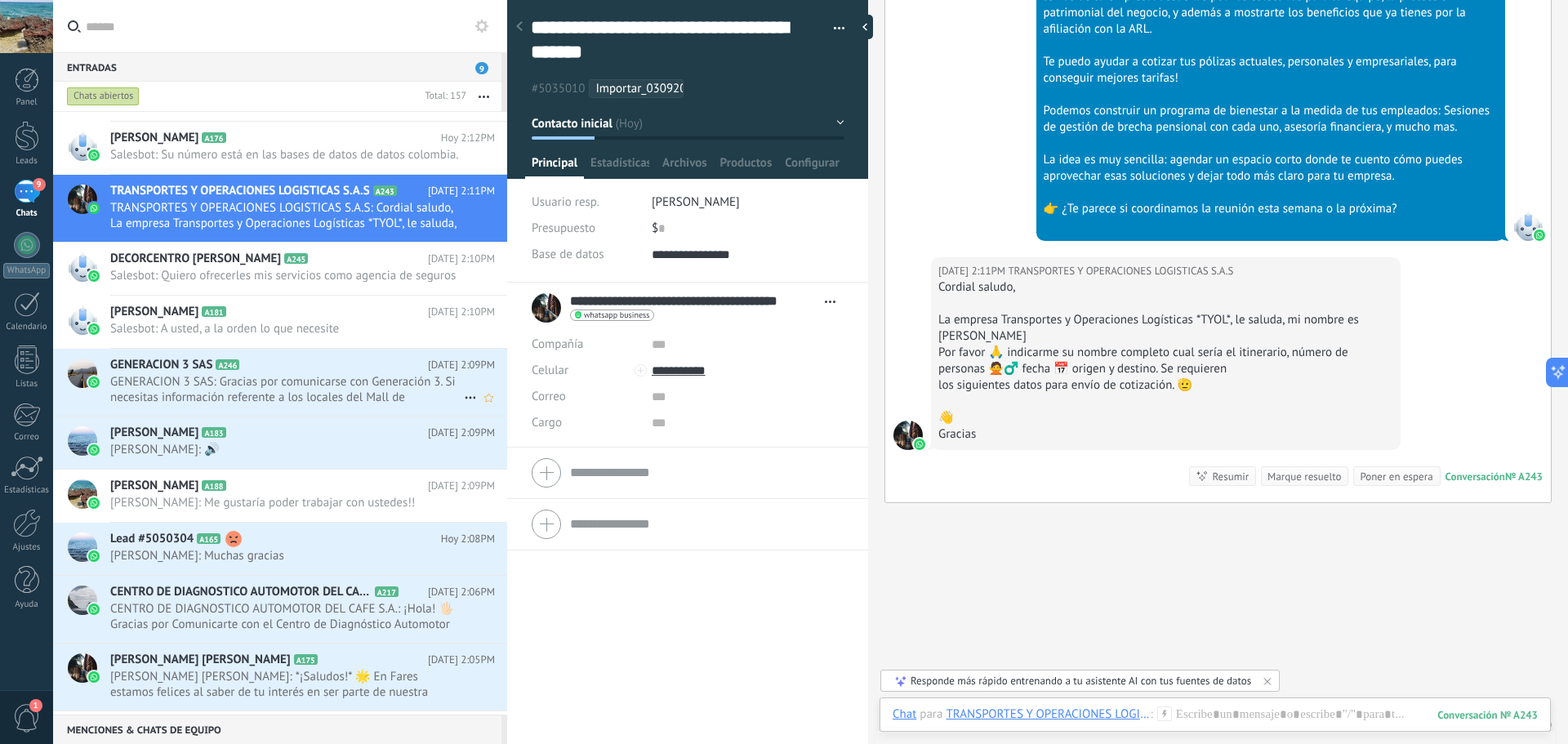
click at [287, 401] on span "GENERACION 3 SAS: Gracias por comunicarse con Generación 3. Si necesitas inform…" at bounding box center [286, 389] width 354 height 31
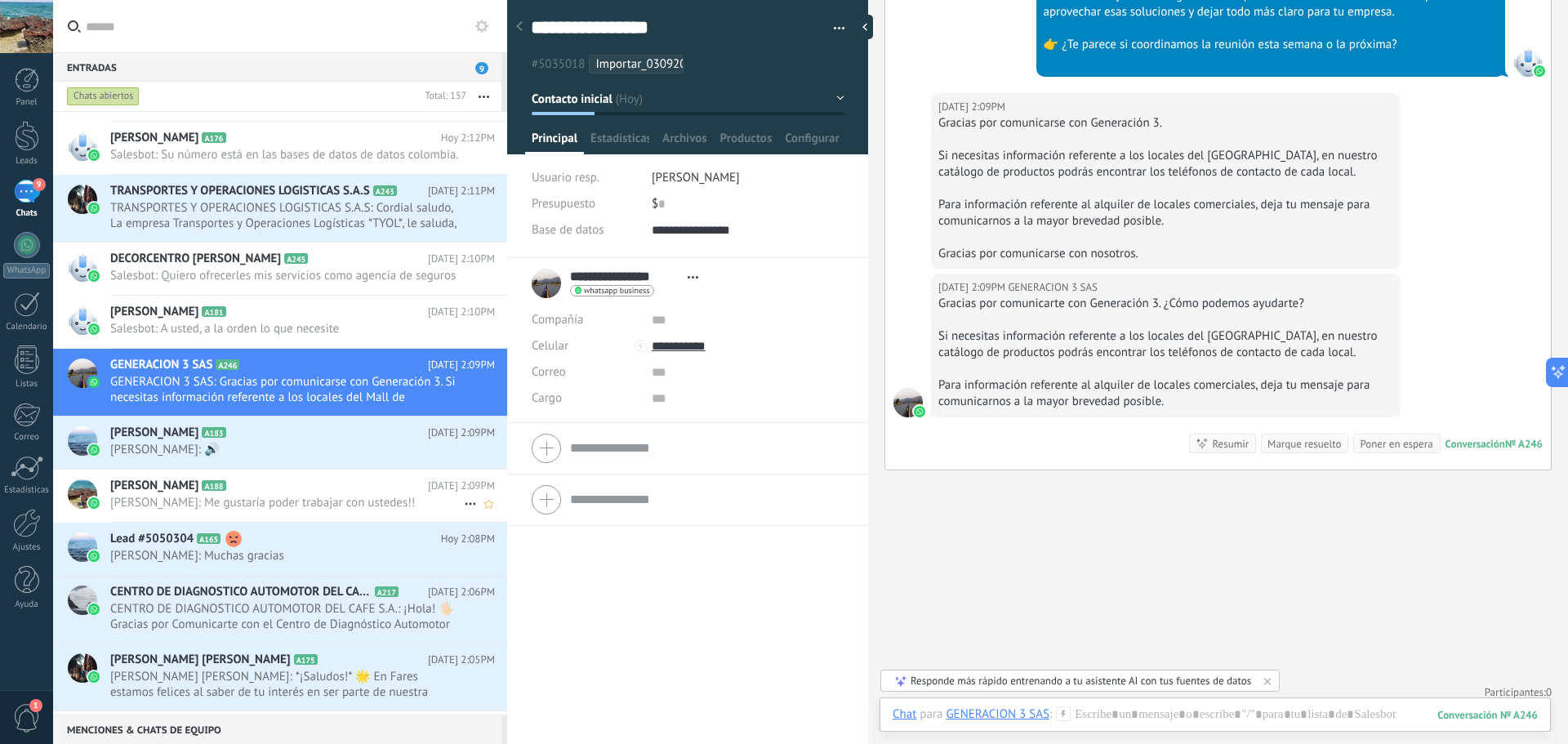
scroll to position [327, 0]
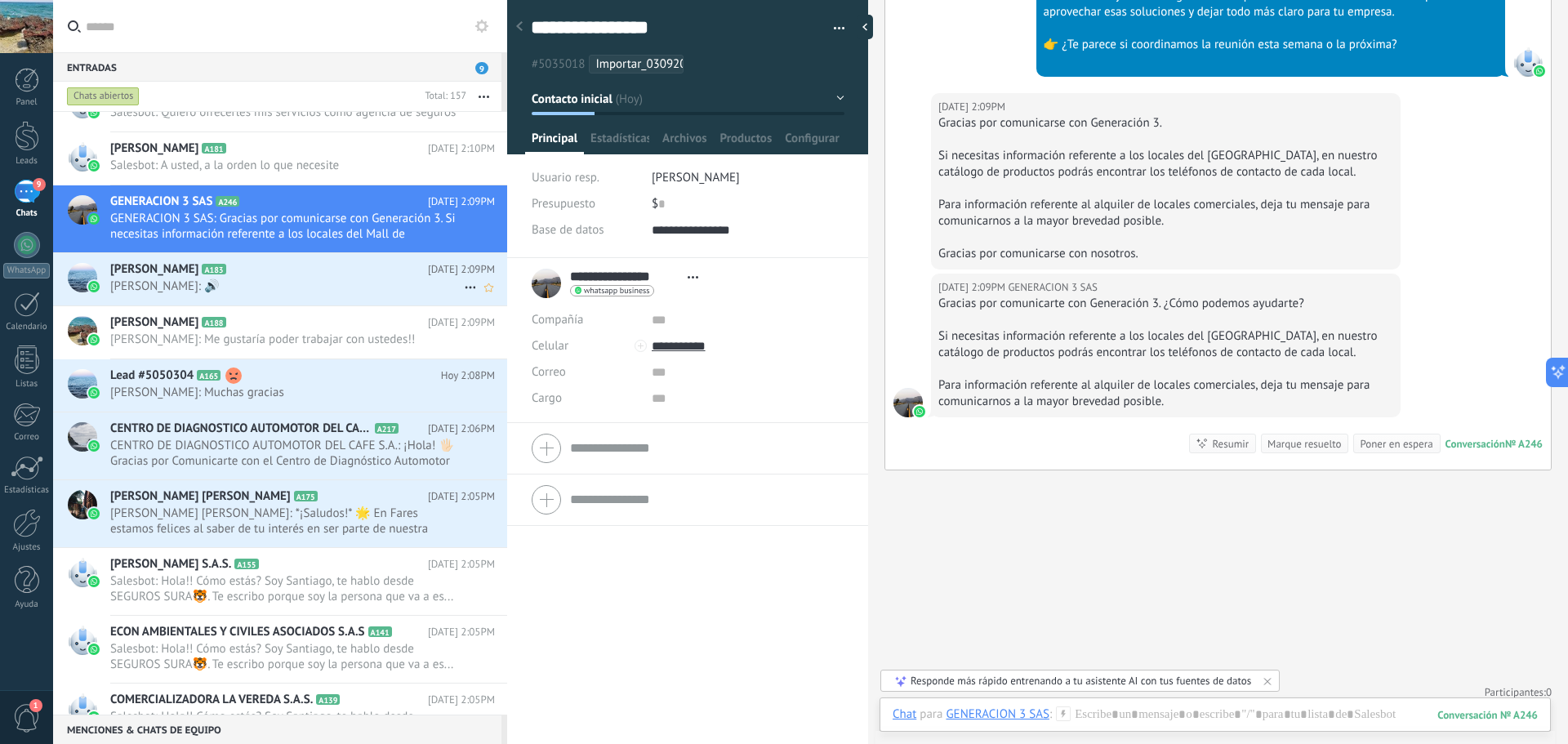
click at [253, 294] on span "[PERSON_NAME]: 🔊" at bounding box center [286, 286] width 354 height 15
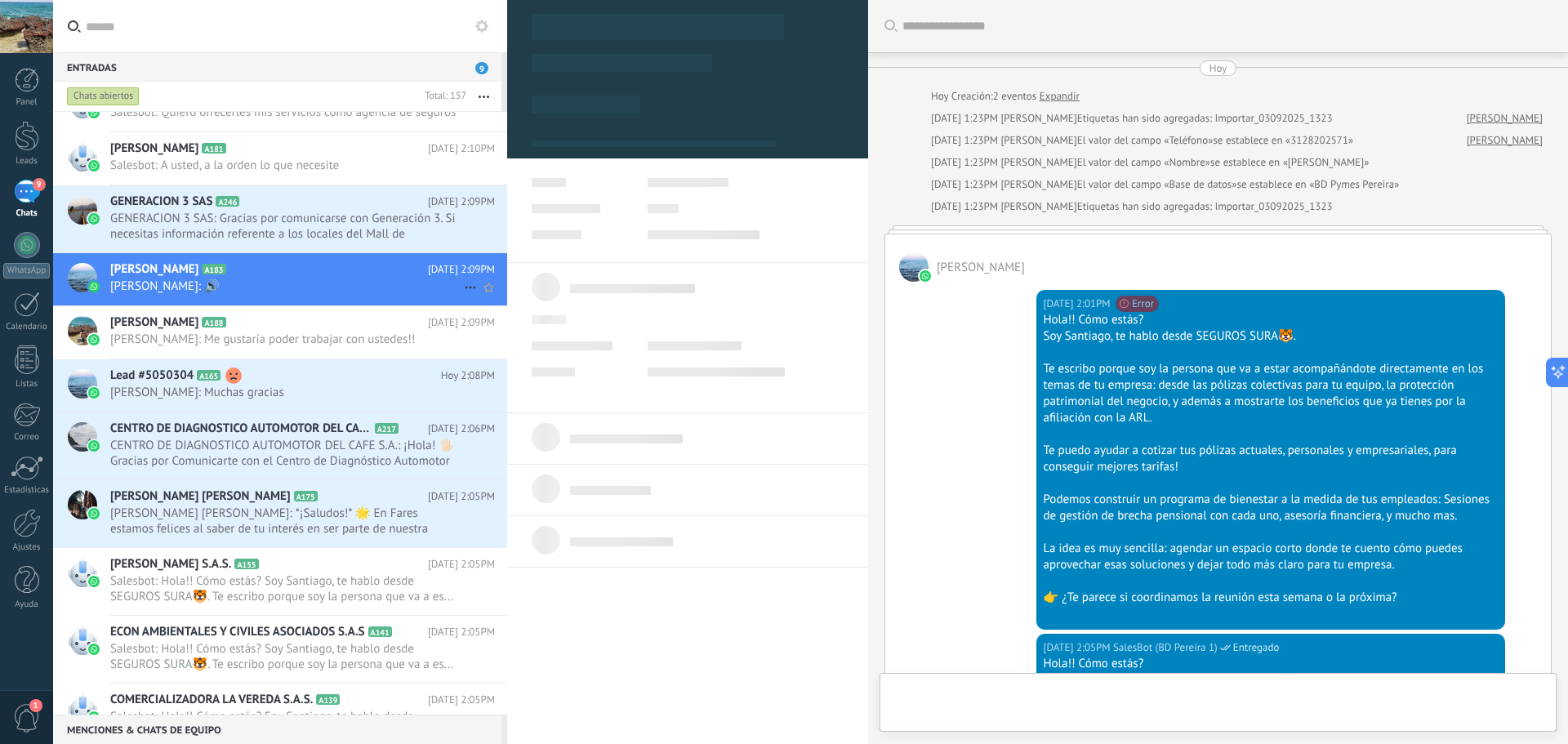
scroll to position [24, 0]
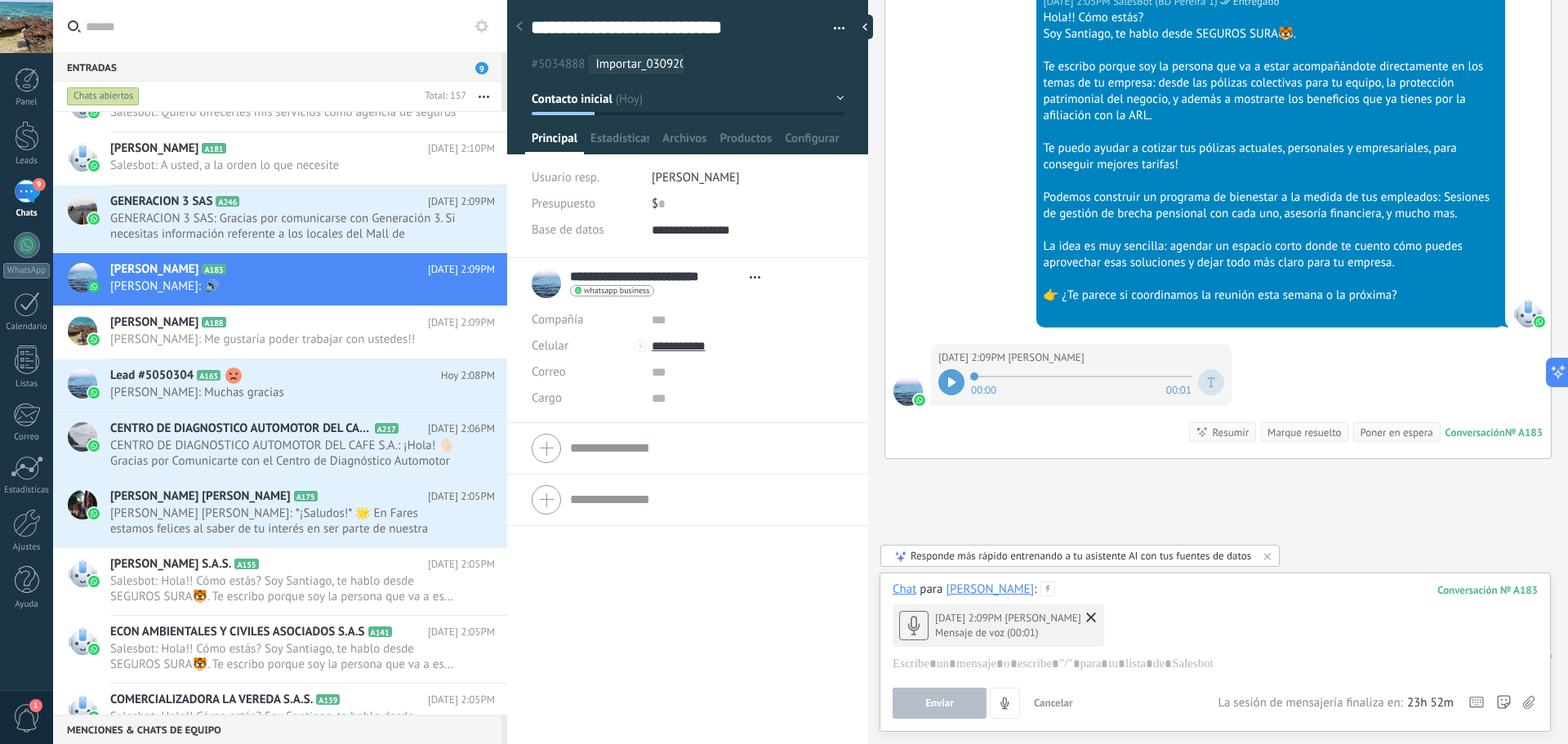
click at [955, 385] on icon at bounding box center [952, 382] width 8 height 10
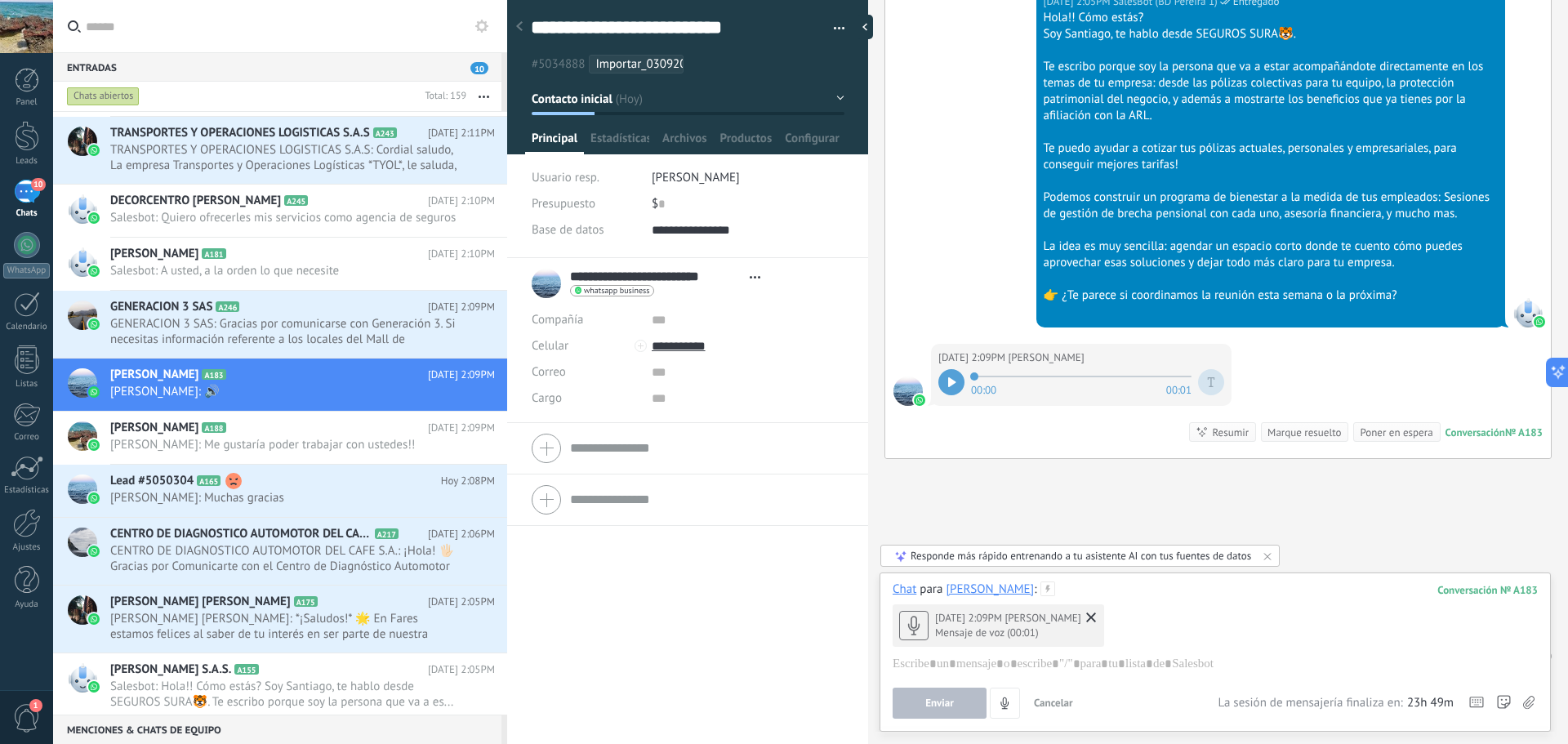
scroll to position [0, 0]
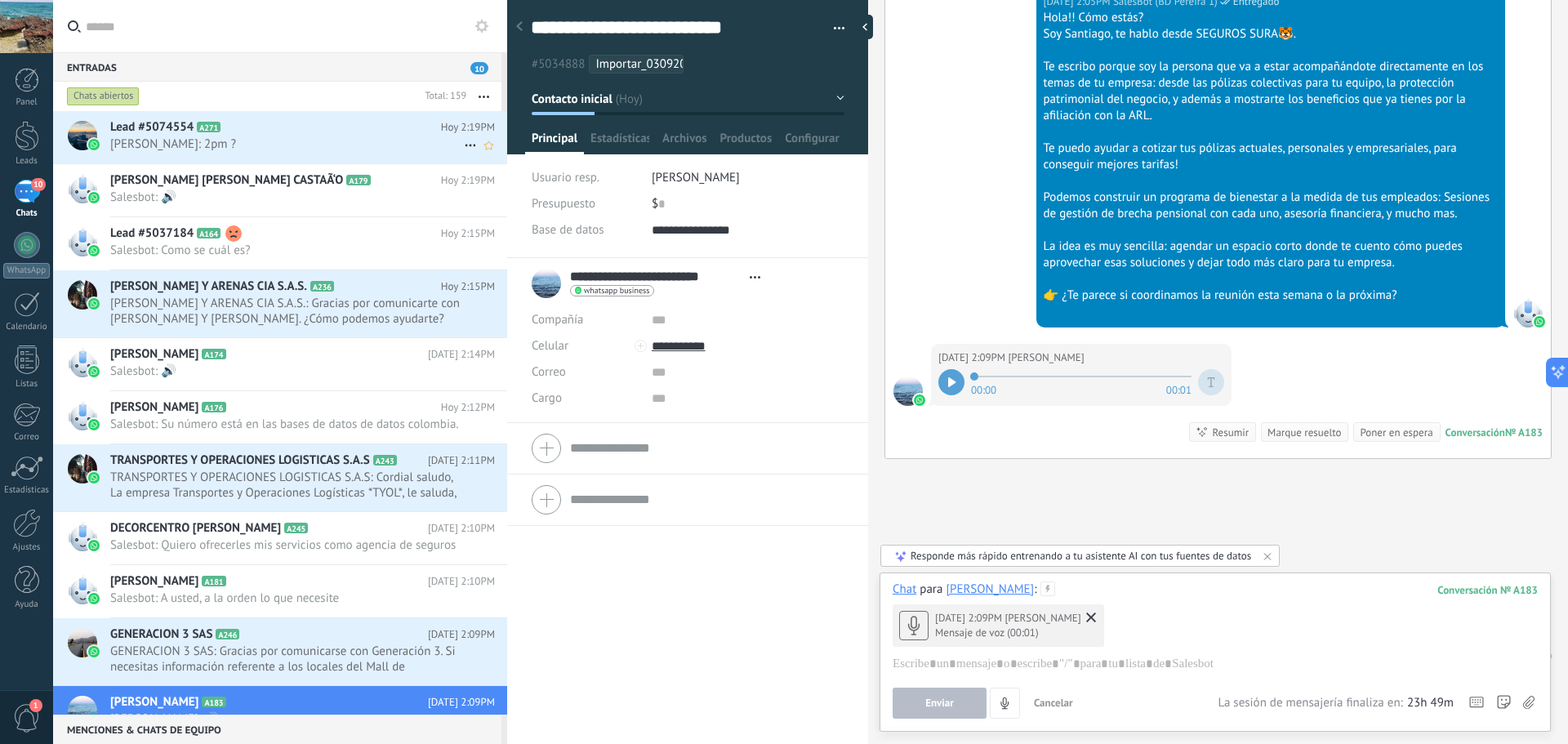
click at [246, 138] on span "[PERSON_NAME]: 2pm ?" at bounding box center [286, 144] width 354 height 15
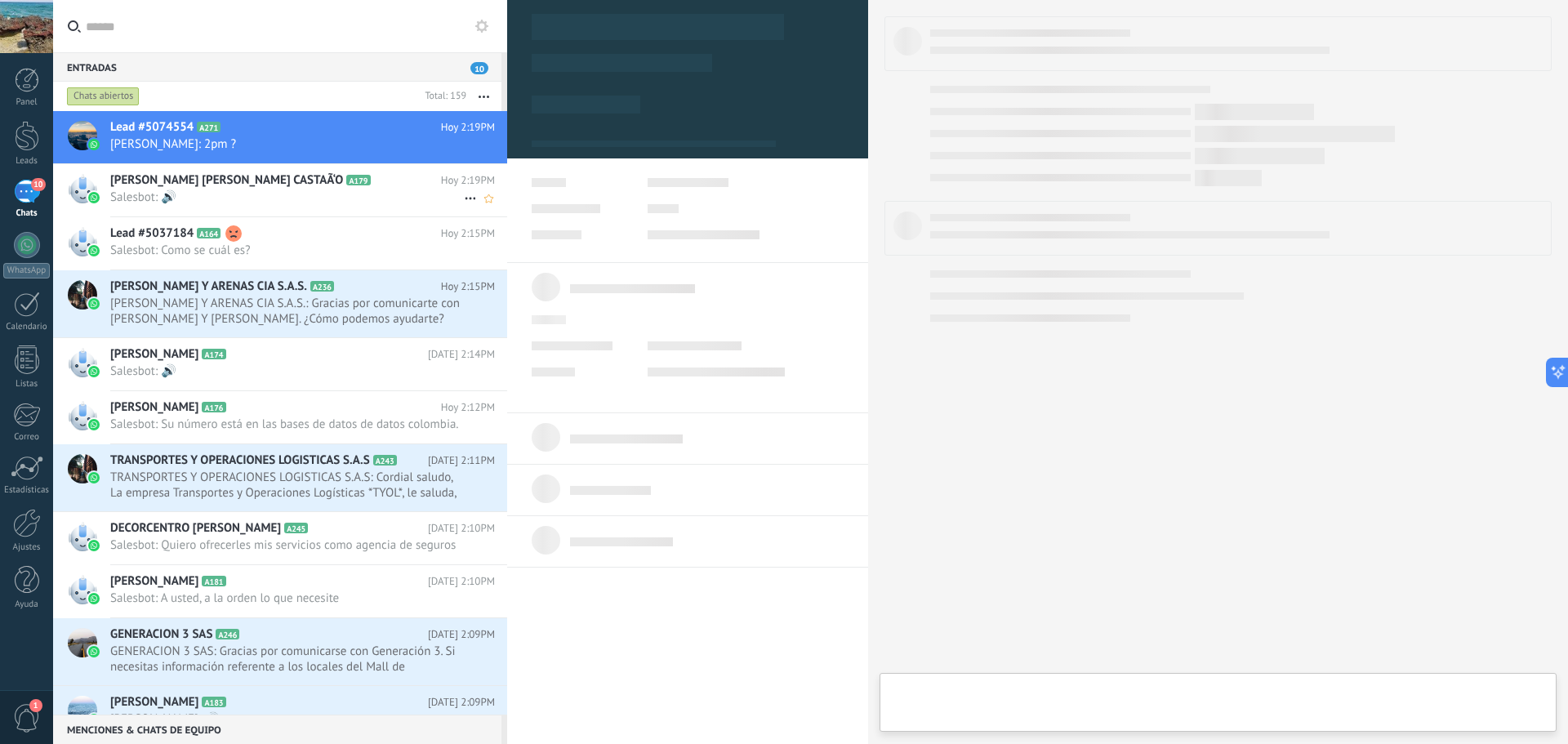
type textarea "**********"
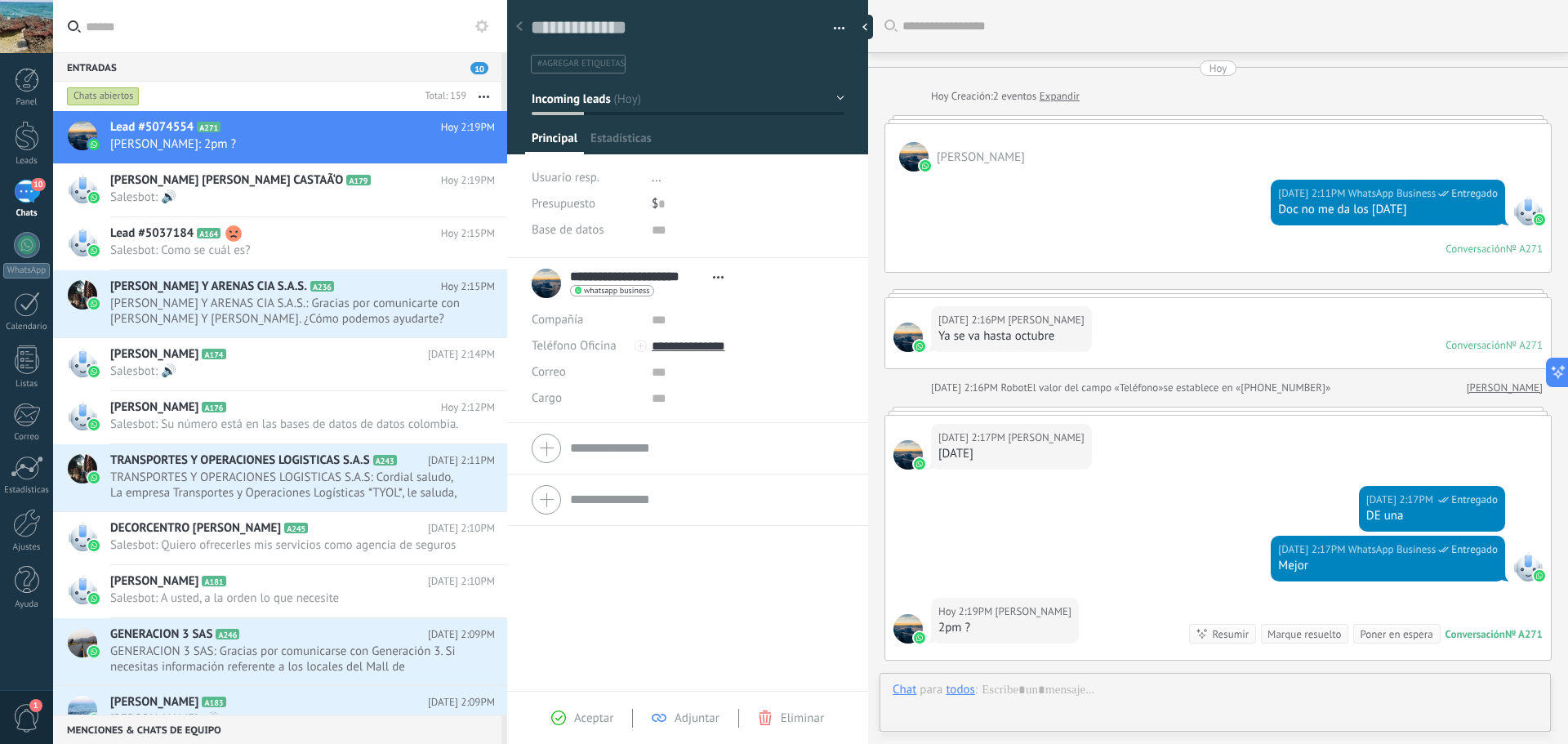
scroll to position [202, 0]
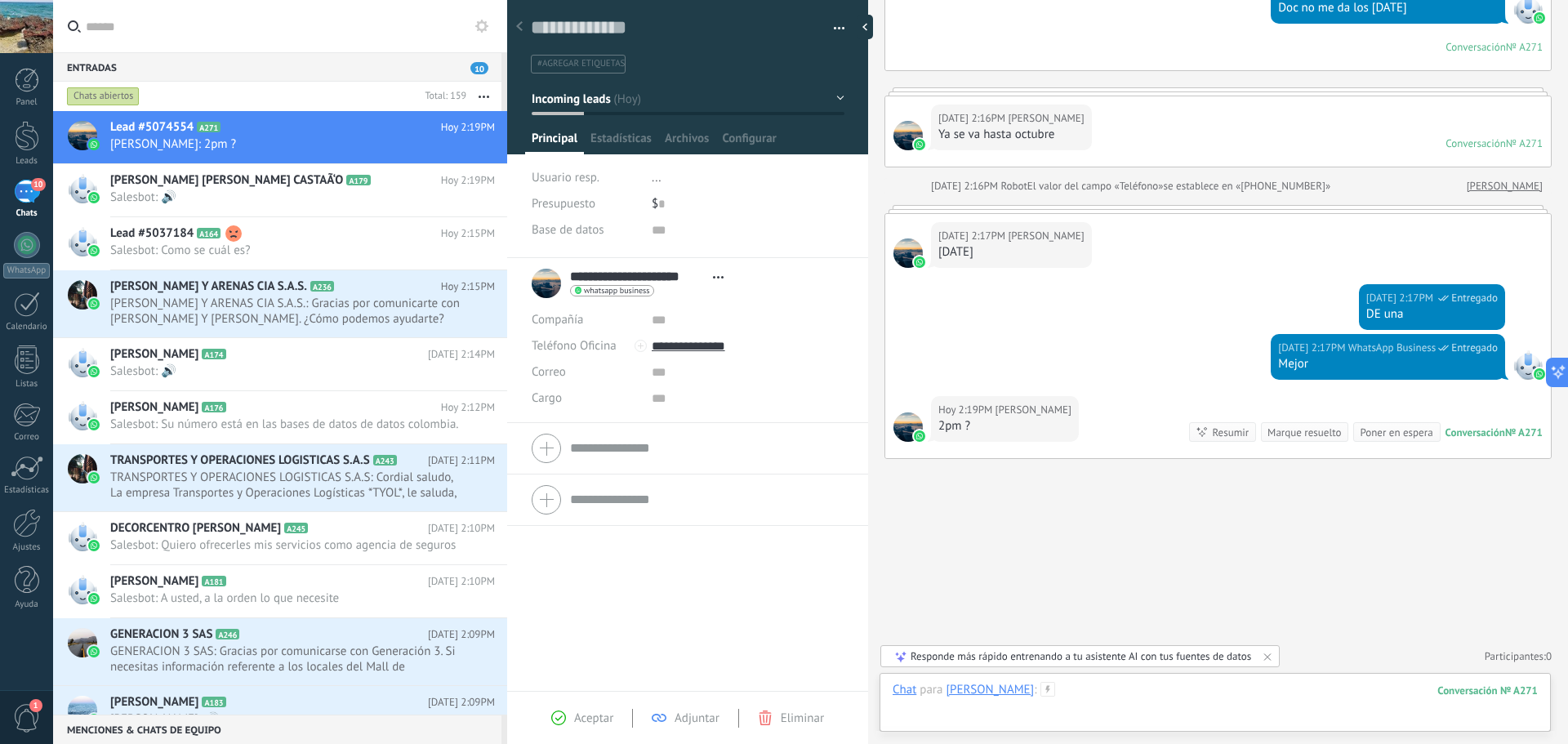
click at [1053, 716] on div at bounding box center [1215, 706] width 645 height 49
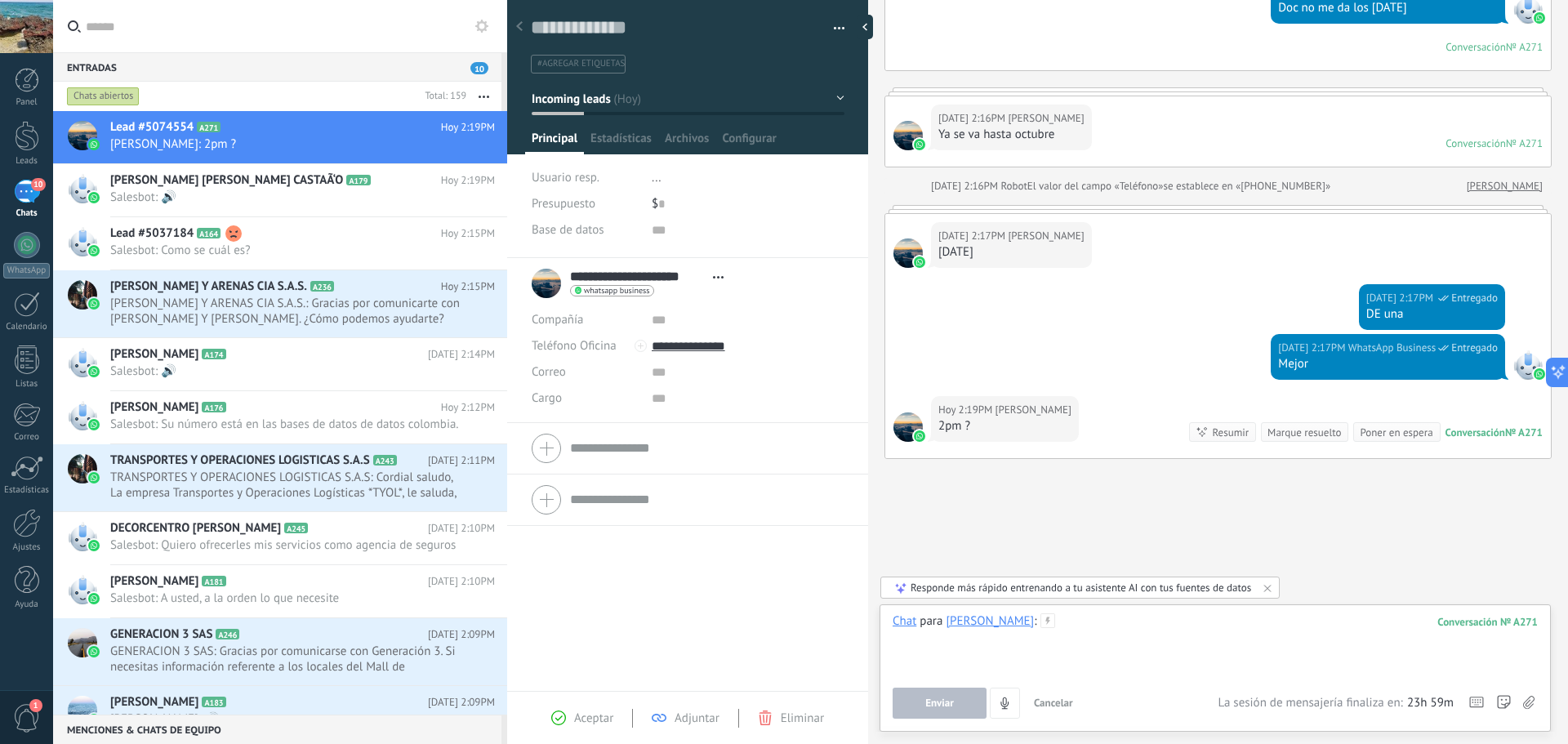
click at [1155, 630] on div at bounding box center [1215, 644] width 645 height 62
click at [936, 708] on span "Enviar" at bounding box center [940, 703] width 29 height 12
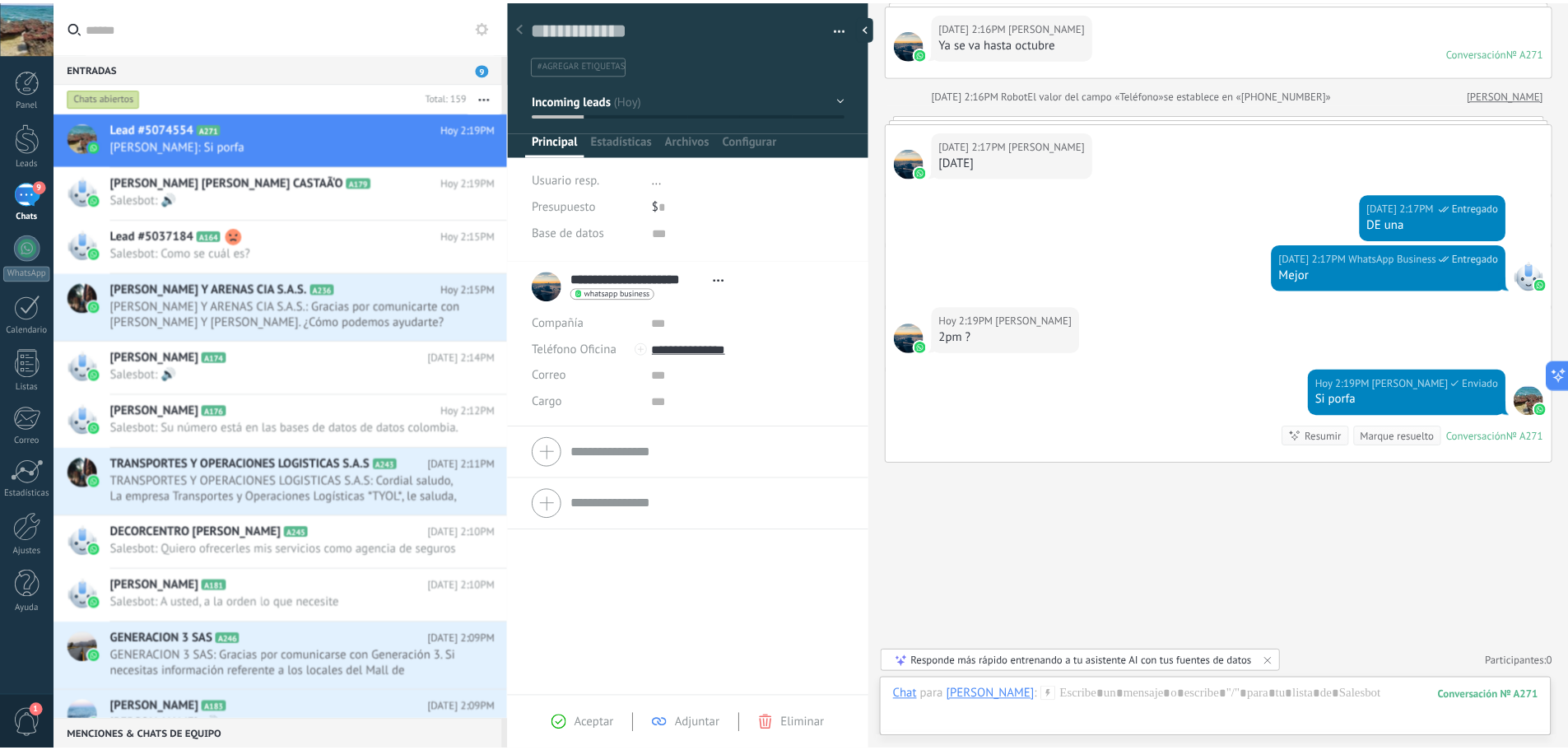
scroll to position [49, 0]
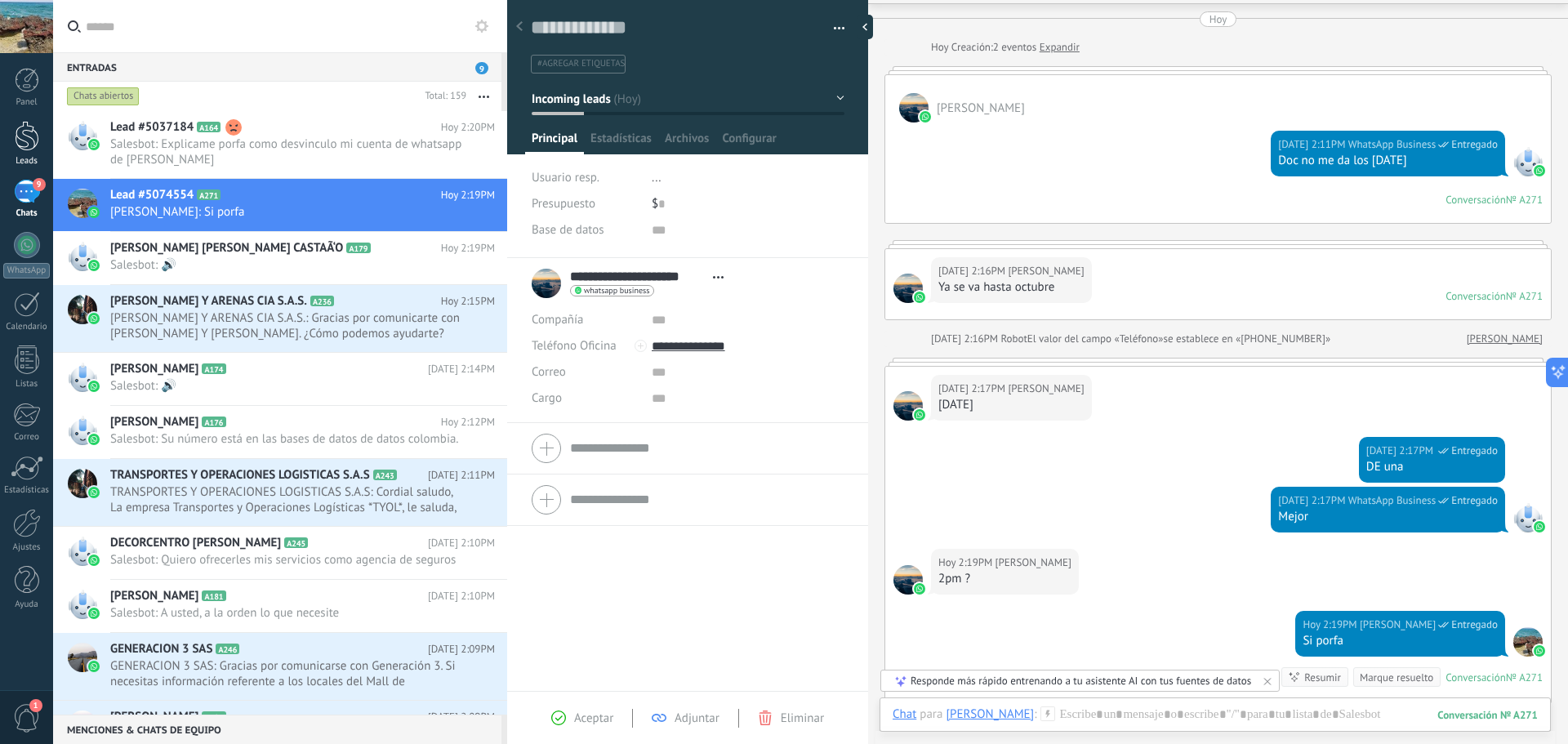
click at [24, 148] on div at bounding box center [27, 136] width 24 height 30
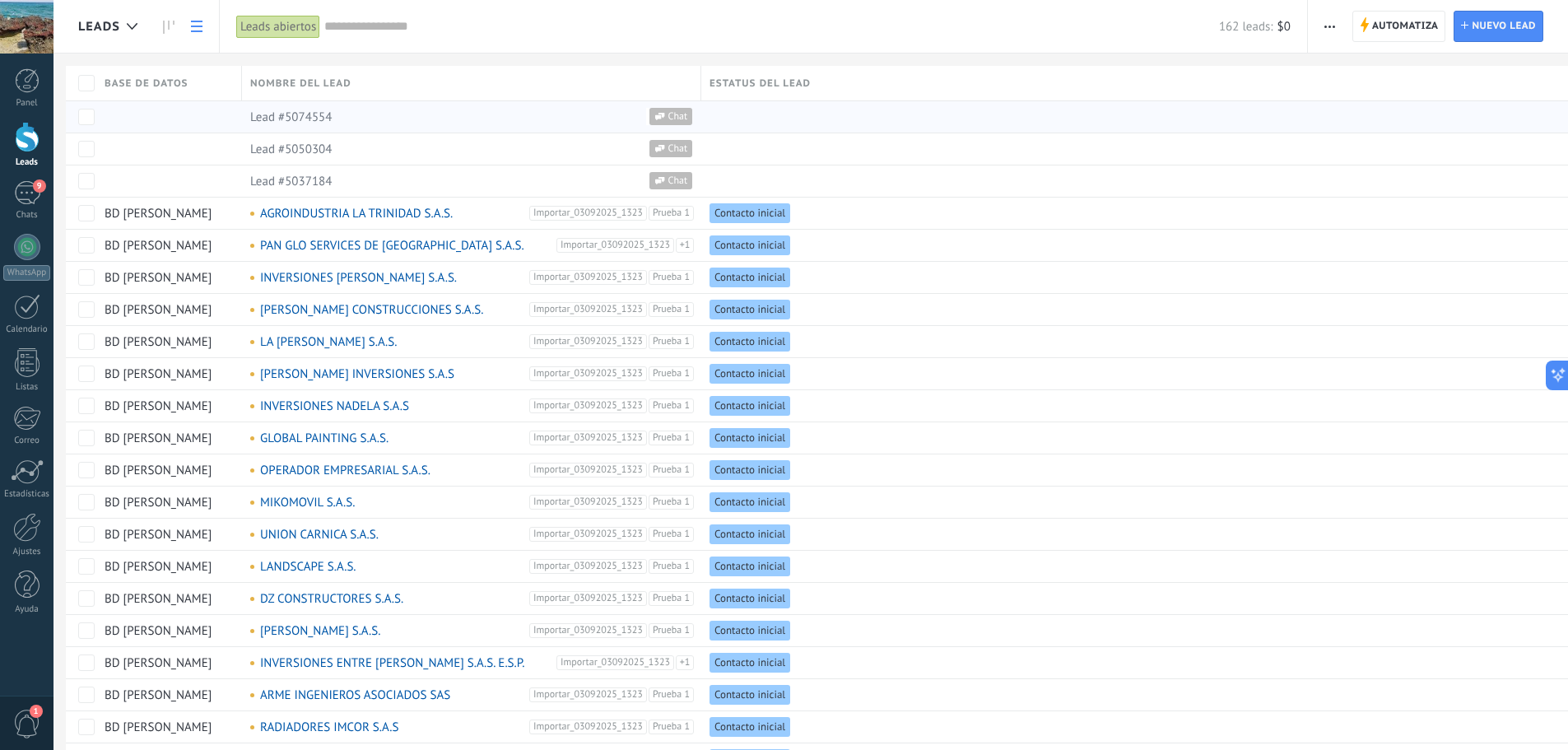
click at [325, 124] on div "Lead #5074554 Chat" at bounding box center [467, 117] width 451 height 31
click at [674, 118] on span "Chat" at bounding box center [679, 116] width 27 height 17
click at [671, 108] on span "Chat" at bounding box center [679, 116] width 27 height 17
click at [291, 30] on div "Leads abiertos" at bounding box center [278, 27] width 84 height 24
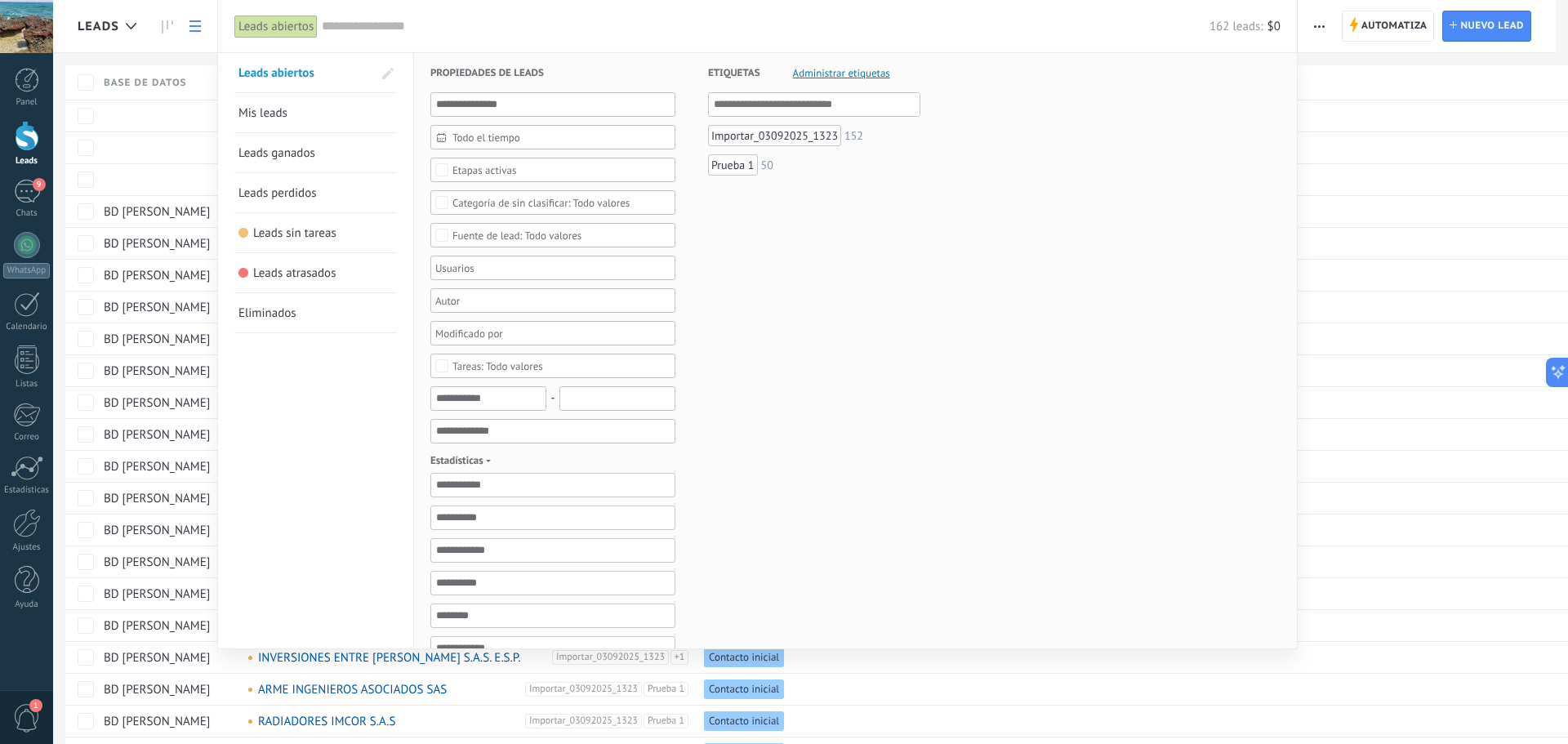
click at [351, 35] on div "162 leads: $0" at bounding box center [801, 26] width 959 height 52
click at [26, 147] on div at bounding box center [27, 136] width 24 height 30
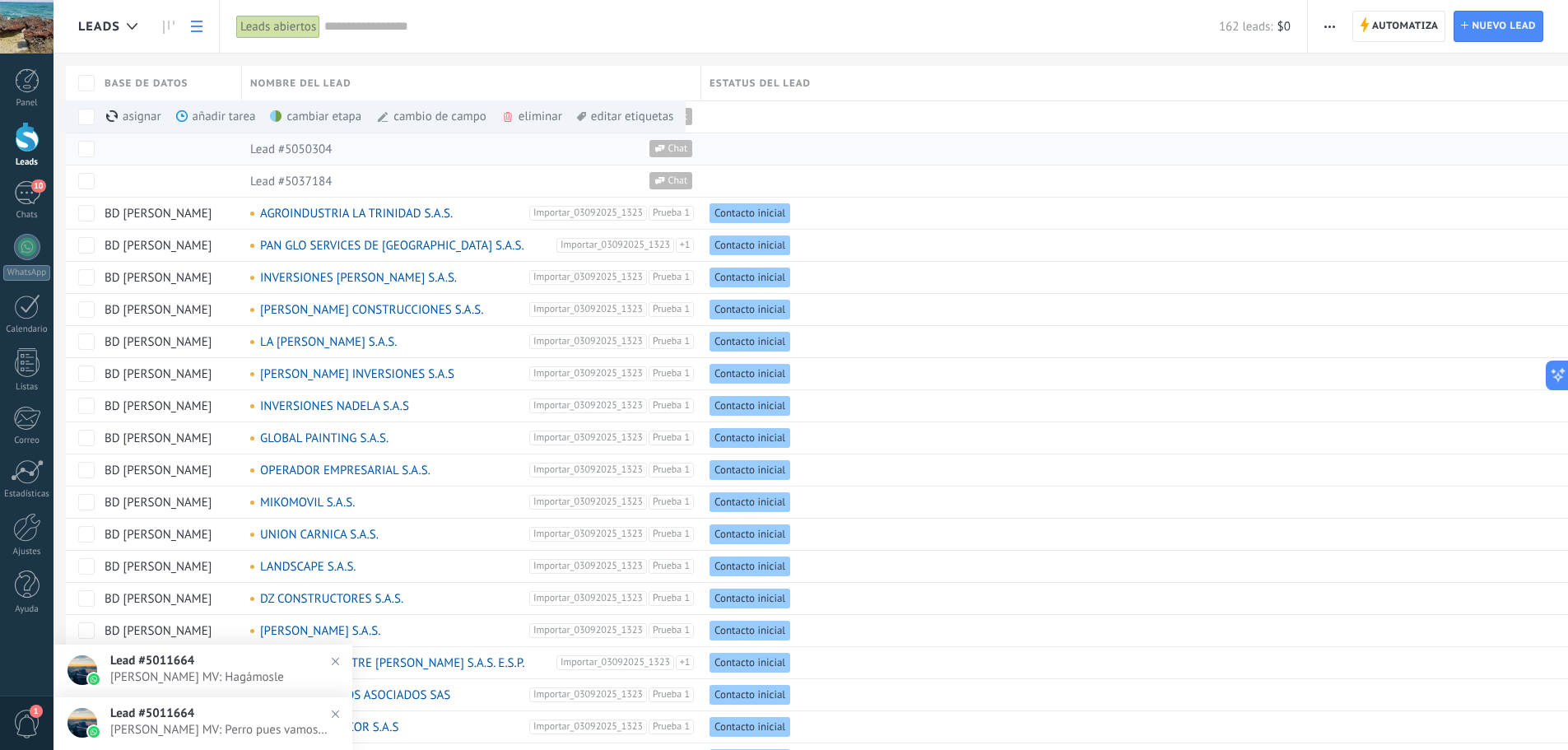
click at [667, 143] on span "Chat" at bounding box center [679, 148] width 27 height 17
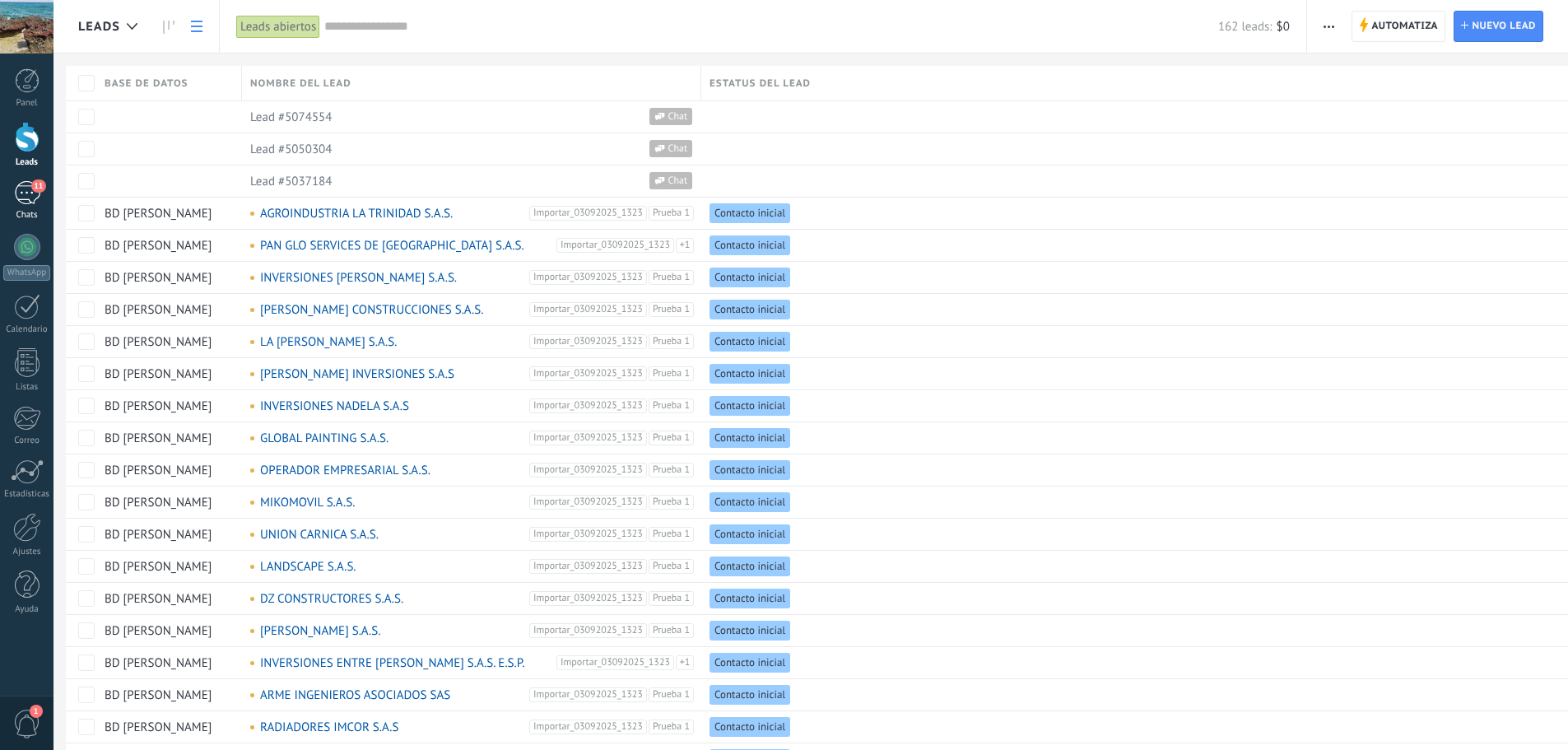
click at [28, 185] on div "11" at bounding box center [27, 193] width 26 height 24
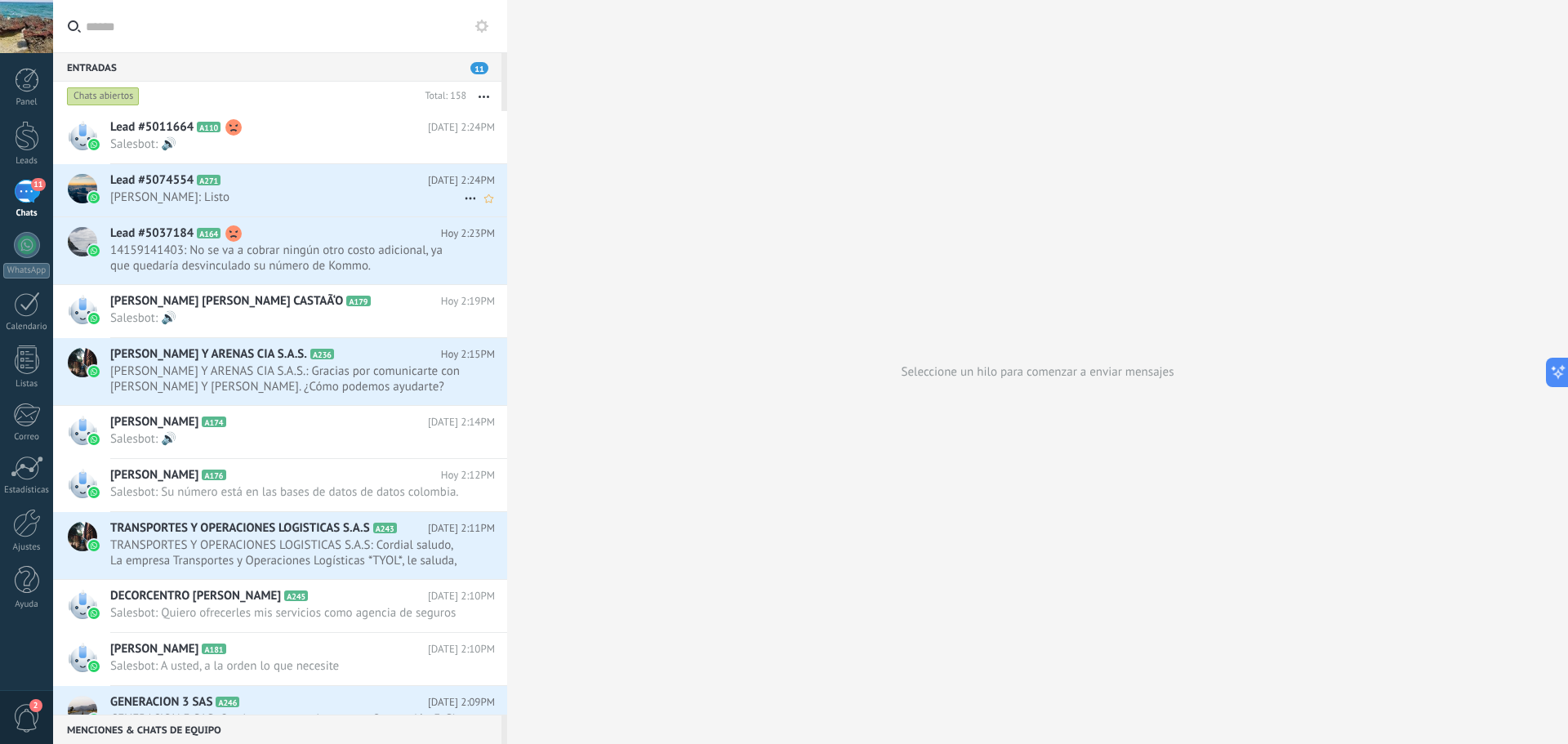
click at [239, 198] on span "Viviana Gómez Betancur: Listo" at bounding box center [286, 197] width 354 height 15
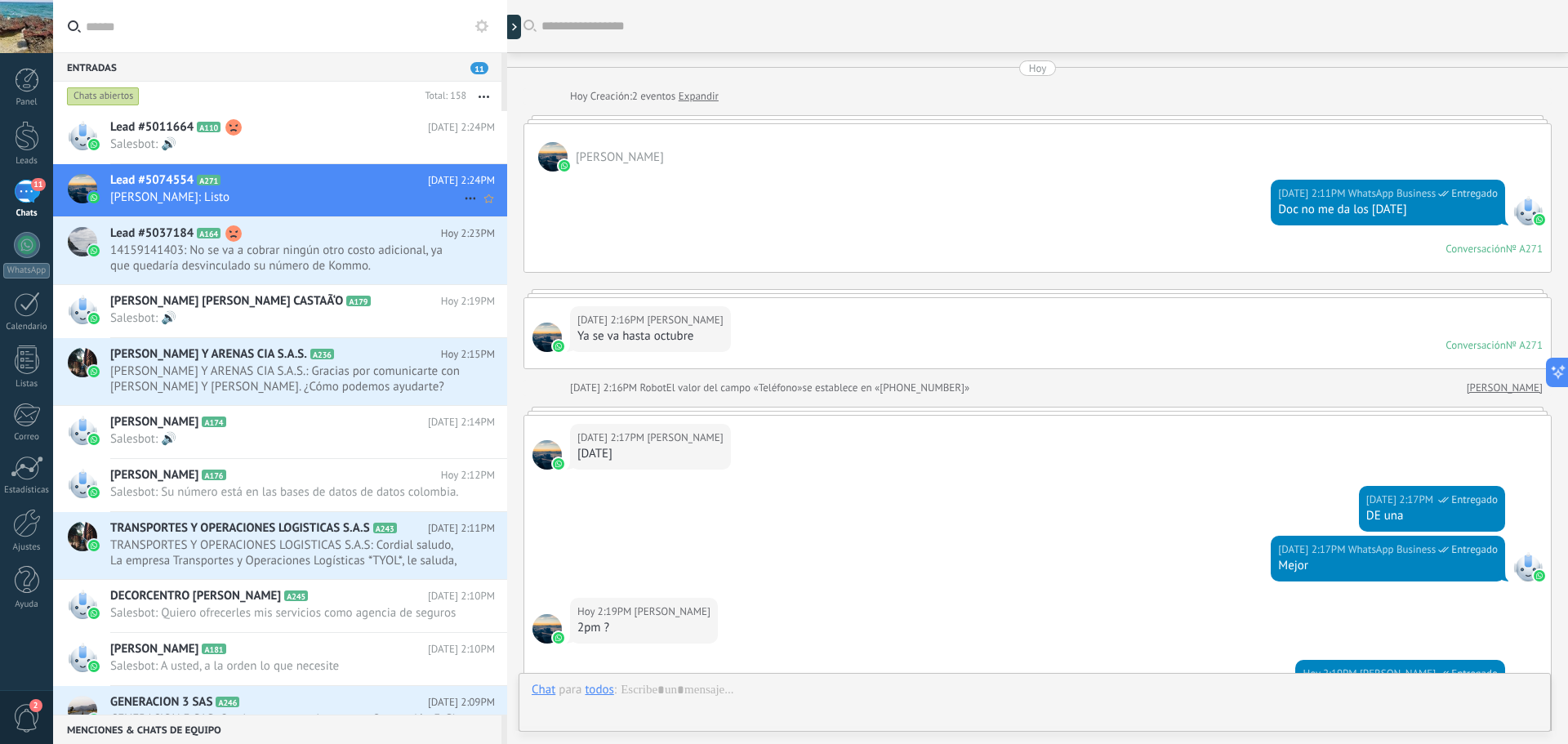
scroll to position [326, 0]
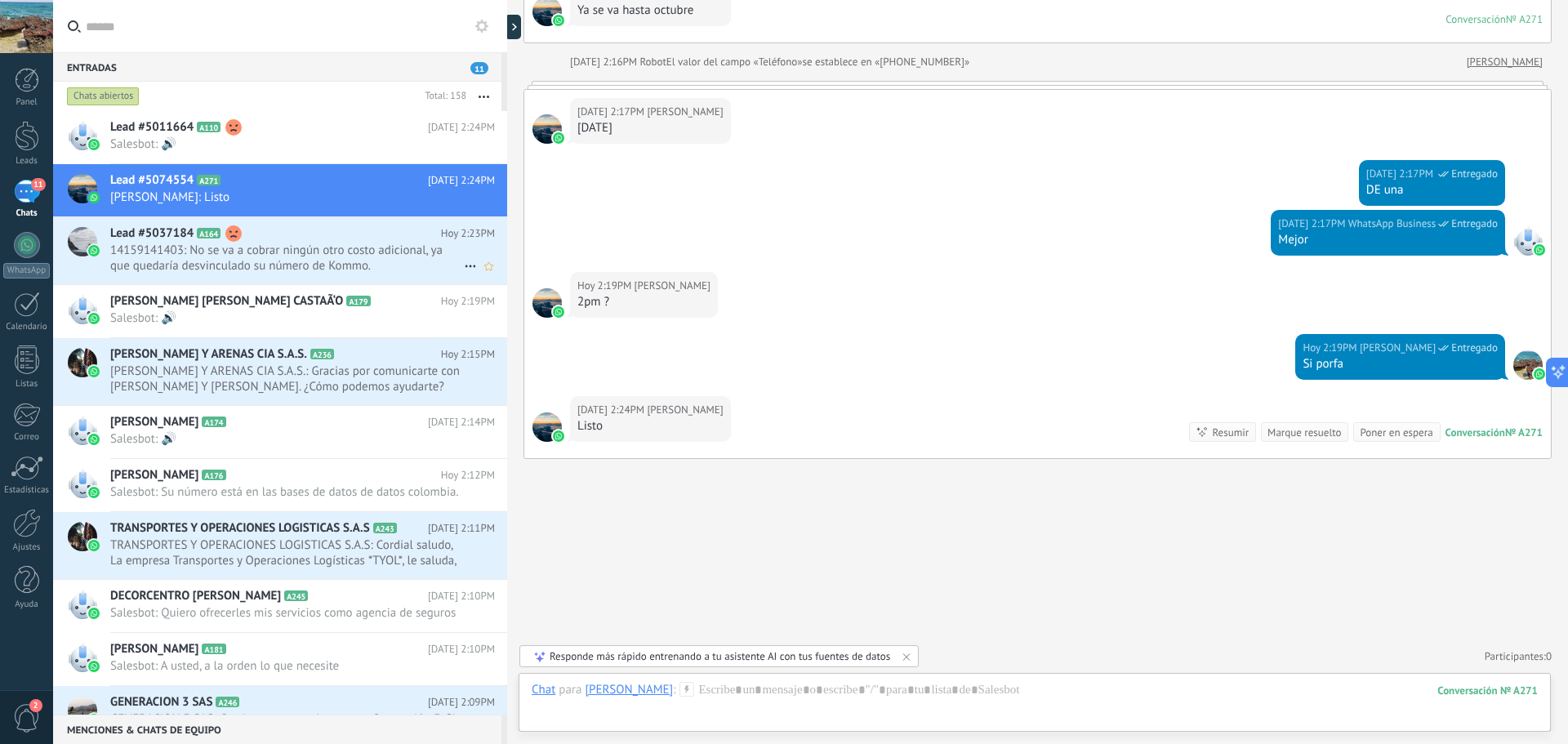
click at [286, 252] on span "14159141403: No se va a cobrar ningún otro costo adicional, ya que quedaría des…" at bounding box center [286, 258] width 354 height 31
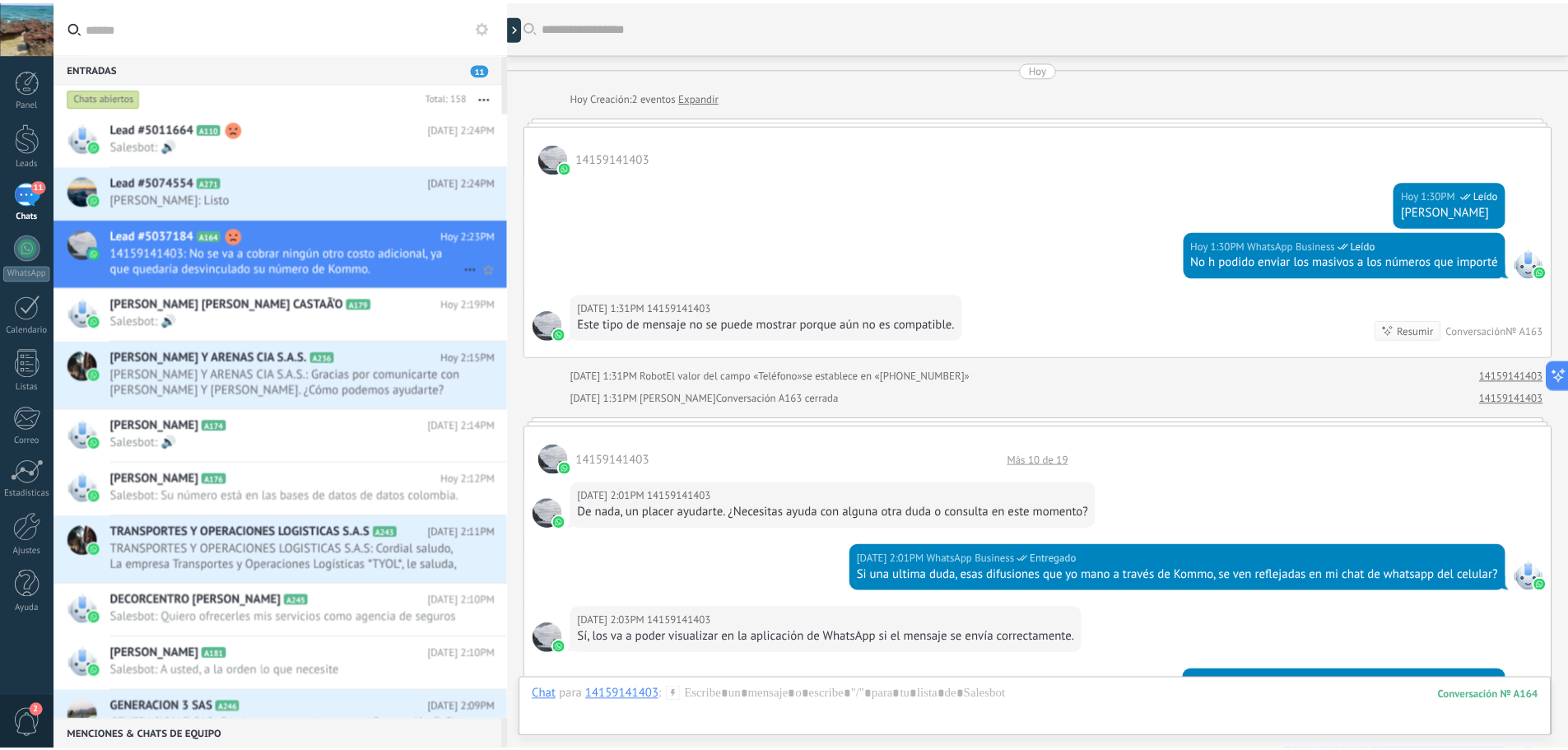
scroll to position [798, 0]
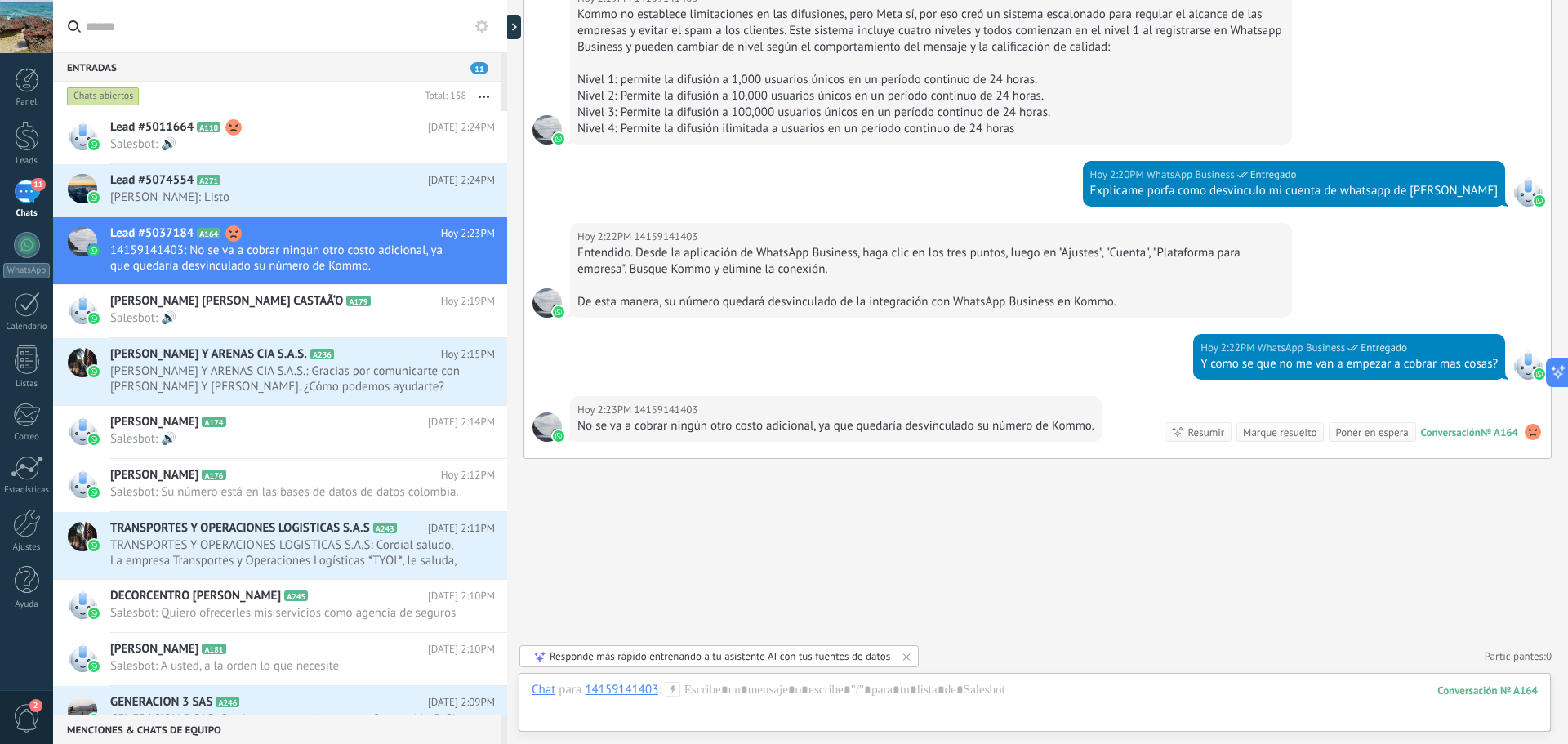
click at [13, 705] on div "2" at bounding box center [26, 717] width 53 height 54
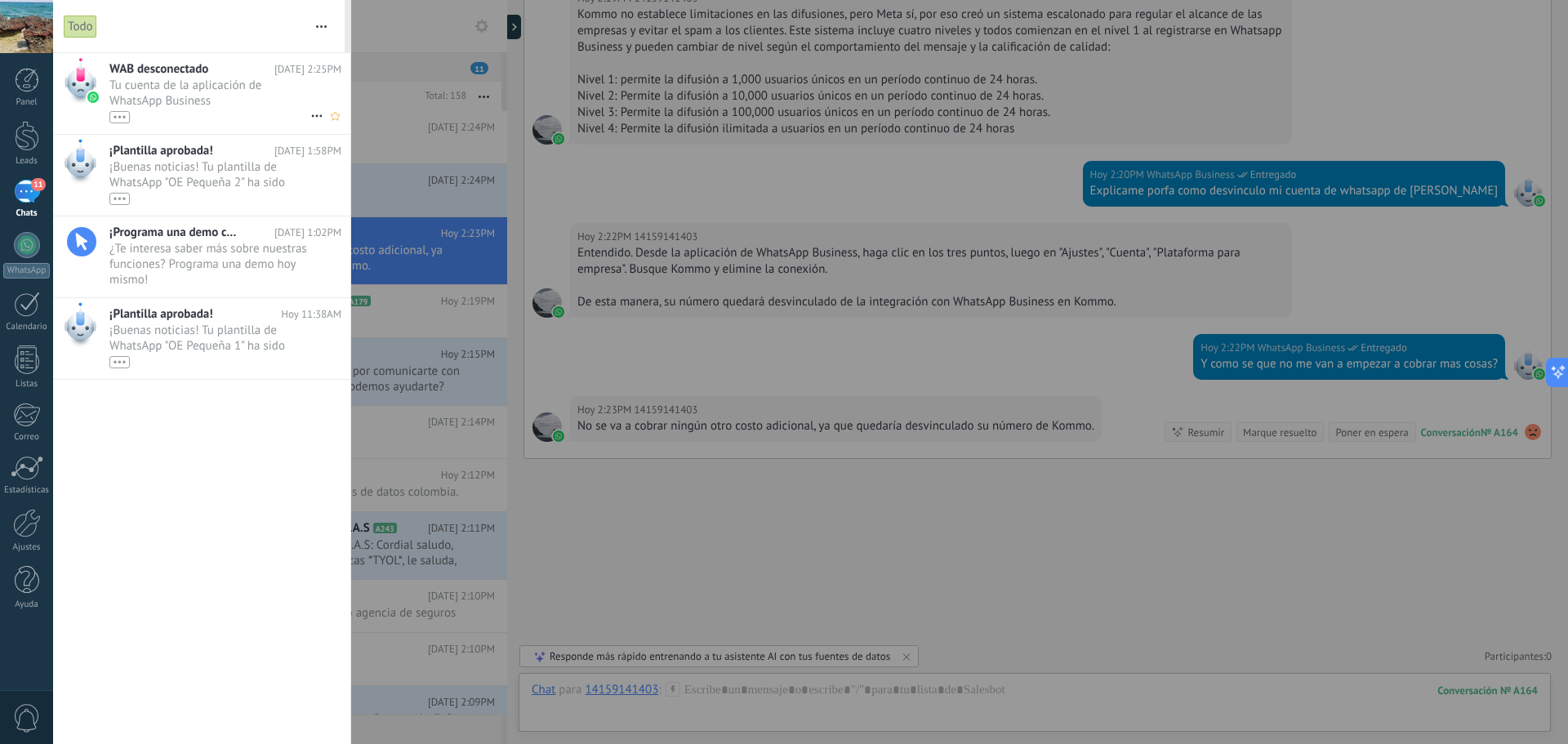
click at [196, 80] on span "Tu cuenta de la aplicación de WhatsApp Business 1812090636063888 ha sido descon…" at bounding box center [209, 100] width 201 height 45
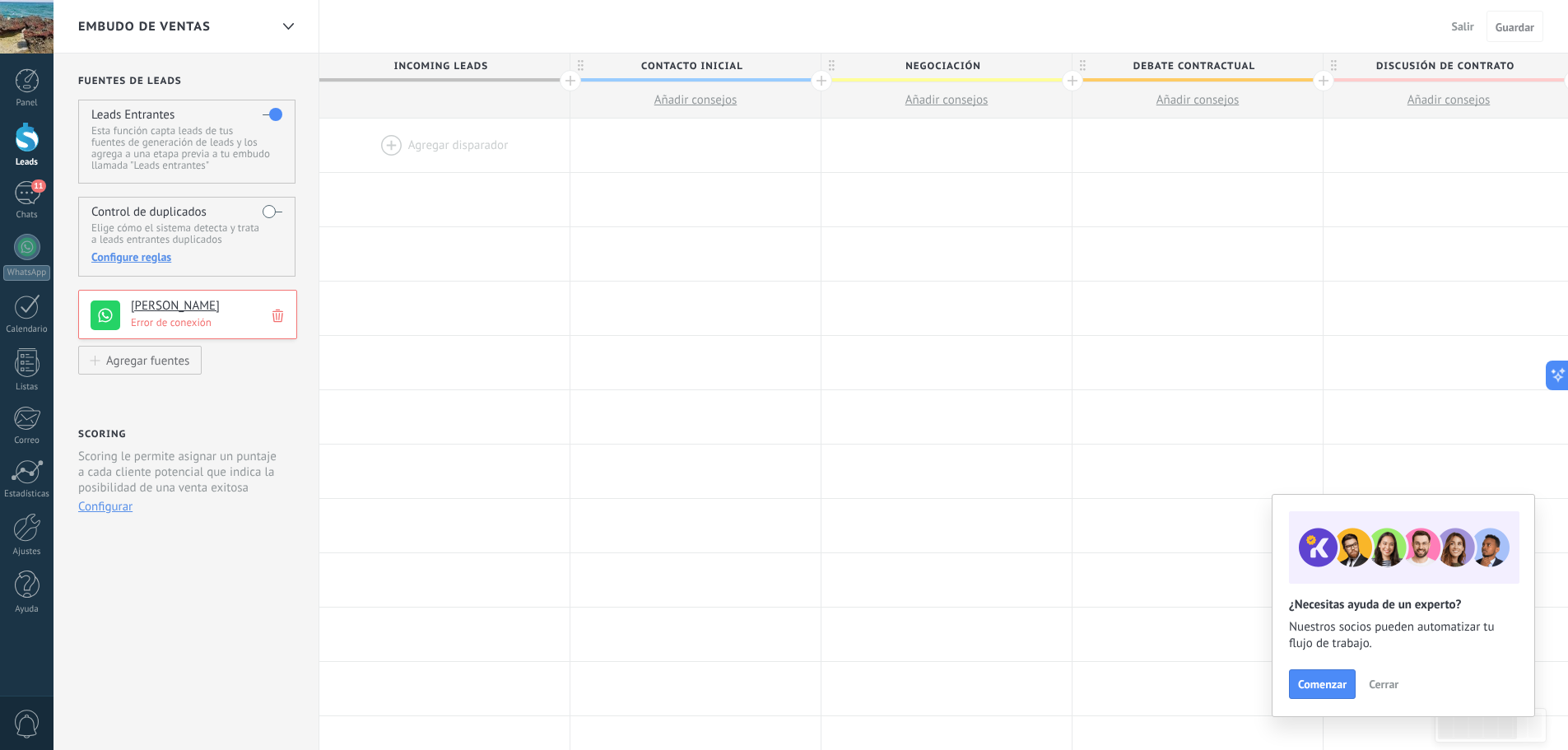
click at [39, 21] on div at bounding box center [26, 26] width 53 height 53
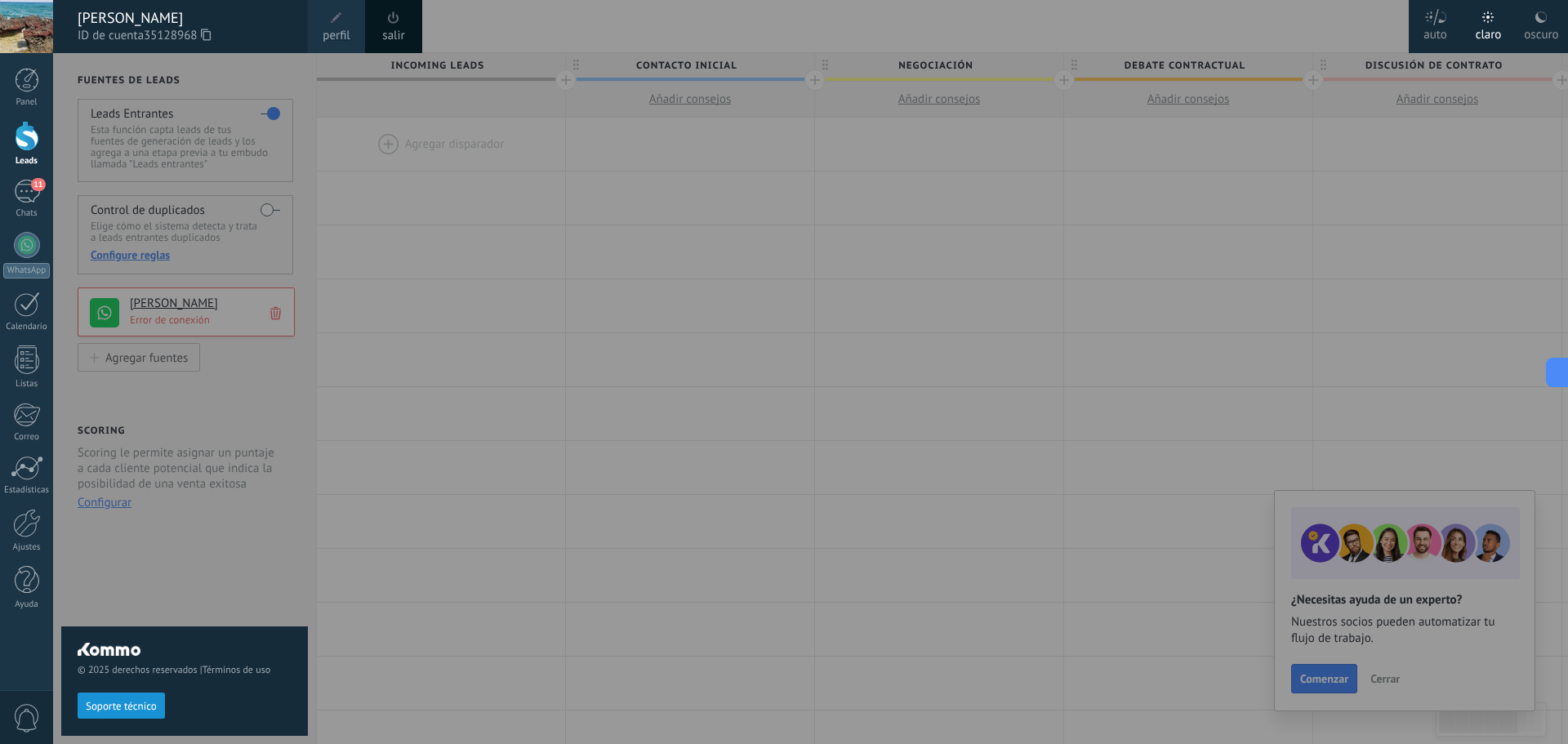
click at [387, 22] on span at bounding box center [393, 18] width 18 height 18
